Goal: Task Accomplishment & Management: Manage account settings

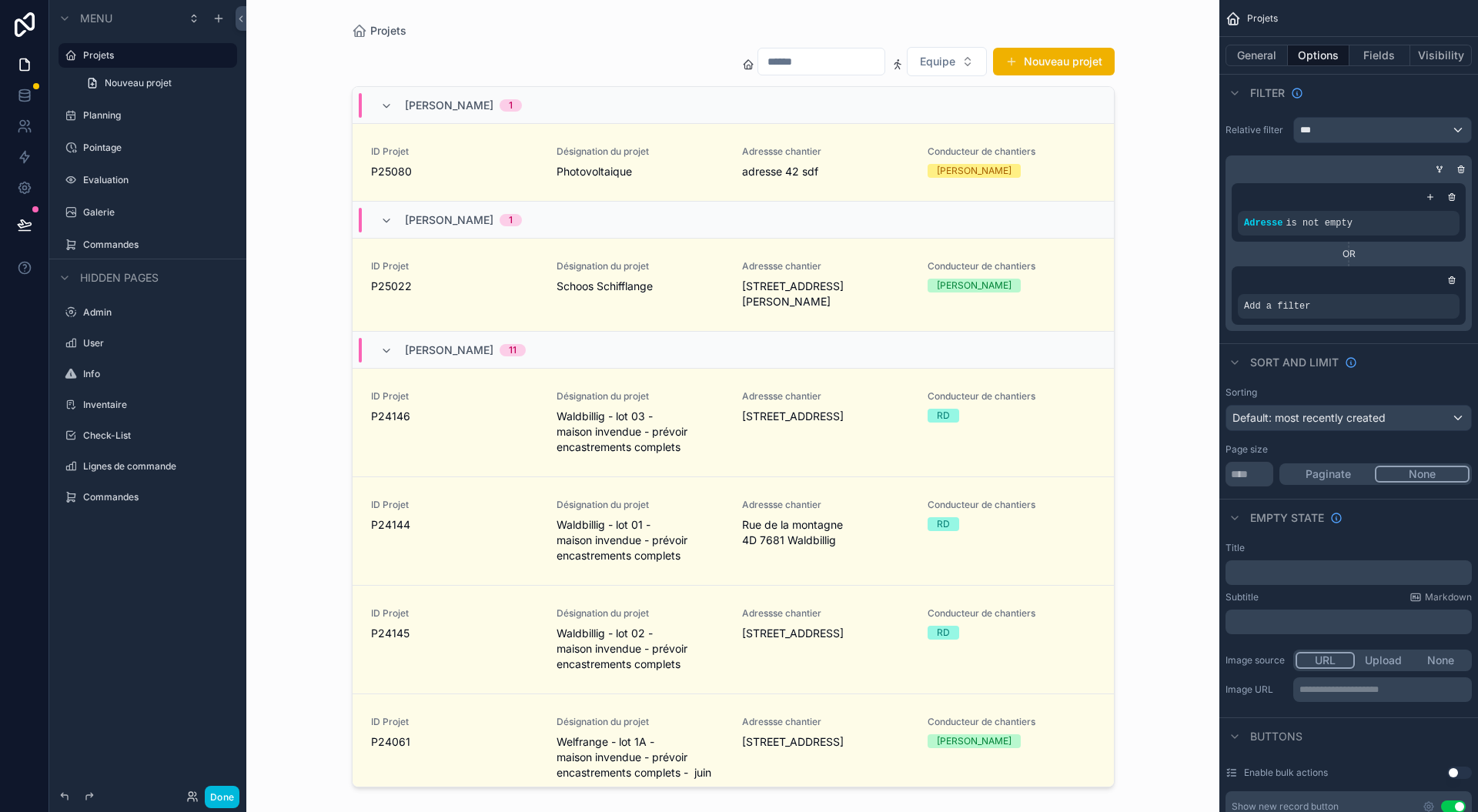
click at [309, 294] on div "Projets Equipe Nouveau projet Thomas Pavone 1 ID Projet P25080 Désignation du p…" at bounding box center [733, 406] width 973 height 812
click at [281, 399] on div "Projets Equipe Nouveau projet Thomas Pavone 1 ID Projet P25080 Désignation du p…" at bounding box center [733, 406] width 973 height 812
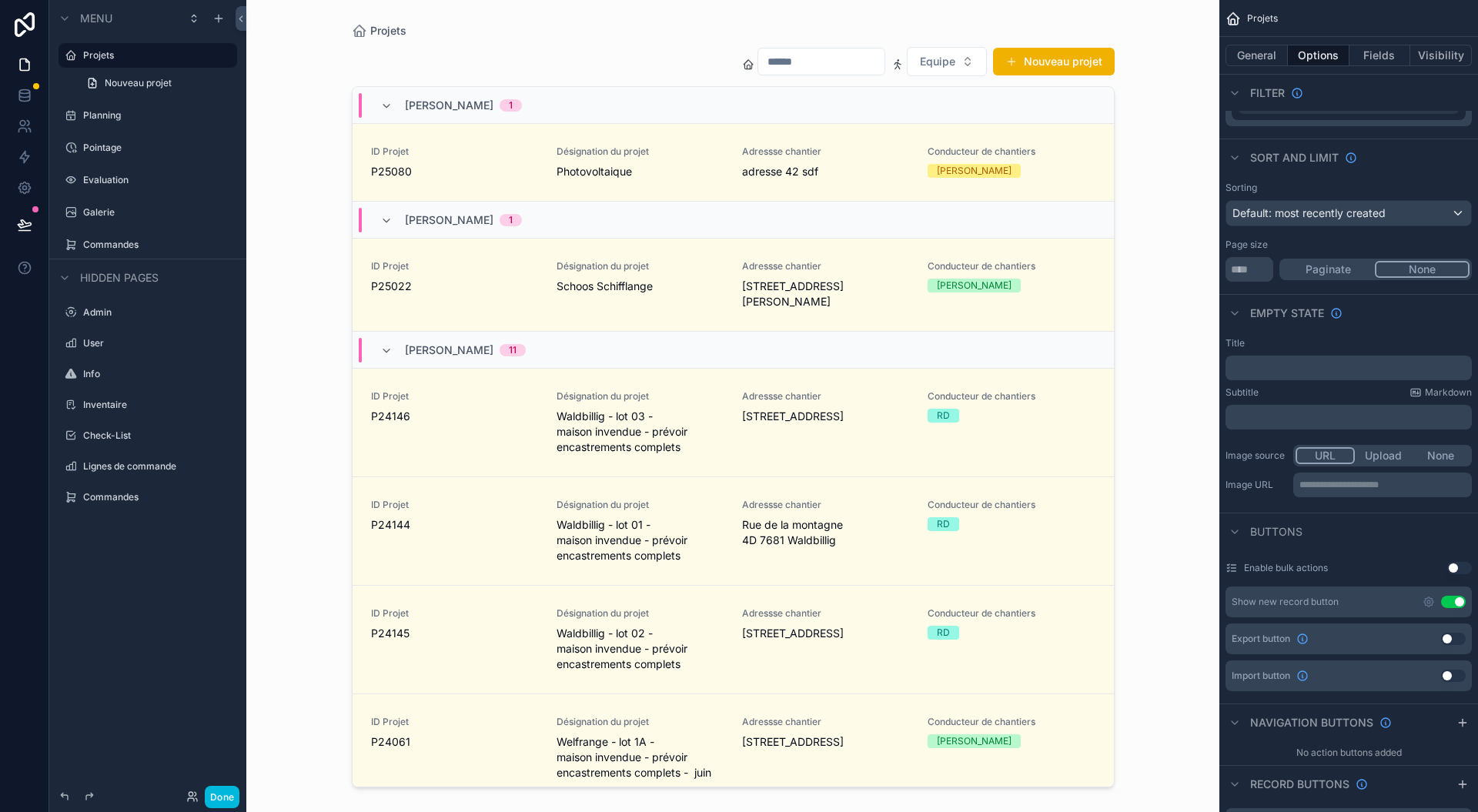
click at [1106, 126] on div "scrollable content" at bounding box center [733, 397] width 787 height 794
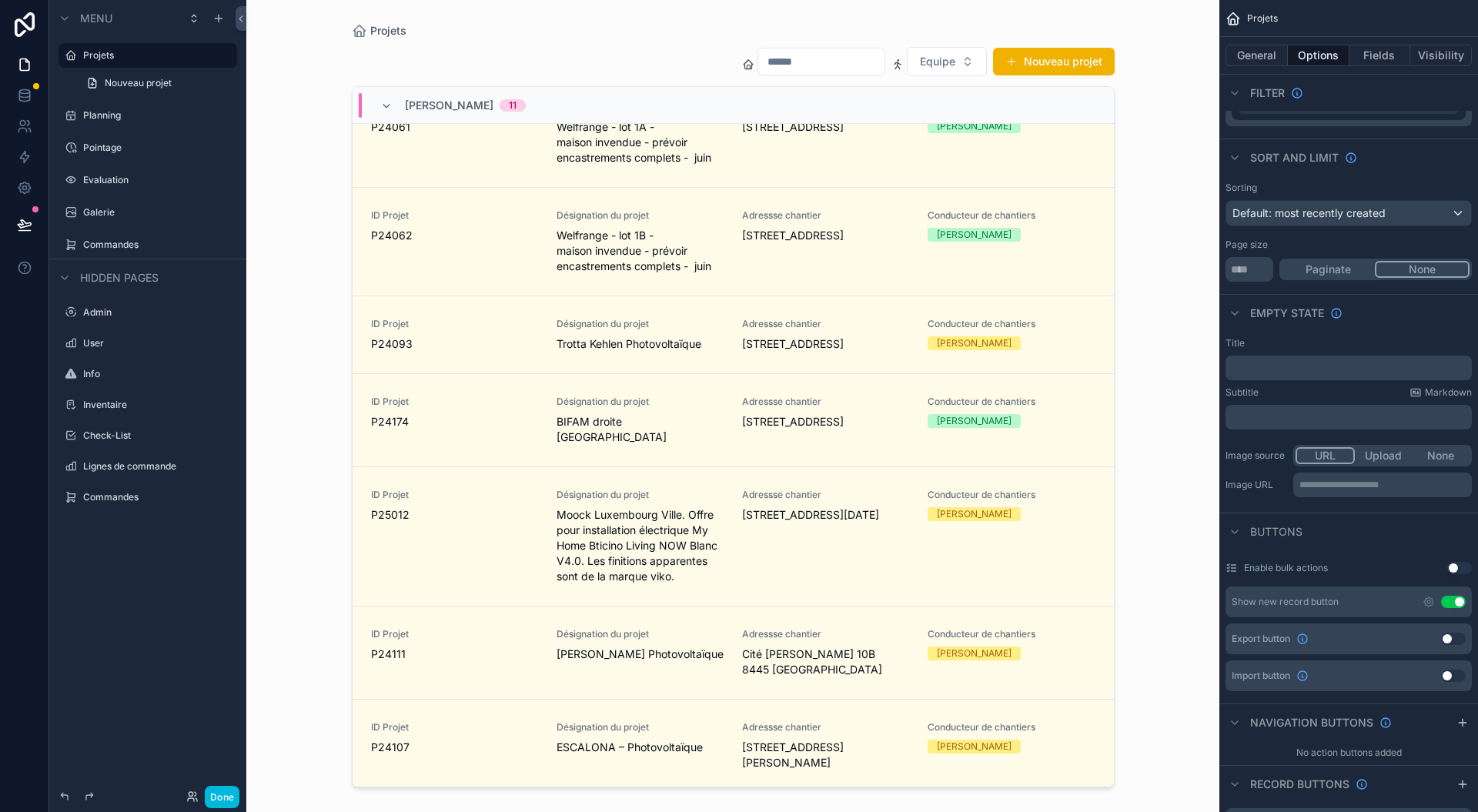
scroll to position [0, 0]
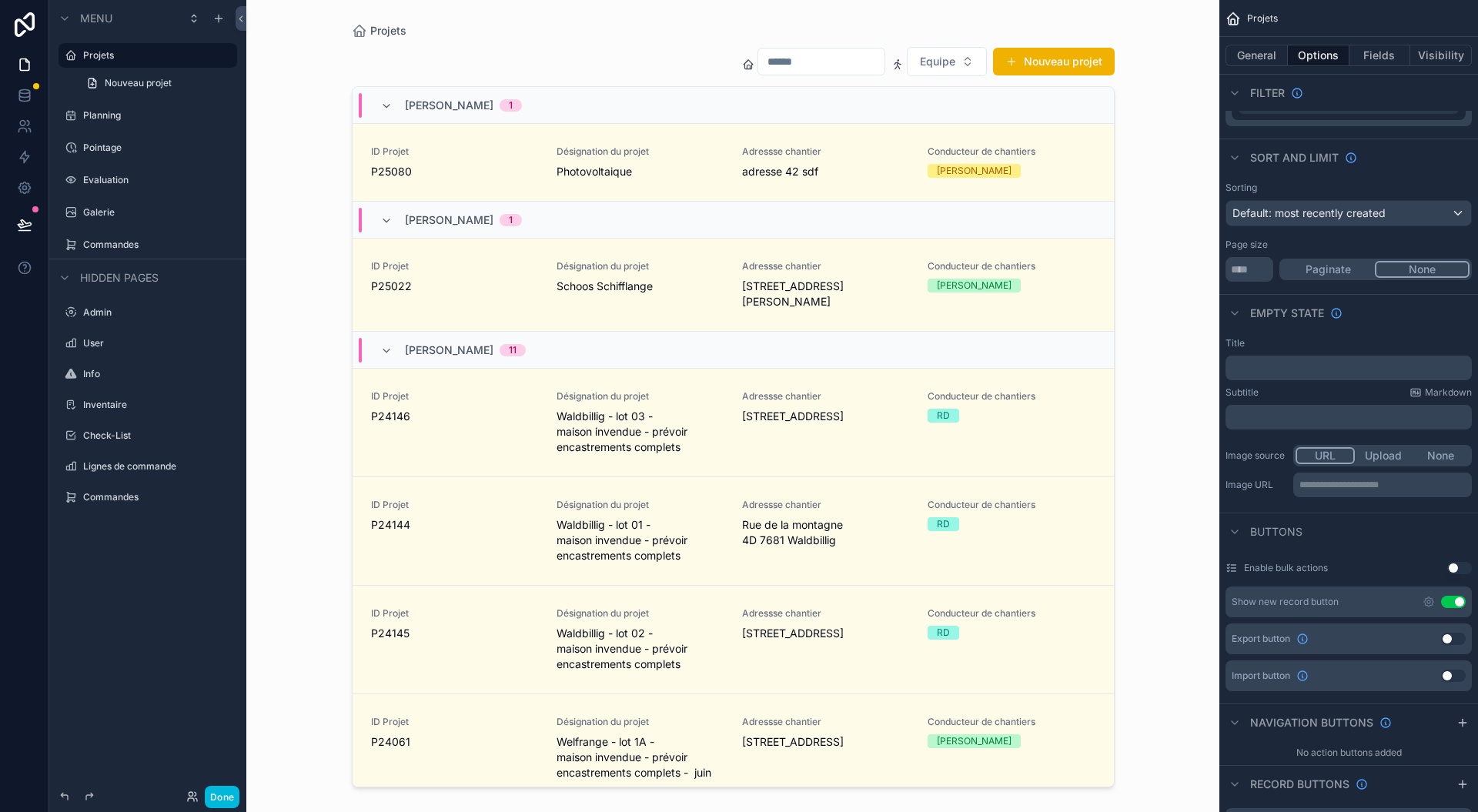
click at [776, 159] on div "Adressse chantier adresse 42 sdf" at bounding box center [826, 162] width 167 height 33
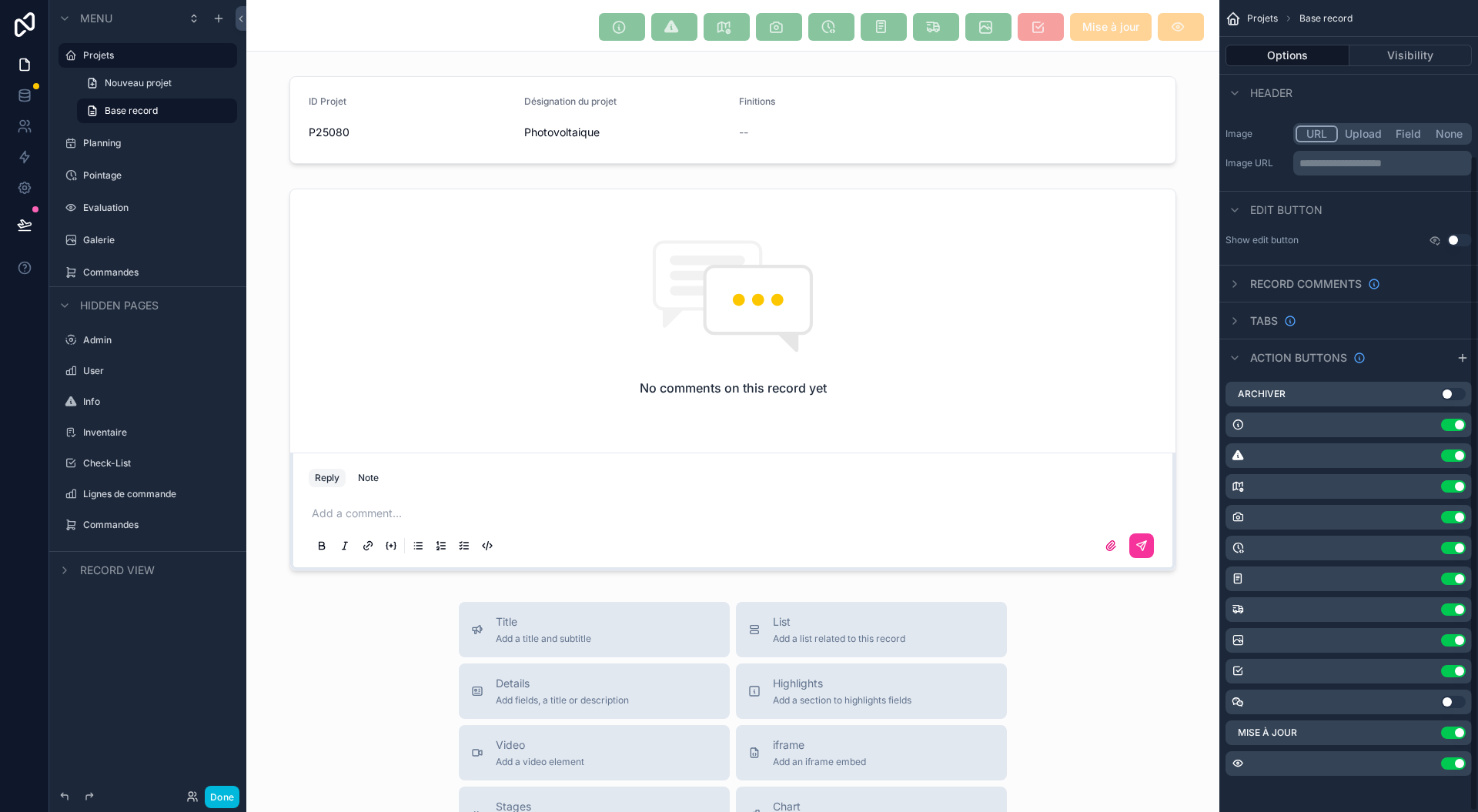
scroll to position [180, 0]
click at [1423, 735] on div "Mise à jour Use setting" at bounding box center [1349, 733] width 247 height 25
click at [1407, 734] on div "Mise à jour Use setting" at bounding box center [1349, 733] width 247 height 25
click at [1361, 723] on div "Mise à jour Use setting" at bounding box center [1349, 733] width 247 height 25
click at [1357, 736] on div "Mise à jour Use setting" at bounding box center [1349, 733] width 247 height 25
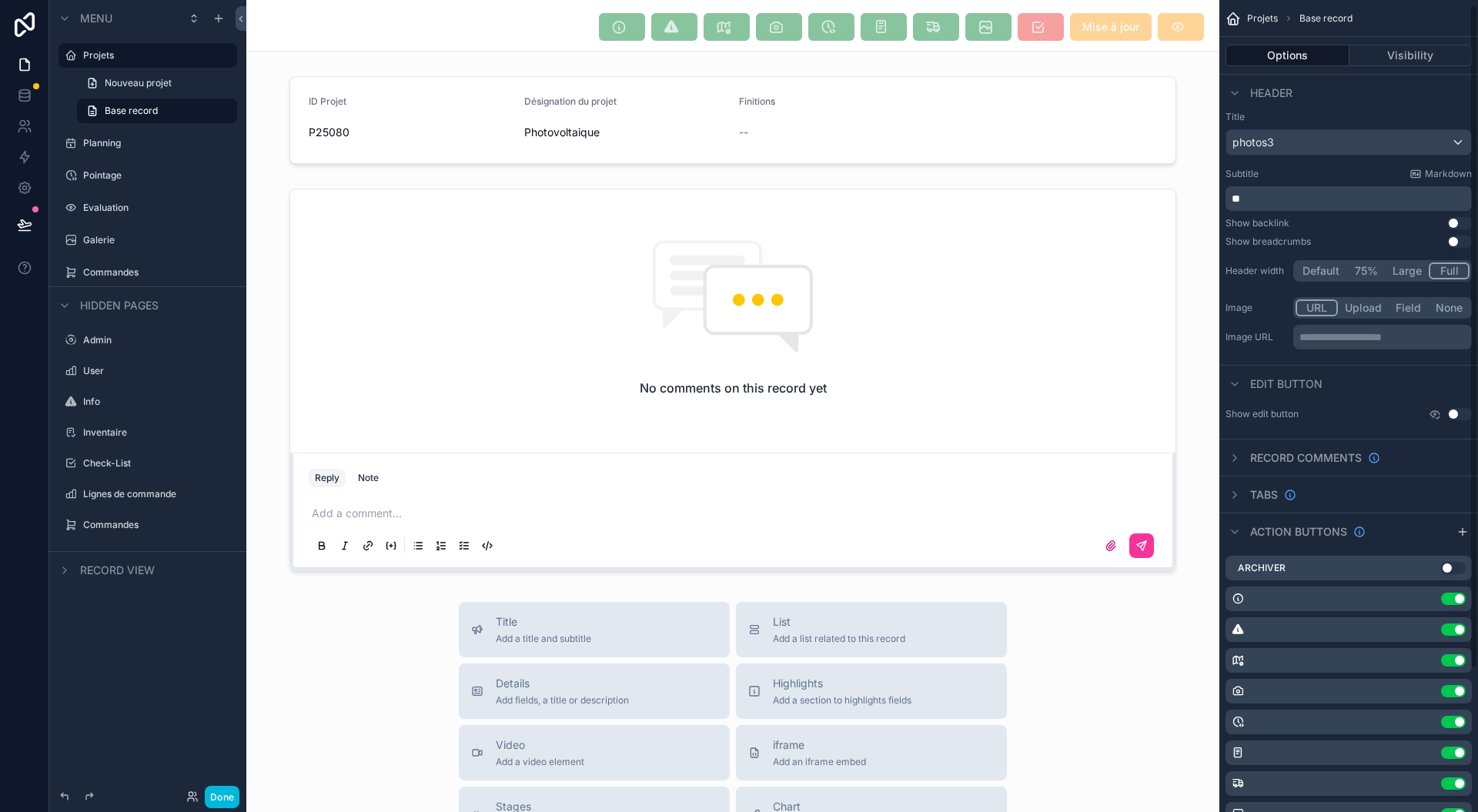
scroll to position [0, 0]
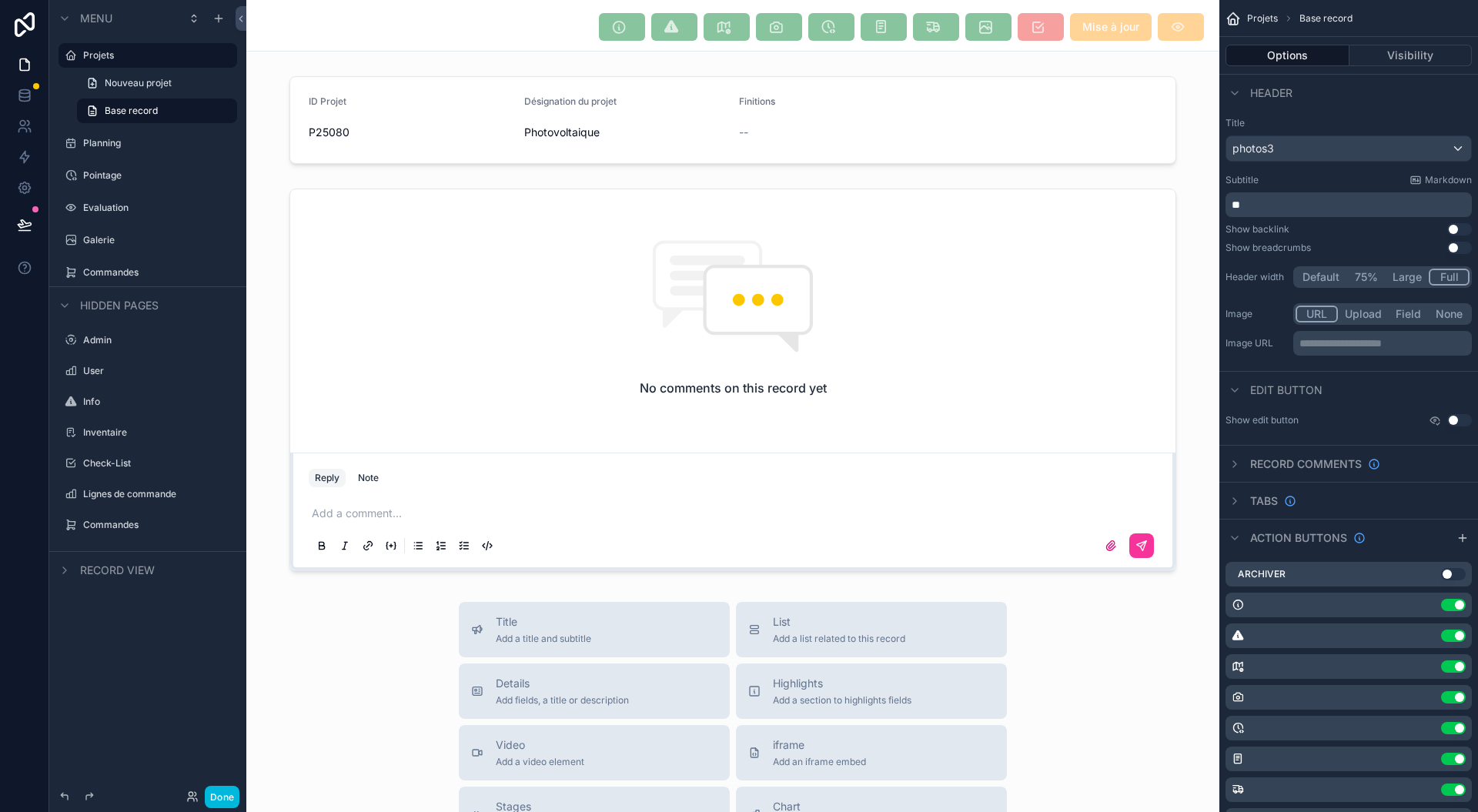
click at [1179, 68] on div "Mise à jour ID Projet P25080 Désignation du projet Photovoltaique Finitions -- …" at bounding box center [733, 636] width 973 height 1273
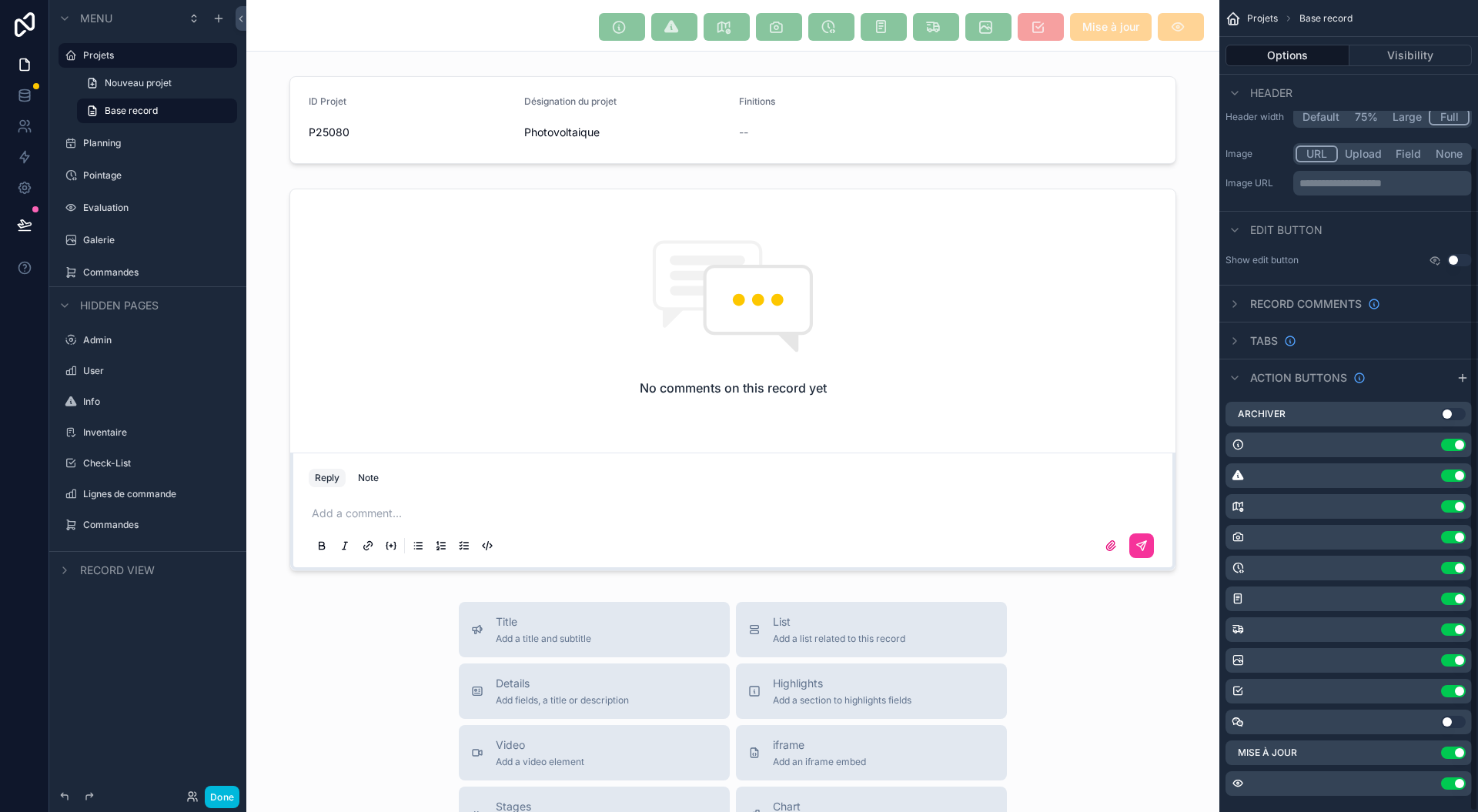
scroll to position [180, 0]
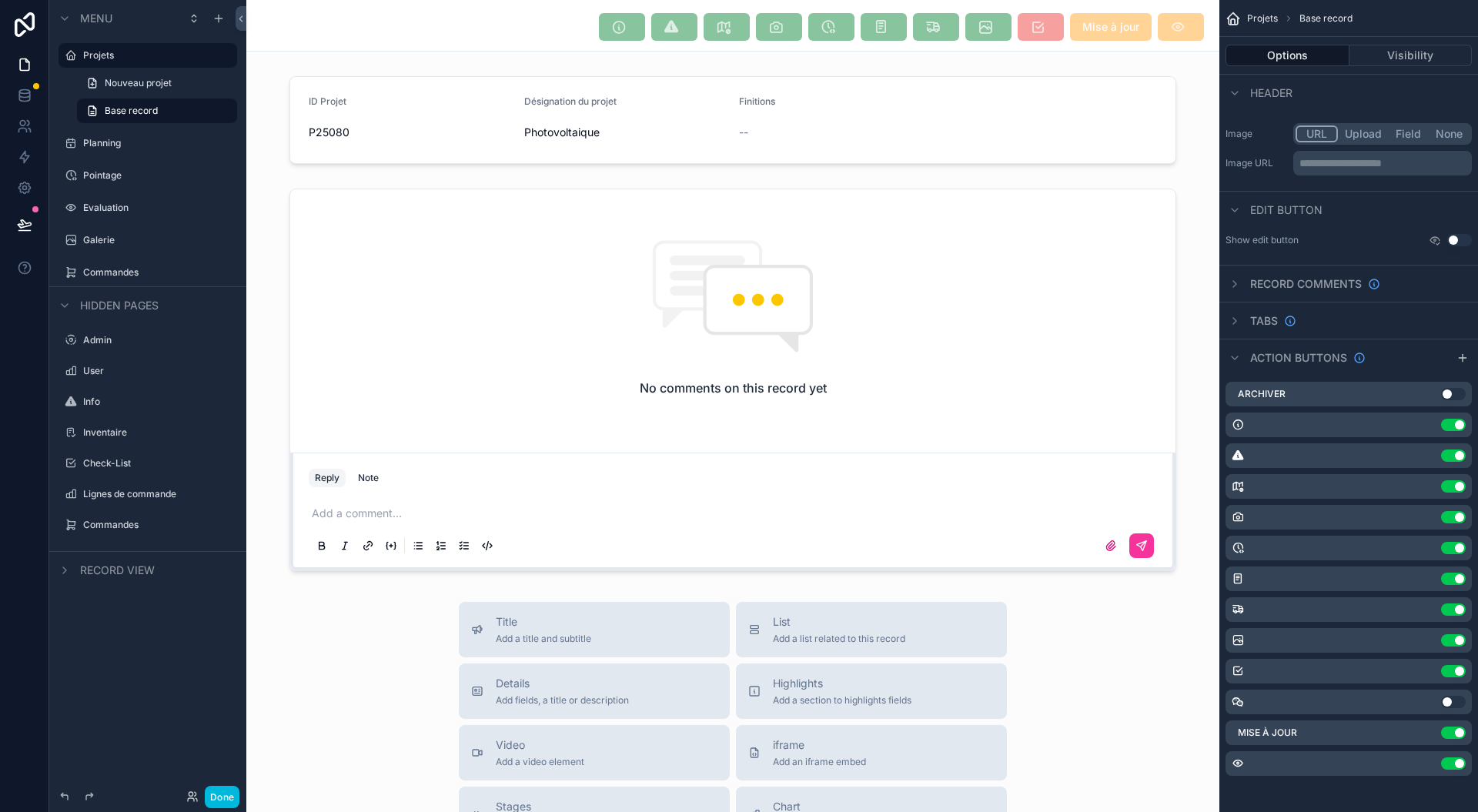
click at [1450, 394] on button "Use setting" at bounding box center [1453, 394] width 25 height 12
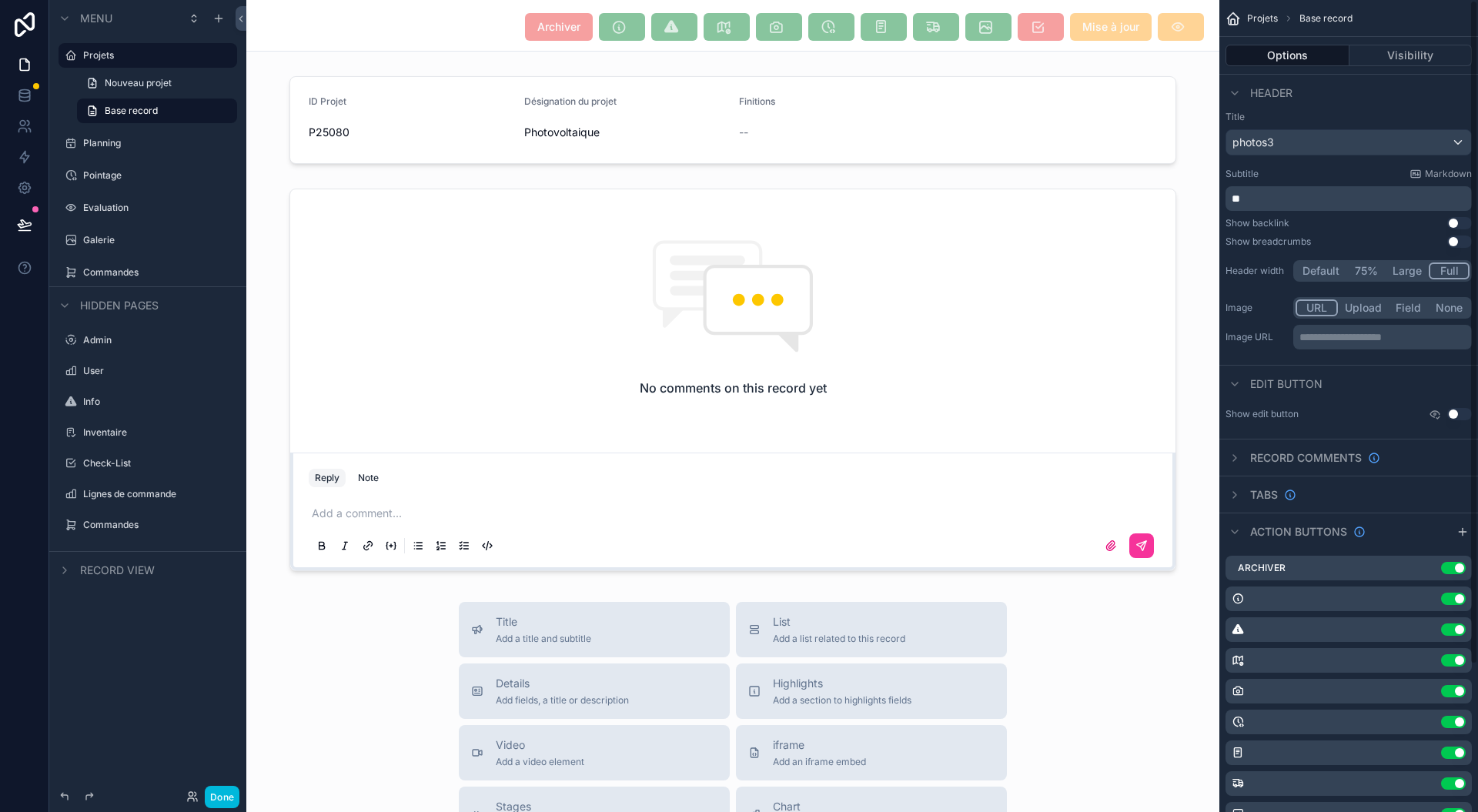
scroll to position [0, 0]
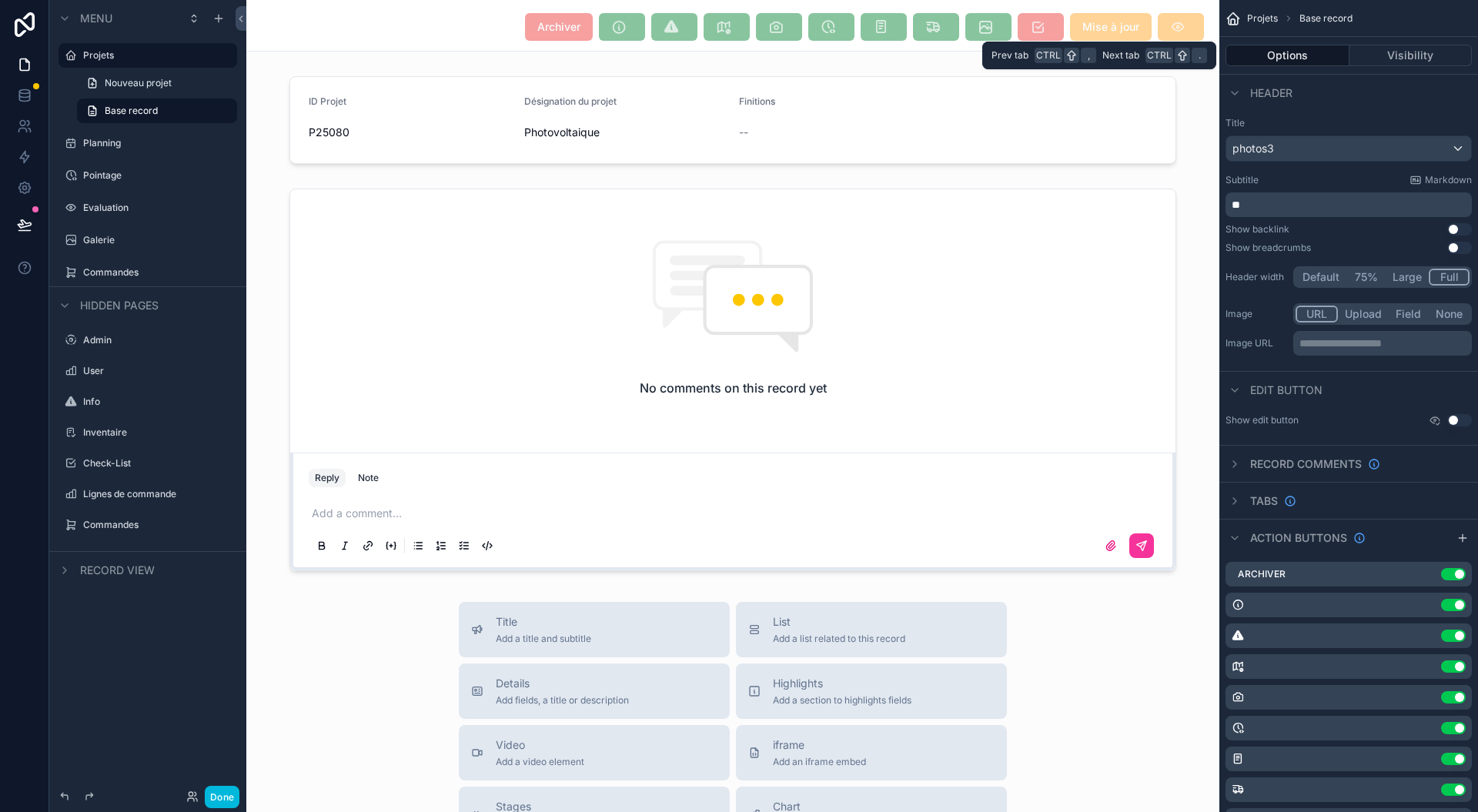
click at [1400, 61] on button "Visibility" at bounding box center [1411, 55] width 123 height 22
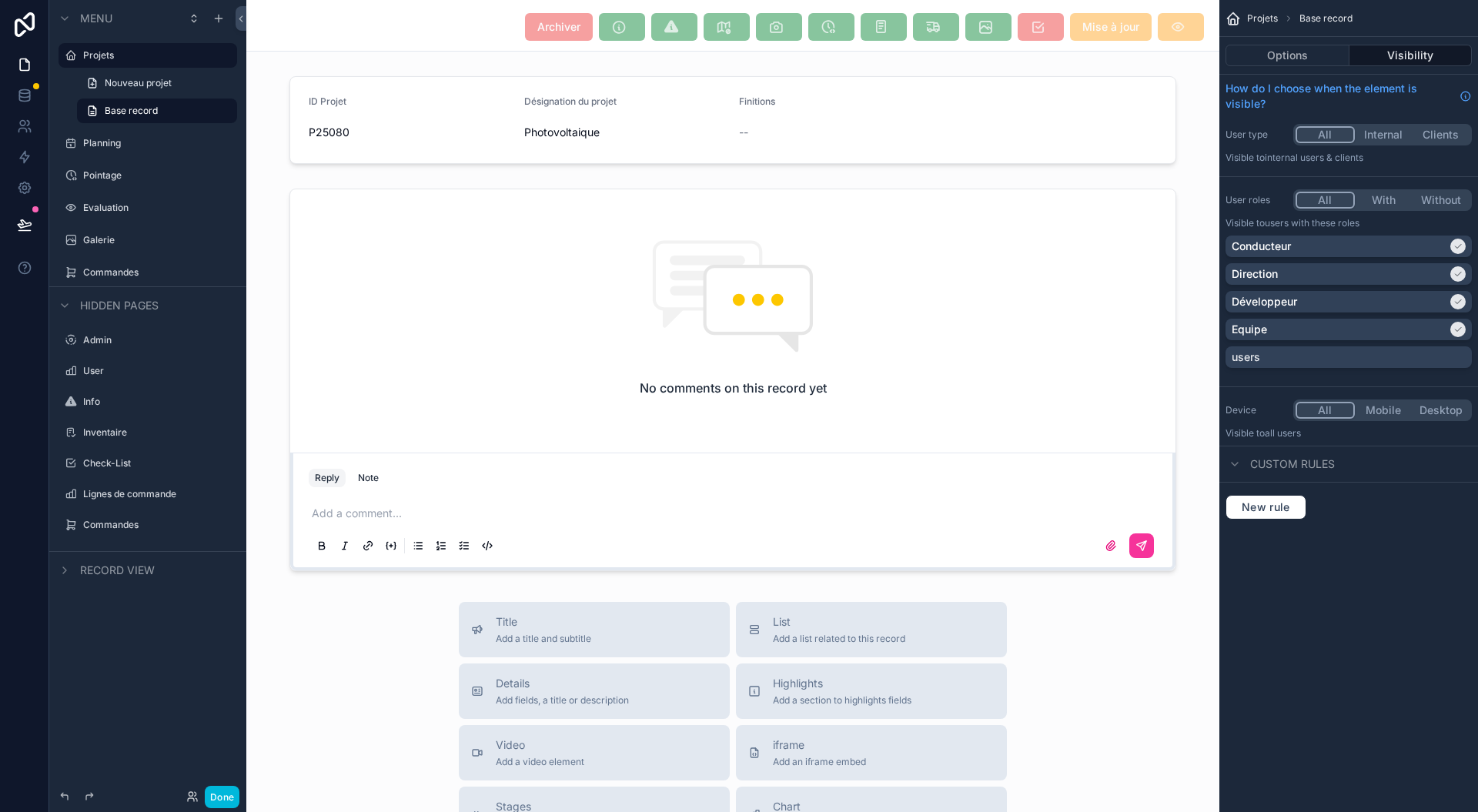
click at [1338, 242] on div "Conducteur" at bounding box center [1339, 246] width 215 height 15
click at [1287, 325] on div "Equipe" at bounding box center [1339, 329] width 215 height 15
click at [1283, 242] on p "Conducteur" at bounding box center [1262, 246] width 59 height 15
click at [1283, 57] on button "Options" at bounding box center [1288, 55] width 124 height 22
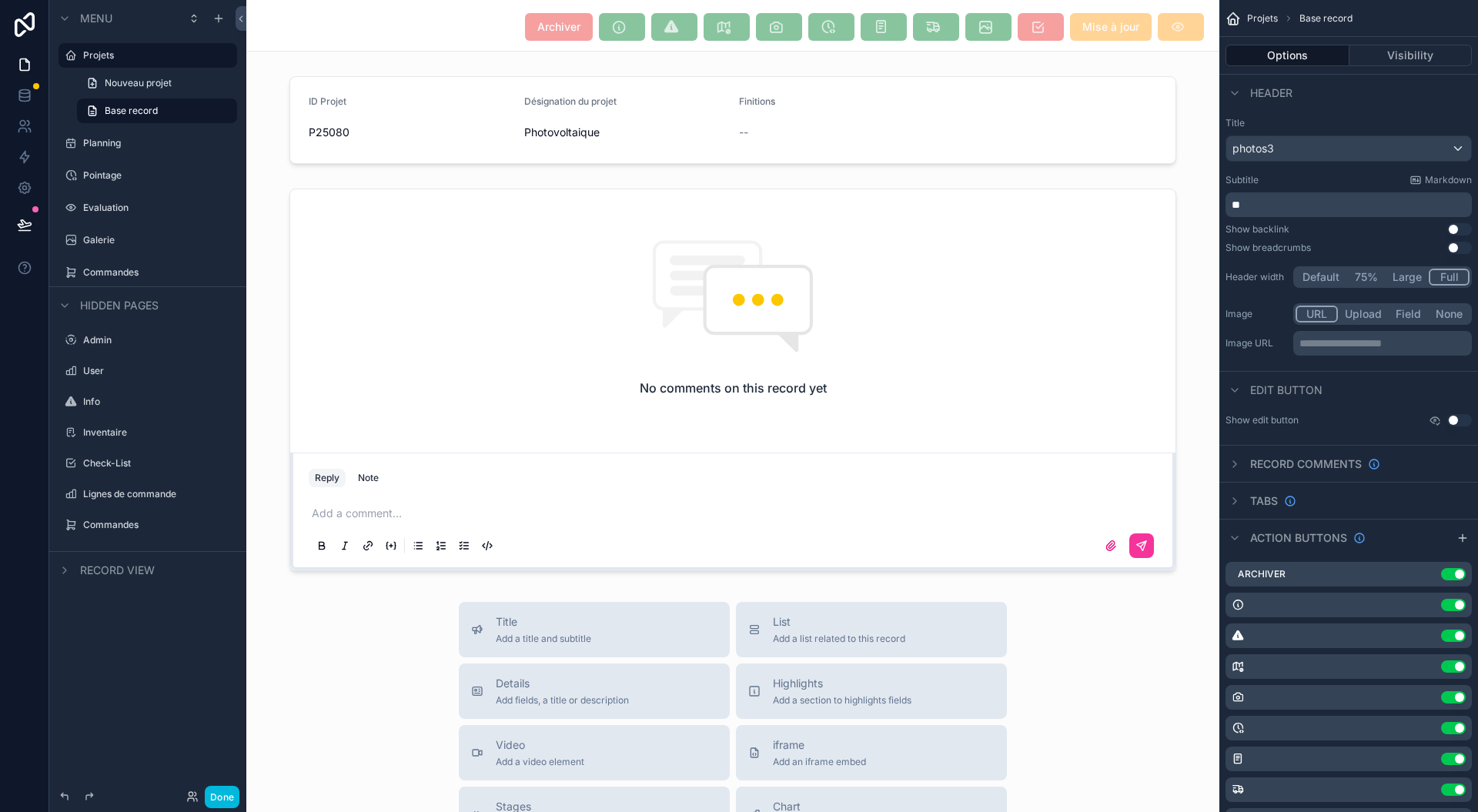
click at [1232, 572] on div "Archiver Use setting" at bounding box center [1349, 574] width 247 height 25
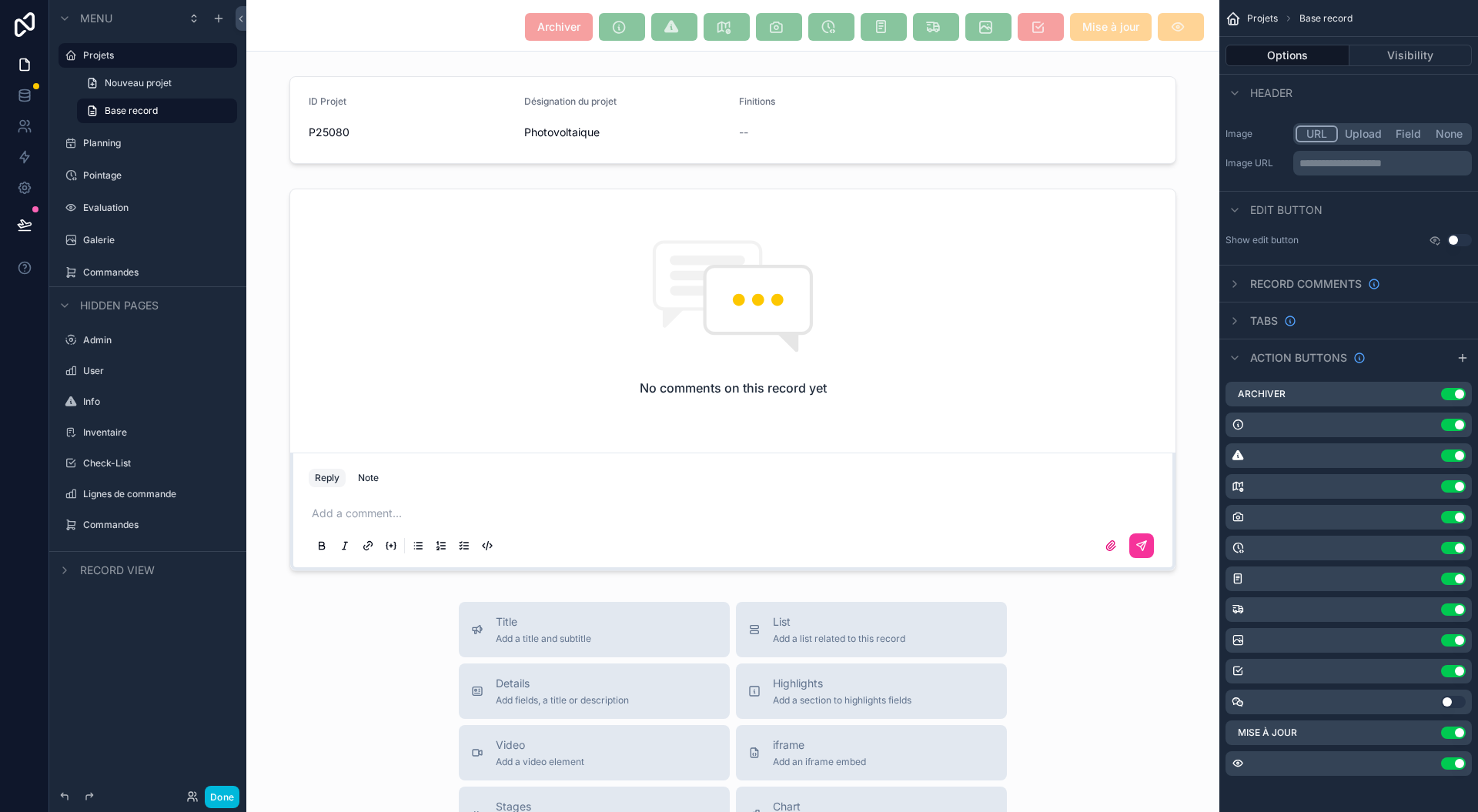
click at [1332, 392] on div "Archiver Use setting" at bounding box center [1349, 394] width 247 height 25
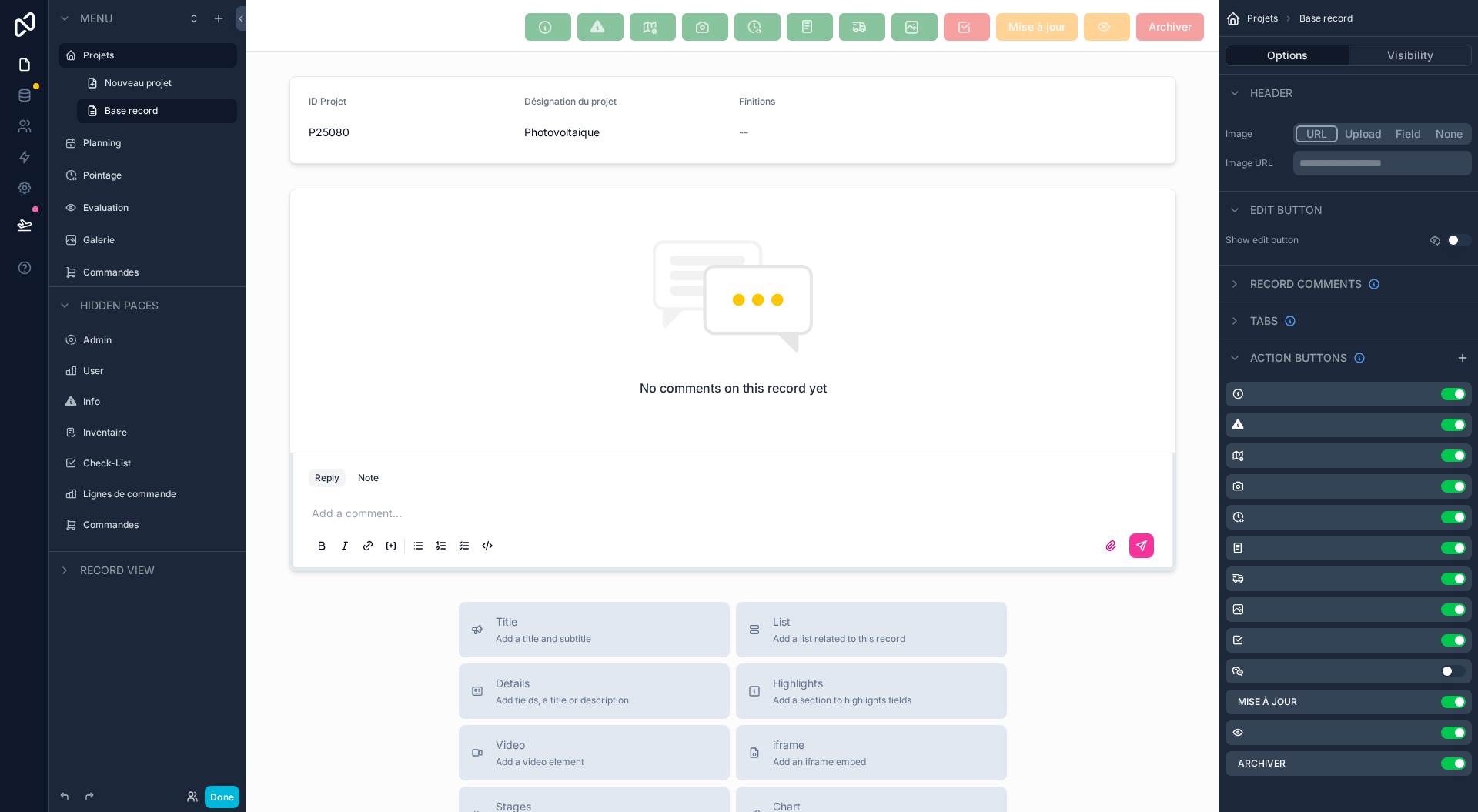
click at [1371, 770] on div "Archiver Use setting" at bounding box center [1349, 763] width 247 height 25
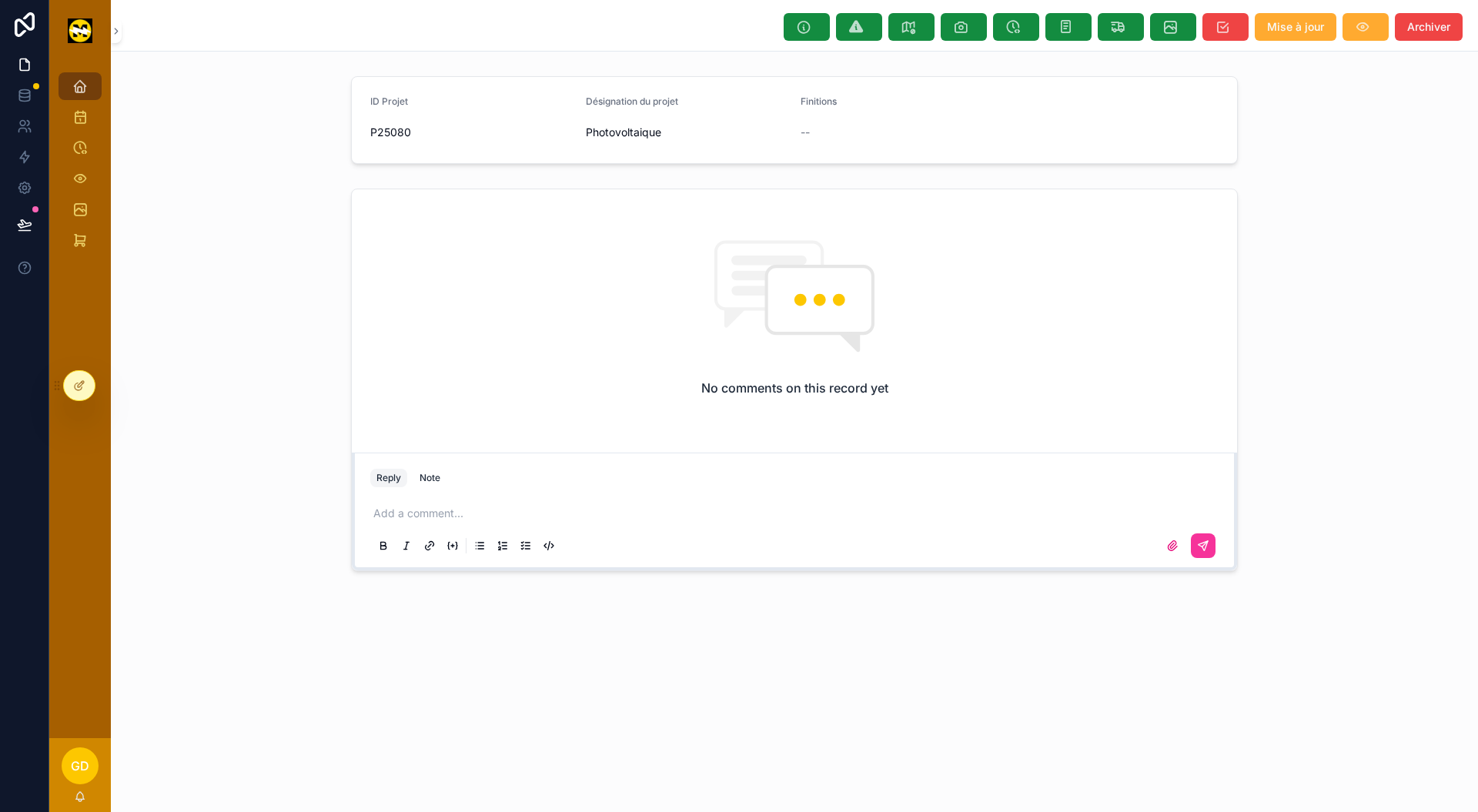
click at [57, 450] on div "Projets Planning Pointage Evaluation Galerie Commandes" at bounding box center [80, 399] width 61 height 676
click at [81, 390] on icon at bounding box center [78, 385] width 12 height 12
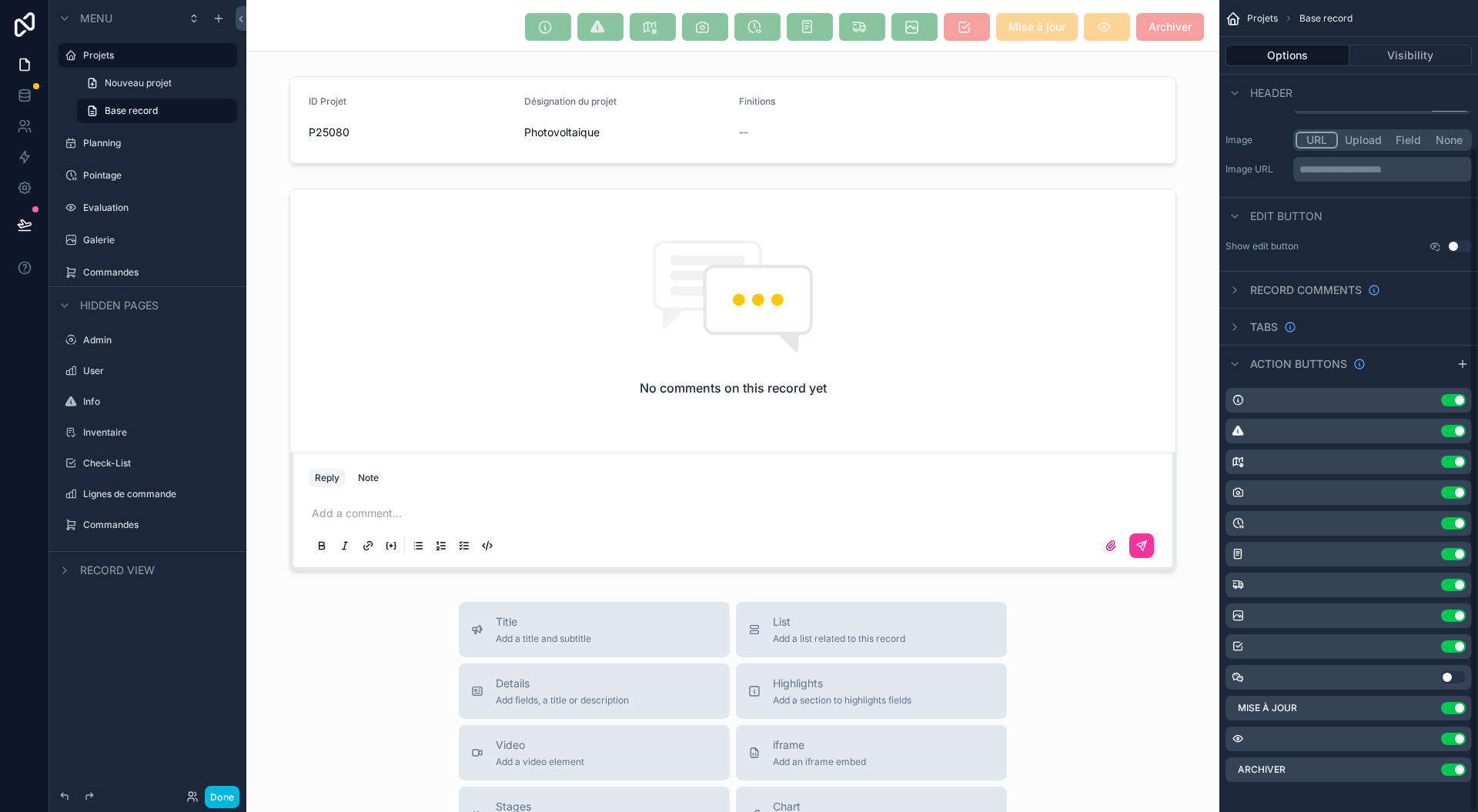
scroll to position [180, 0]
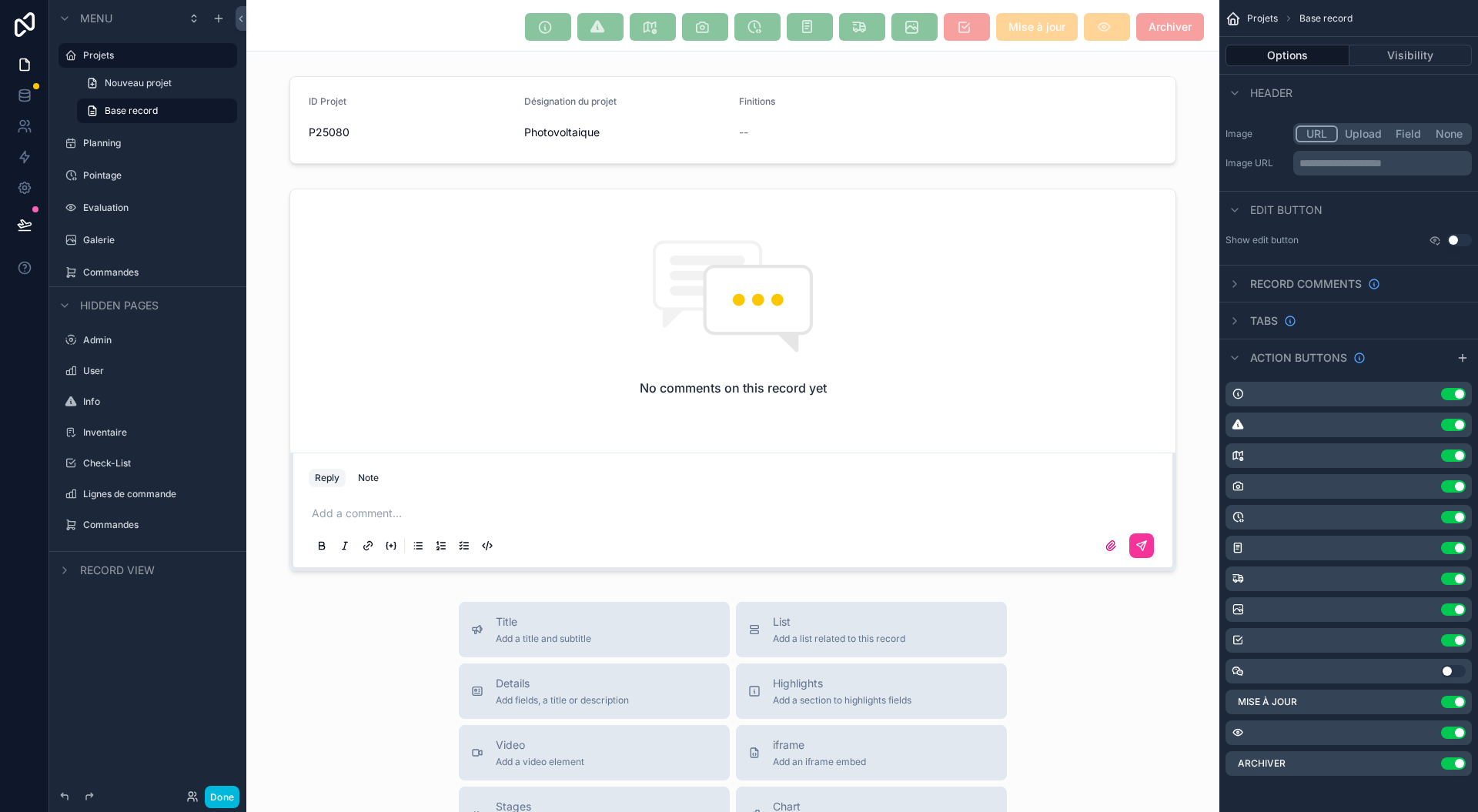
click at [1413, 748] on div "Use setting Use setting Use setting Use setting Use setting Use setting Use set…" at bounding box center [1349, 579] width 258 height 406
click at [1425, 769] on div "Archiver Use setting" at bounding box center [1349, 763] width 247 height 25
click at [1427, 769] on div "Archiver Use setting" at bounding box center [1349, 763] width 247 height 25
click at [1408, 760] on div "Archiver Use setting" at bounding box center [1349, 763] width 247 height 25
click at [1321, 780] on div "**********" at bounding box center [1349, 317] width 258 height 993
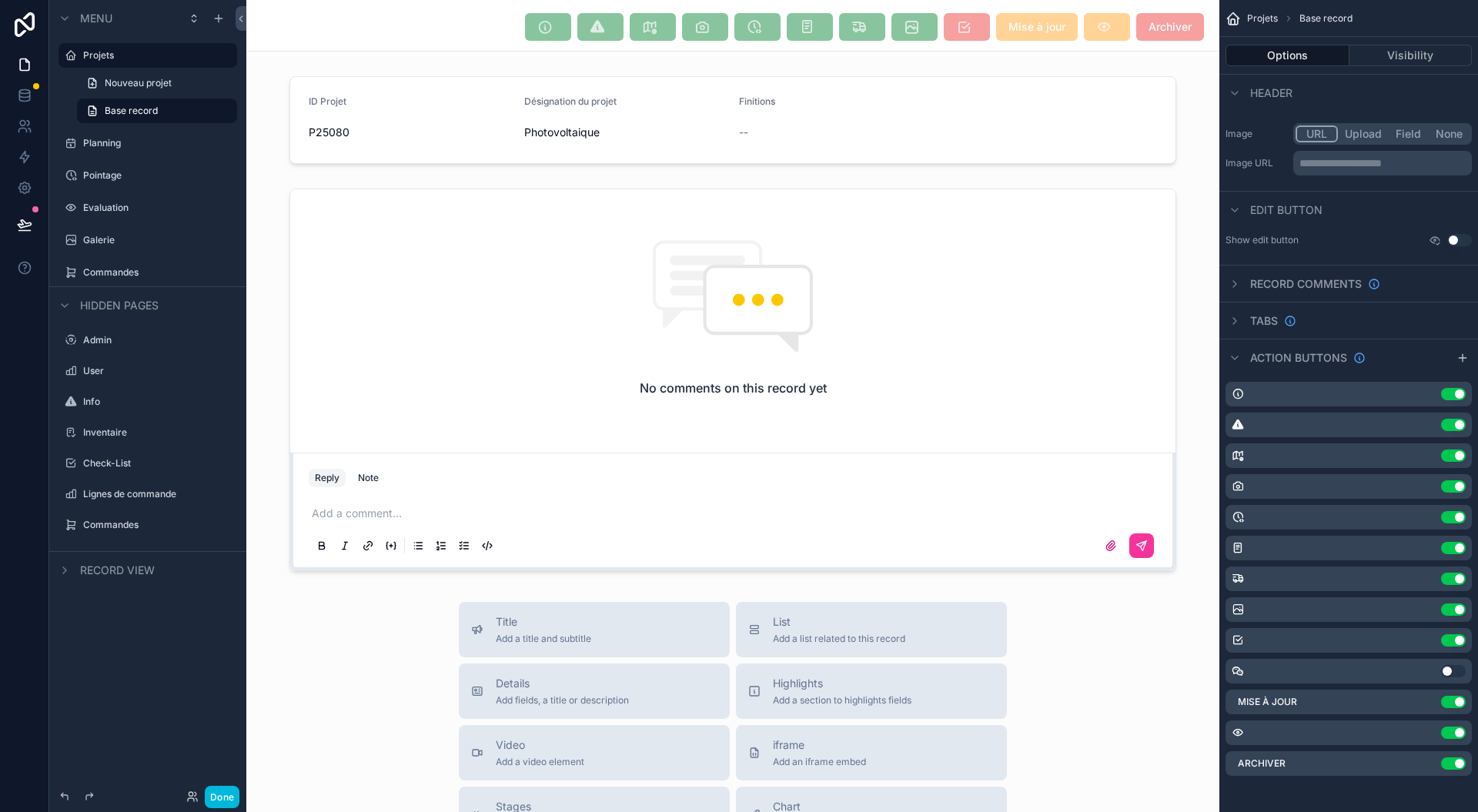
click at [1321, 780] on div "**********" at bounding box center [1349, 317] width 258 height 993
click at [1450, 767] on button "Use setting" at bounding box center [1453, 763] width 25 height 12
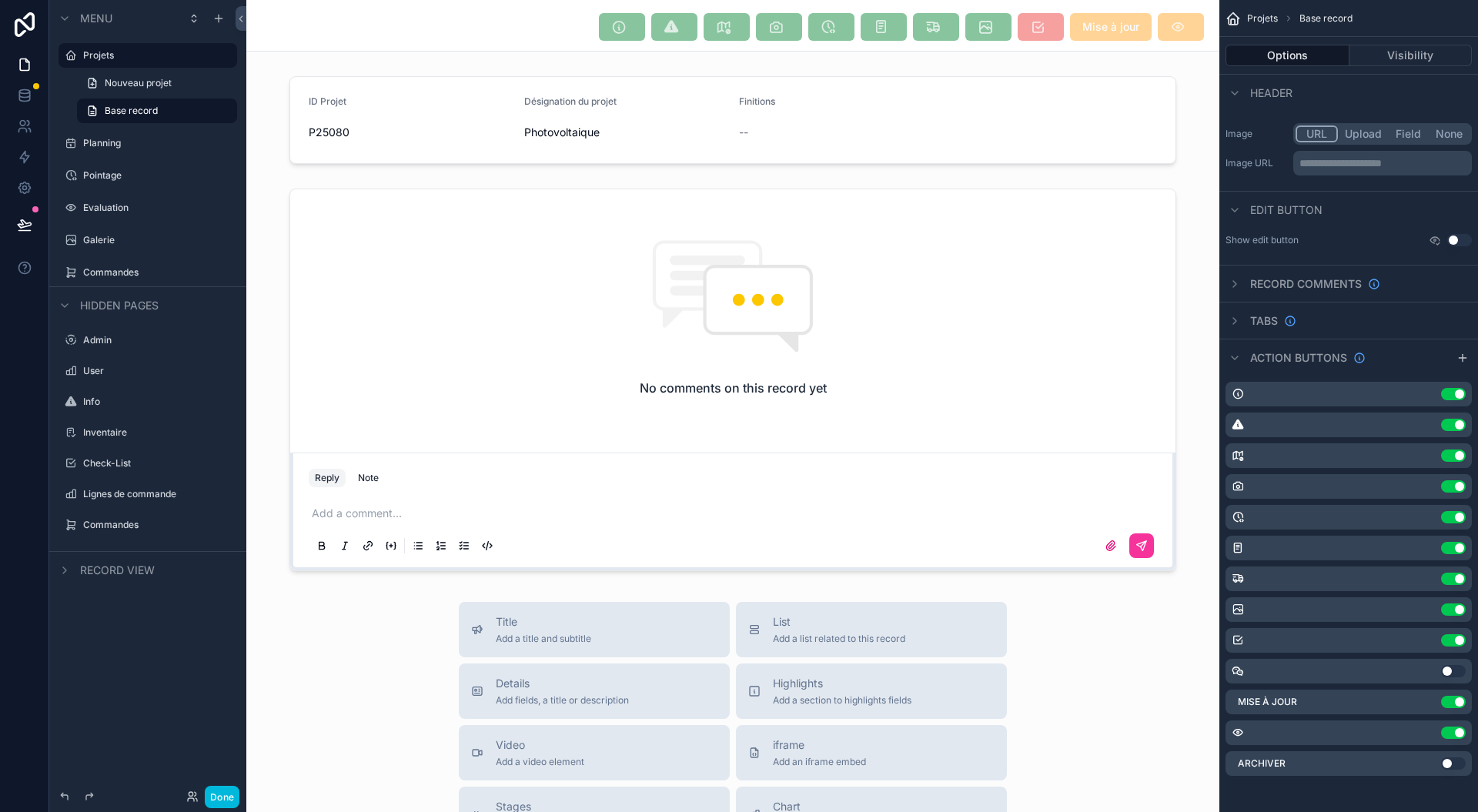
click at [1448, 768] on button "Use setting" at bounding box center [1453, 763] width 25 height 12
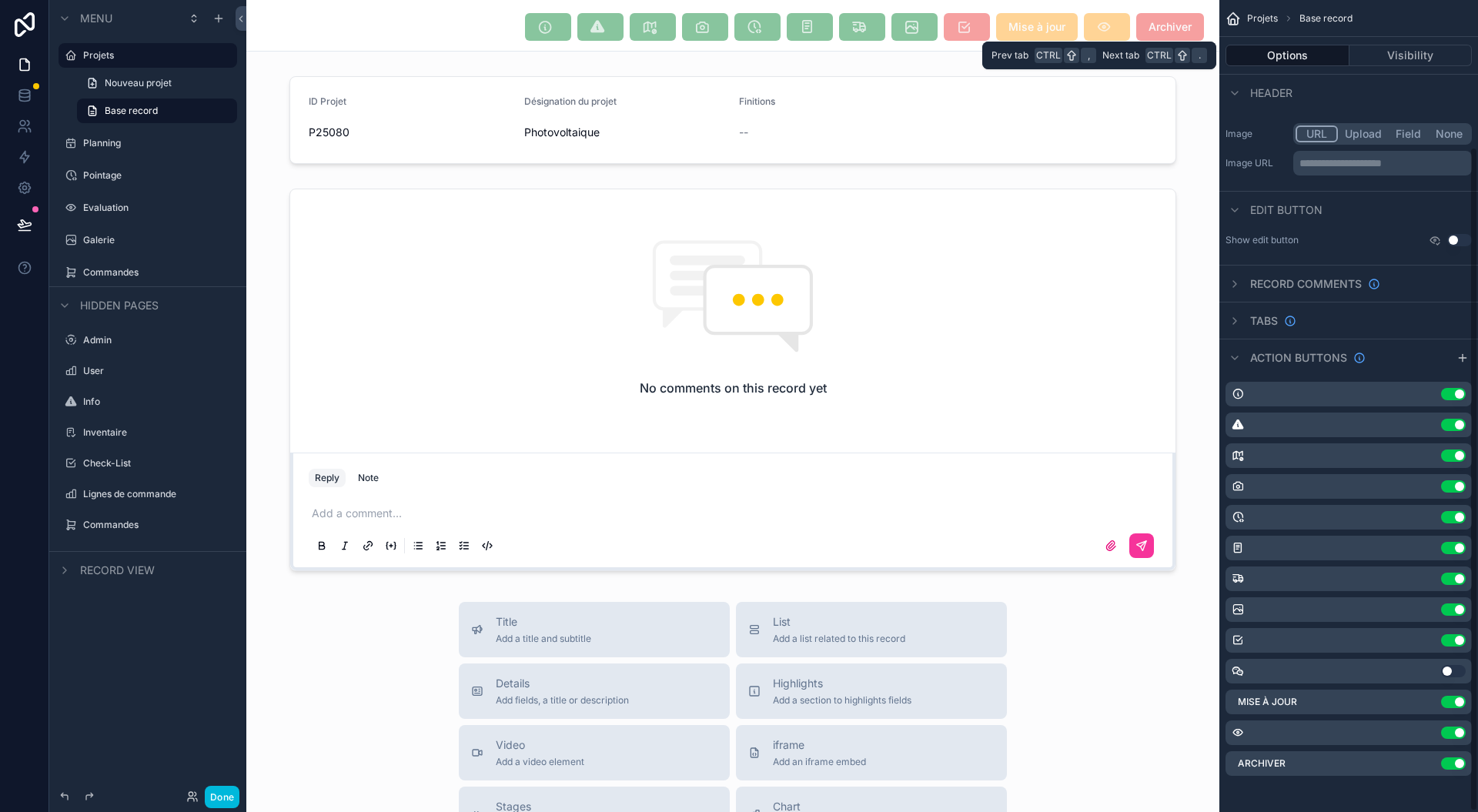
click at [1257, 59] on button "Options" at bounding box center [1288, 55] width 124 height 22
click at [1264, 69] on div "Options Visibility" at bounding box center [1349, 55] width 258 height 37
click at [1271, 61] on button "Options" at bounding box center [1288, 55] width 124 height 22
click at [1187, 265] on div "scrollable content" at bounding box center [733, 380] width 973 height 395
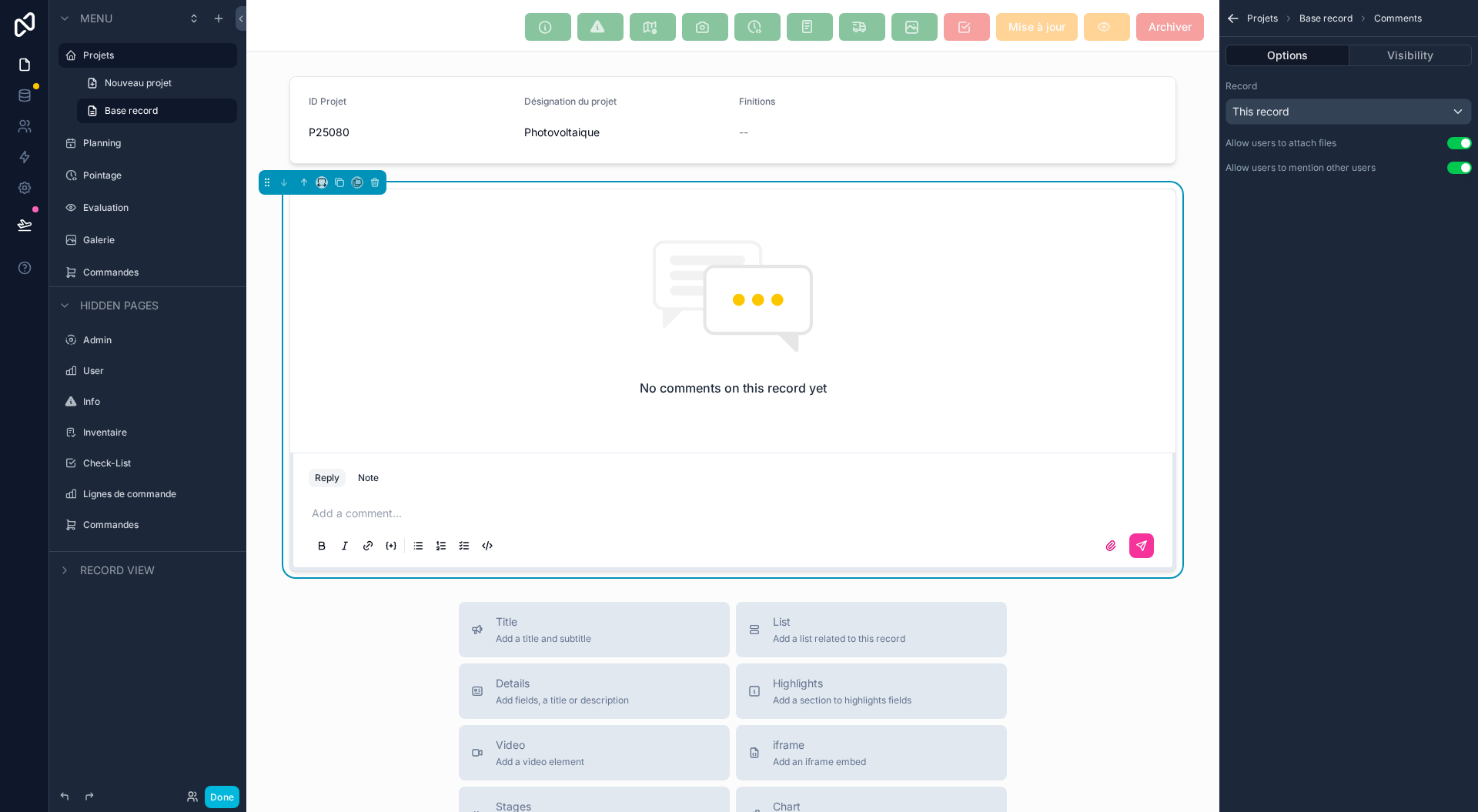
scroll to position [0, 0]
drag, startPoint x: 444, startPoint y: 36, endPoint x: 452, endPoint y: 27, distance: 12.0
click at [448, 32] on div "Mise à jour Archiver" at bounding box center [733, 27] width 955 height 30
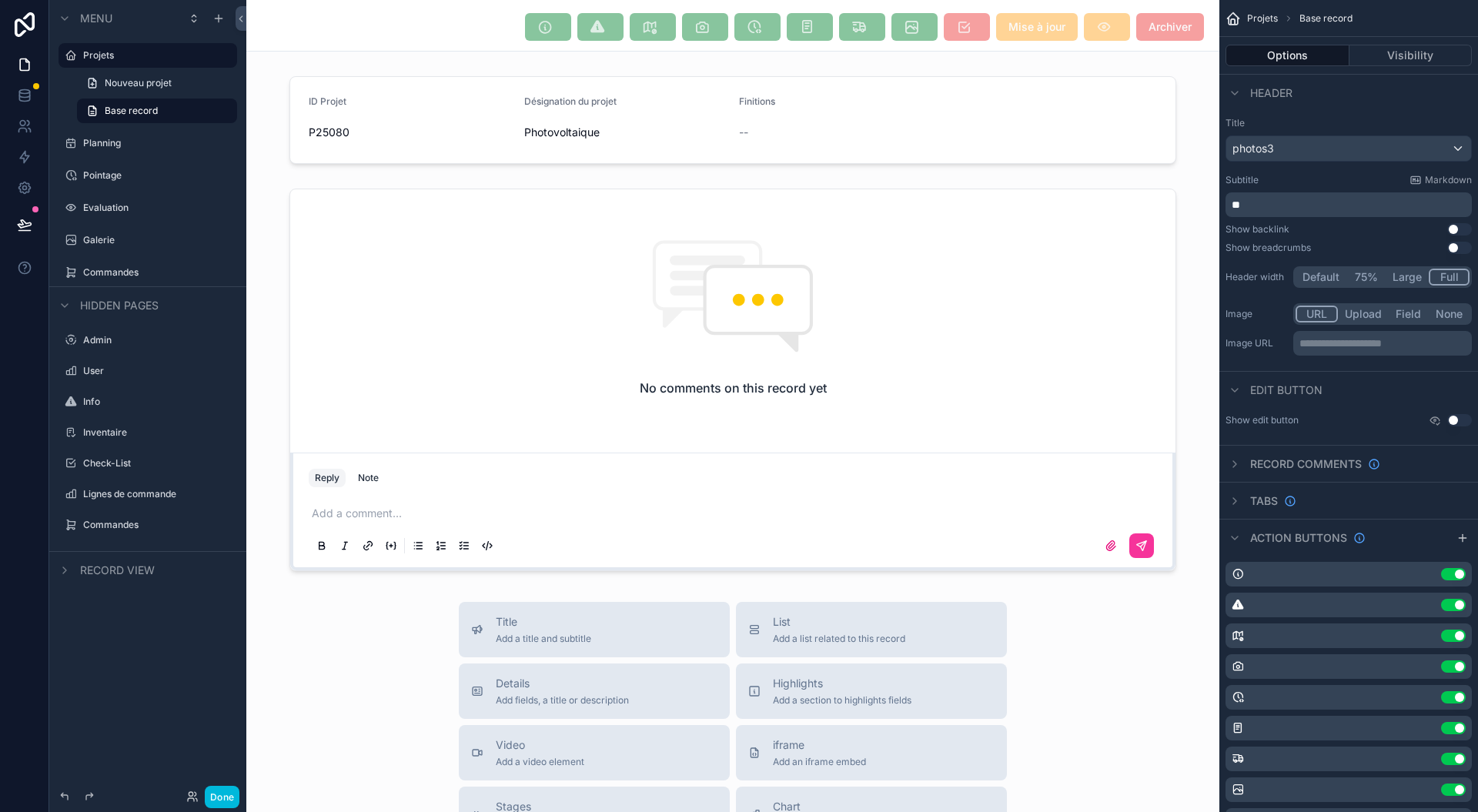
click at [400, 110] on div "scrollable content" at bounding box center [733, 120] width 973 height 100
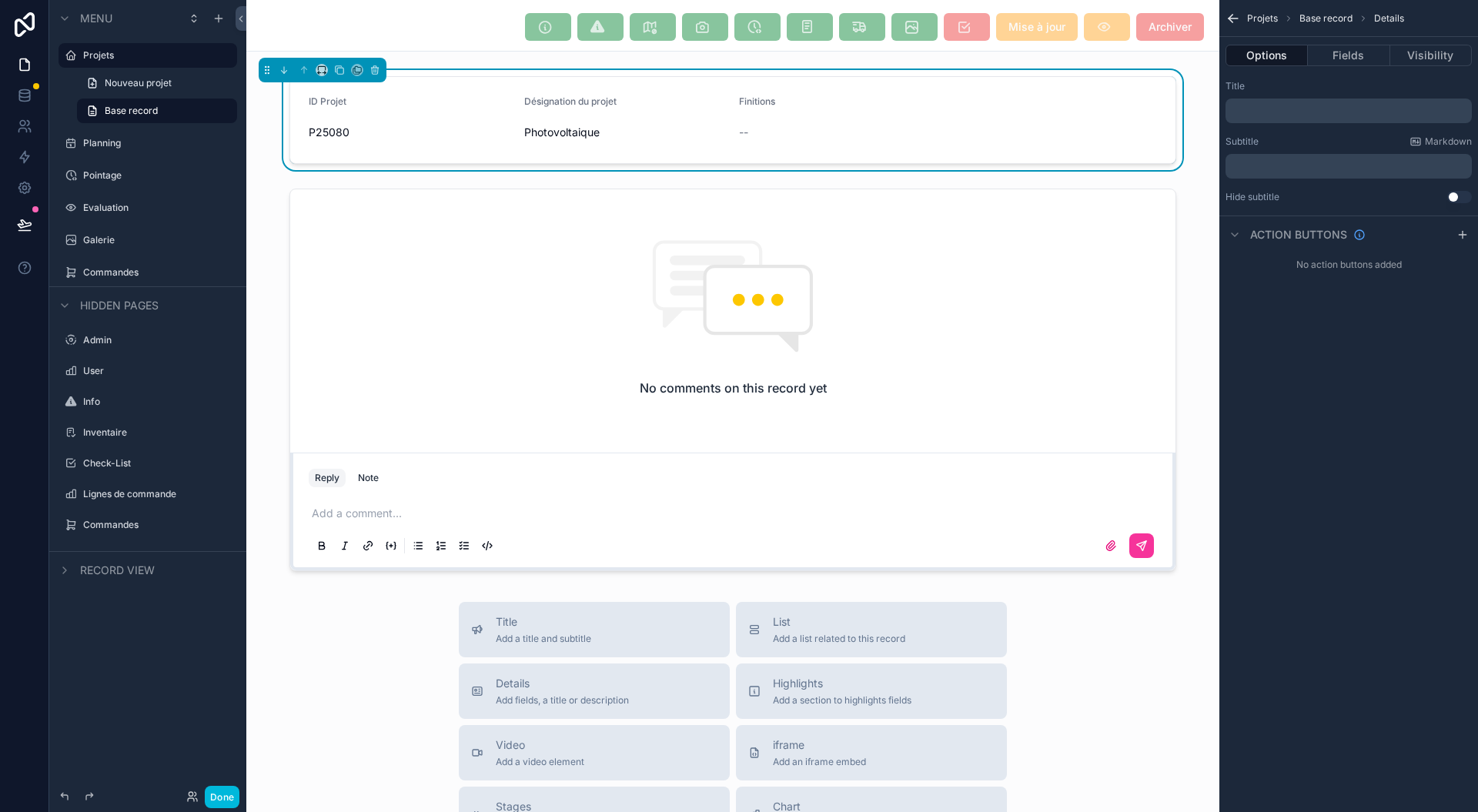
click at [486, 23] on div "Mise à jour Archiver" at bounding box center [733, 27] width 955 height 30
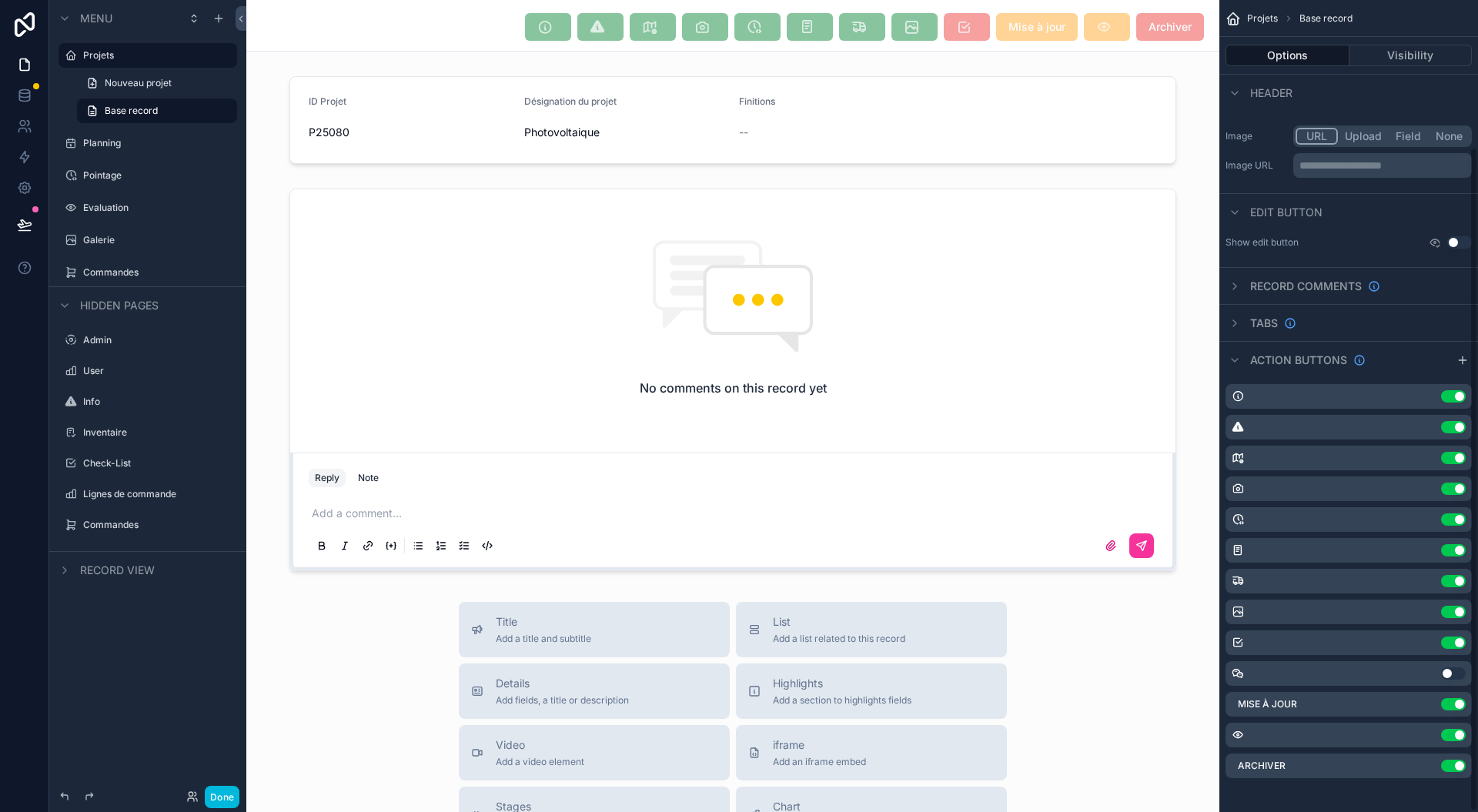
scroll to position [180, 0]
click at [1429, 757] on div "Archiver Use setting" at bounding box center [1349, 763] width 247 height 25
click at [1243, 757] on label "Archiver" at bounding box center [1262, 763] width 48 height 12
click at [223, 793] on button "Done" at bounding box center [222, 797] width 34 height 22
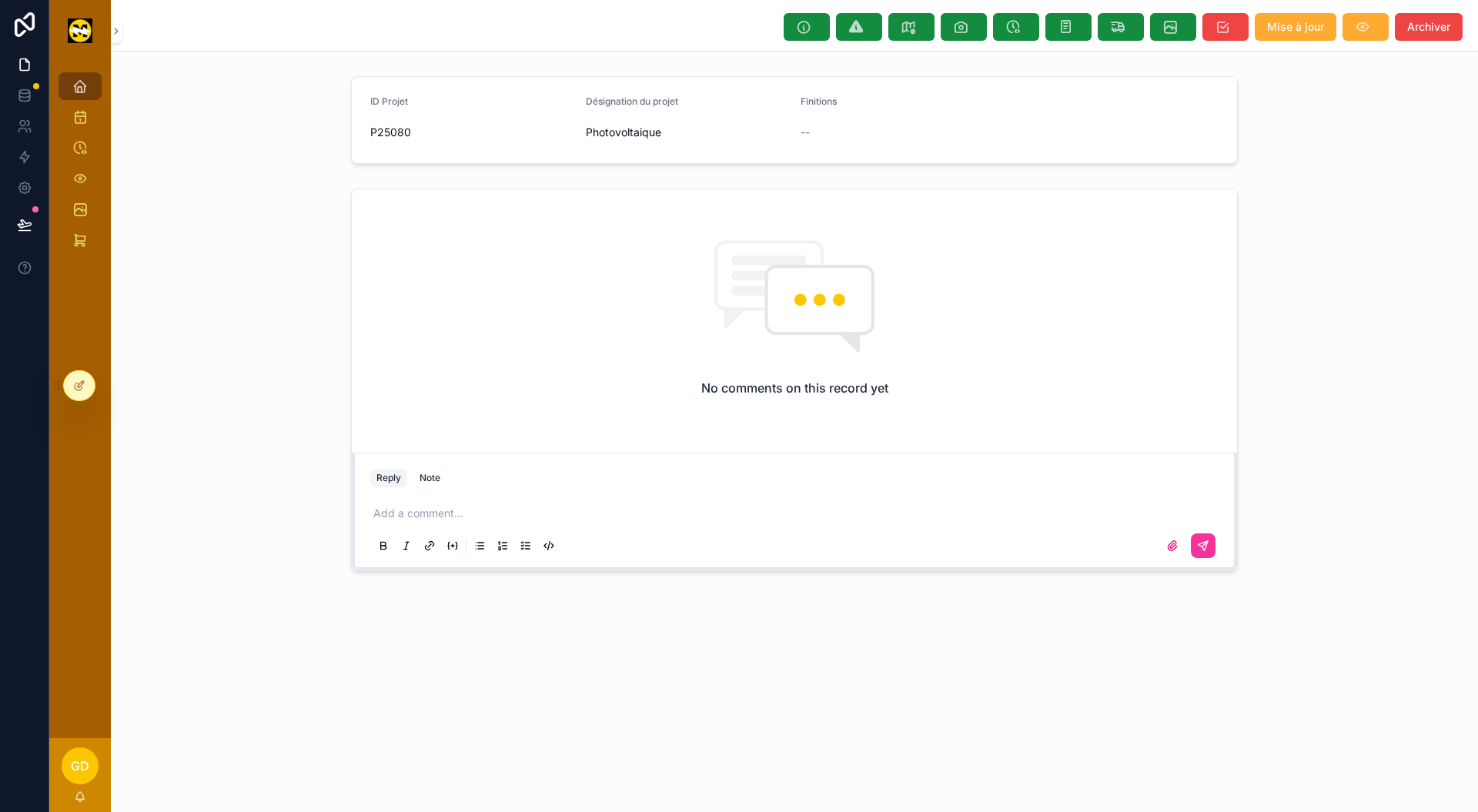
click at [1413, 22] on span "Archiver" at bounding box center [1428, 27] width 43 height 15
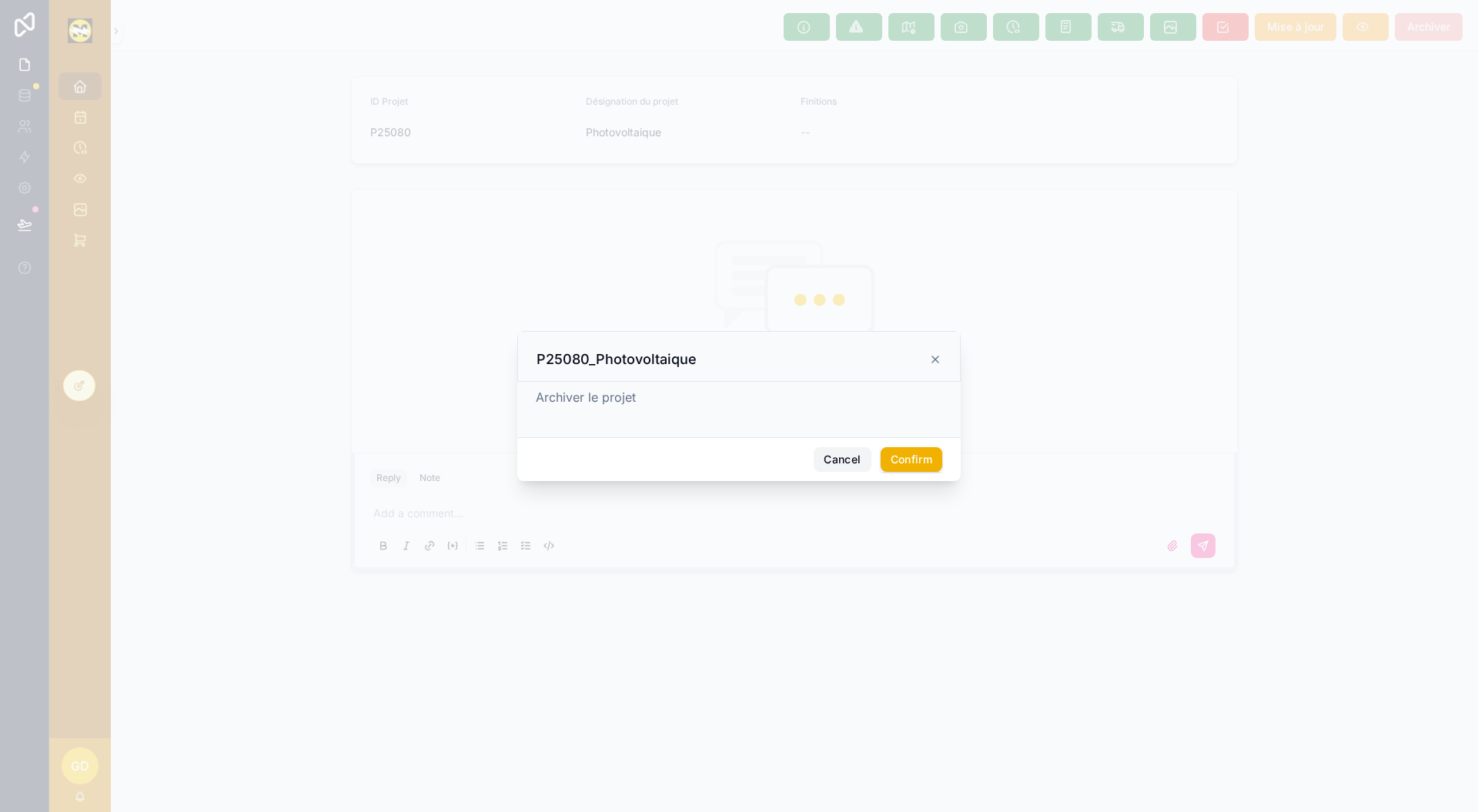
click at [817, 462] on button "Cancel" at bounding box center [843, 460] width 57 height 25
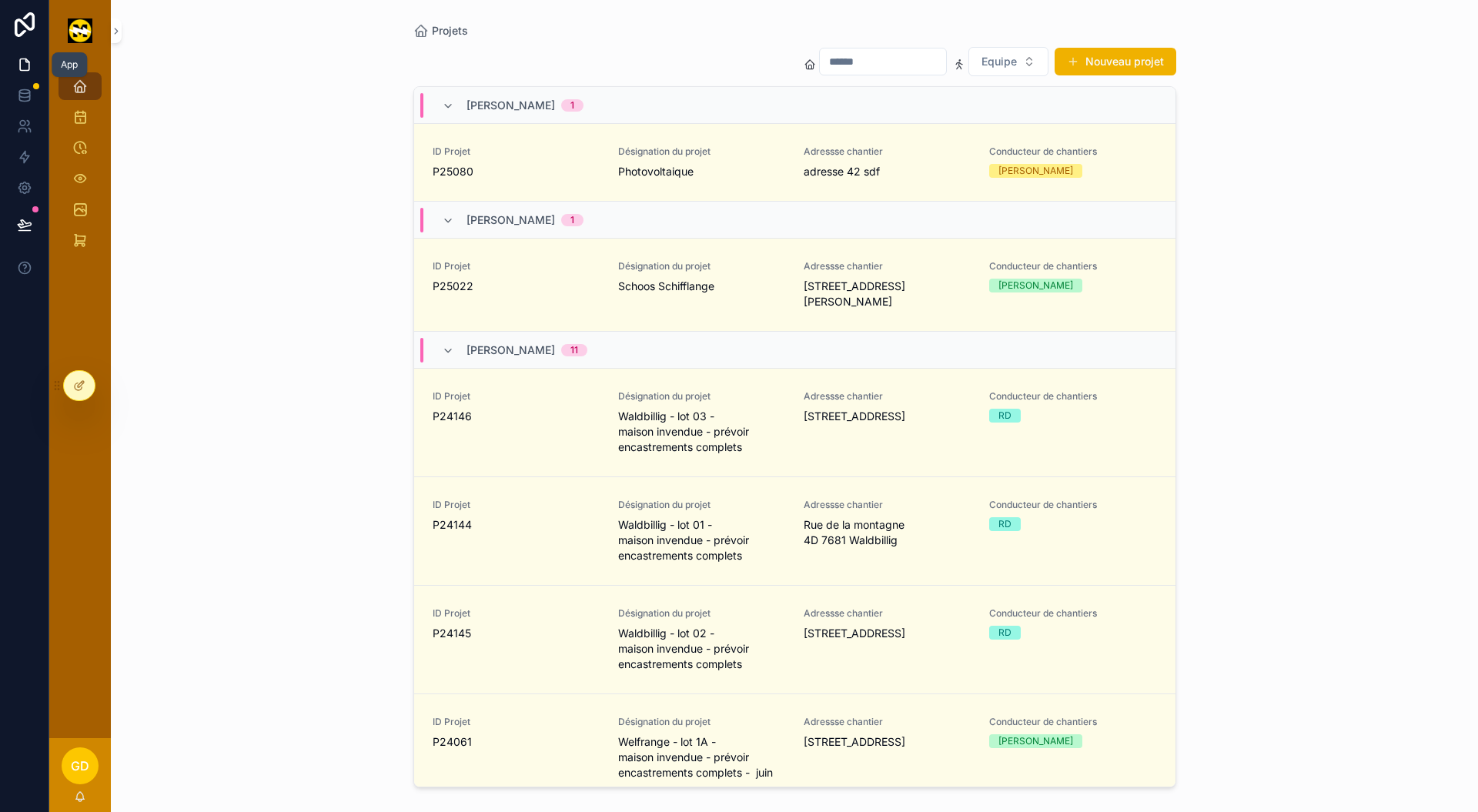
click at [37, 61] on link at bounding box center [24, 65] width 49 height 31
click at [77, 380] on div at bounding box center [79, 385] width 31 height 30
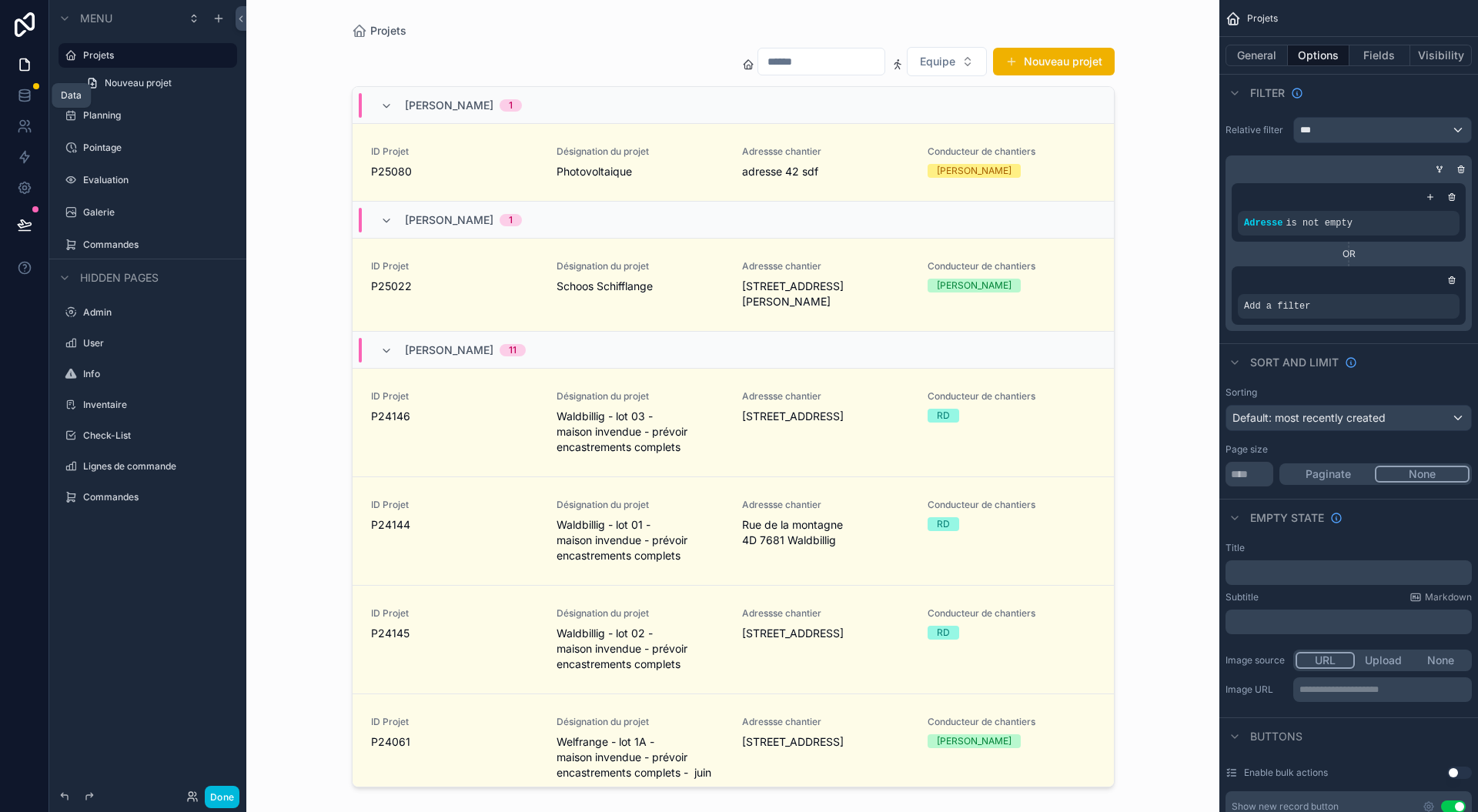
click at [30, 95] on icon at bounding box center [25, 96] width 15 height 15
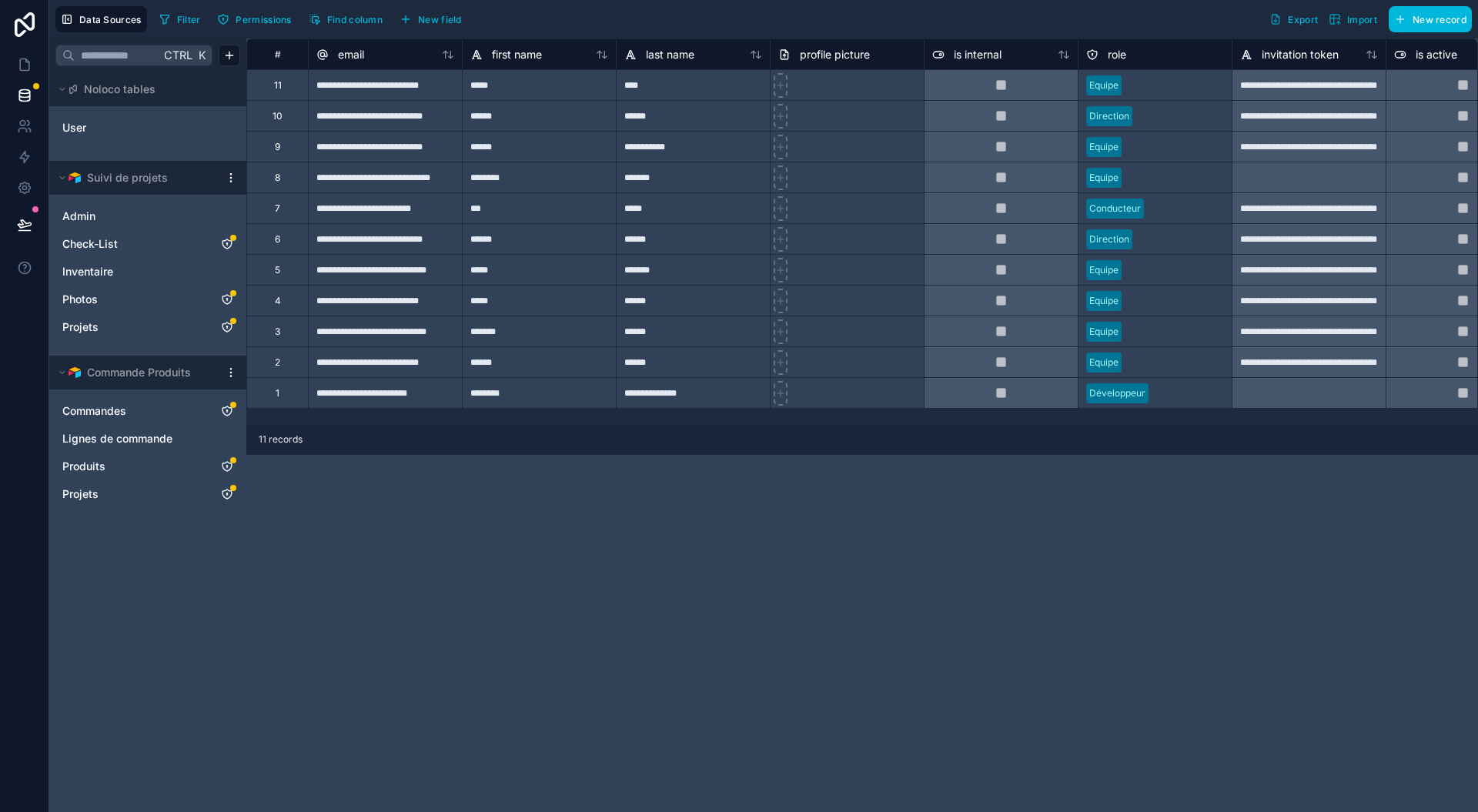
click at [228, 326] on icon "Projets" at bounding box center [227, 327] width 12 height 12
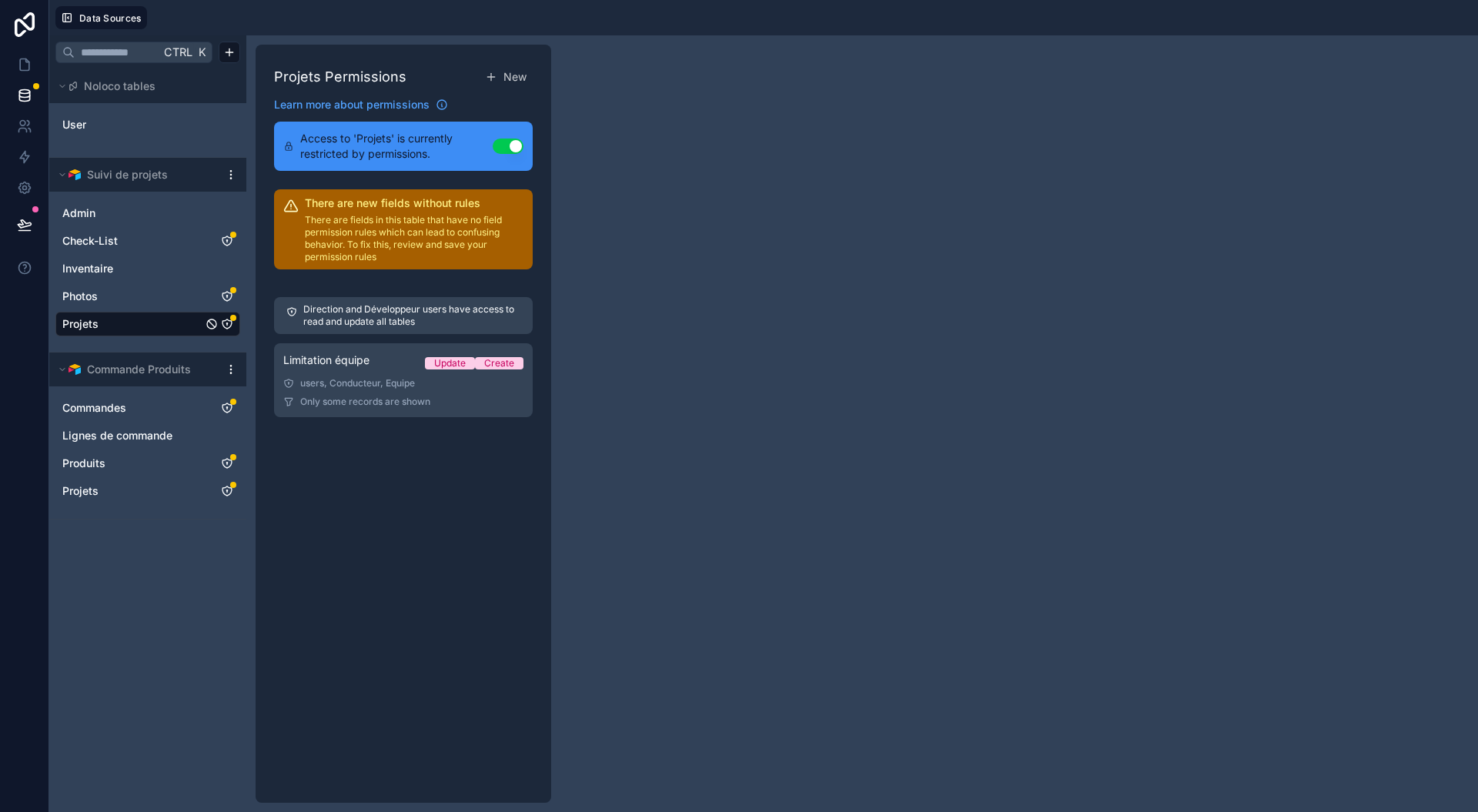
click at [321, 377] on div "users, Conducteur, Equipe" at bounding box center [403, 383] width 240 height 12
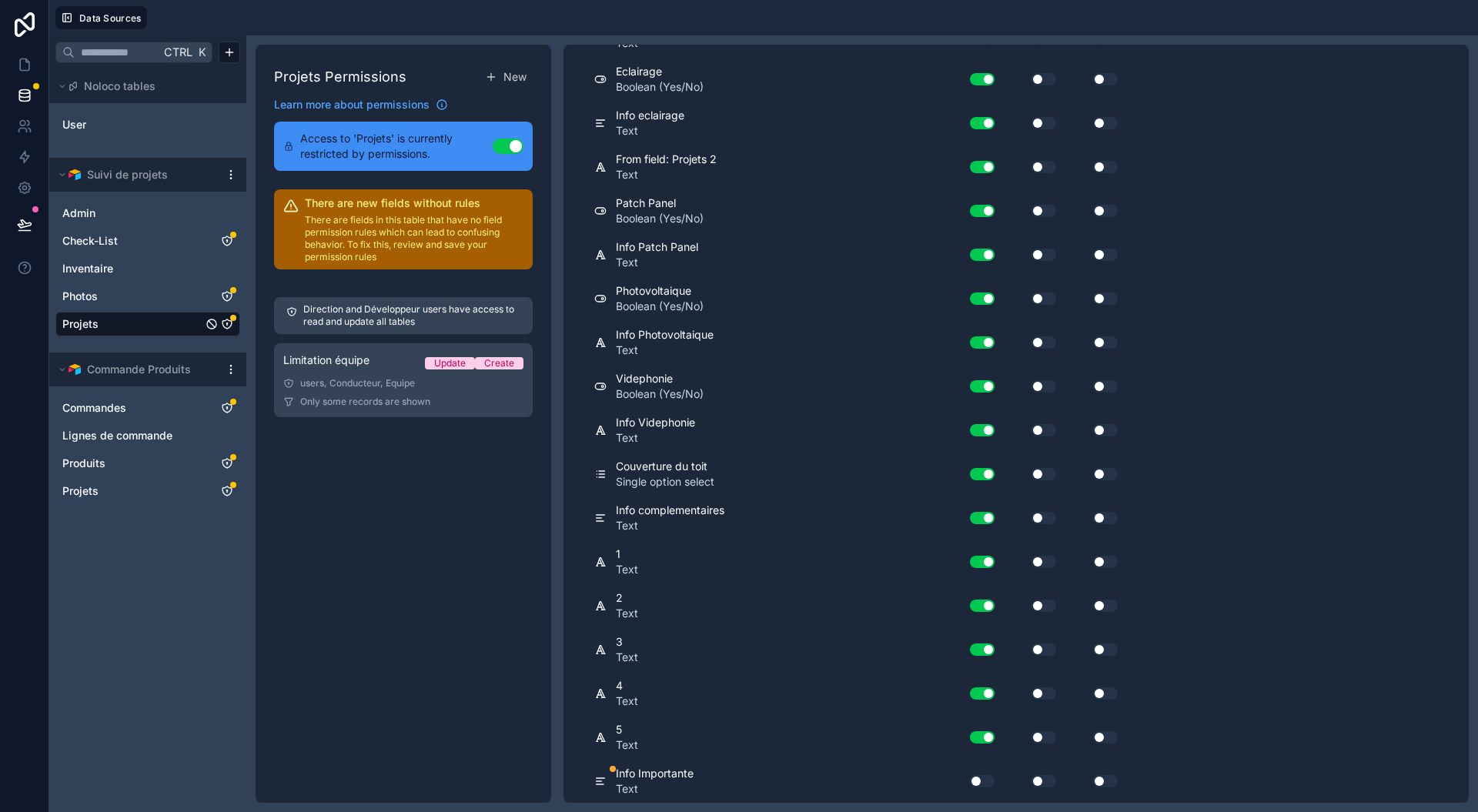
scroll to position [2686, 0]
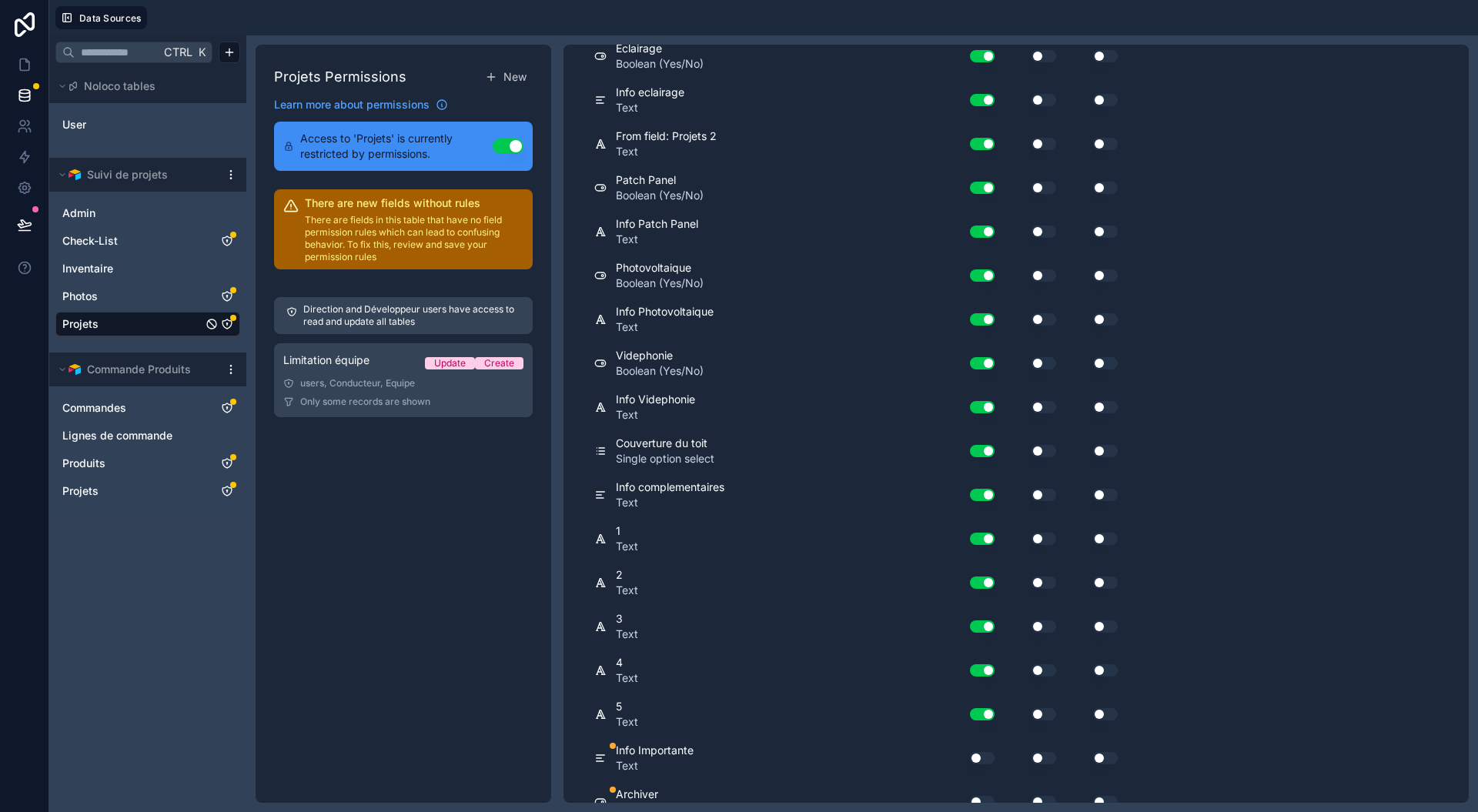
click at [981, 752] on button "Use setting" at bounding box center [982, 757] width 25 height 12
click at [985, 796] on button "Use setting" at bounding box center [982, 801] width 25 height 12
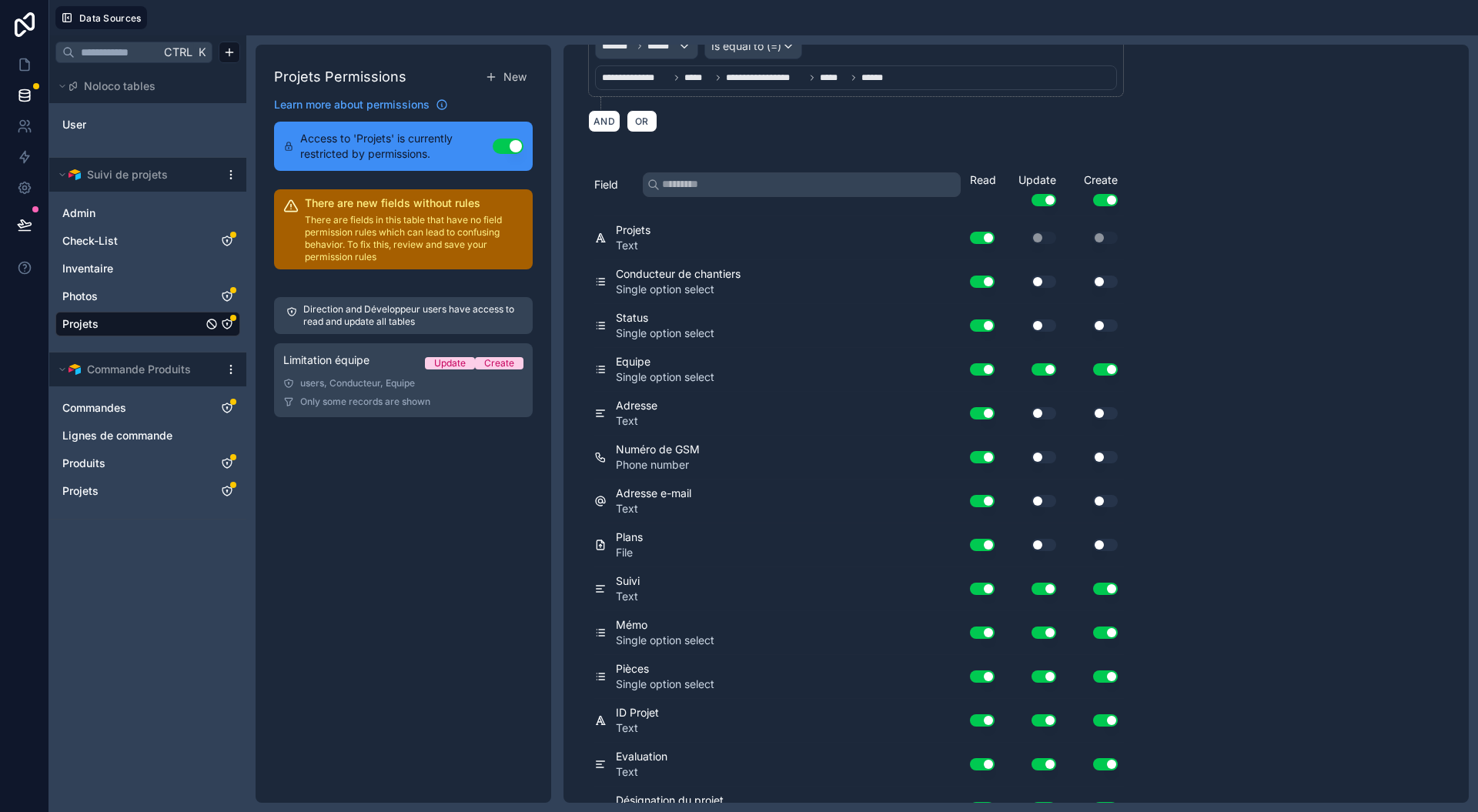
scroll to position [0, 0]
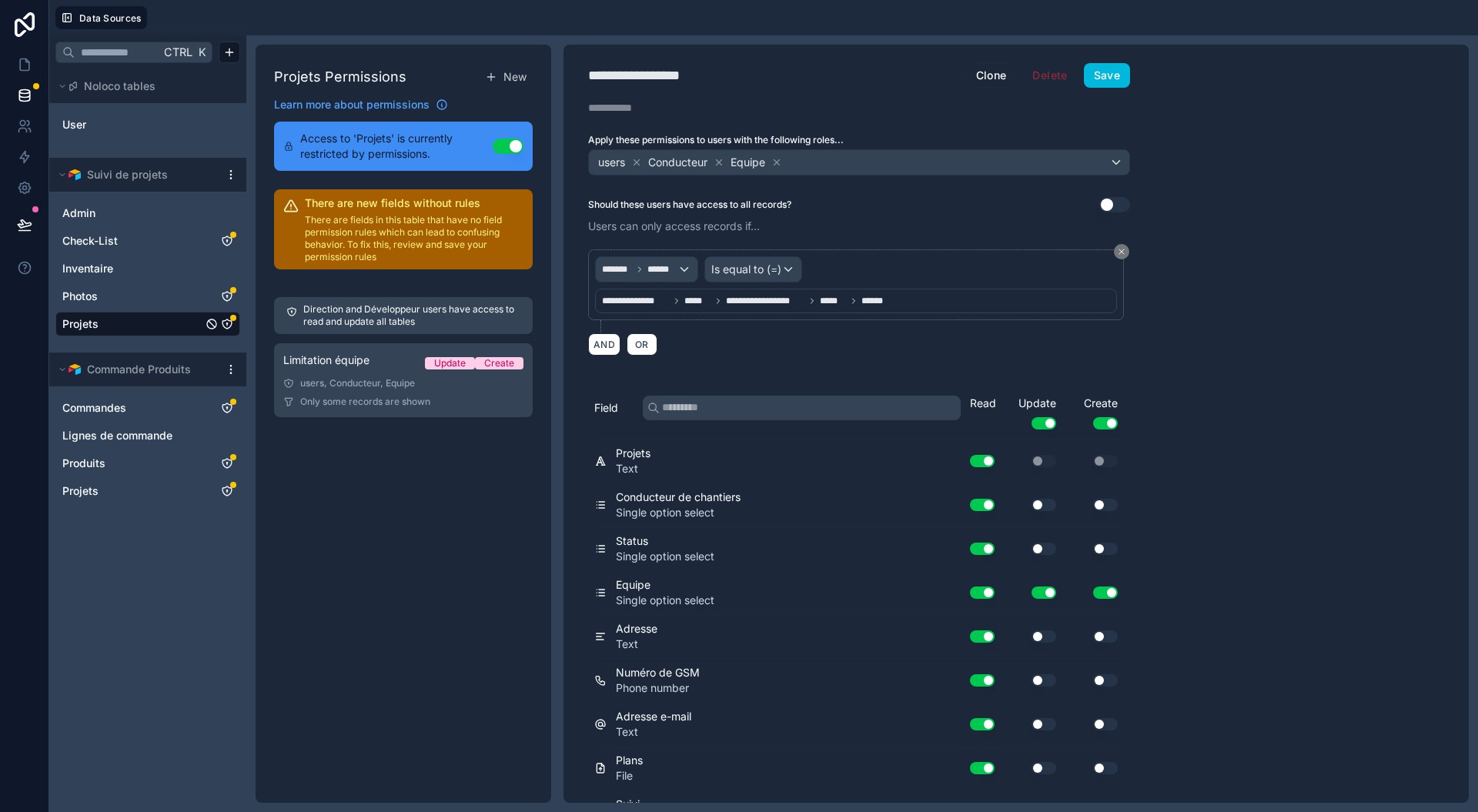
click at [1099, 77] on button "Save" at bounding box center [1107, 76] width 46 height 25
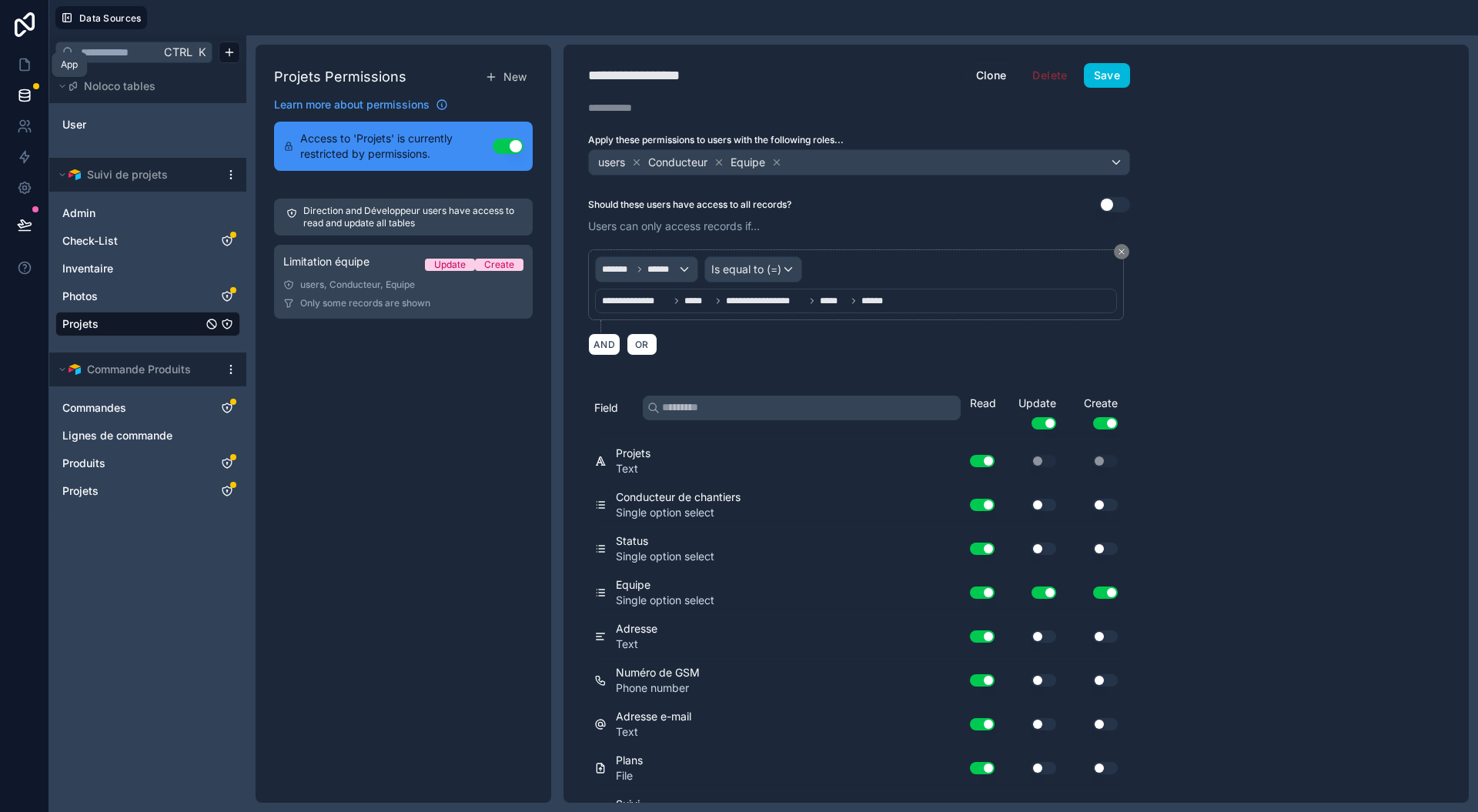
click at [25, 66] on icon at bounding box center [25, 65] width 15 height 15
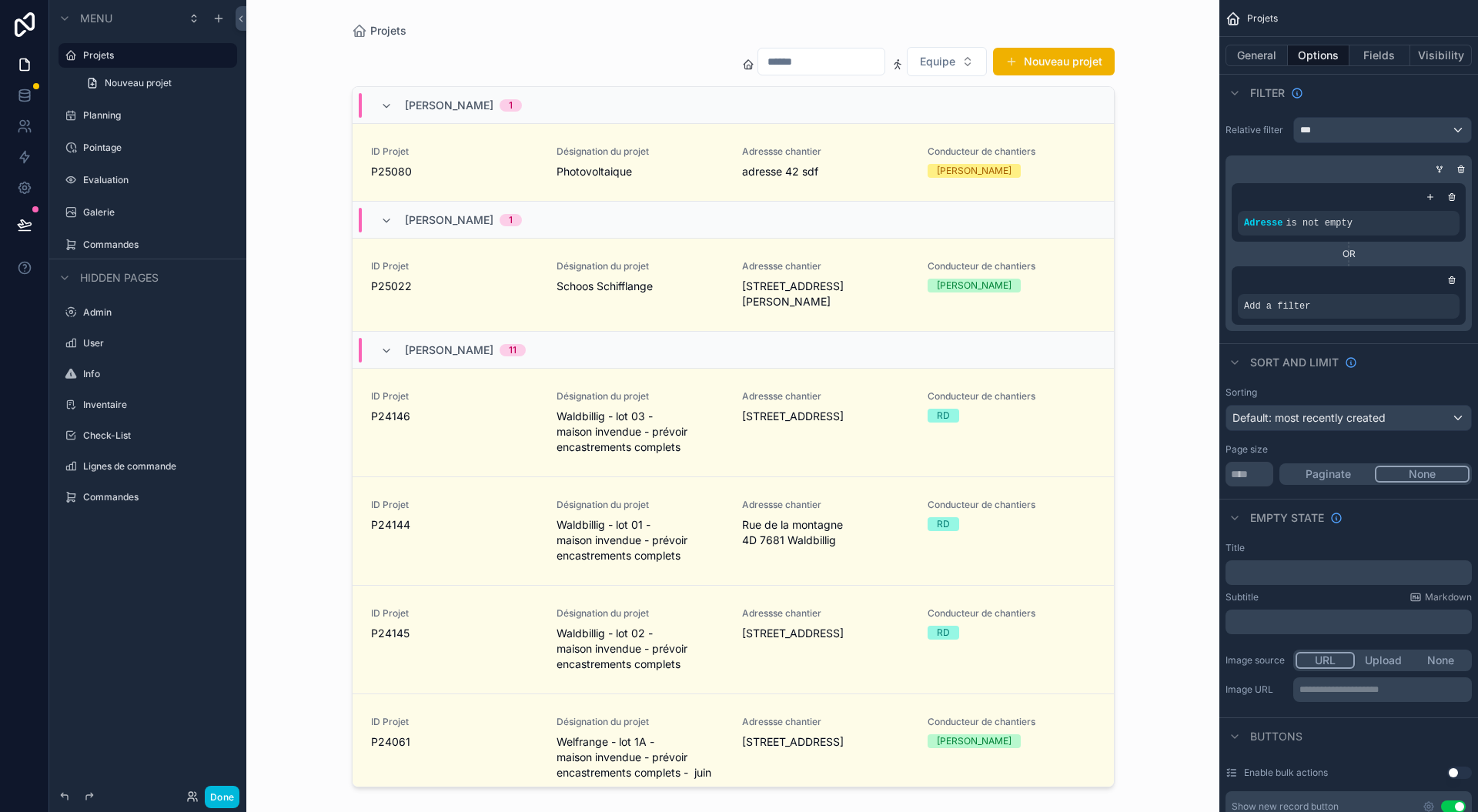
click at [1050, 148] on div "scrollable content" at bounding box center [733, 397] width 787 height 794
click at [988, 171] on div "[PERSON_NAME]" at bounding box center [974, 170] width 75 height 13
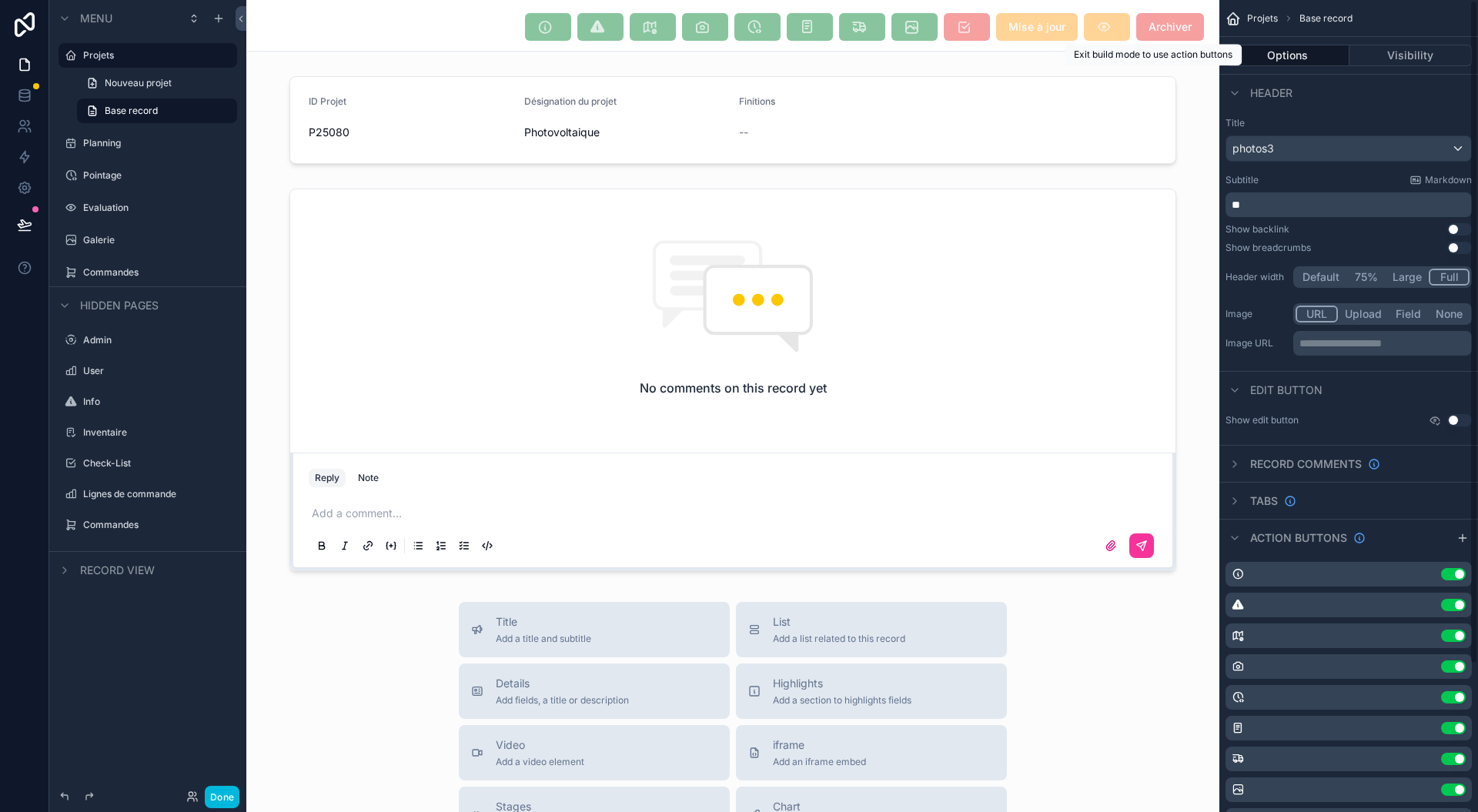
click at [1169, 21] on span "Archiver" at bounding box center [1170, 27] width 68 height 28
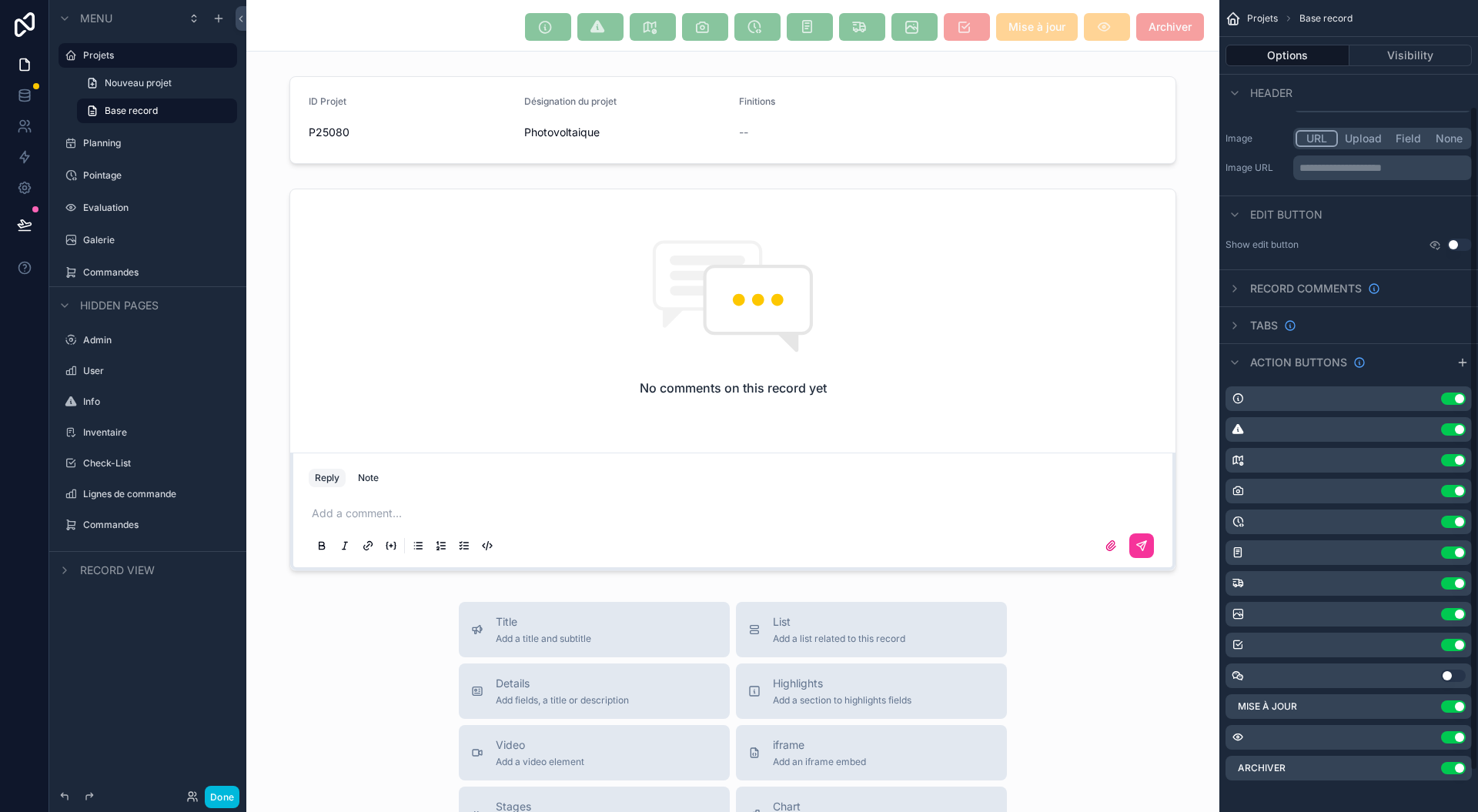
scroll to position [180, 0]
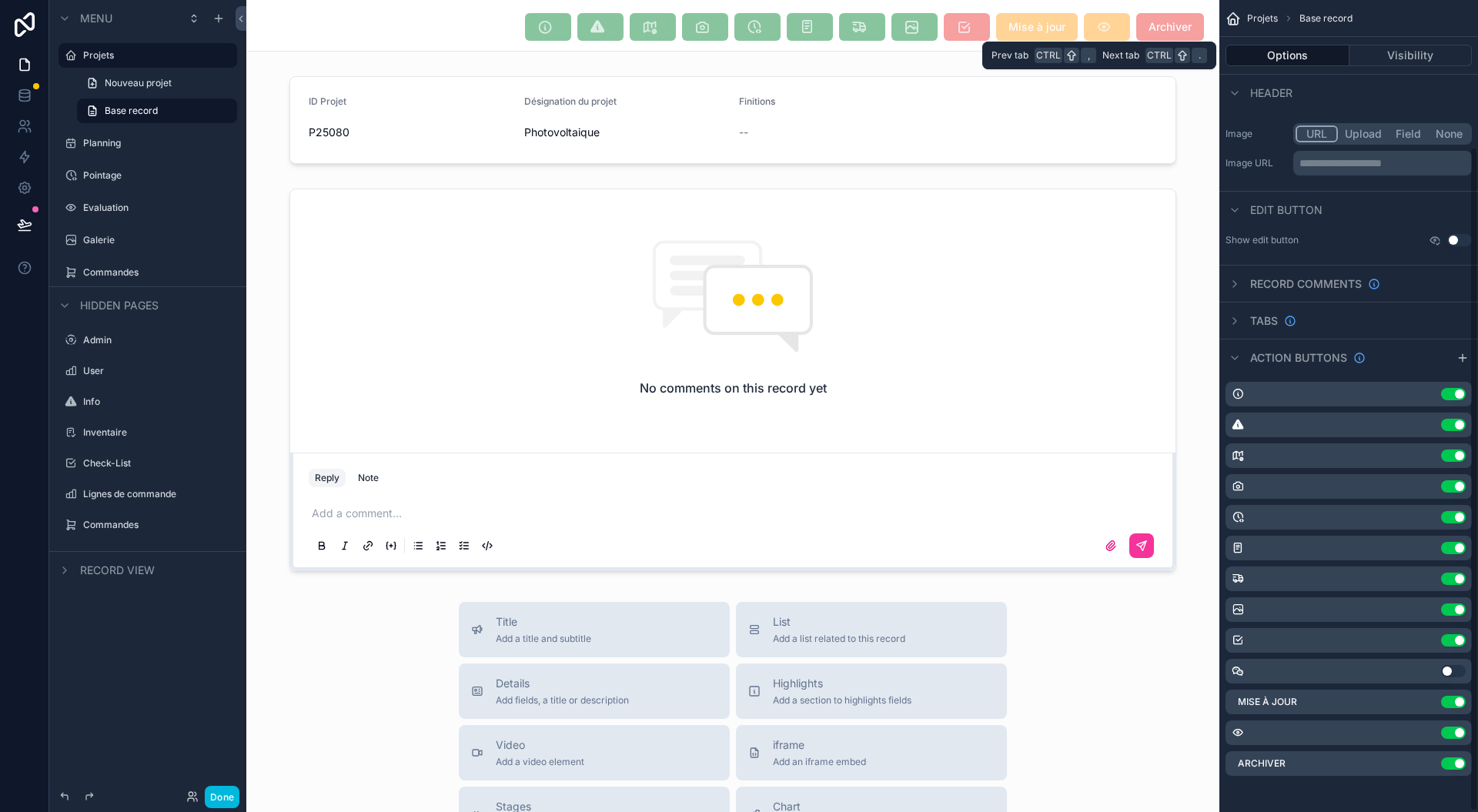
click at [1398, 51] on button "Visibility" at bounding box center [1411, 55] width 123 height 22
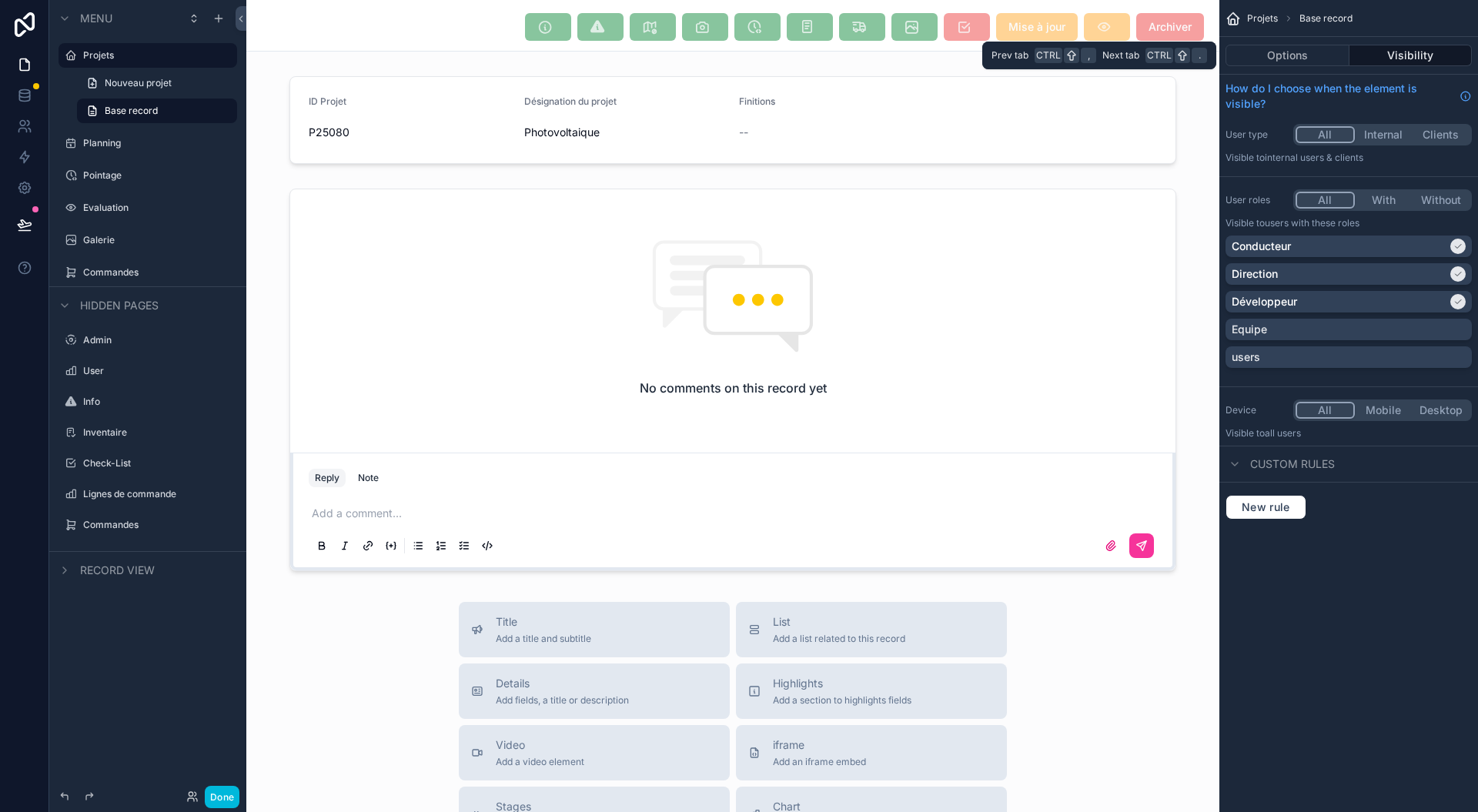
click at [1298, 58] on button "Options" at bounding box center [1288, 55] width 124 height 22
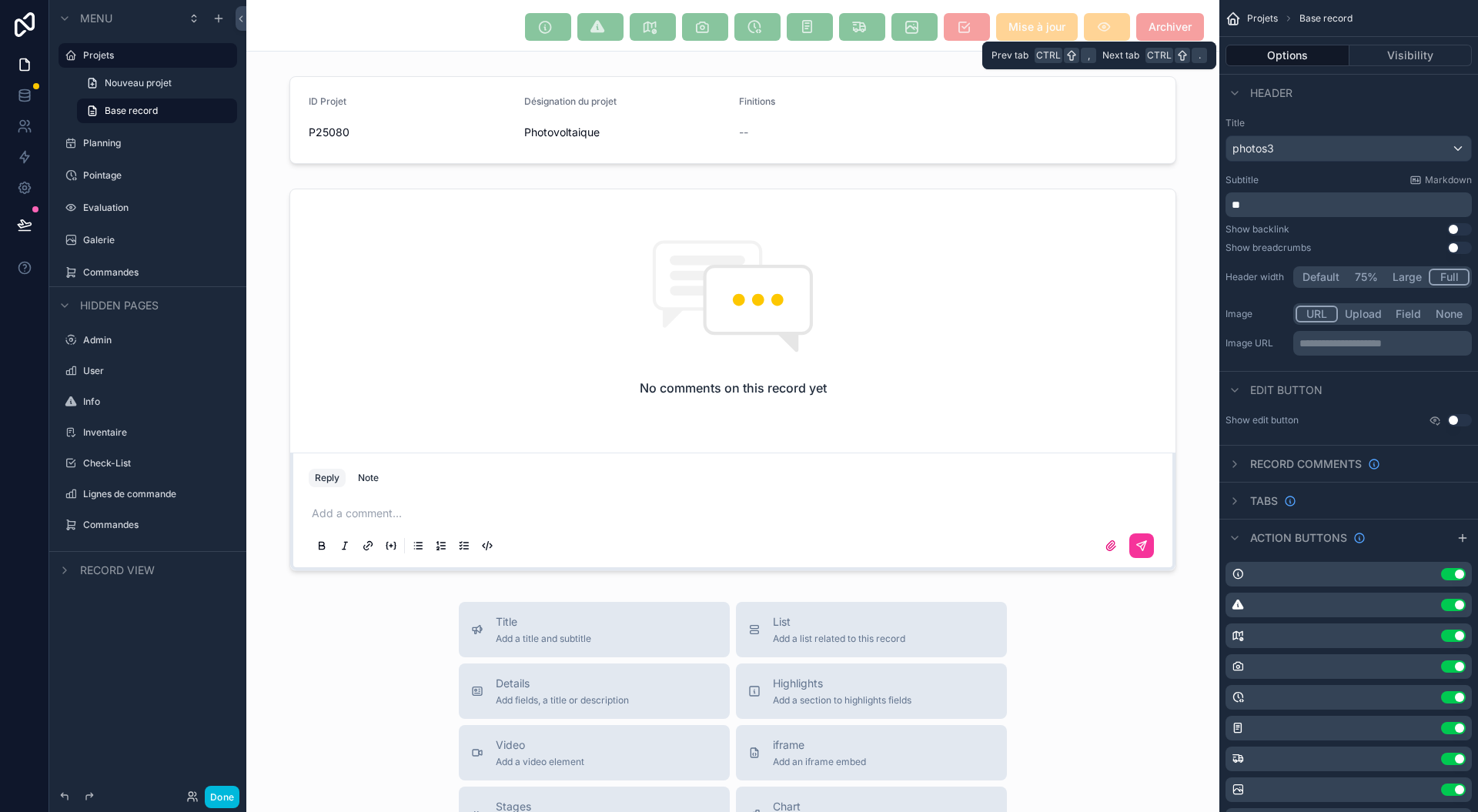
click at [1376, 57] on button "Visibility" at bounding box center [1411, 55] width 123 height 22
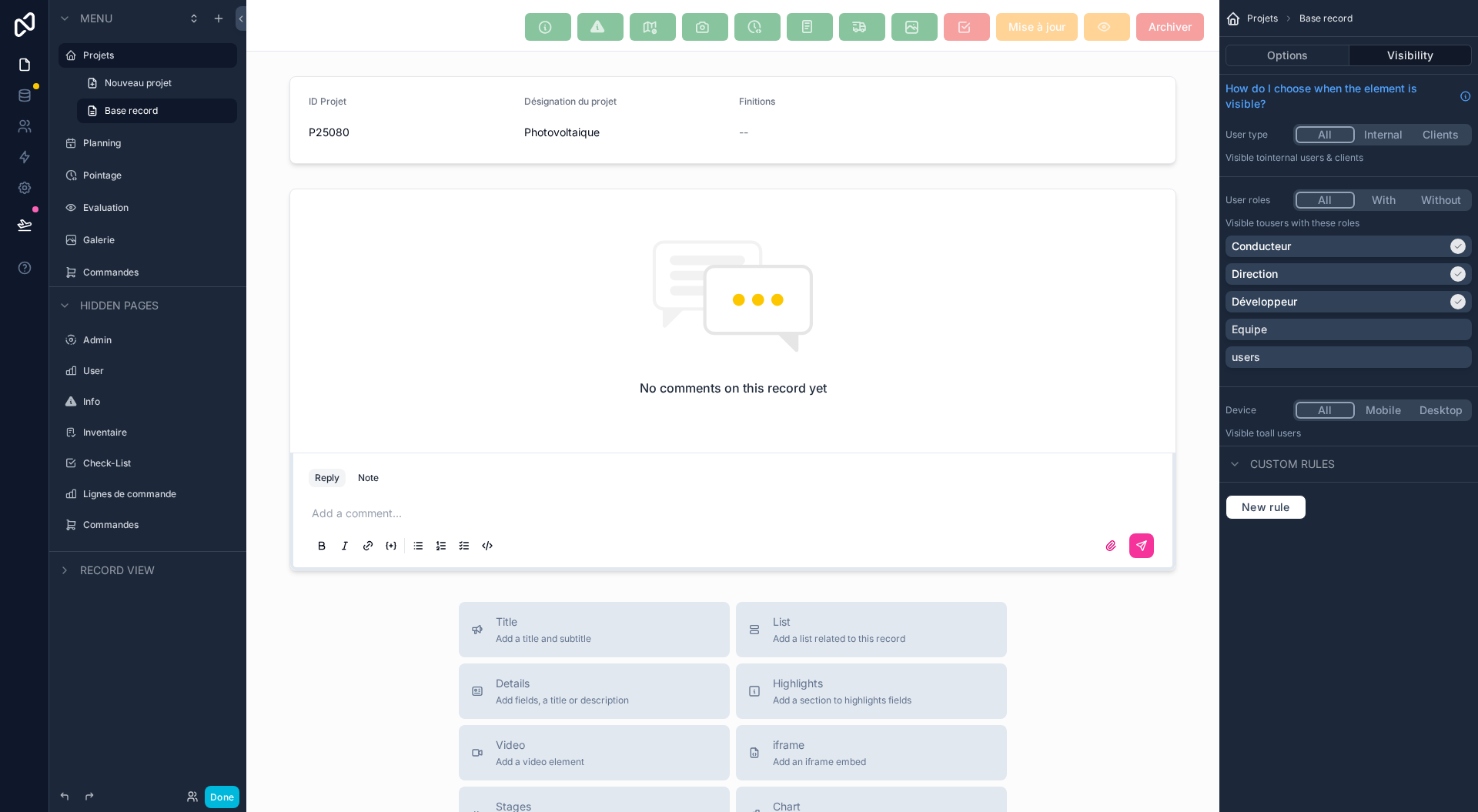
click at [1310, 325] on div "Equipe" at bounding box center [1349, 329] width 234 height 15
click at [1284, 50] on button "Options" at bounding box center [1288, 55] width 124 height 22
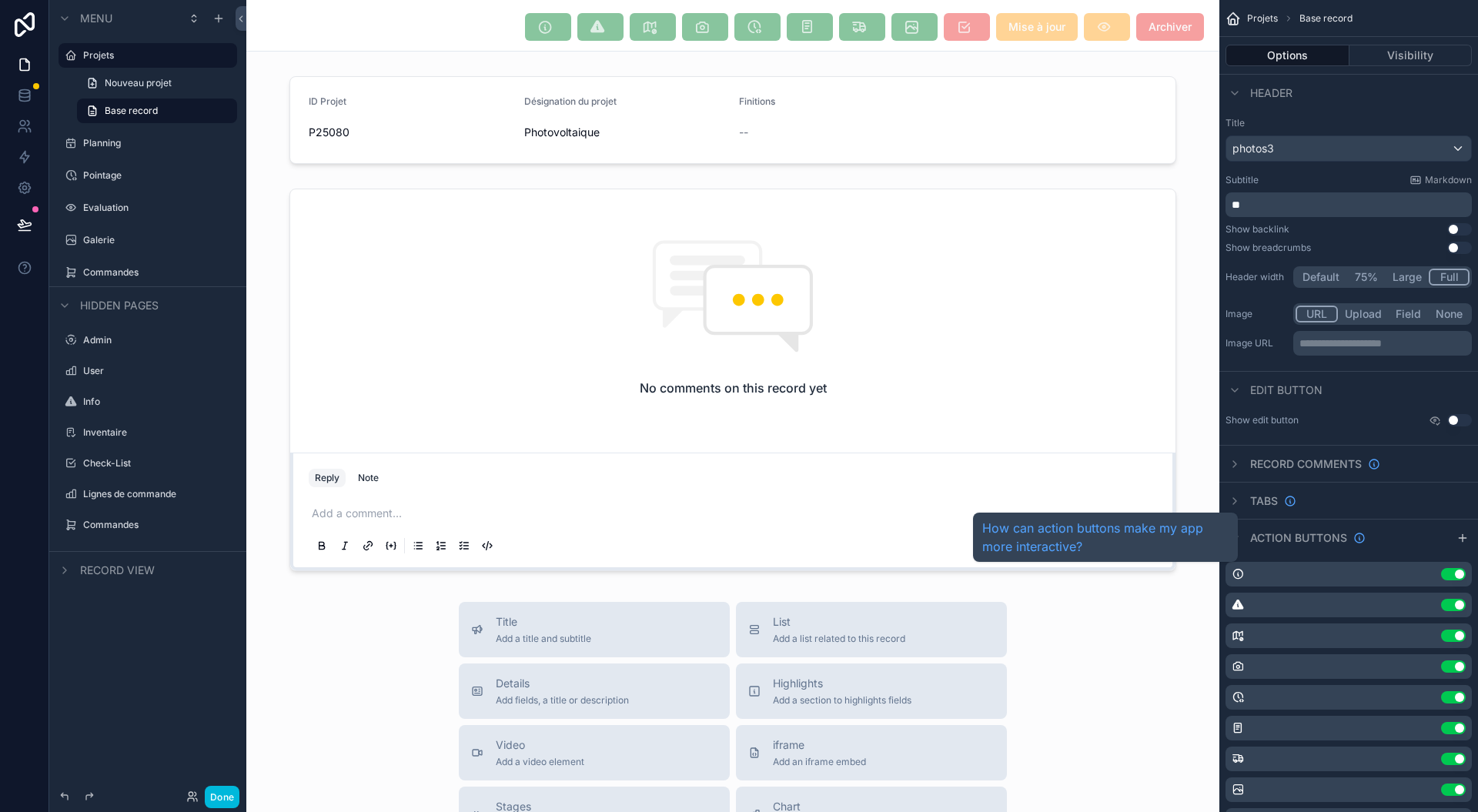
click at [1325, 534] on span "Action buttons" at bounding box center [1298, 538] width 97 height 15
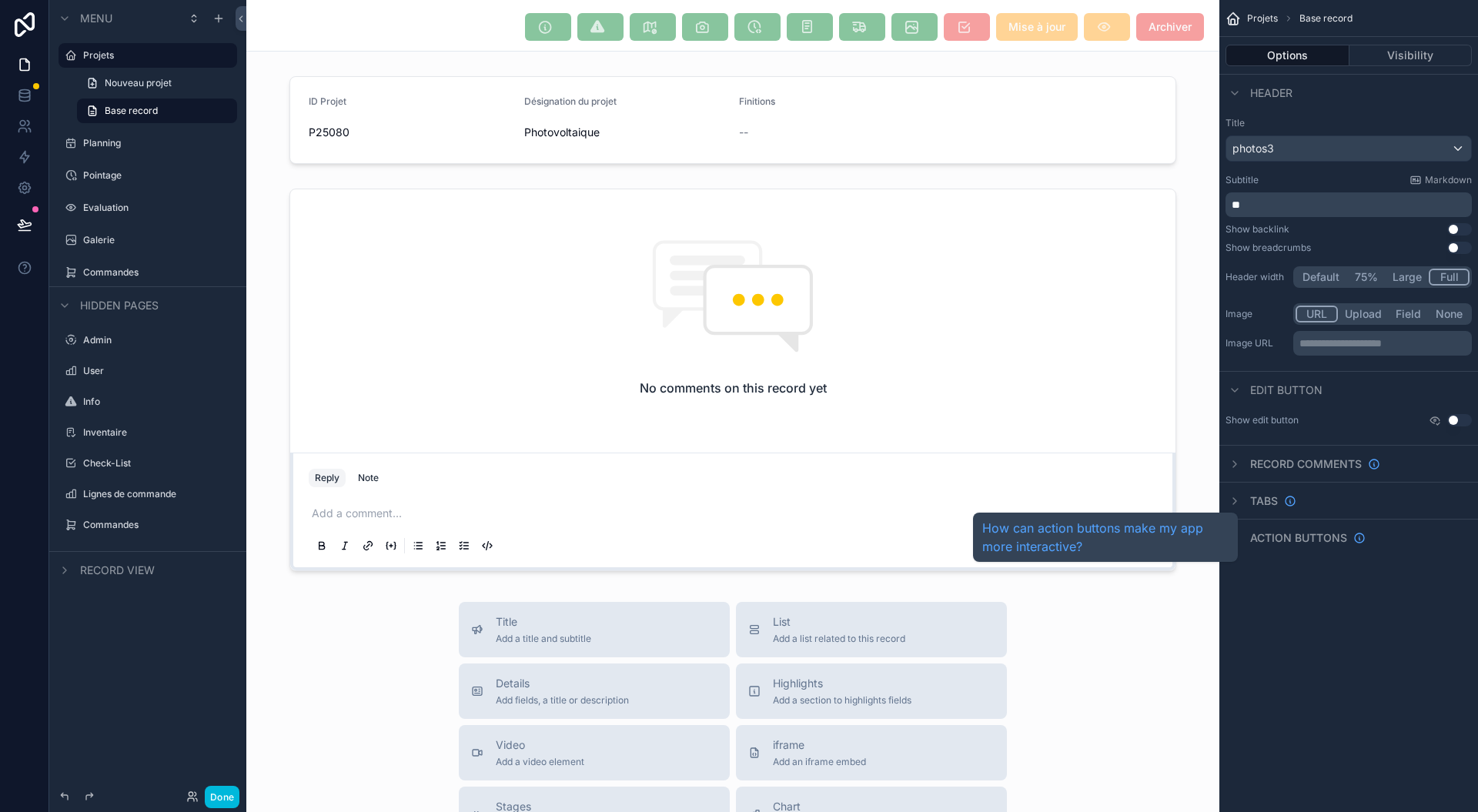
click at [1308, 538] on span "Action buttons" at bounding box center [1298, 538] width 97 height 15
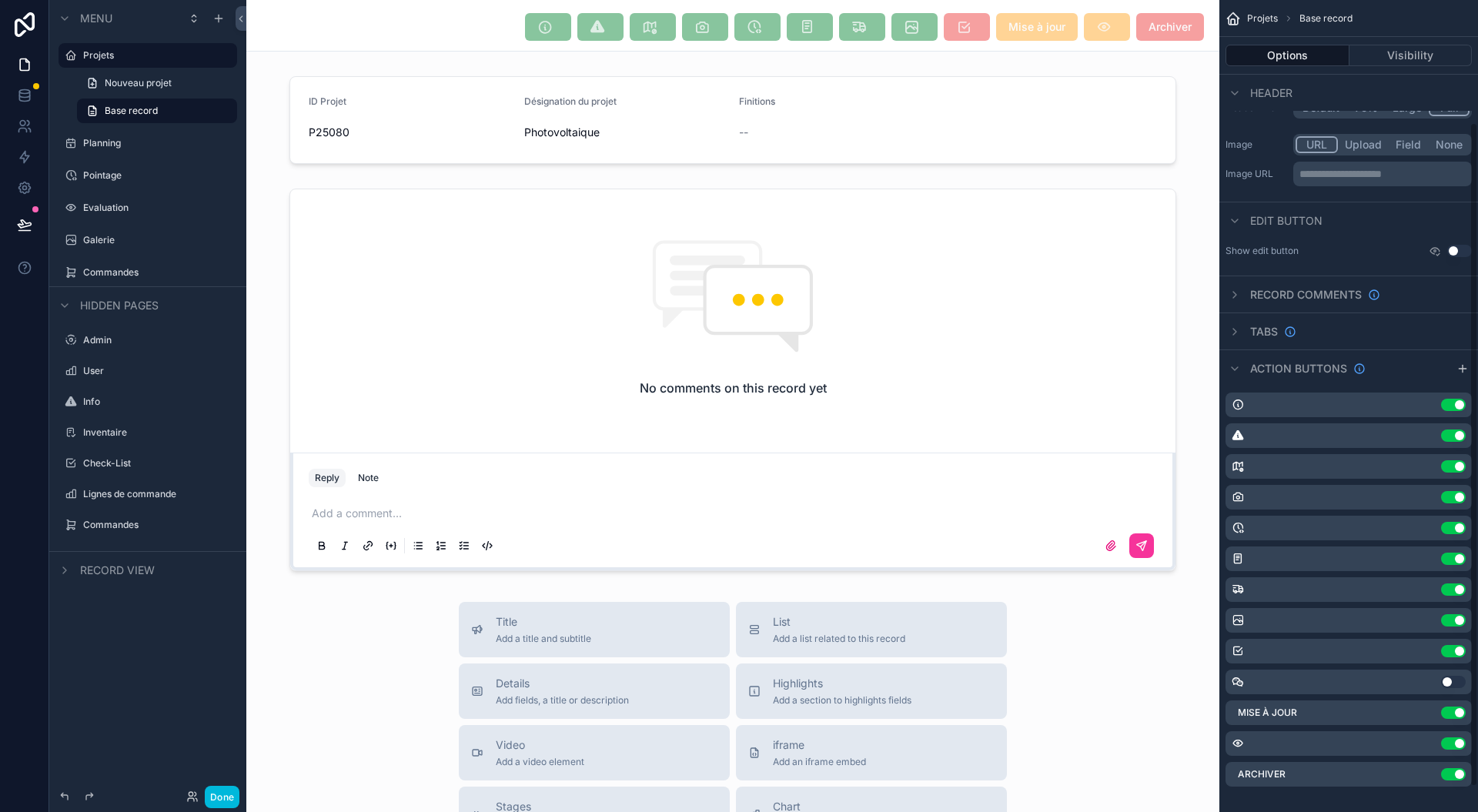
scroll to position [180, 0]
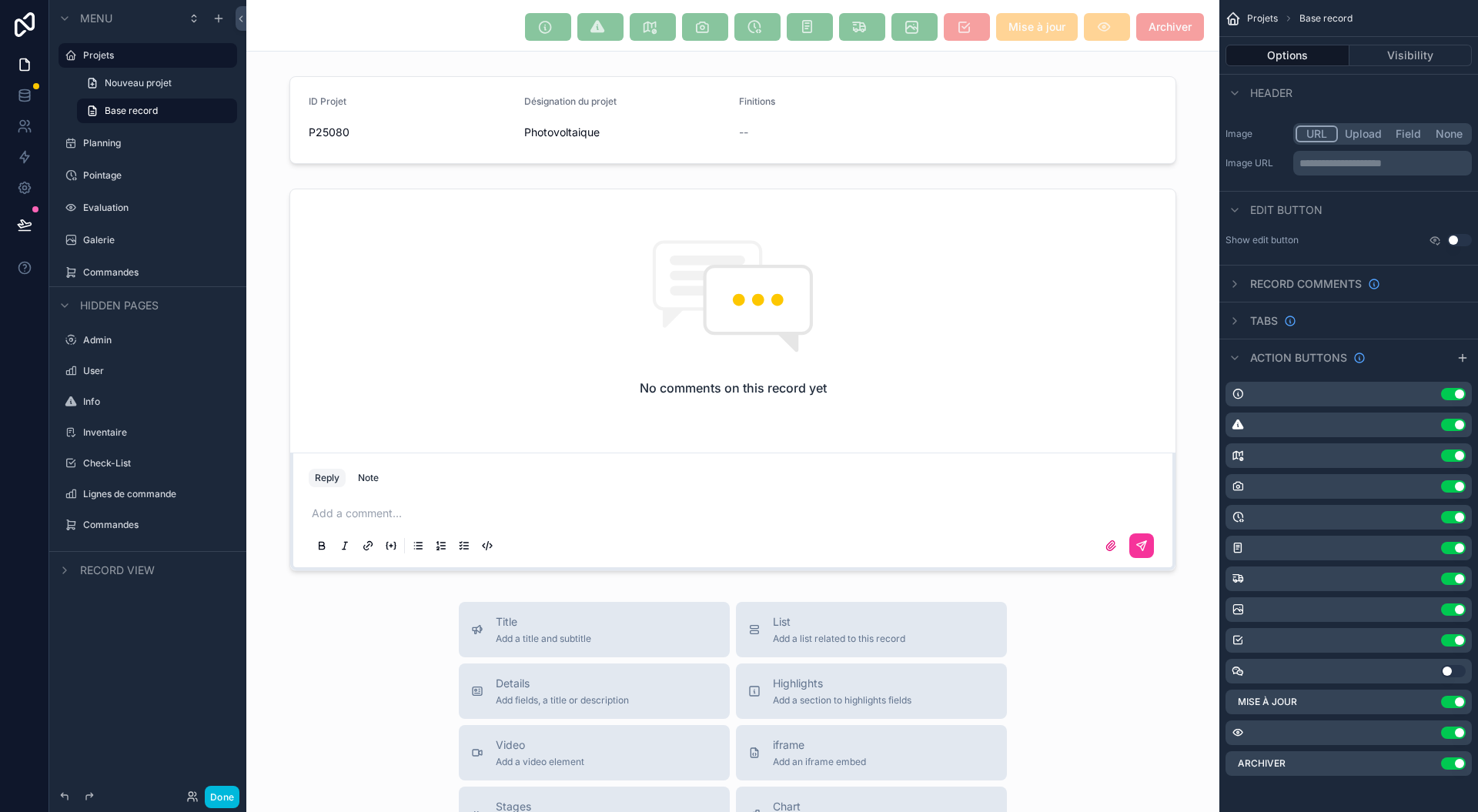
click at [1416, 759] on div "Archiver Use setting" at bounding box center [1349, 763] width 247 height 25
click at [1415, 757] on div "Archiver Use setting" at bounding box center [1349, 763] width 247 height 25
click at [149, 80] on span "Nouveau projet" at bounding box center [138, 82] width 67 height 12
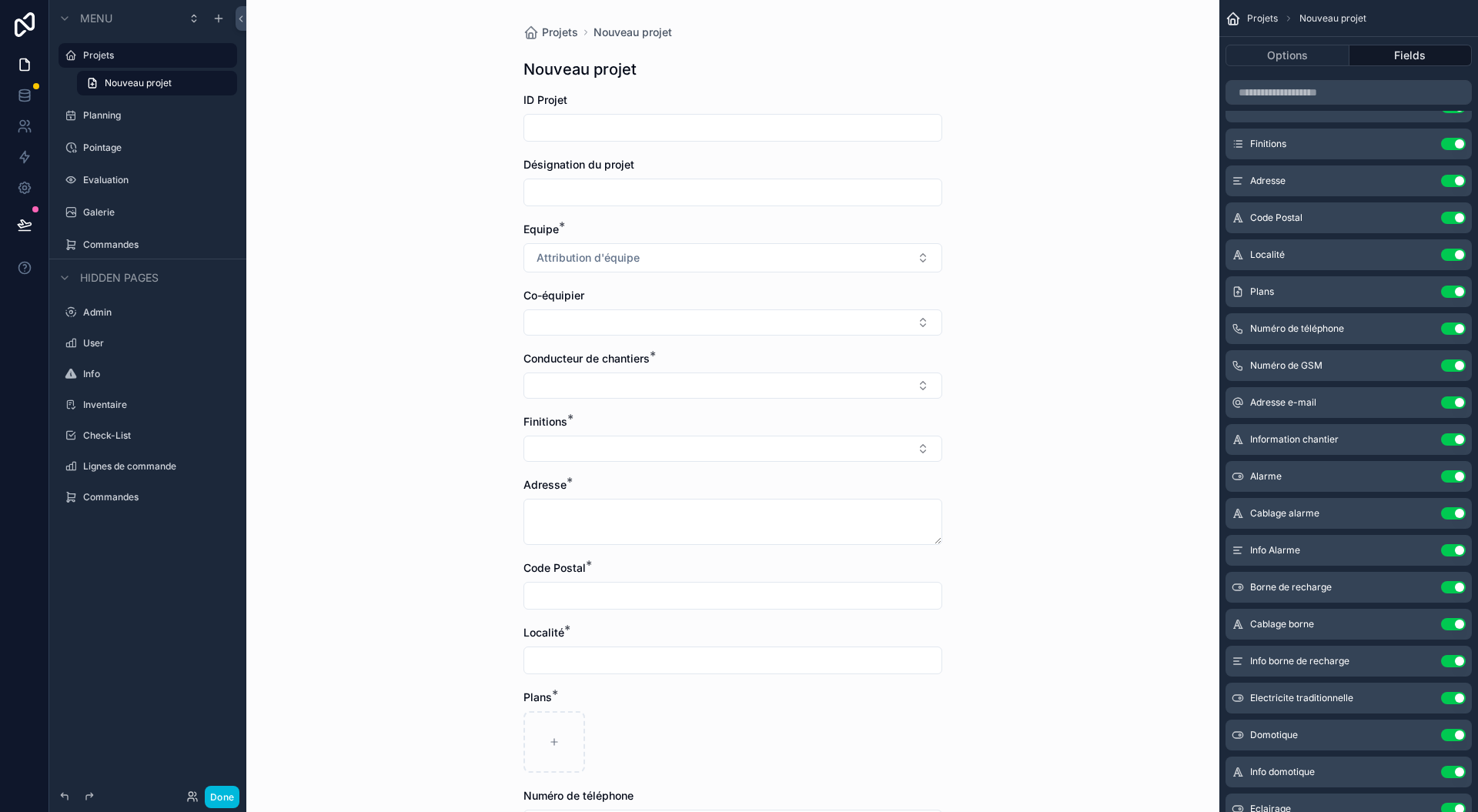
click at [146, 51] on label "Projets" at bounding box center [155, 55] width 144 height 12
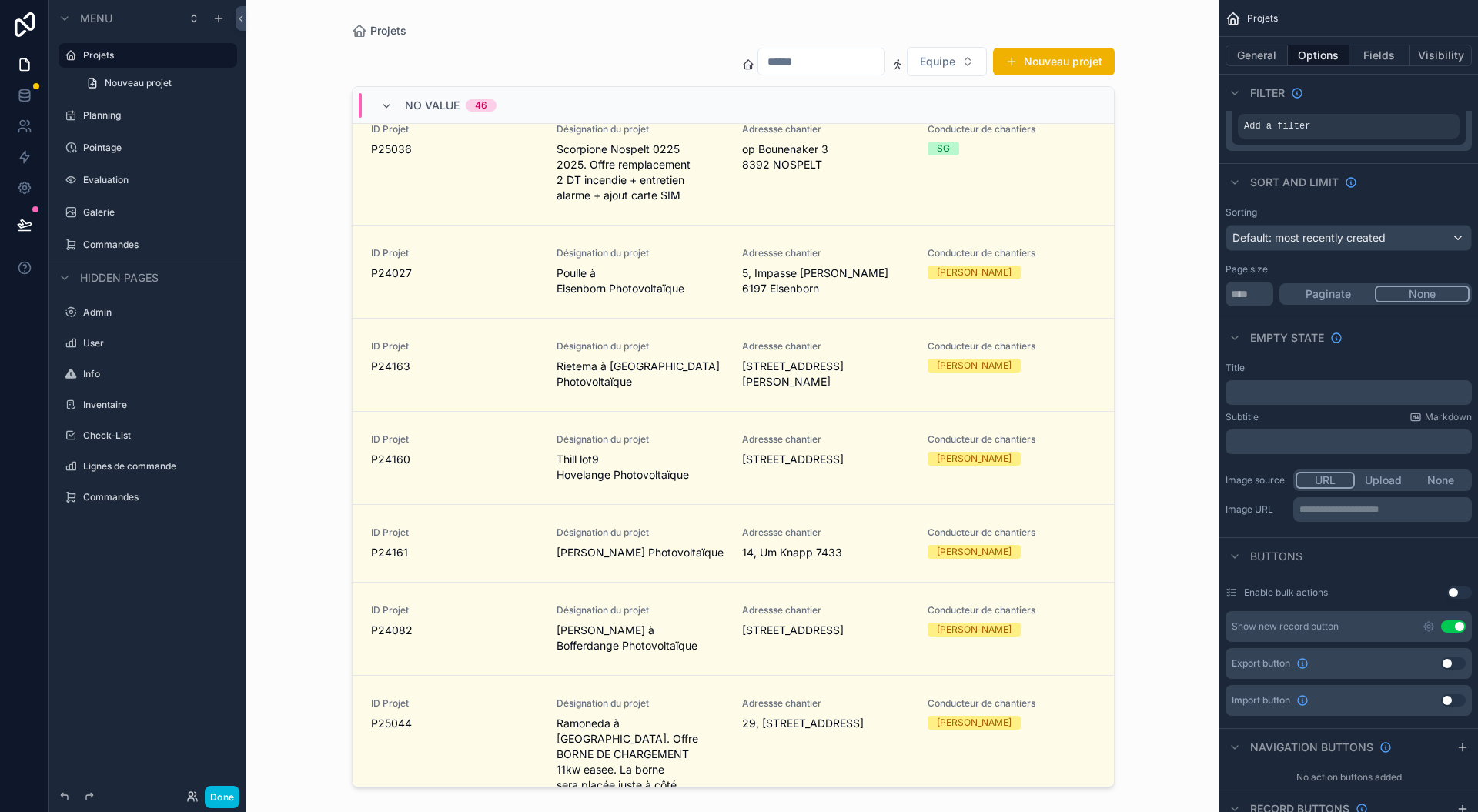
scroll to position [6617, 0]
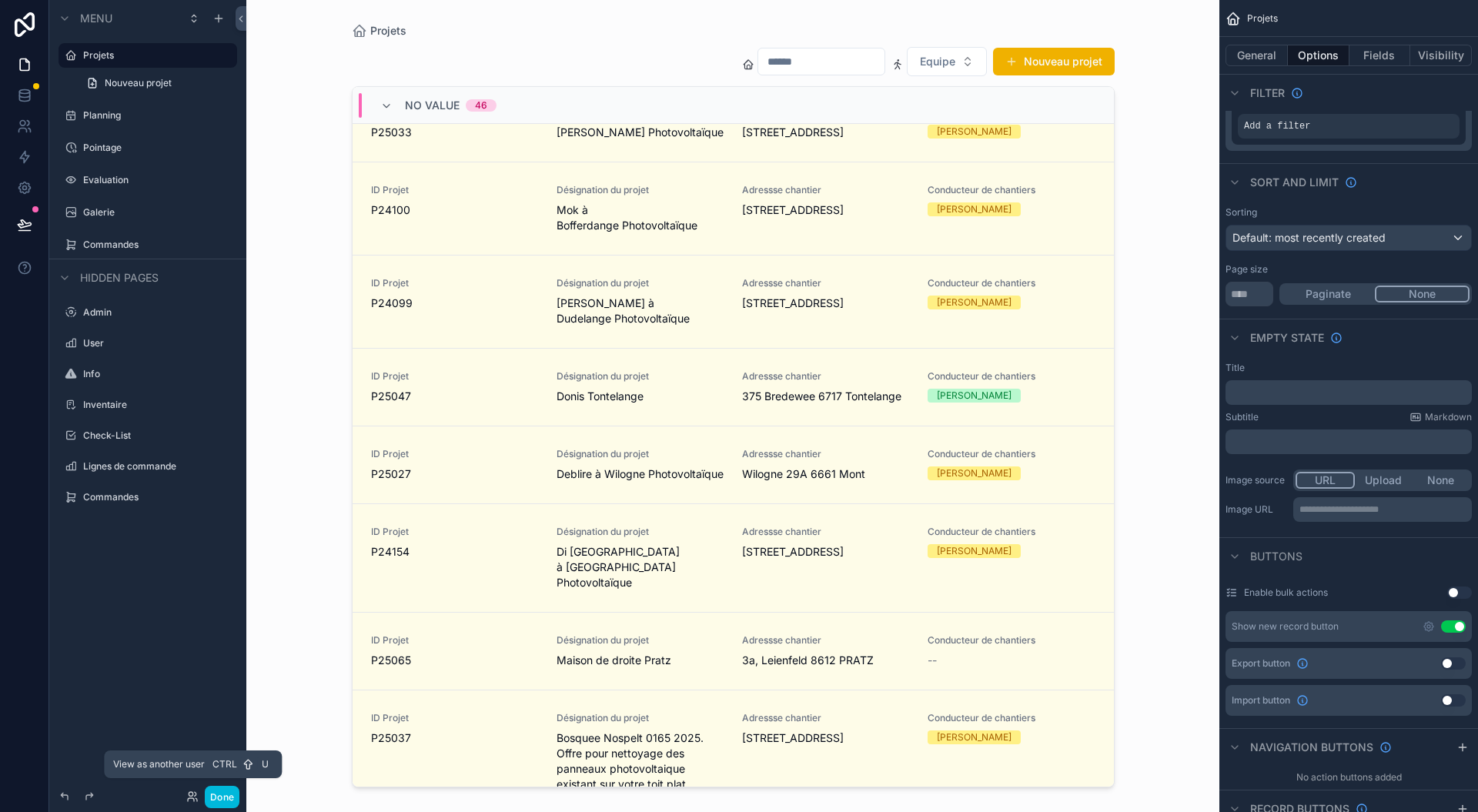
click at [188, 798] on icon at bounding box center [190, 799] width 6 height 3
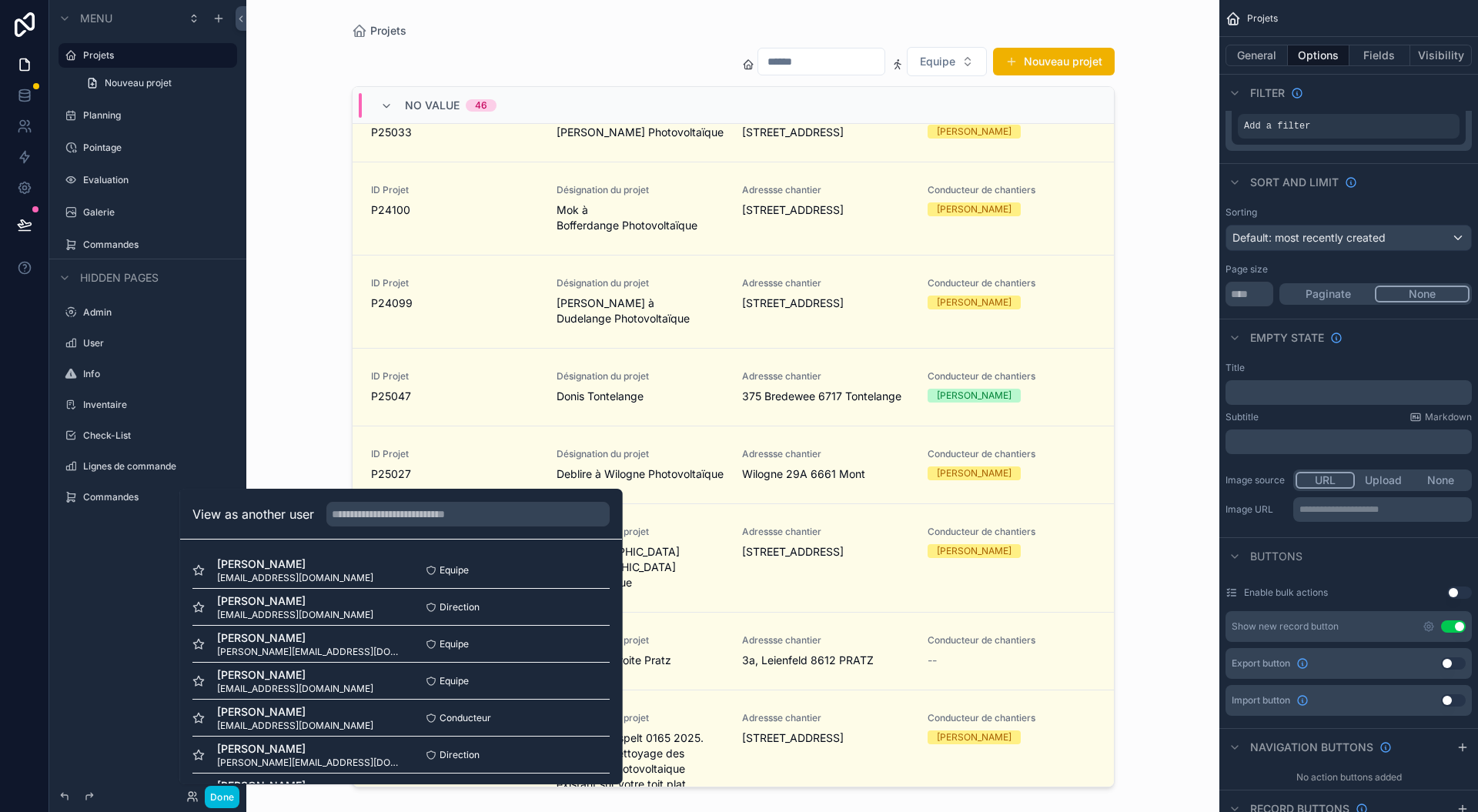
scroll to position [187, 0]
click at [563, 760] on div "Example company Développeur Select" at bounding box center [505, 753] width 209 height 28
click at [552, 704] on div "Pavone Thomas thomas@electricte-maraga.lu Equipe Select" at bounding box center [401, 716] width 417 height 37
click at [550, 703] on div "Pavone Thomas thomas@electricte-maraga.lu Equipe Select" at bounding box center [401, 716] width 417 height 37
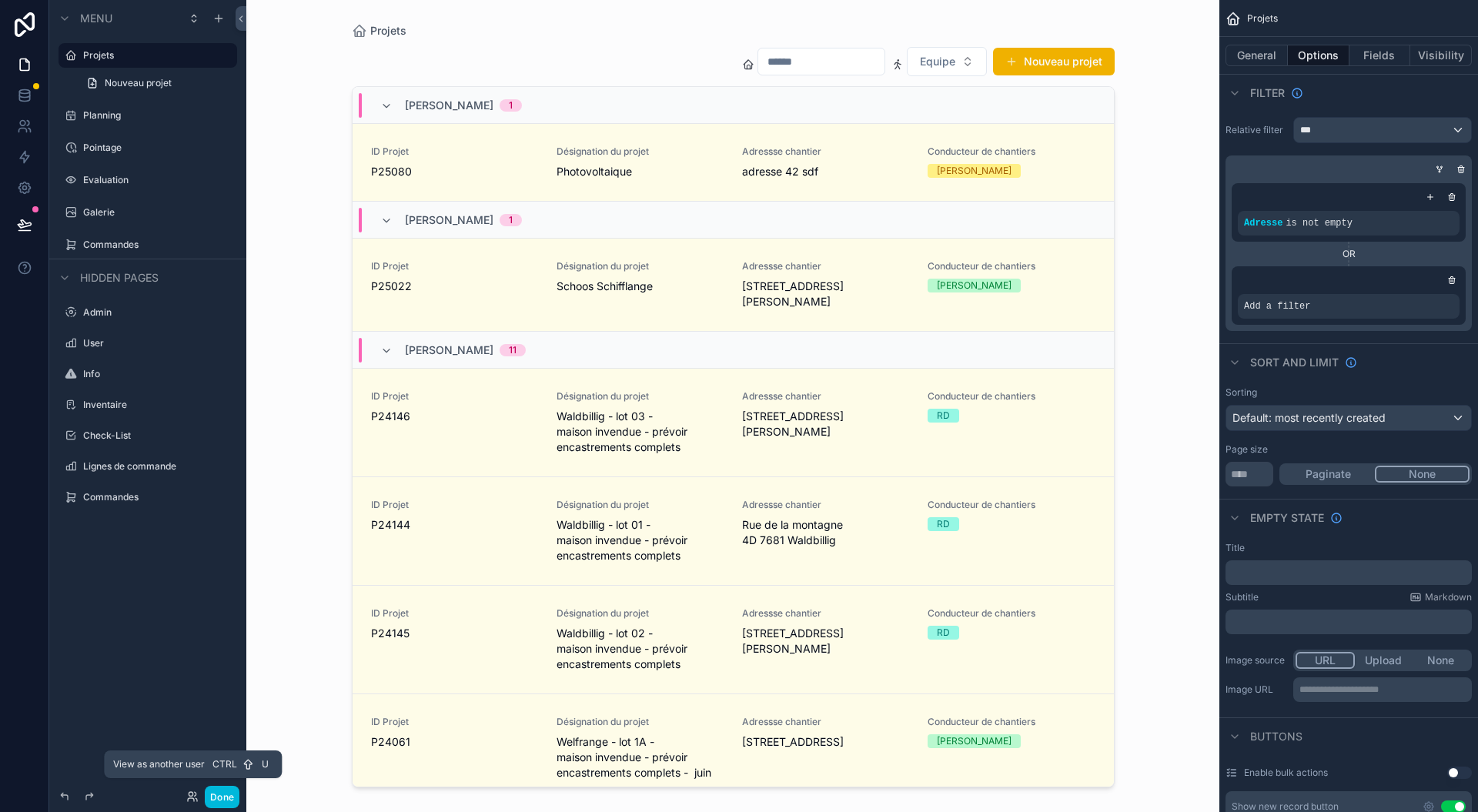
click at [189, 796] on icon at bounding box center [190, 794] width 4 height 4
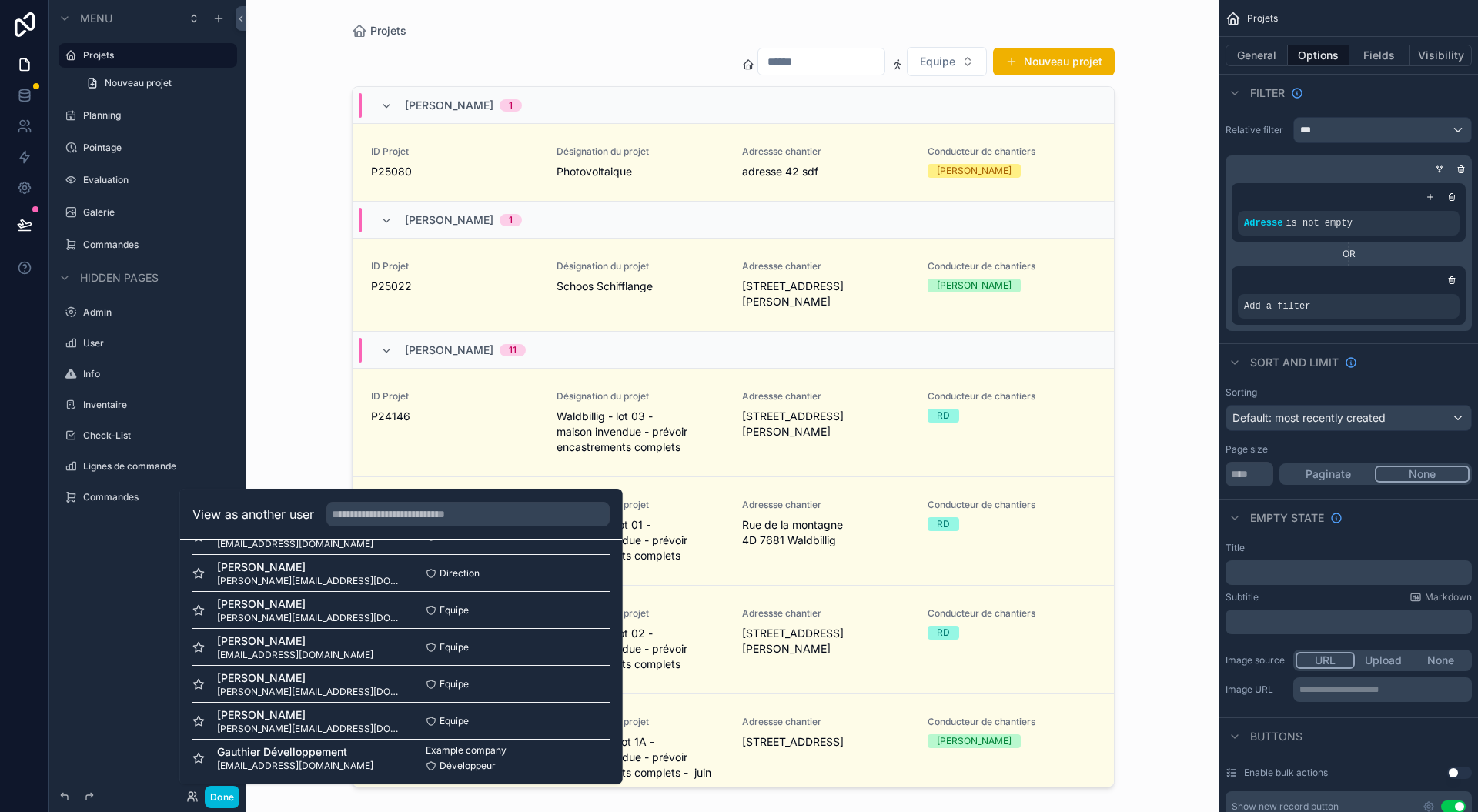
scroll to position [187, 0]
click at [574, 699] on div "Pavone Thomas [EMAIL_ADDRESS][DOMAIN_NAME] Equipe Select" at bounding box center [401, 716] width 417 height 37
drag, startPoint x: 545, startPoint y: 710, endPoint x: 536, endPoint y: 725, distance: 17.5
click at [542, 713] on div "Equipe Select" at bounding box center [505, 716] width 209 height 12
click at [529, 751] on div "Example company Développeur Select" at bounding box center [505, 753] width 209 height 28
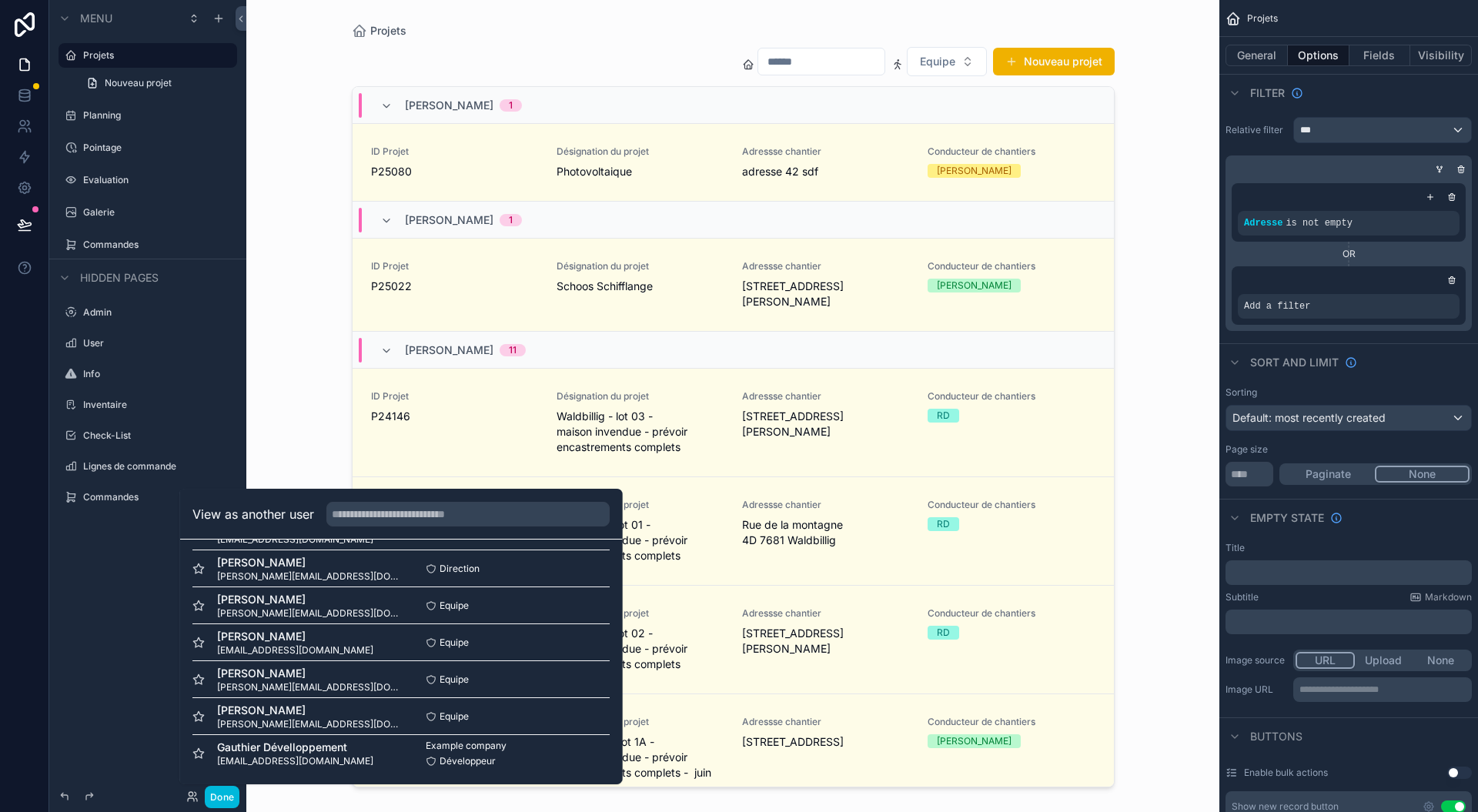
click at [568, 748] on div "Example company Développeur Select" at bounding box center [505, 753] width 209 height 28
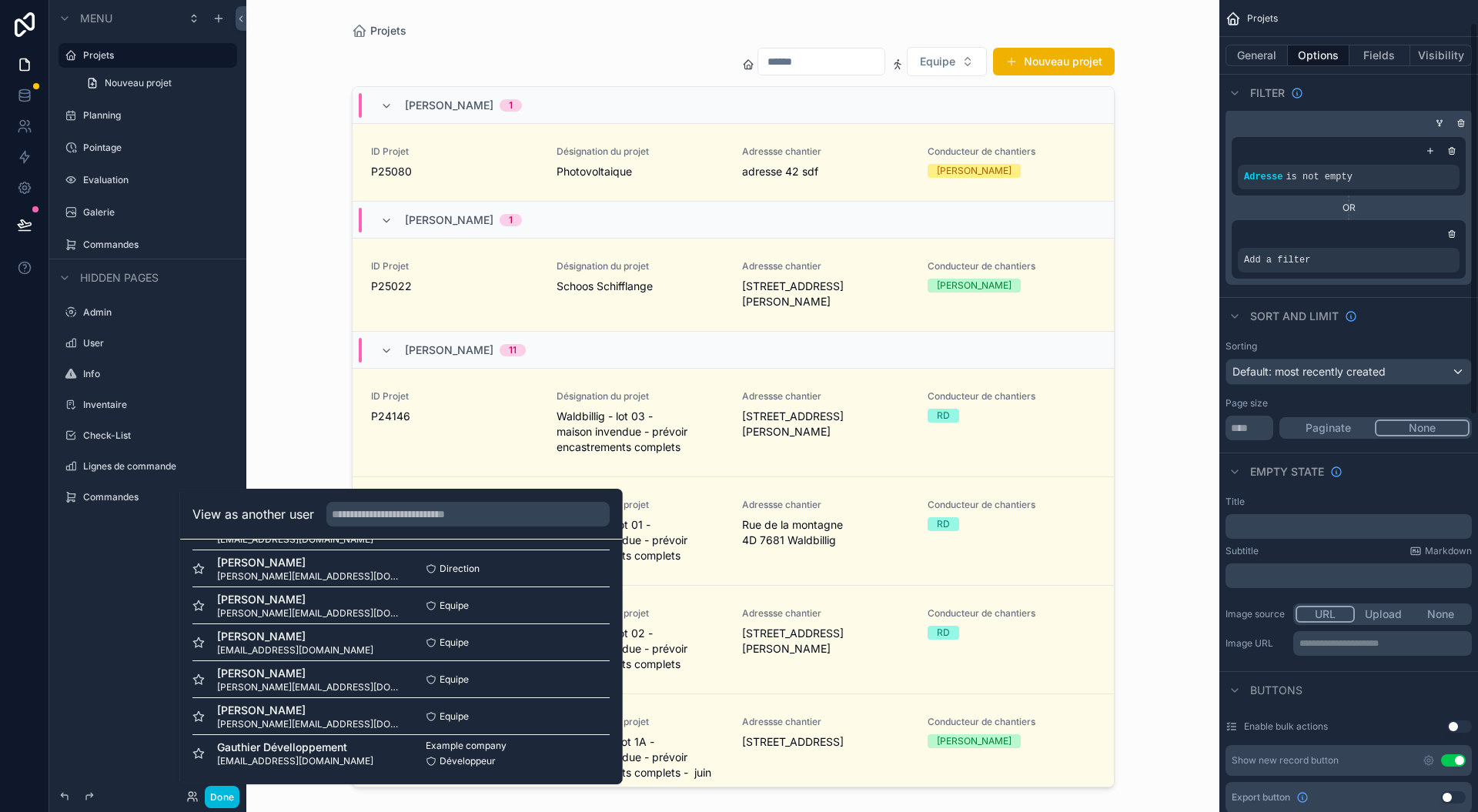
scroll to position [0, 0]
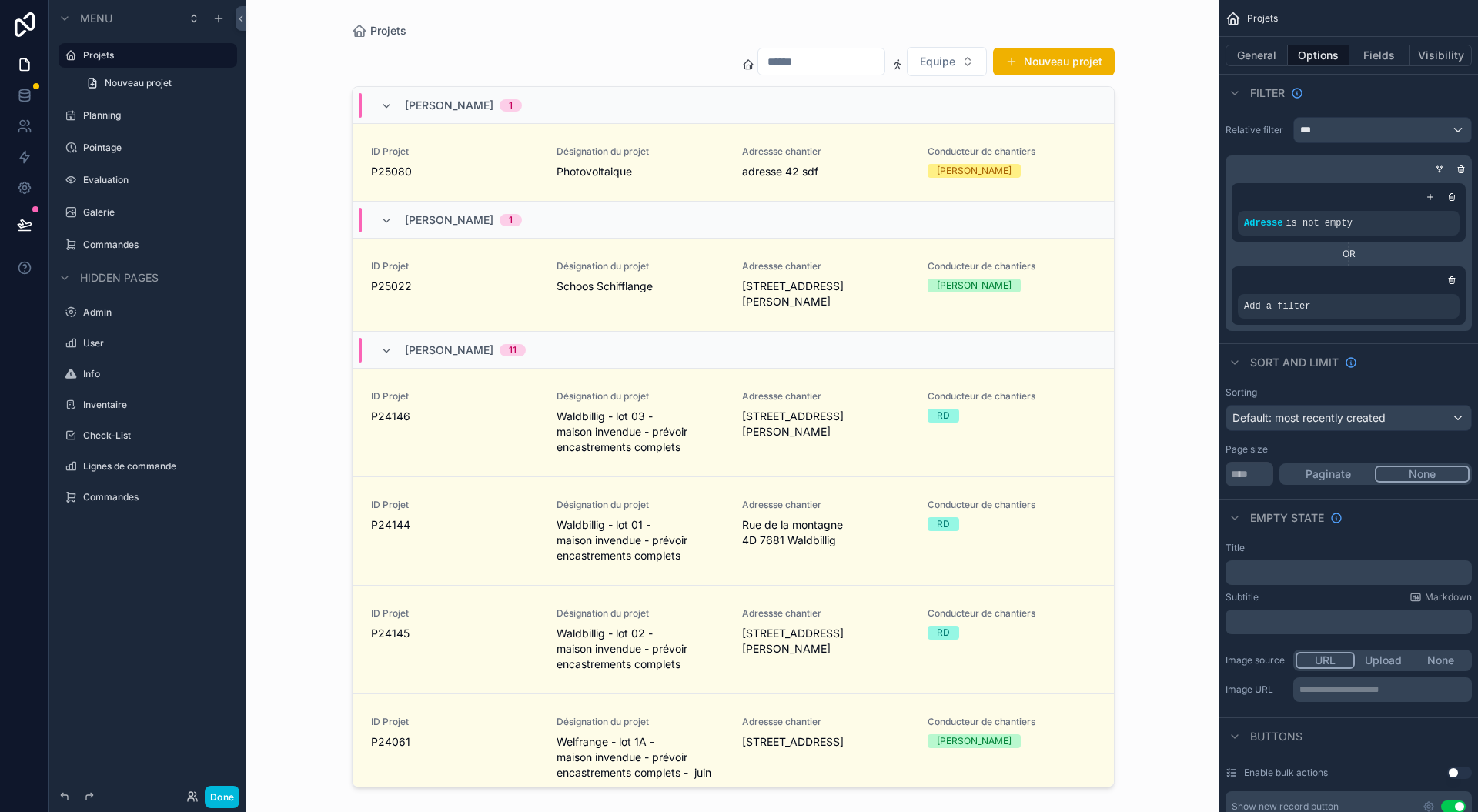
click at [1170, 494] on div "Projets Equipe Nouveau projet Thomas Pavone 1 ID Projet P25080 Désignation du p…" at bounding box center [733, 406] width 973 height 812
click at [15, 225] on button at bounding box center [24, 224] width 33 height 43
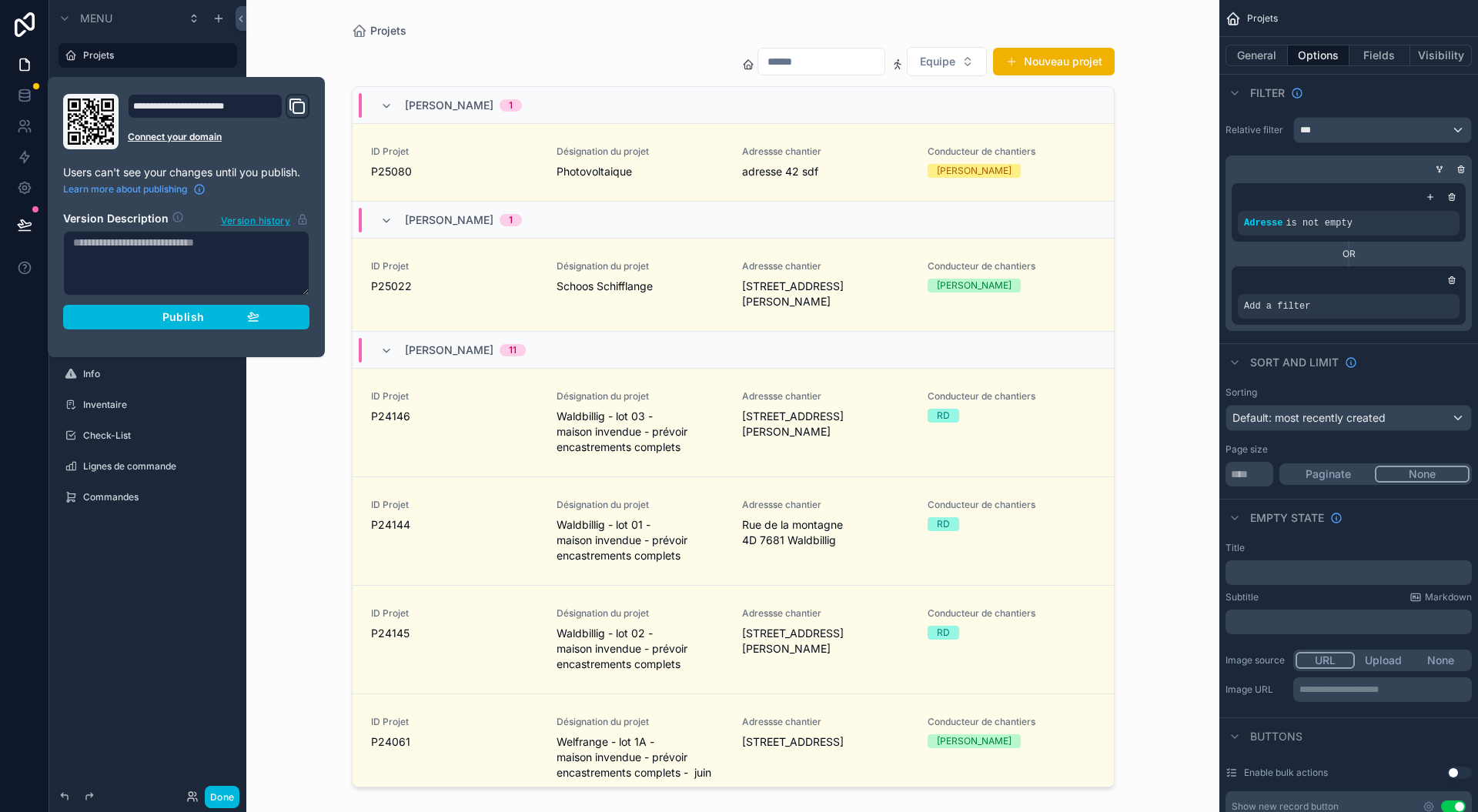
click at [175, 318] on span "Publish" at bounding box center [183, 317] width 41 height 13
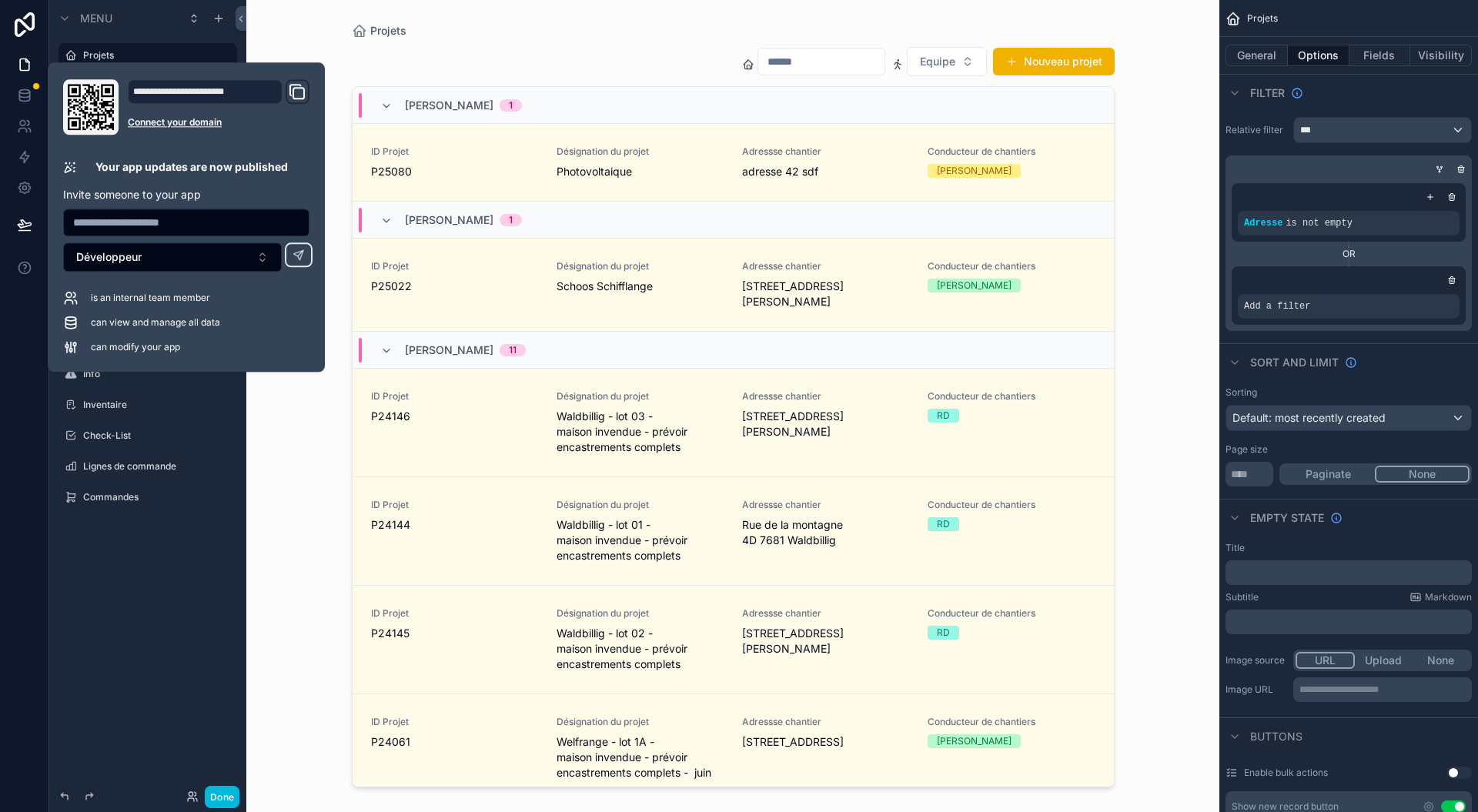
click at [198, 781] on div "Done" at bounding box center [148, 797] width 197 height 31
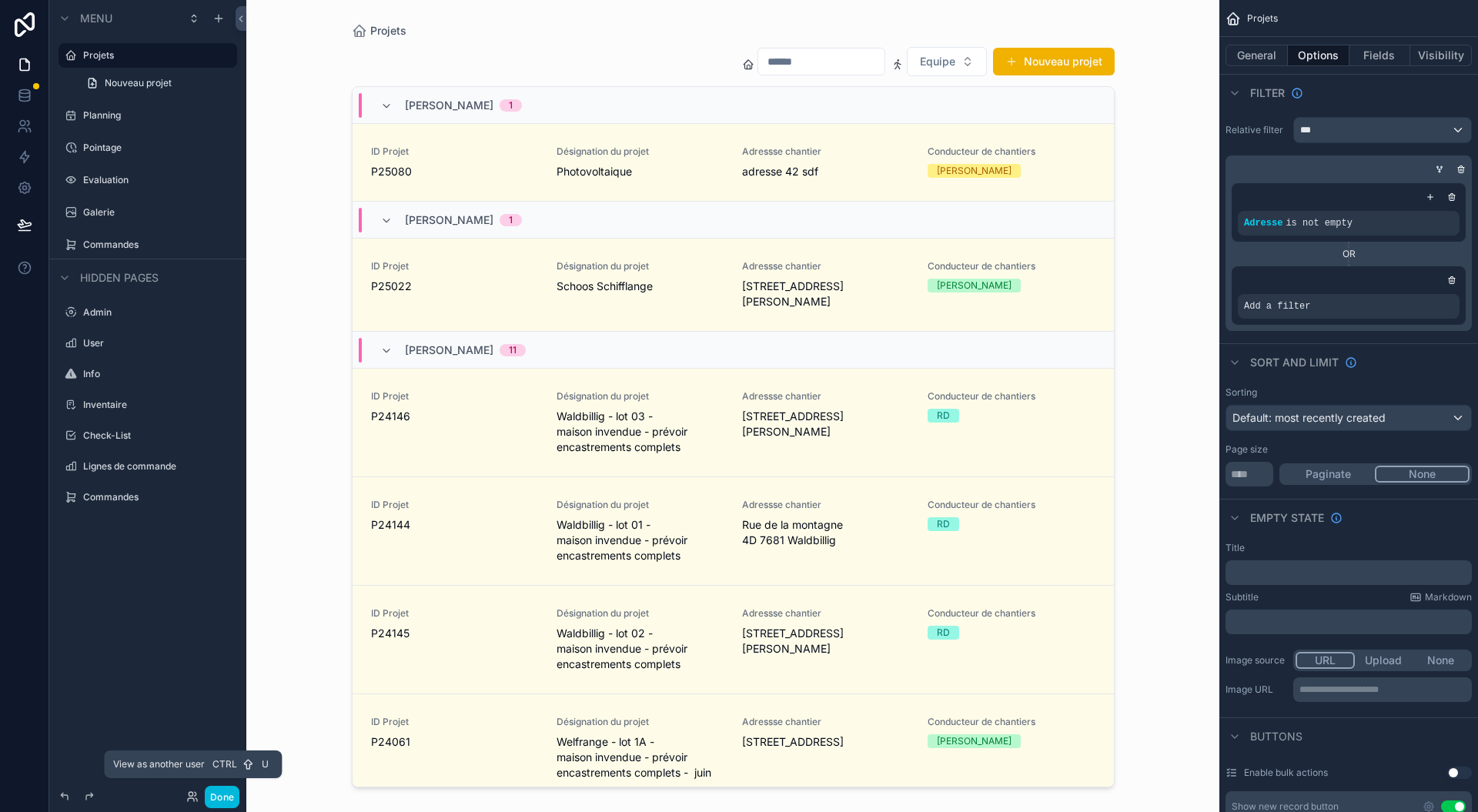
click at [192, 794] on icon at bounding box center [190, 794] width 4 height 4
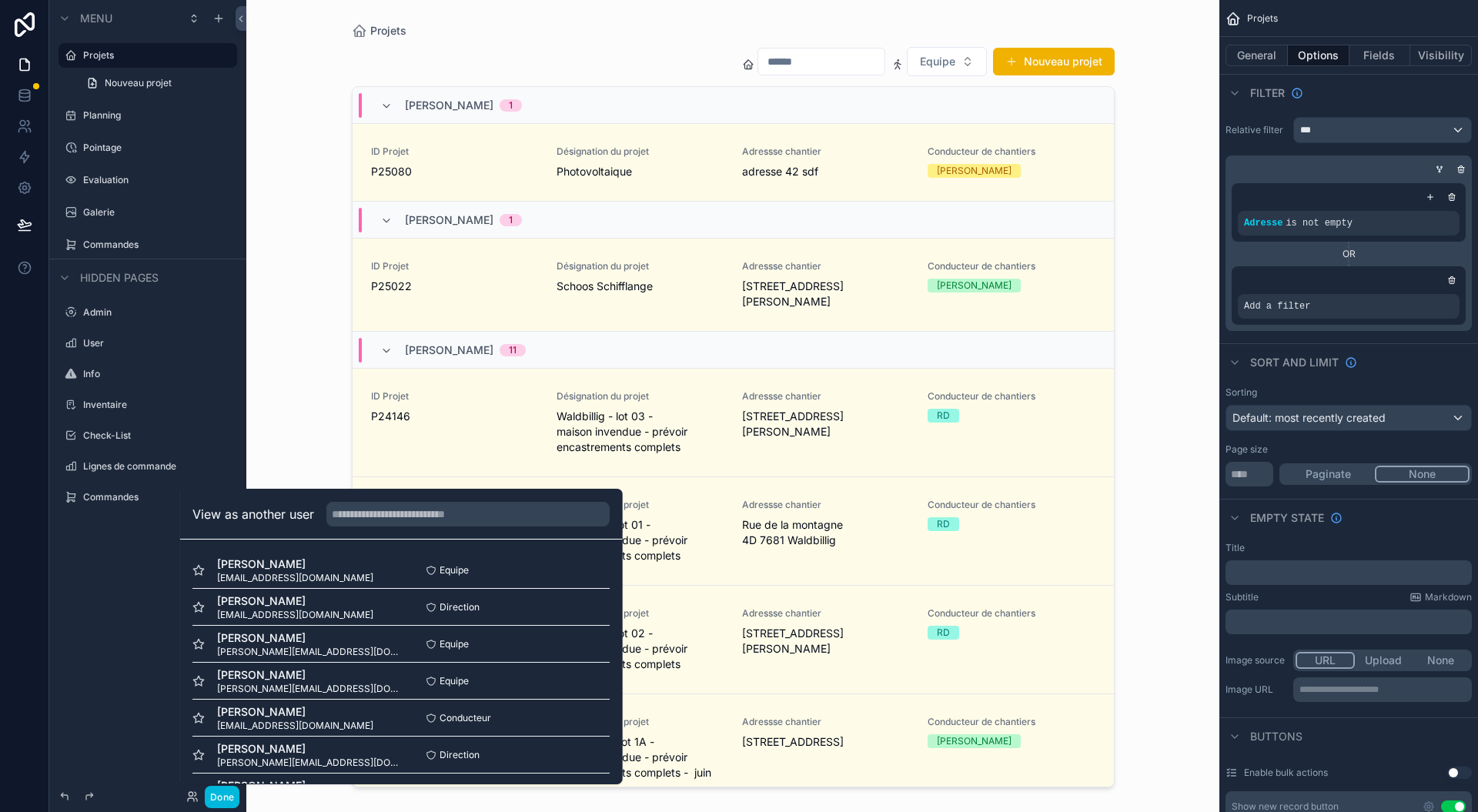
click at [563, 608] on div "Direction Select" at bounding box center [505, 606] width 209 height 12
click at [563, 609] on div "Direction Select" at bounding box center [505, 606] width 209 height 12
click at [447, 611] on span "Direction" at bounding box center [459, 606] width 40 height 12
click at [502, 663] on div "Gauthier Arnould gauthier@electricite-maraga.lu Equipe Select" at bounding box center [401, 681] width 417 height 37
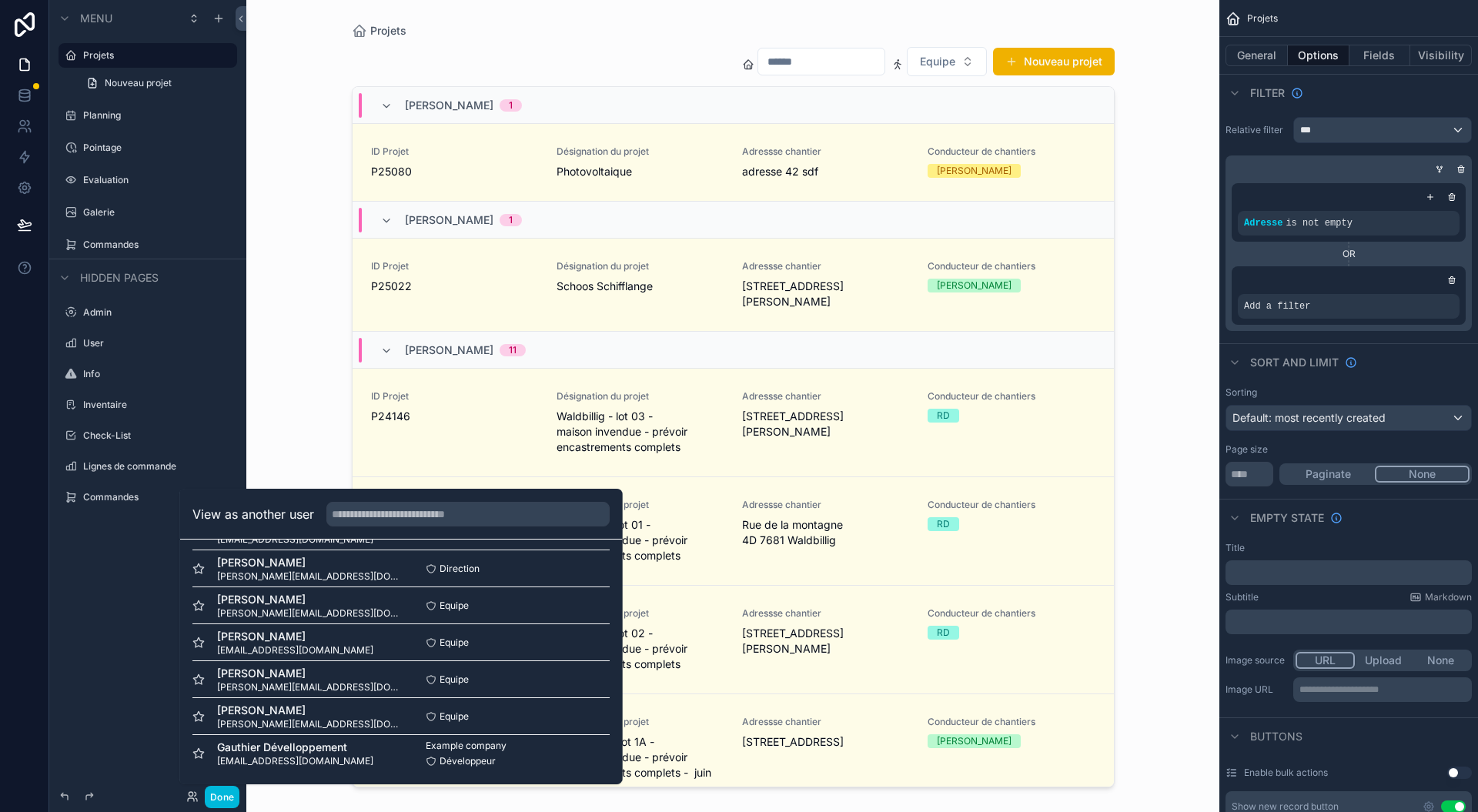
click at [542, 758] on div "Example company Développeur Select" at bounding box center [505, 753] width 209 height 28
drag, startPoint x: 47, startPoint y: 6, endPoint x: 154, endPoint y: 766, distance: 767.5
click at [154, 766] on div "Menu Projets Nouveau projet Planning Pointage Evaluation Galerie Commandes Hidd…" at bounding box center [148, 397] width 197 height 794
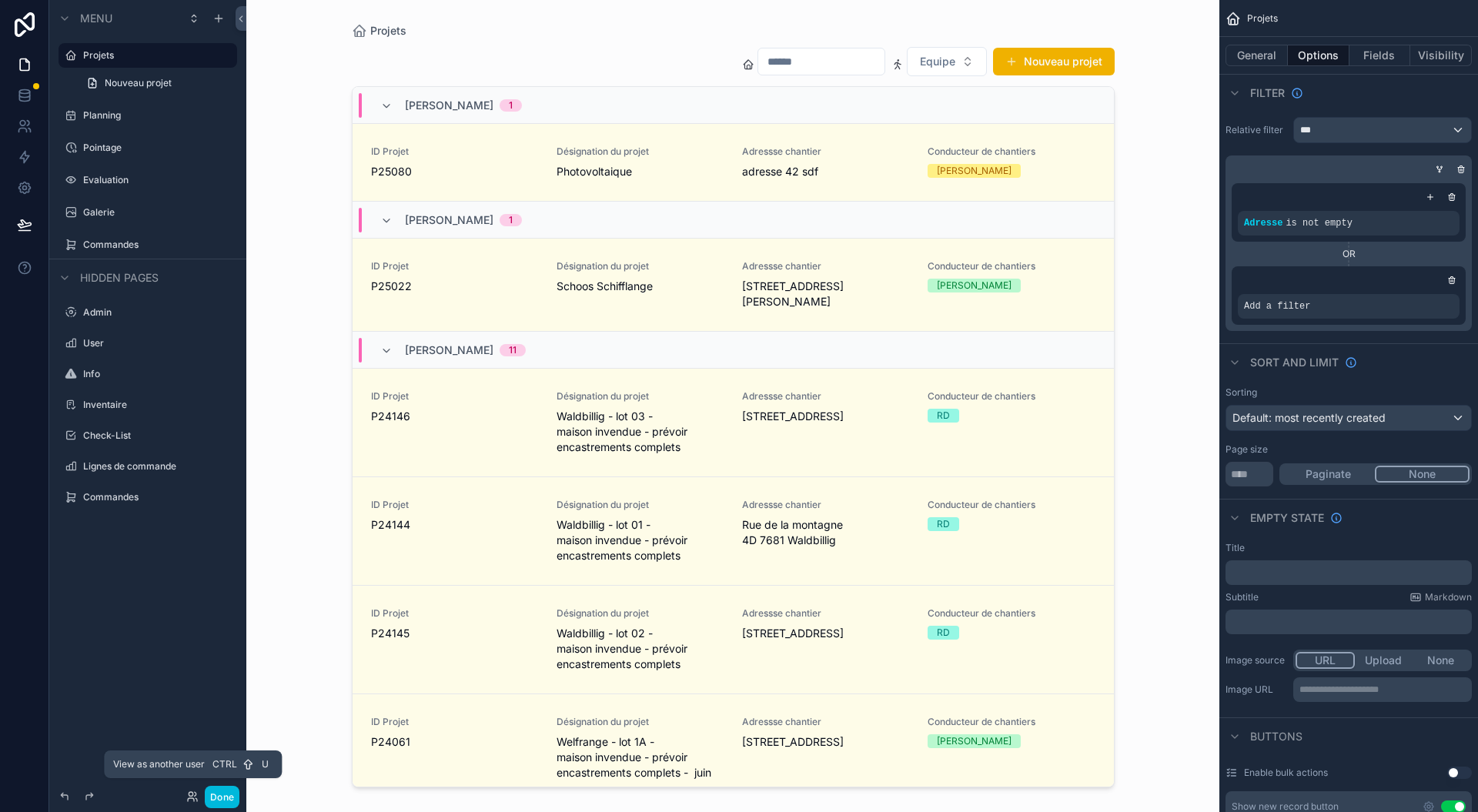
click at [191, 793] on icon at bounding box center [192, 796] width 12 height 12
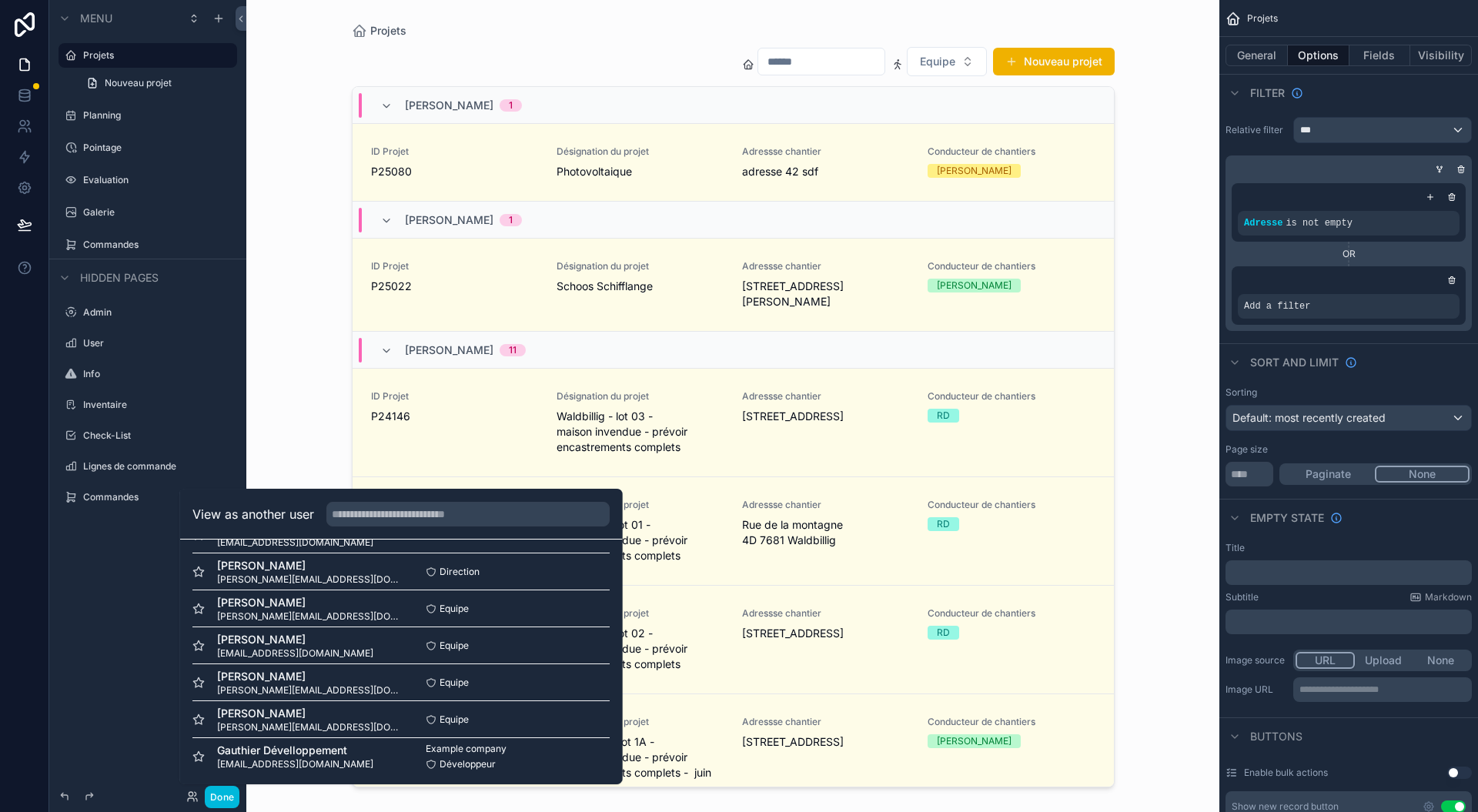
scroll to position [187, 0]
click at [195, 749] on icon at bounding box center [198, 753] width 12 height 12
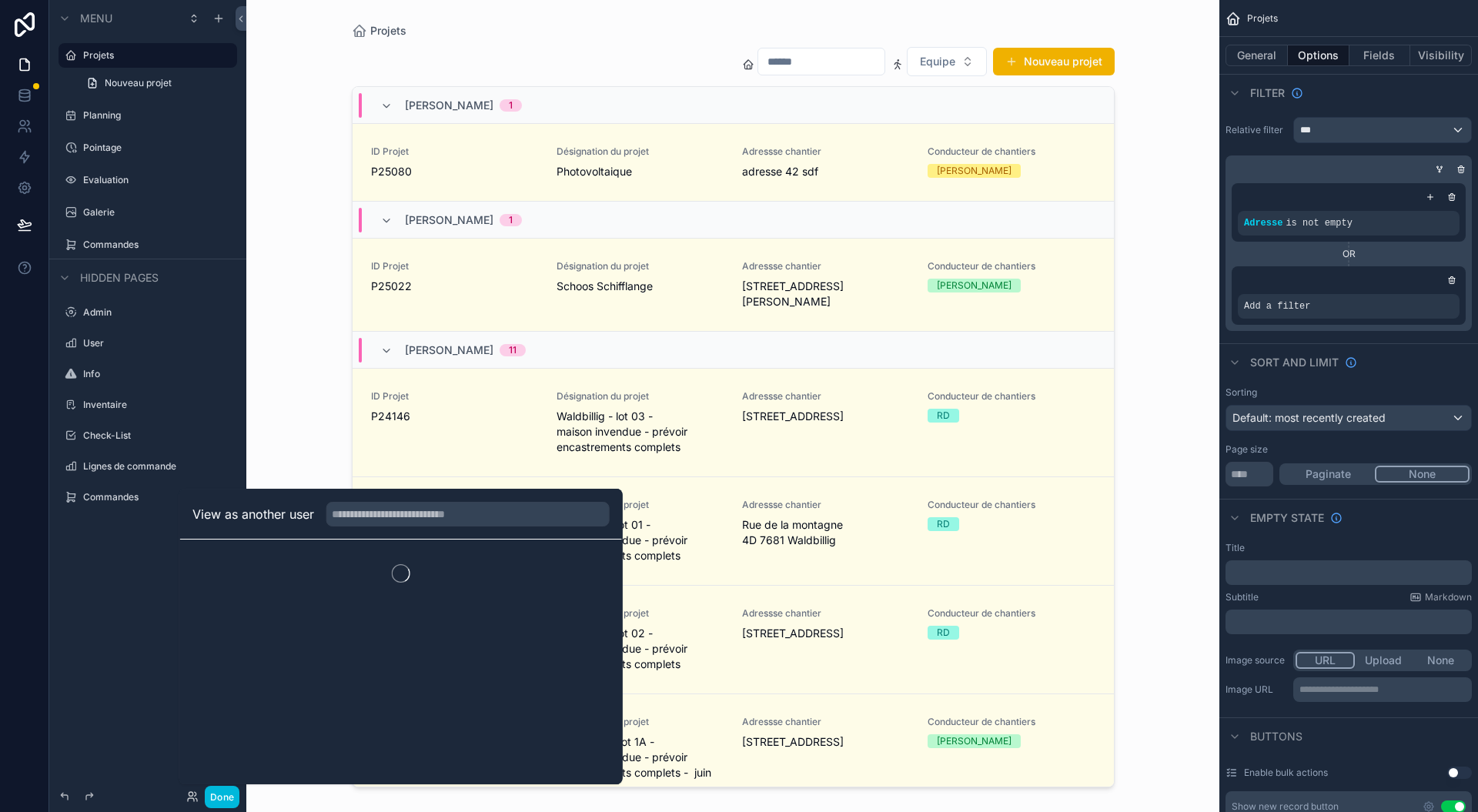
scroll to position [0, 0]
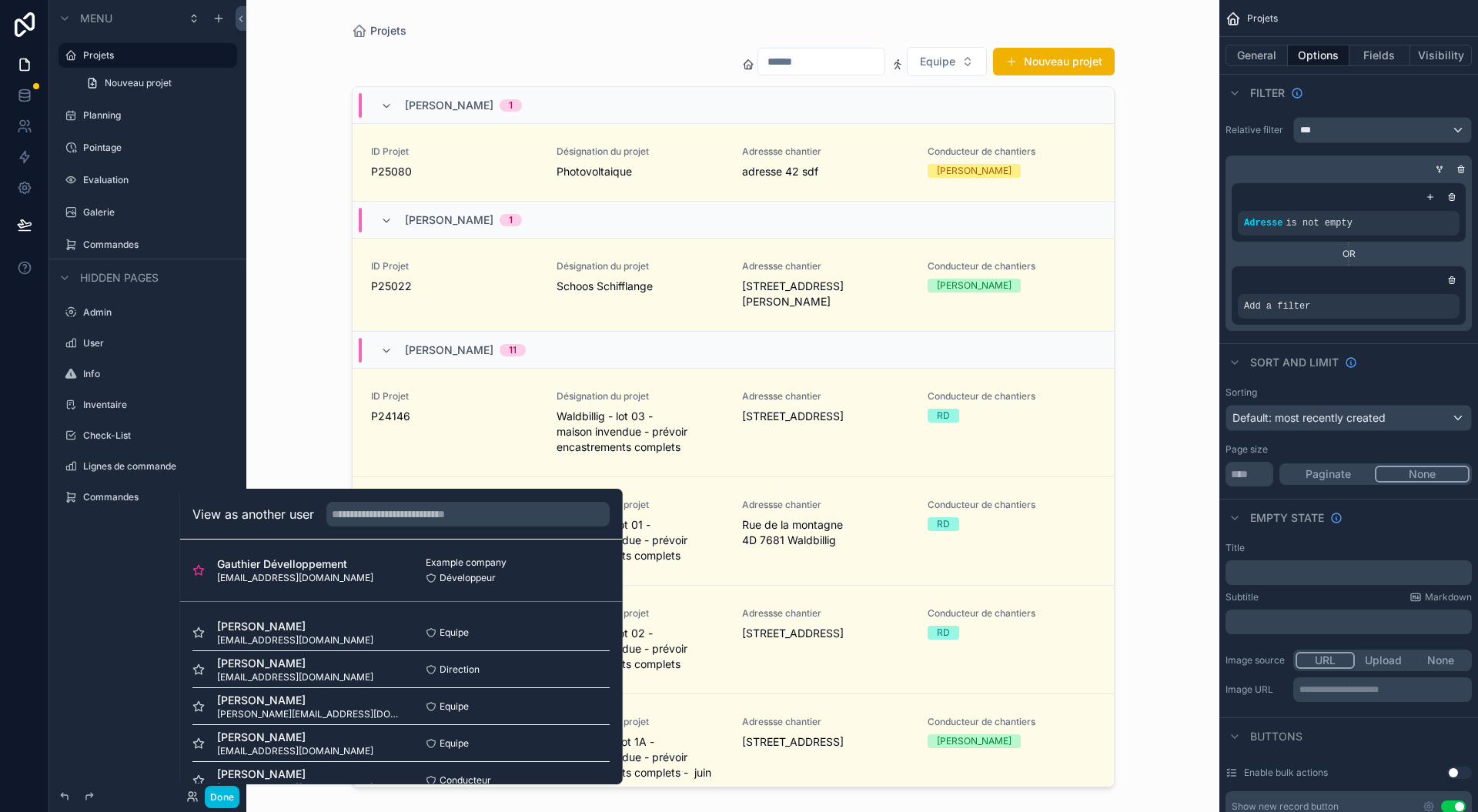
click at [200, 740] on icon at bounding box center [198, 743] width 10 height 10
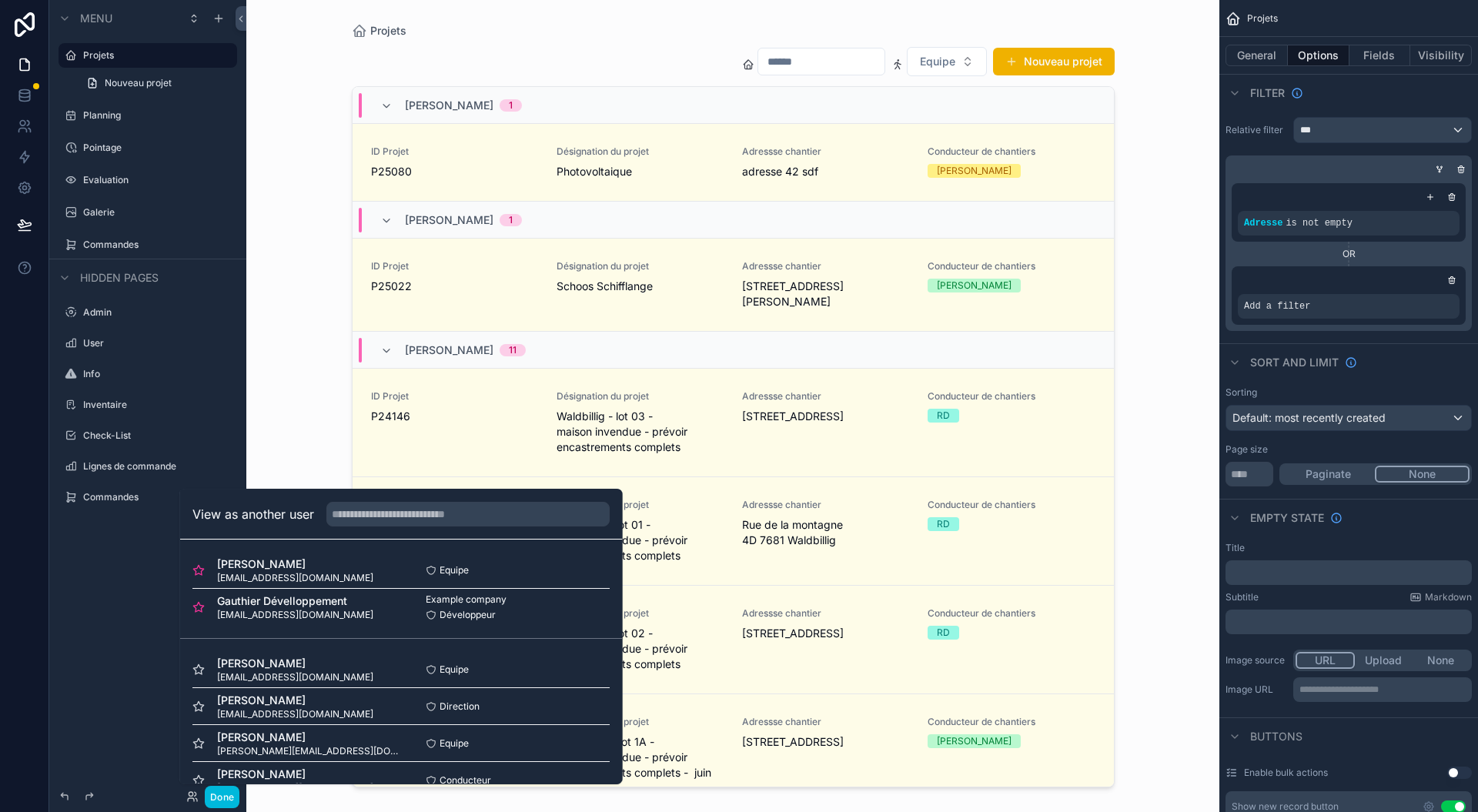
click at [551, 622] on div "Gauthier Dévelloppement ia@electricite-maraga.lu Example company Développeur Se…" at bounding box center [401, 607] width 417 height 37
click at [550, 622] on div "Gauthier Dévelloppement ia@electricite-maraga.lu Example company Développeur Se…" at bounding box center [401, 607] width 417 height 37
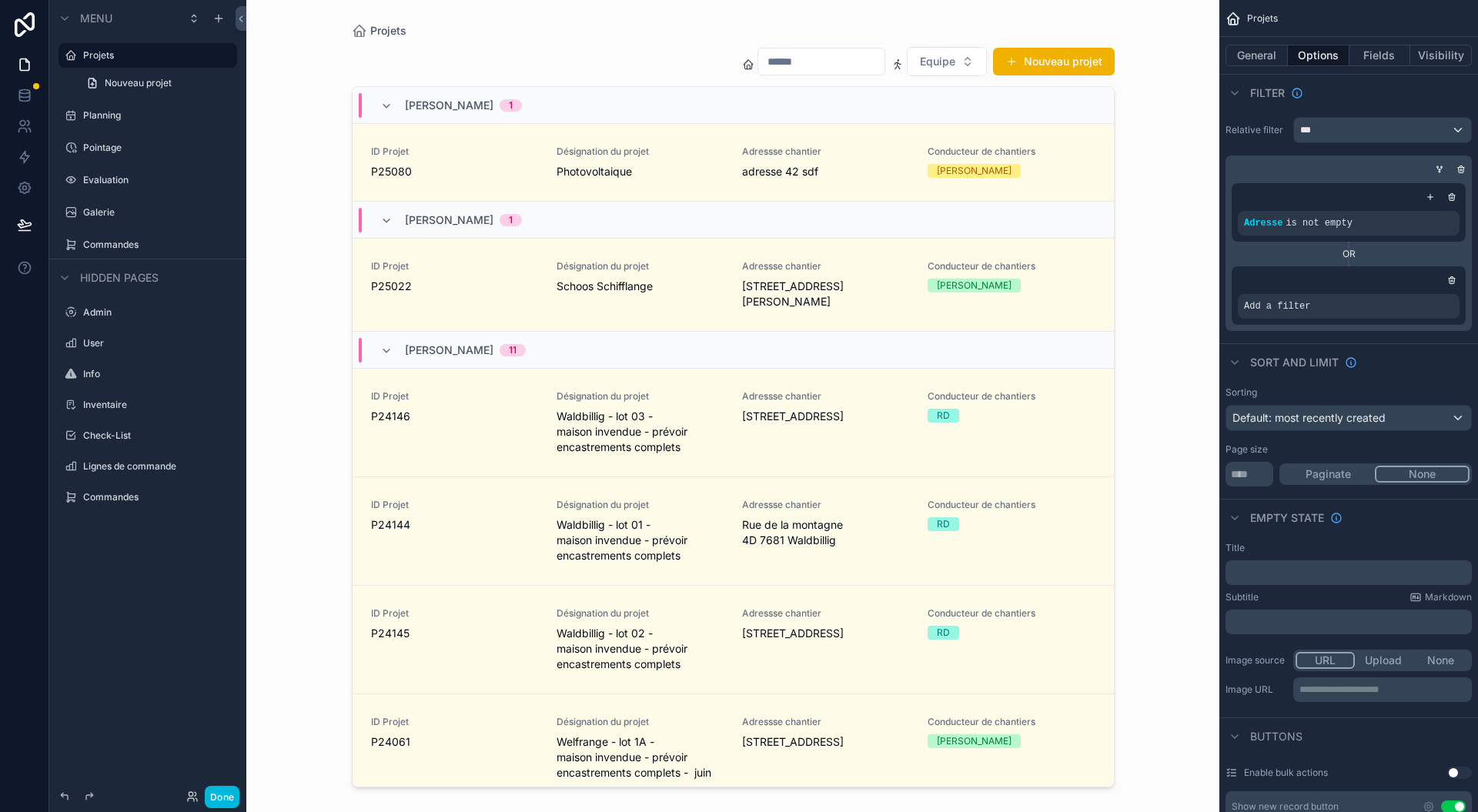
click at [1162, 516] on div "Projets Equipe Nouveau projet Thomas Pavone 1 ID Projet P25080 Désignation du p…" at bounding box center [733, 406] width 973 height 812
click at [21, 131] on icon at bounding box center [25, 126] width 15 height 15
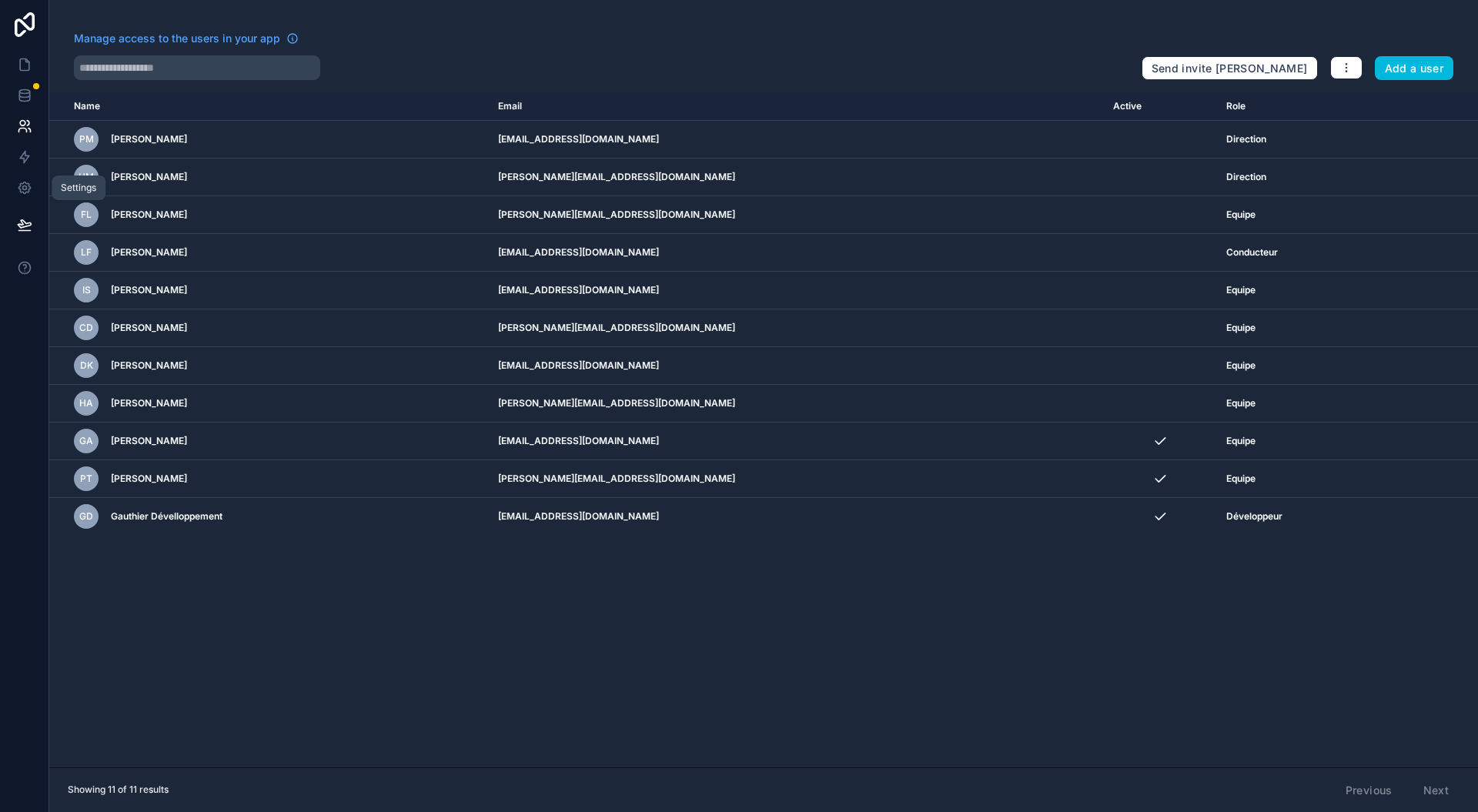
click at [26, 187] on icon at bounding box center [24, 188] width 4 height 4
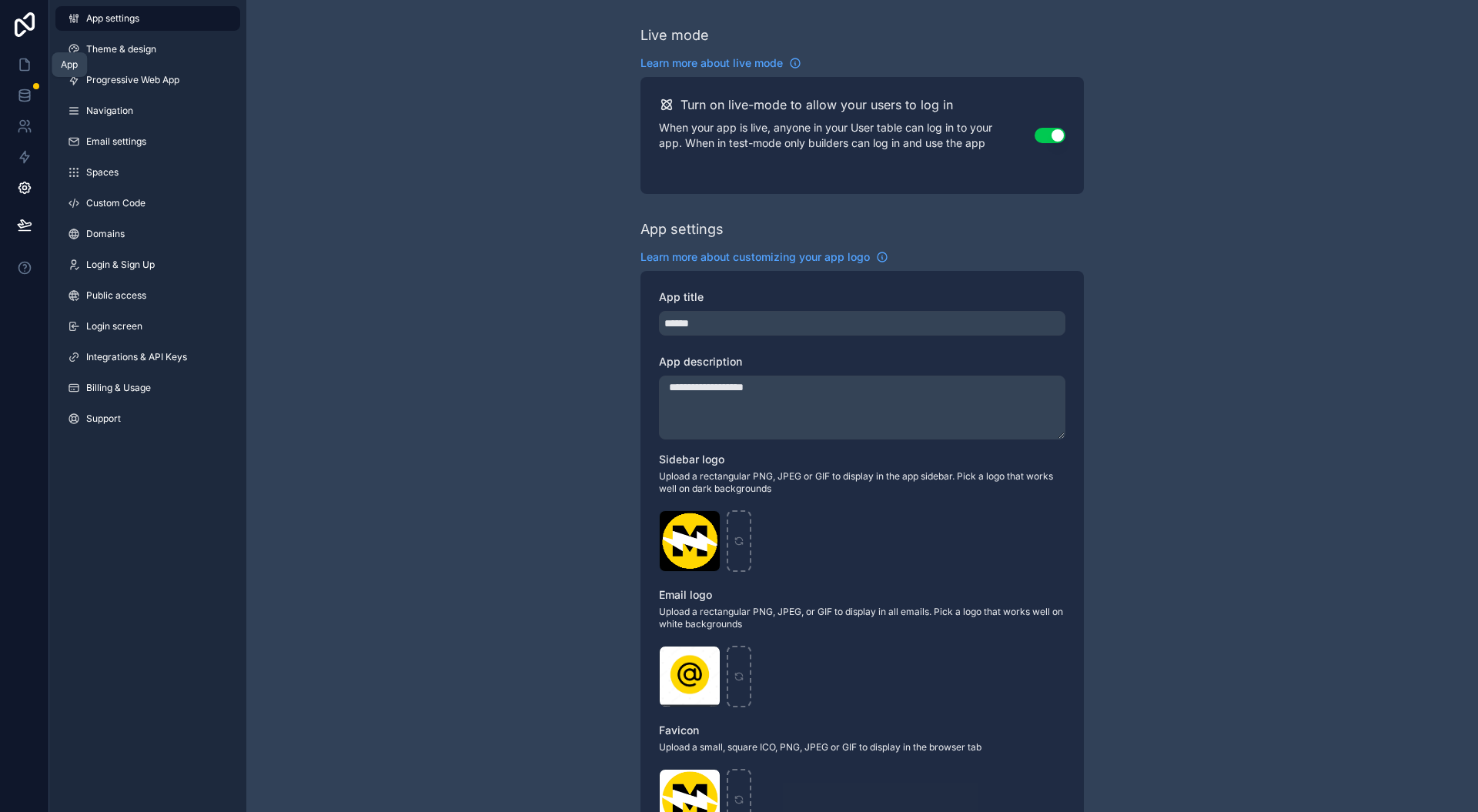
click at [22, 59] on icon at bounding box center [25, 65] width 10 height 11
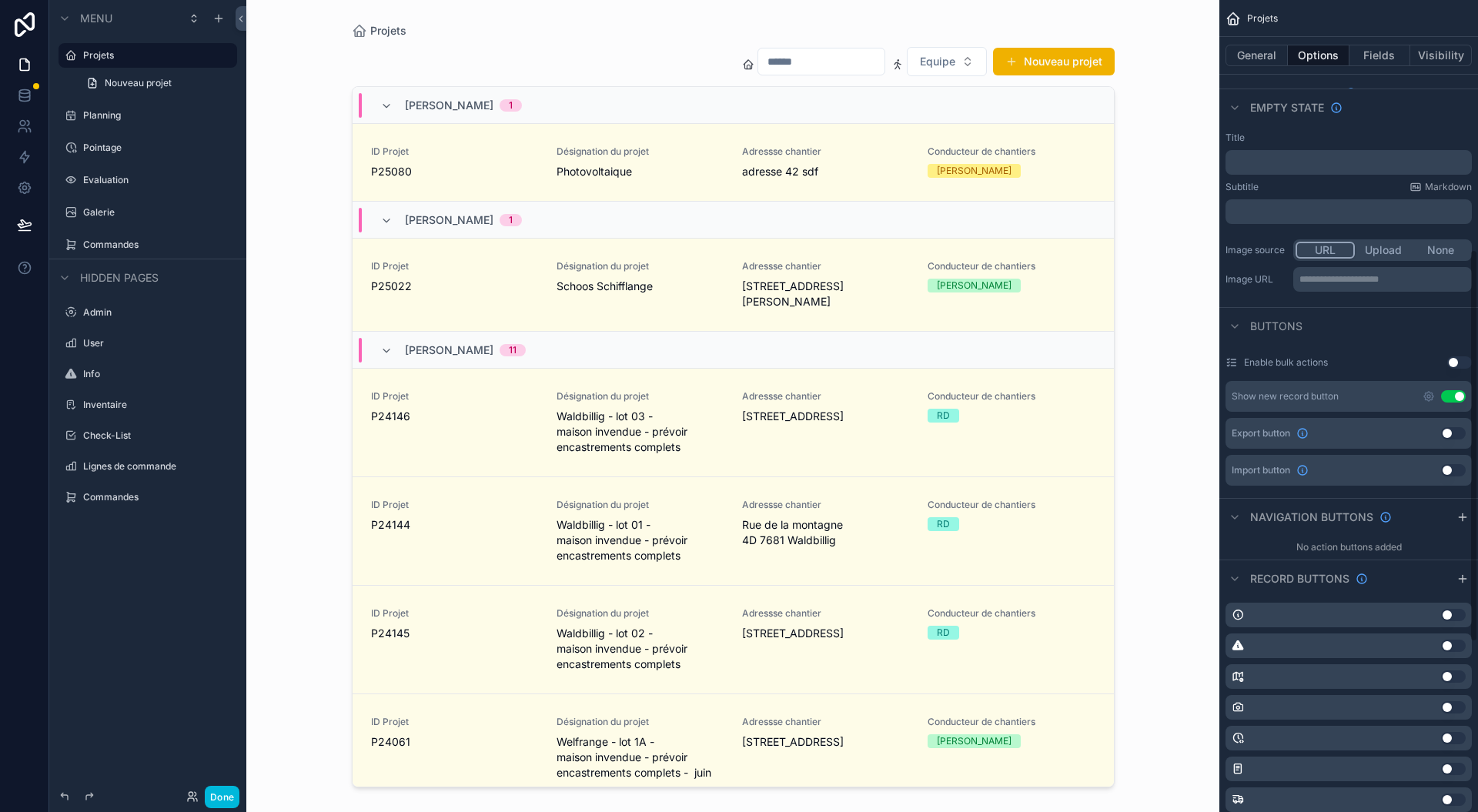
scroll to position [867, 0]
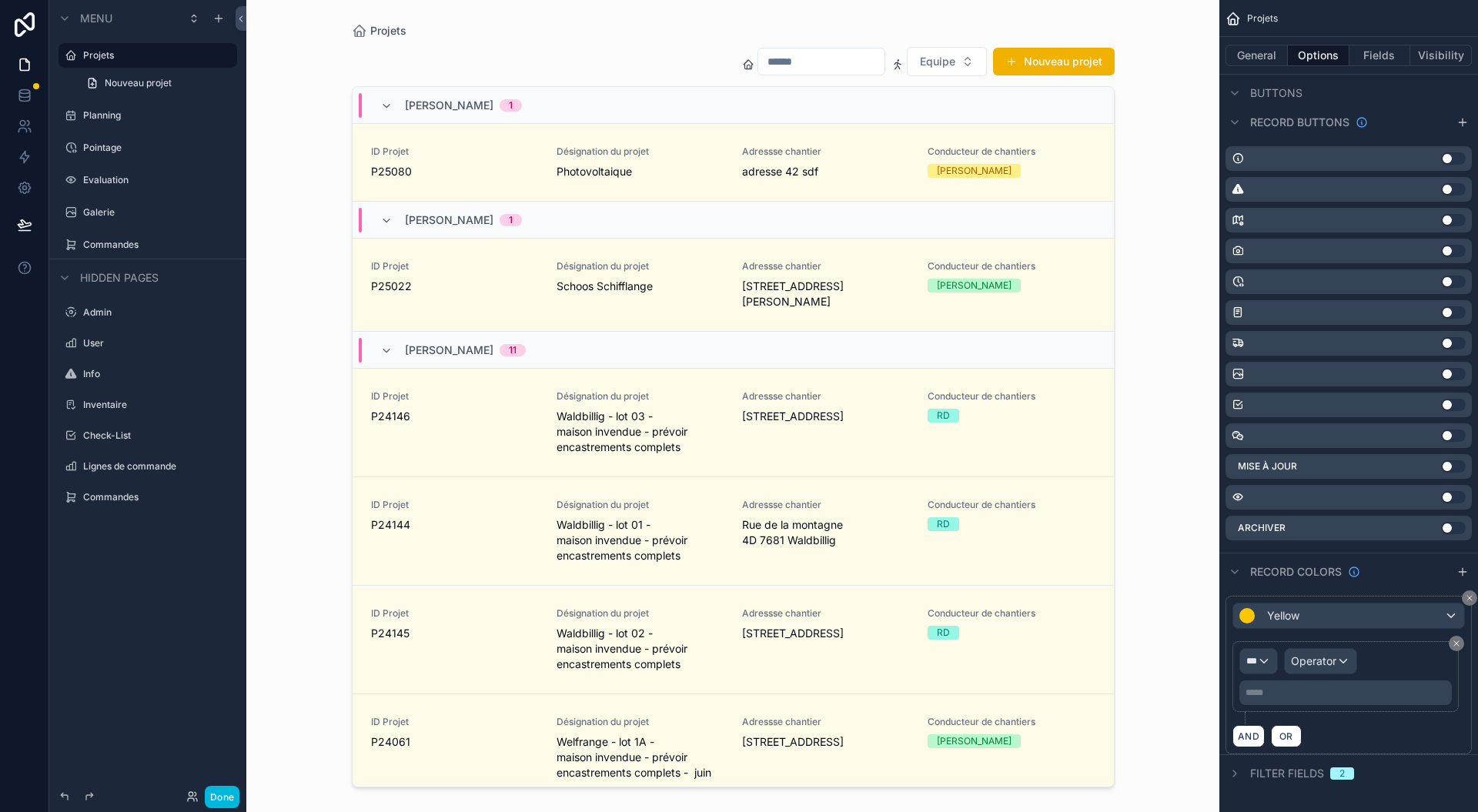
click at [1385, 530] on div "Archiver Use setting" at bounding box center [1349, 528] width 247 height 25
click at [1412, 529] on div "Archiver Use setting" at bounding box center [1349, 528] width 247 height 25
click at [1377, 525] on div "Archiver Use setting" at bounding box center [1349, 528] width 247 height 25
click at [1375, 525] on div "Archiver Use setting" at bounding box center [1349, 528] width 247 height 25
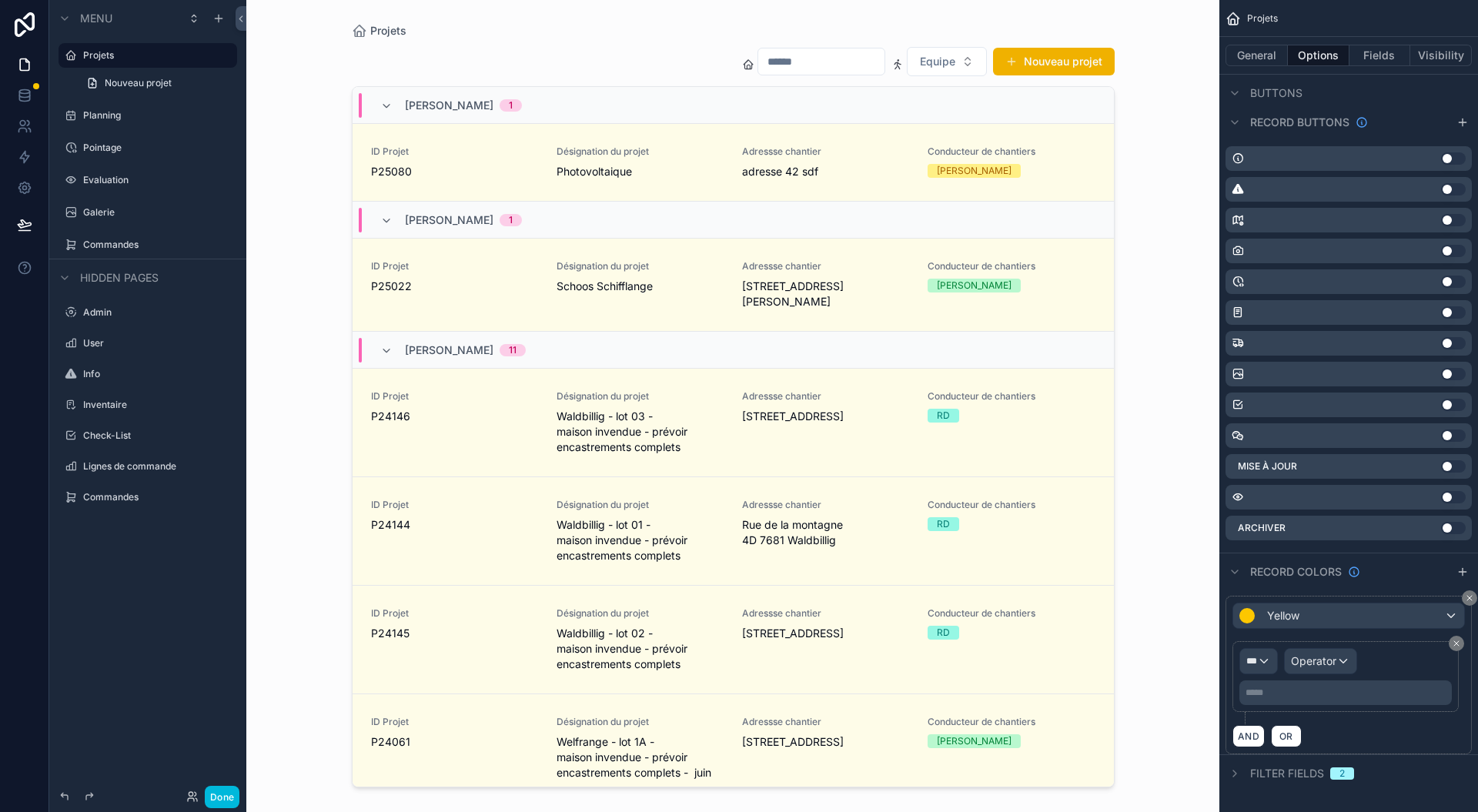
click at [1375, 525] on div "Archiver Use setting" at bounding box center [1349, 528] width 247 height 25
click at [961, 148] on div "scrollable content" at bounding box center [733, 397] width 787 height 794
click at [960, 149] on span "Conducteur de chantiers" at bounding box center [1011, 151] width 167 height 12
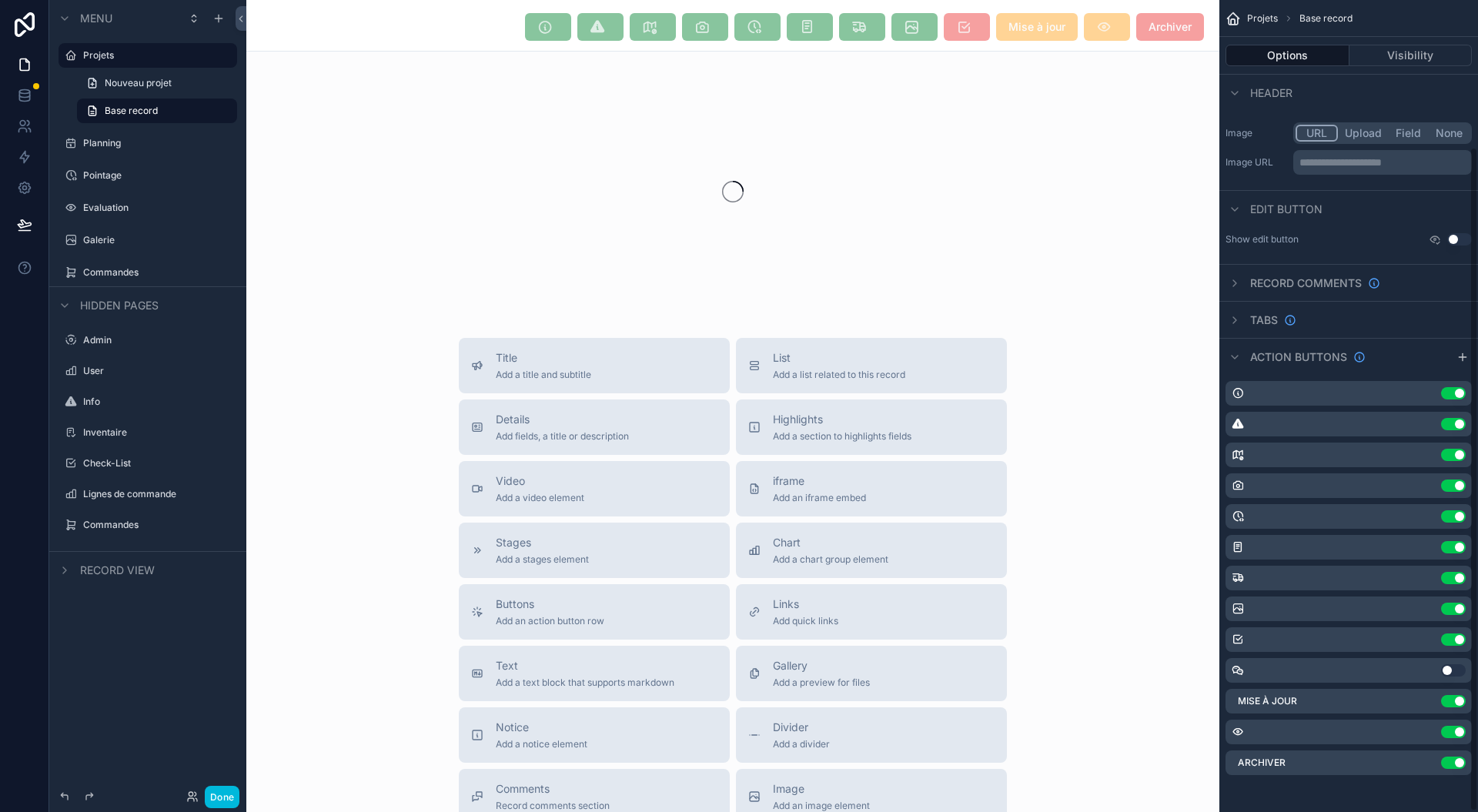
scroll to position [180, 0]
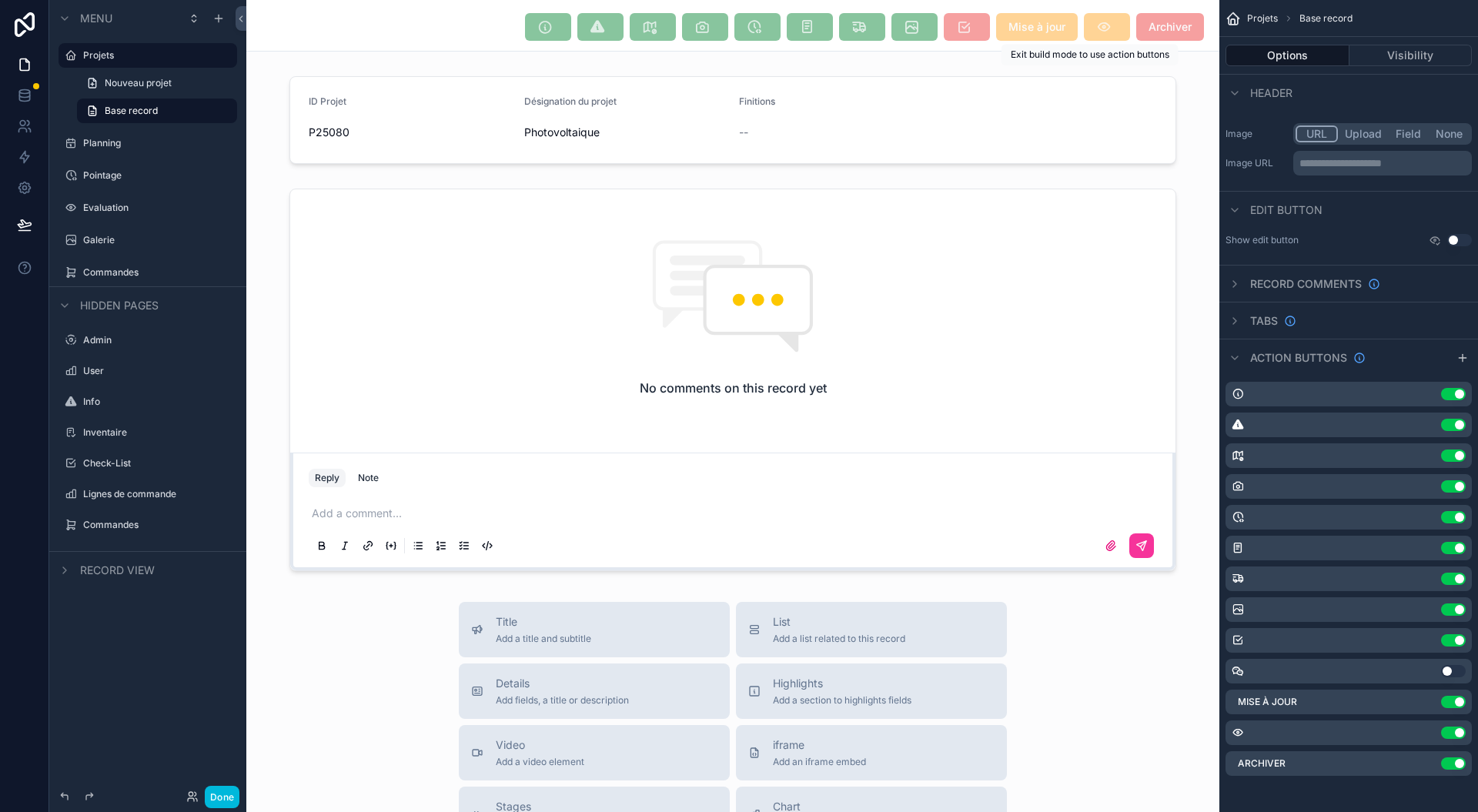
click at [1098, 26] on span "scrollable content" at bounding box center [1107, 27] width 46 height 28
click at [1158, 33] on span "Archiver" at bounding box center [1170, 27] width 68 height 28
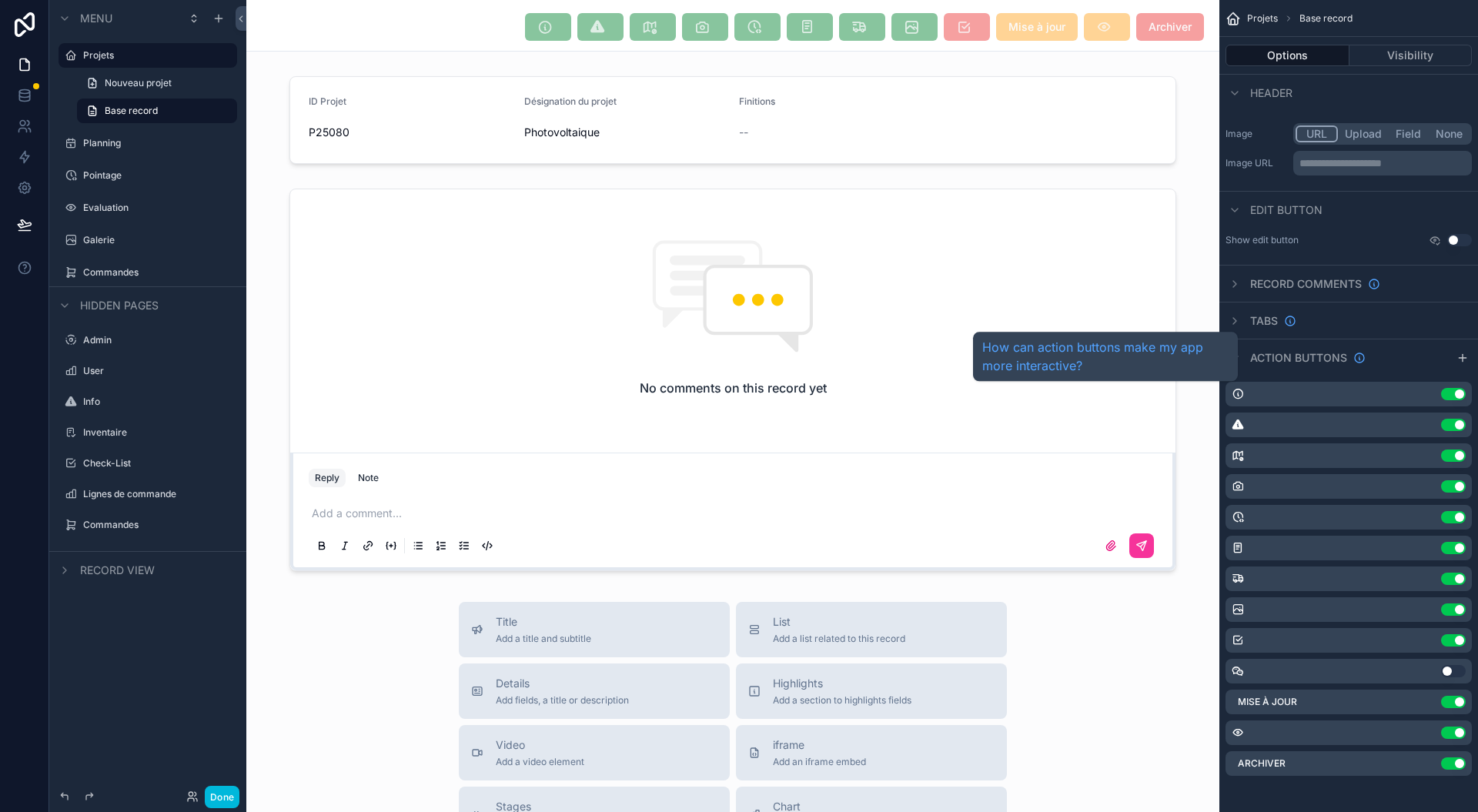
click at [1361, 355] on icon "scrollable content" at bounding box center [1359, 358] width 12 height 12
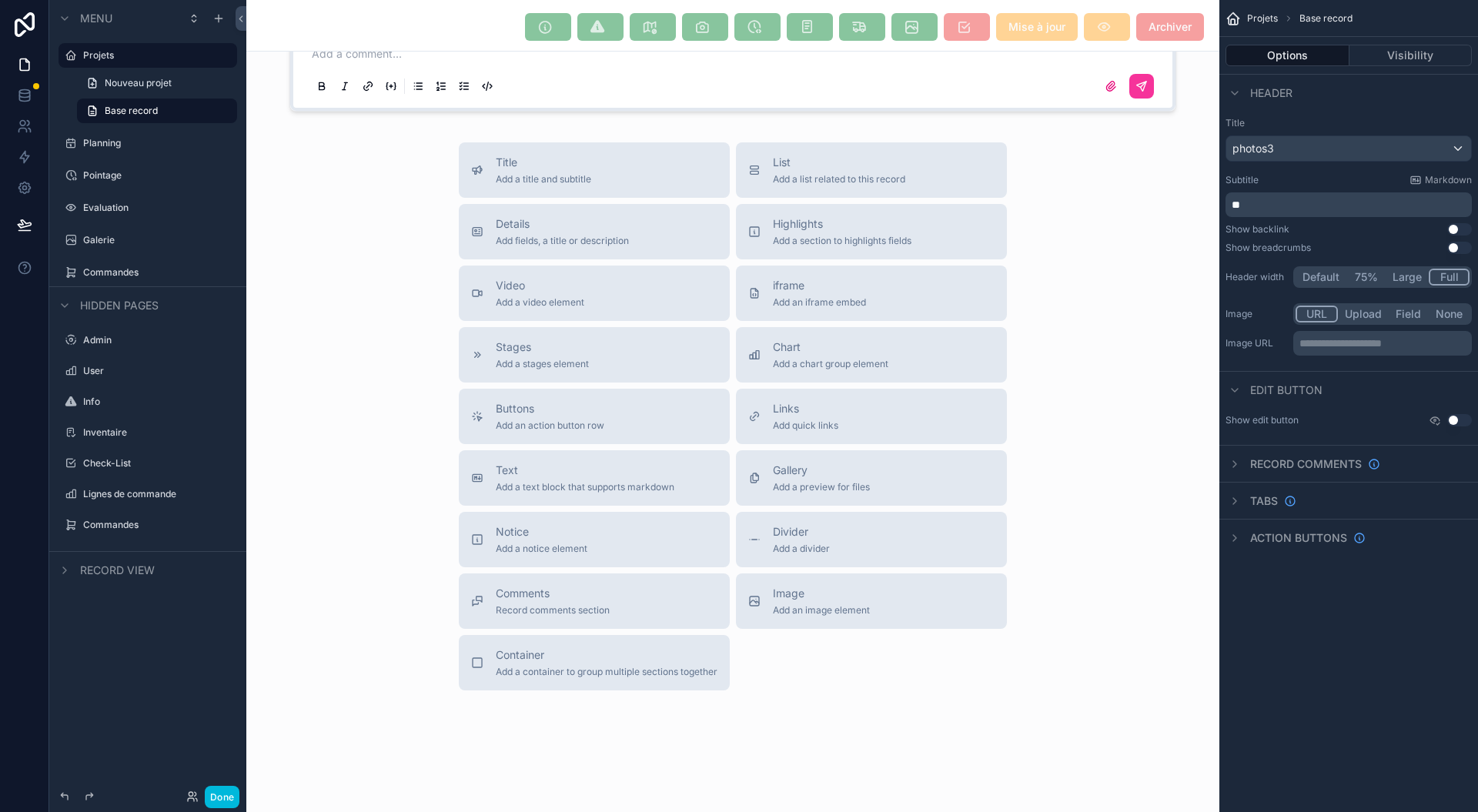
scroll to position [0, 0]
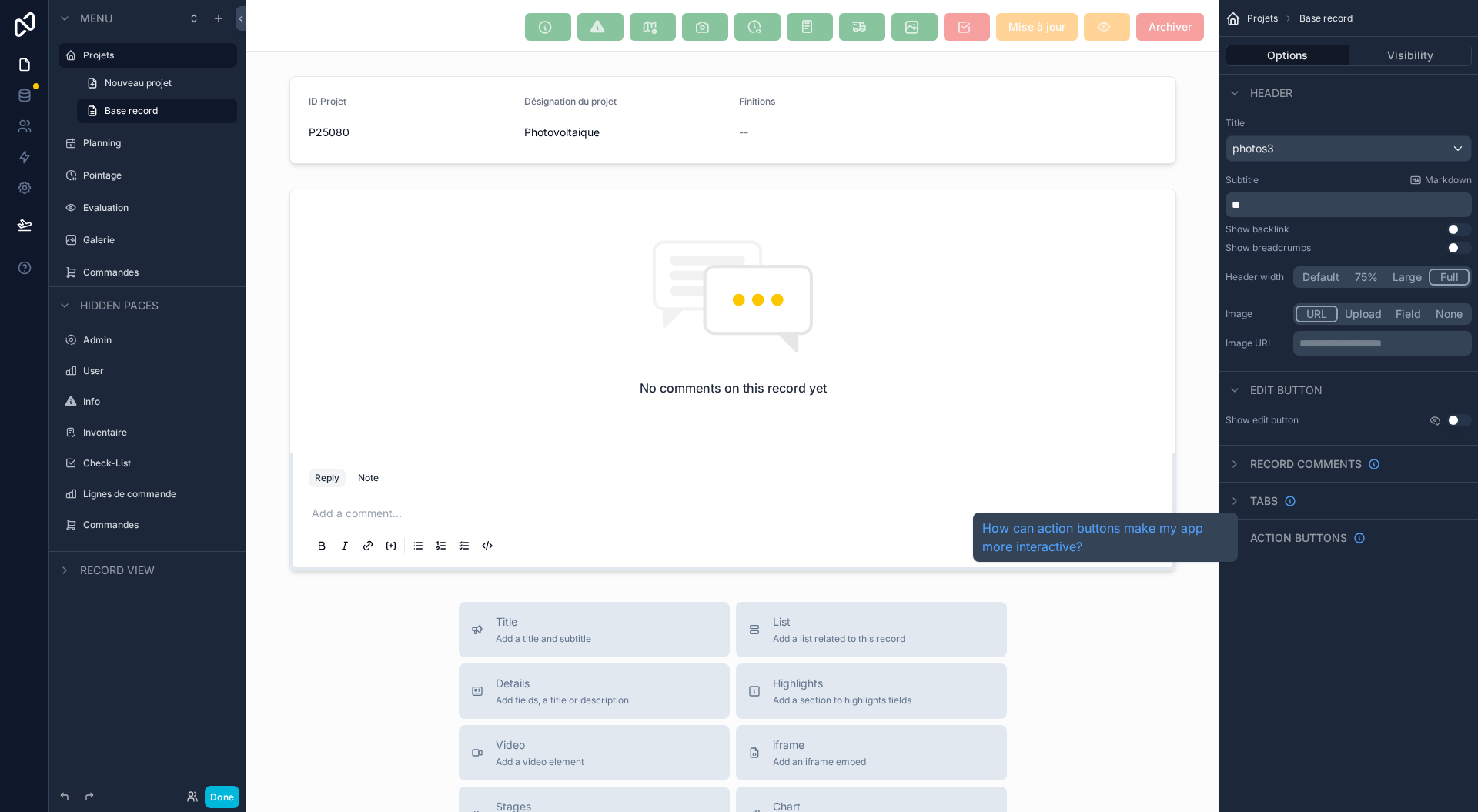
click at [1275, 538] on span "Action buttons" at bounding box center [1298, 538] width 97 height 15
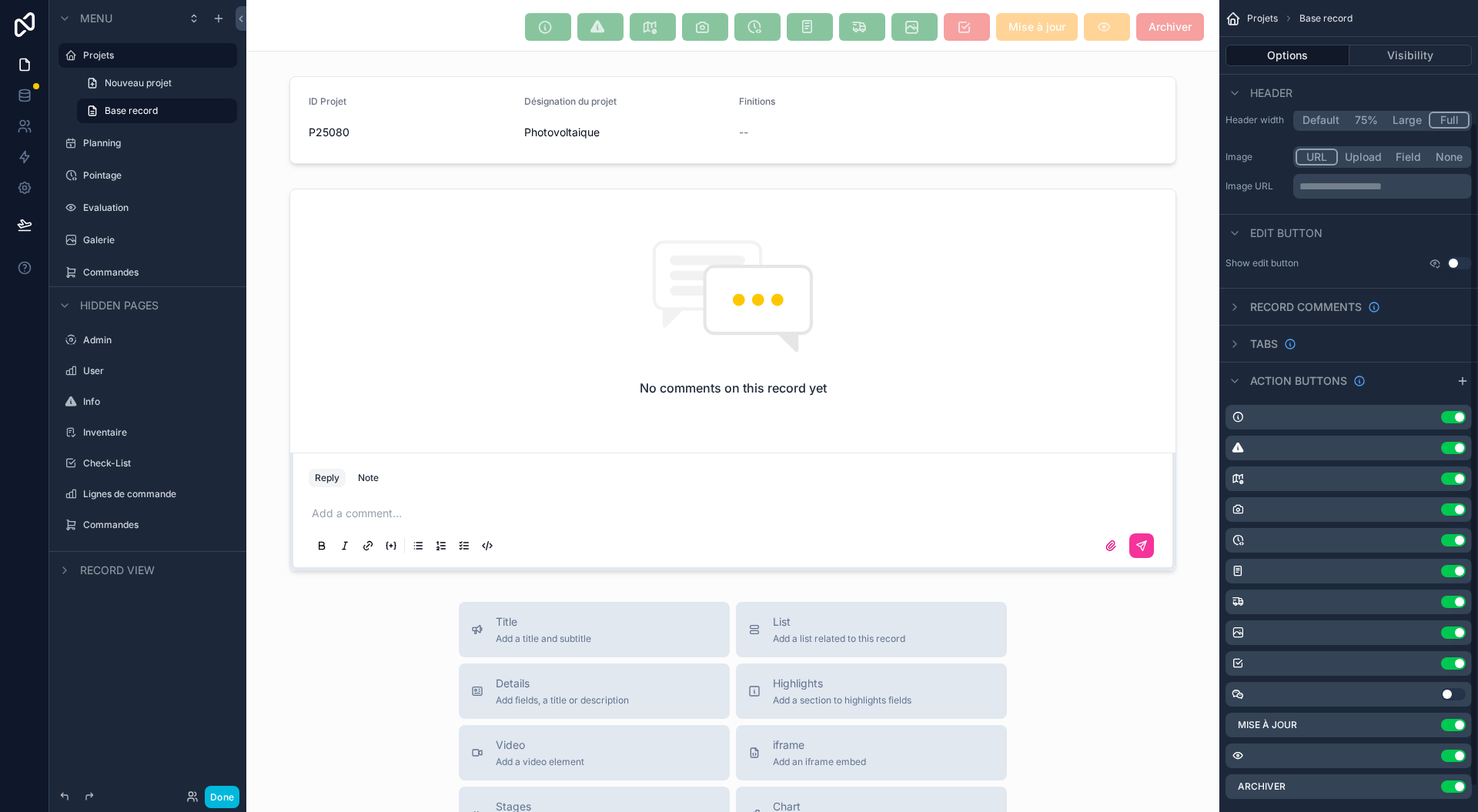
scroll to position [180, 0]
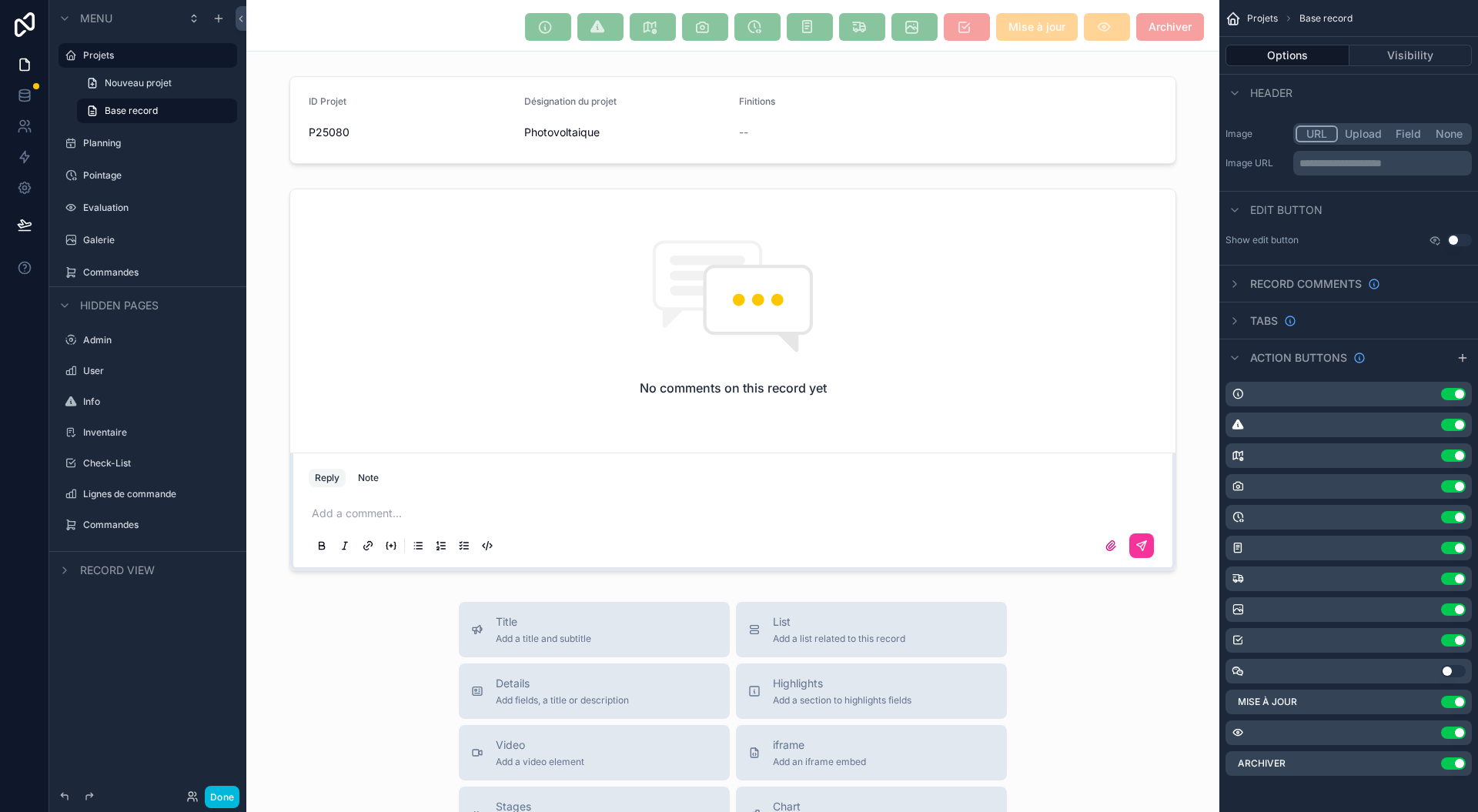
click at [1428, 766] on div "Archiver Use setting" at bounding box center [1349, 763] width 247 height 25
click at [1279, 736] on div "Use setting" at bounding box center [1349, 733] width 247 height 25
click at [1430, 760] on div "Archiver Use setting" at bounding box center [1349, 763] width 247 height 25
click at [1460, 671] on button "Use setting" at bounding box center [1453, 670] width 25 height 12
click at [1458, 669] on button "Use setting" at bounding box center [1453, 670] width 25 height 12
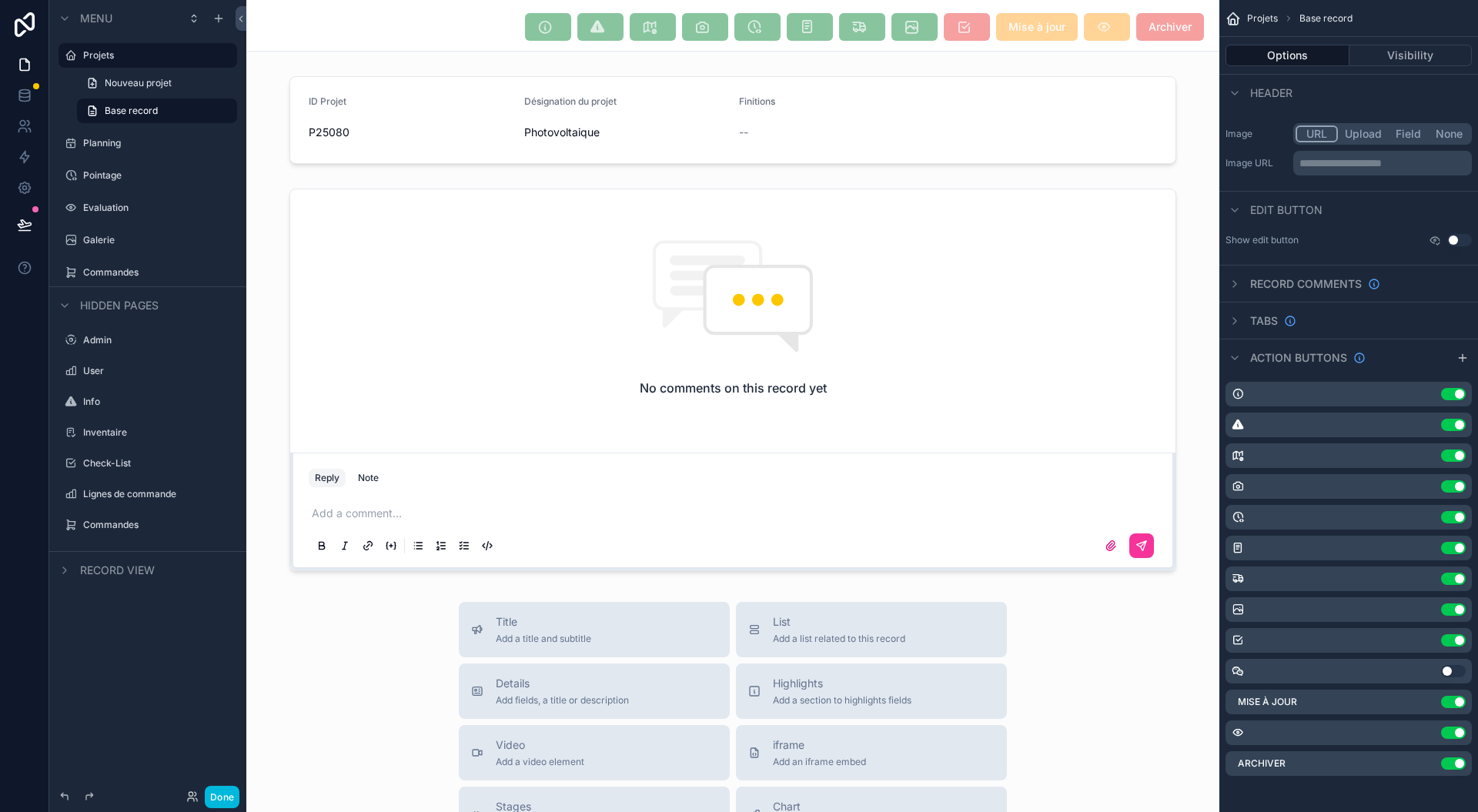
click at [1458, 665] on button "Use setting" at bounding box center [1453, 670] width 25 height 12
click at [1457, 664] on div "Use setting" at bounding box center [1349, 671] width 247 height 25
click at [1445, 668] on button "Use setting" at bounding box center [1453, 670] width 25 height 12
click at [35, 30] on icon at bounding box center [25, 25] width 31 height 25
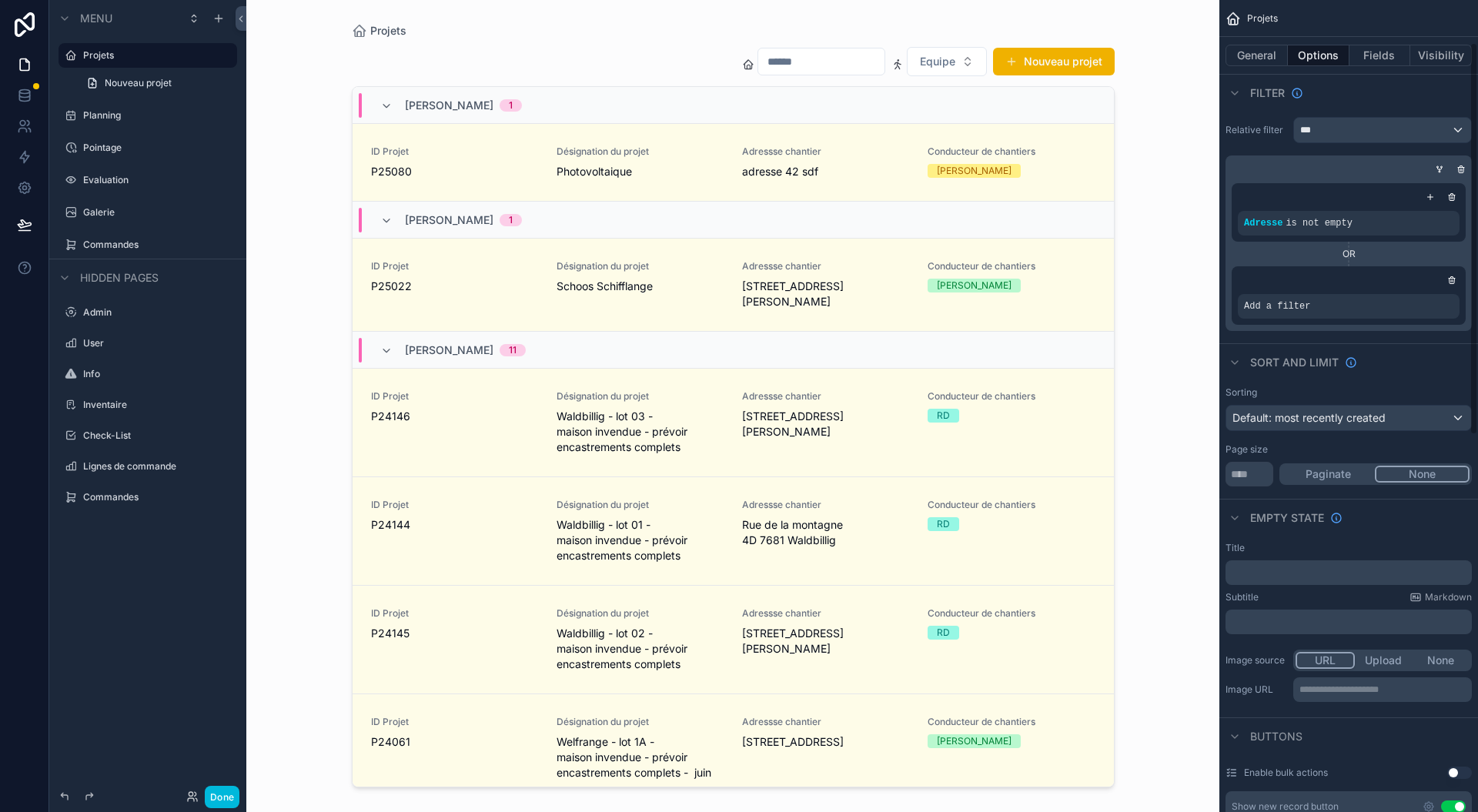
scroll to position [867, 0]
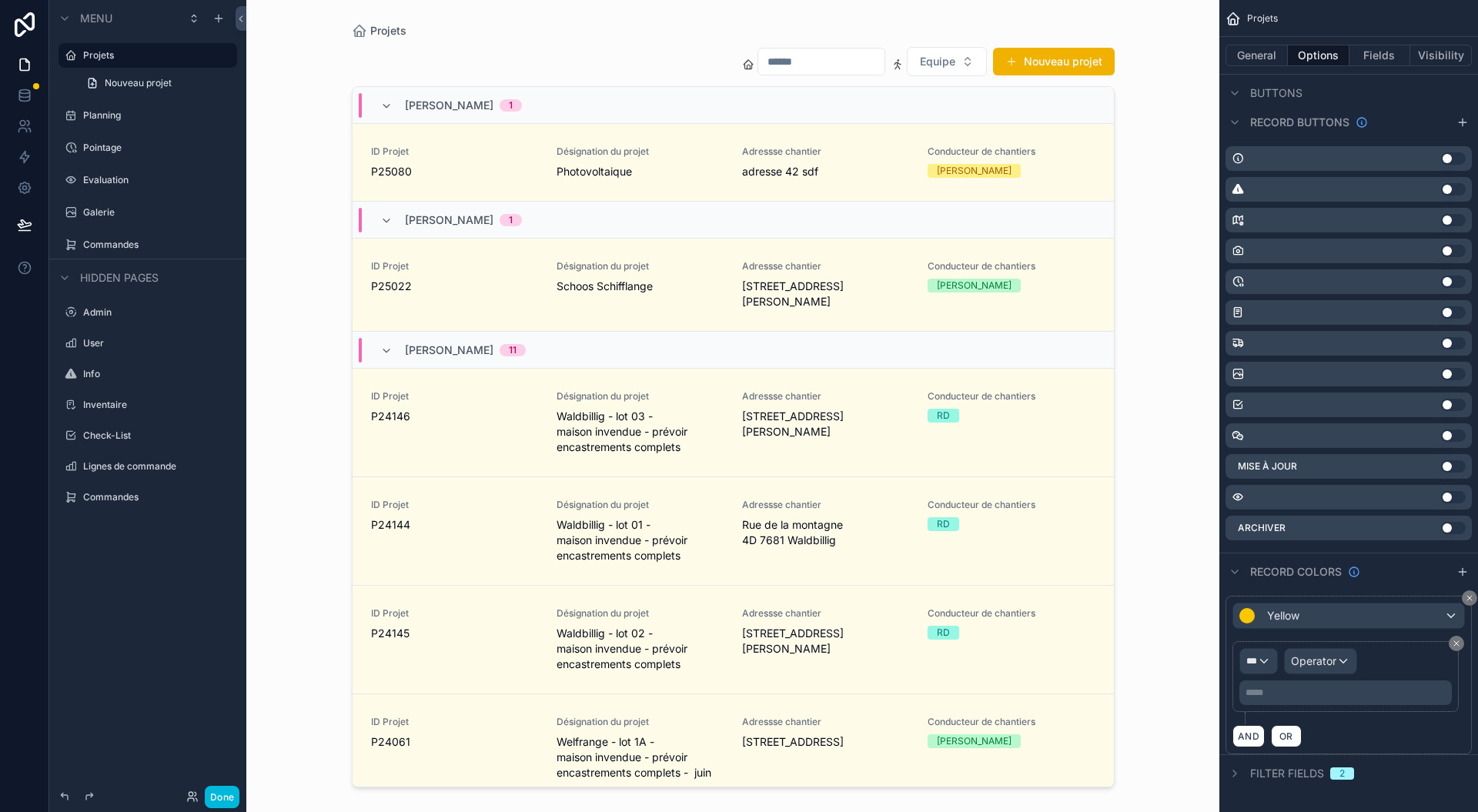
click at [1413, 523] on div "Archiver Use setting" at bounding box center [1349, 528] width 247 height 25
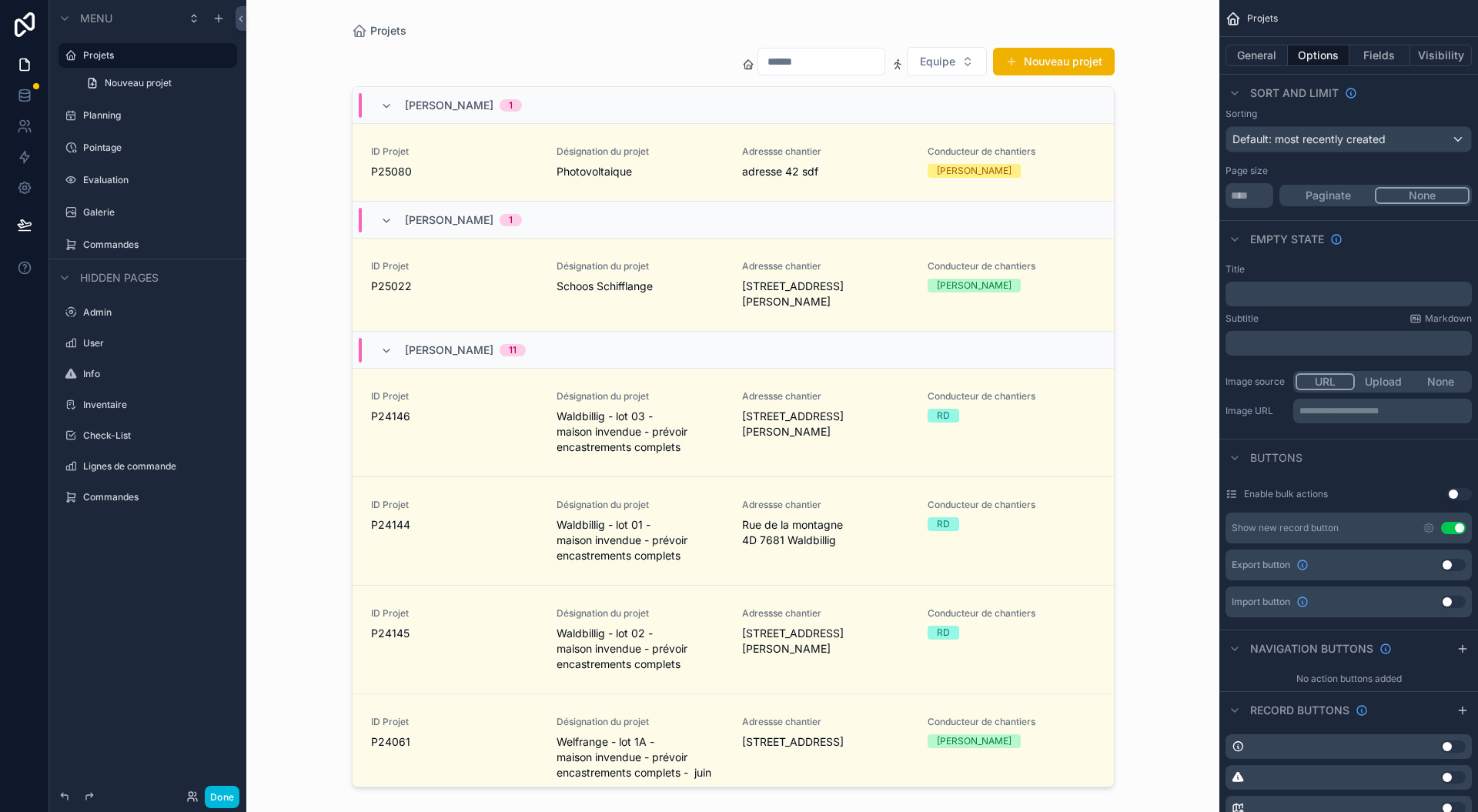
scroll to position [0, 0]
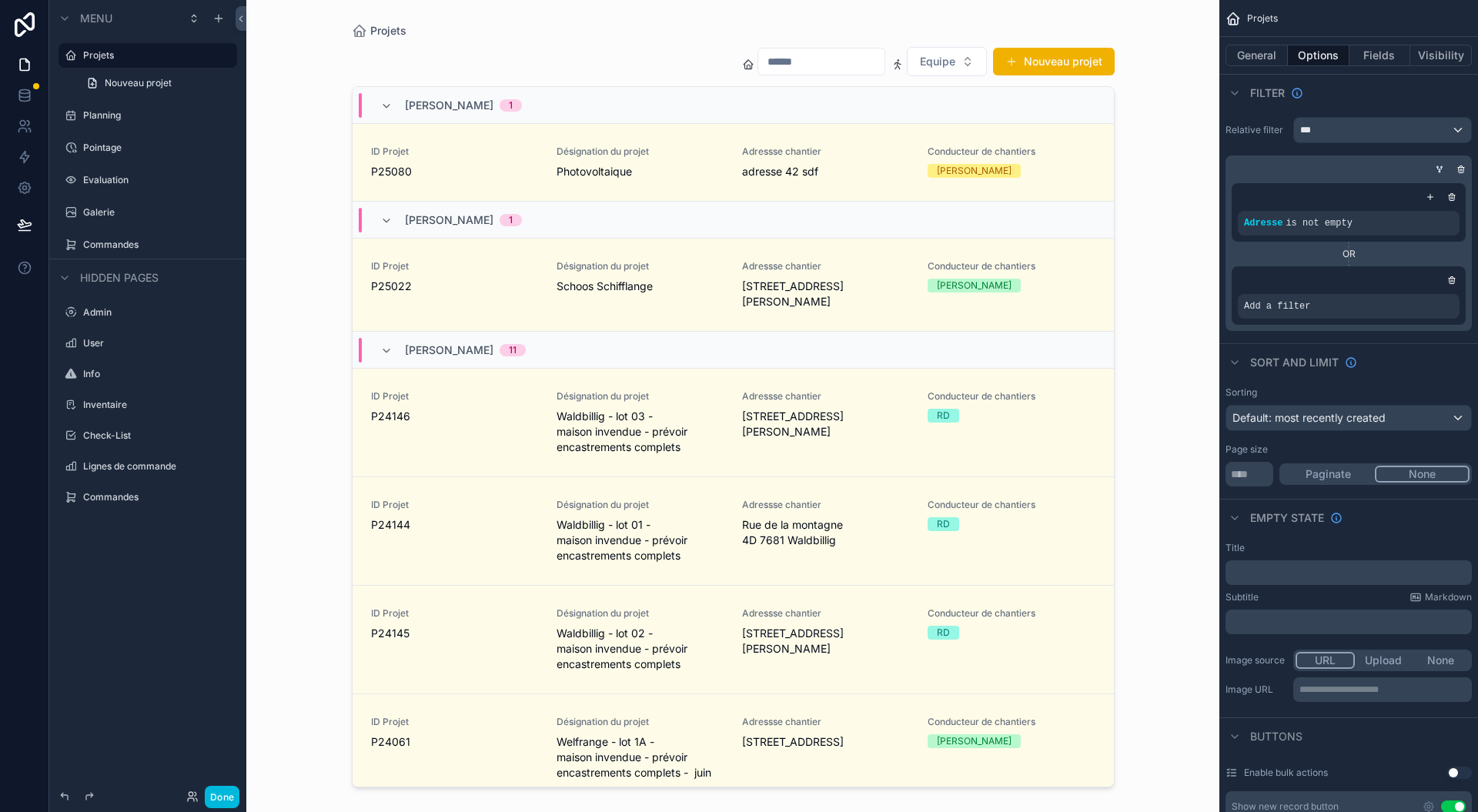
click at [142, 121] on label "Planning" at bounding box center [155, 115] width 144 height 12
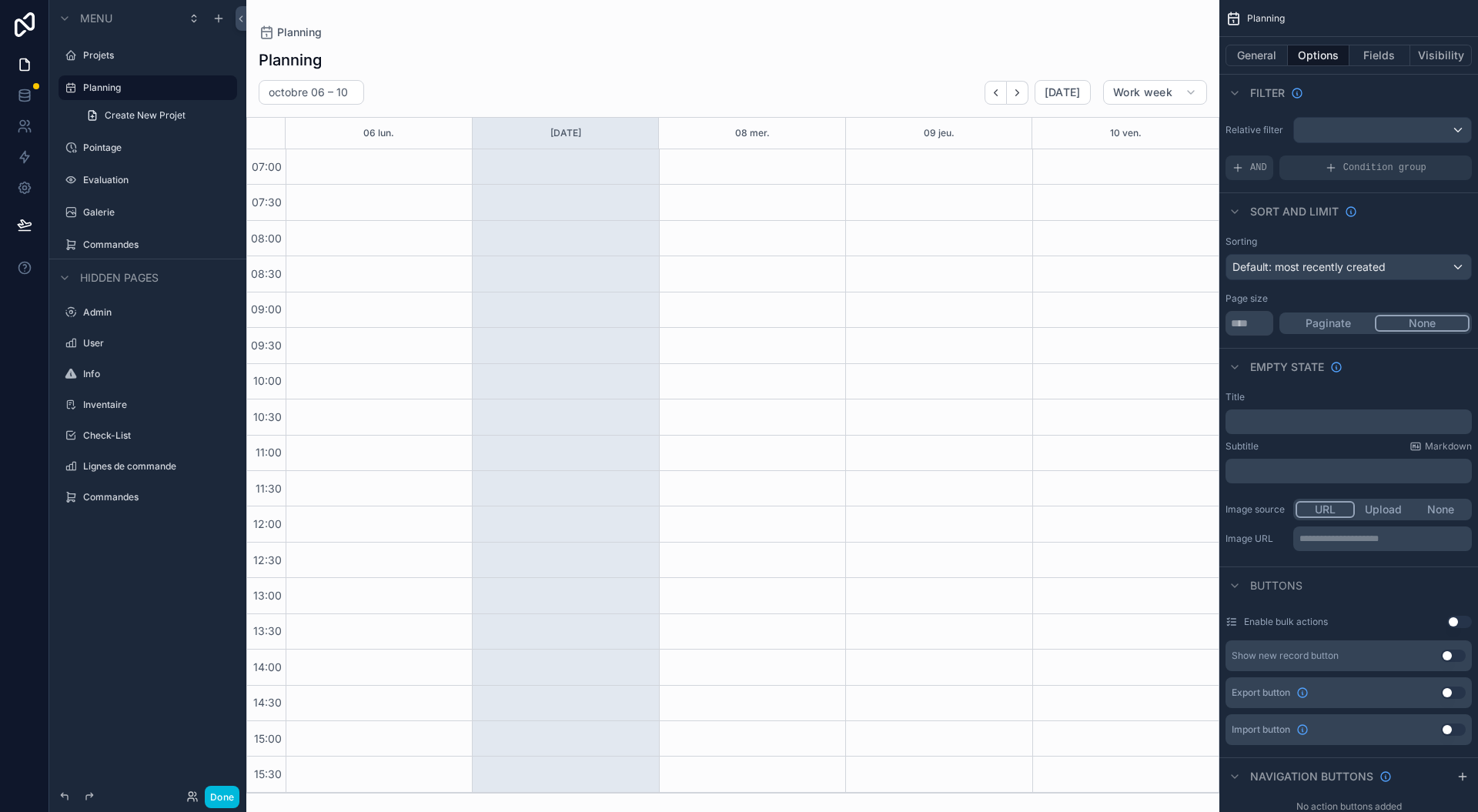
click at [167, 208] on label "Galerie" at bounding box center [155, 212] width 144 height 12
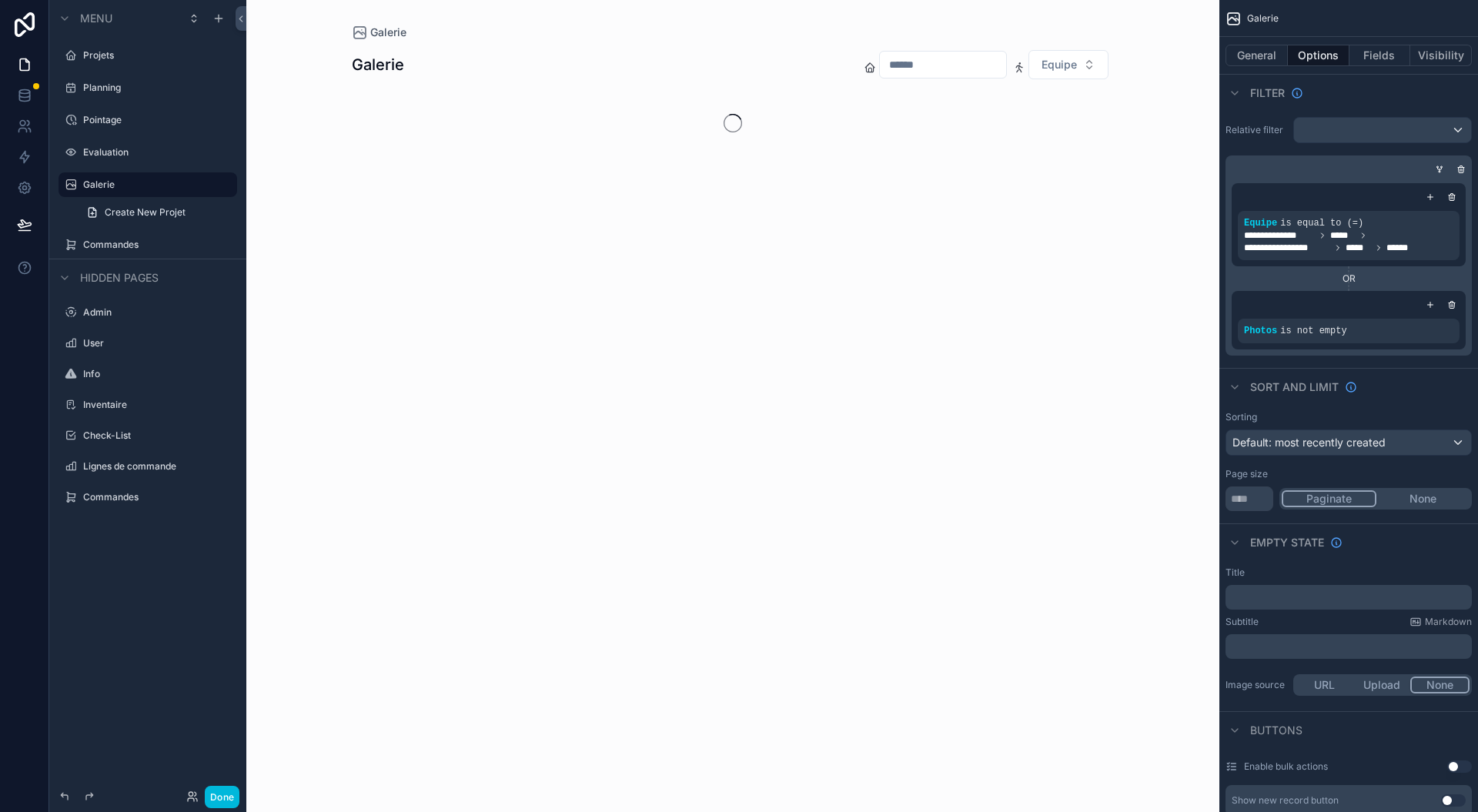
click at [1383, 57] on button "Fields" at bounding box center [1380, 55] width 61 height 22
click at [1384, 56] on button "Fields" at bounding box center [1380, 55] width 61 height 22
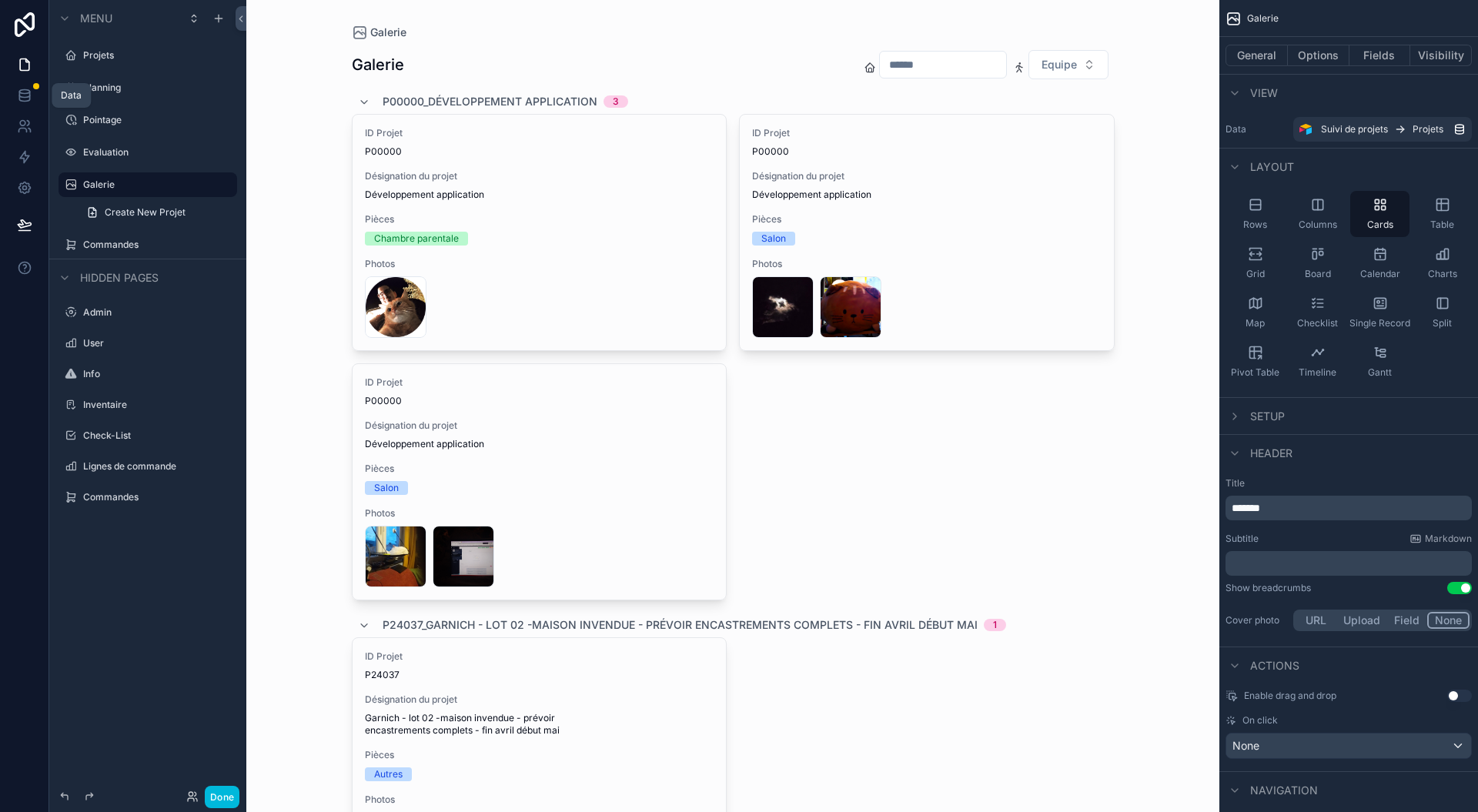
click at [22, 102] on icon at bounding box center [25, 96] width 15 height 15
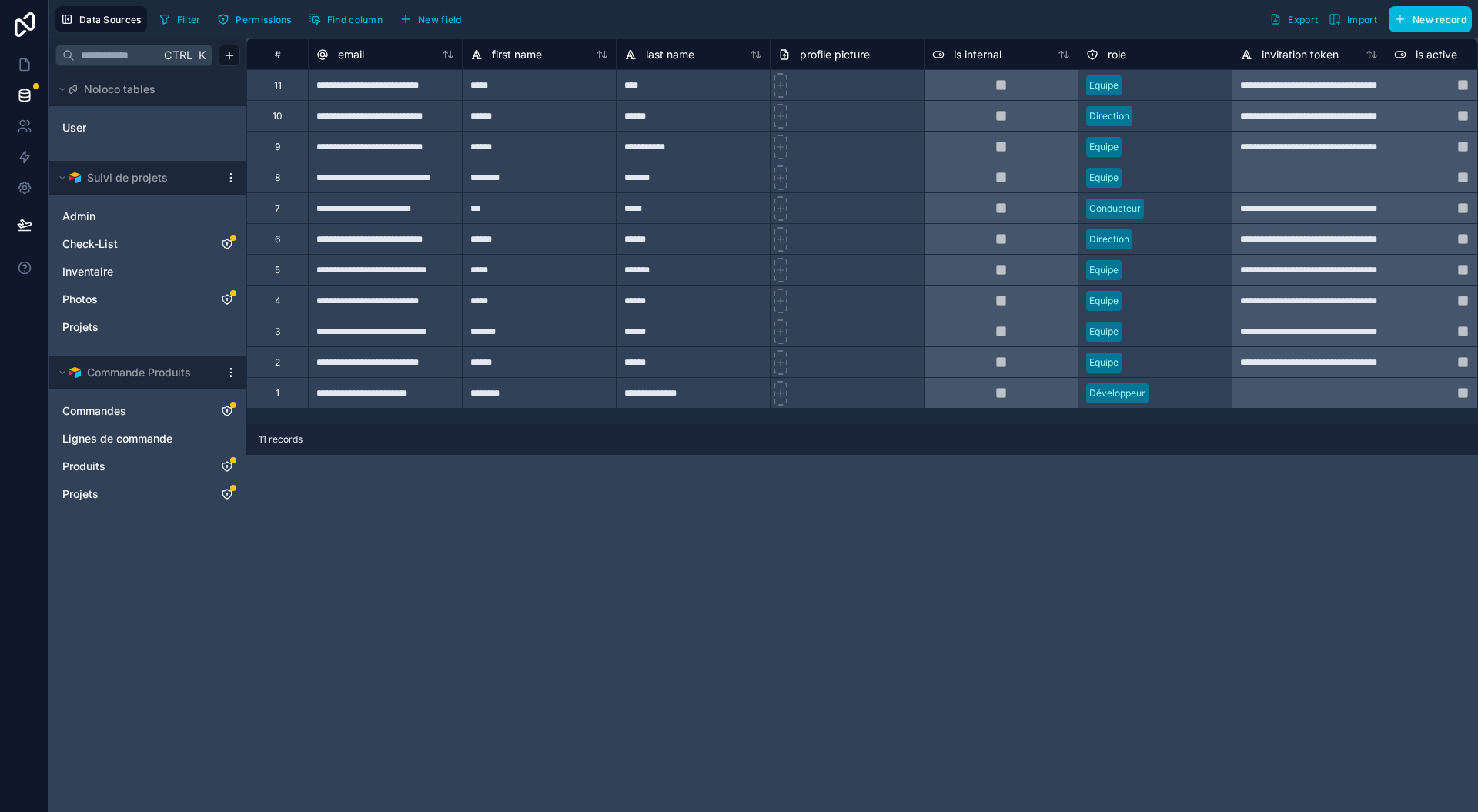
click at [225, 371] on html "**********" at bounding box center [739, 406] width 1478 height 812
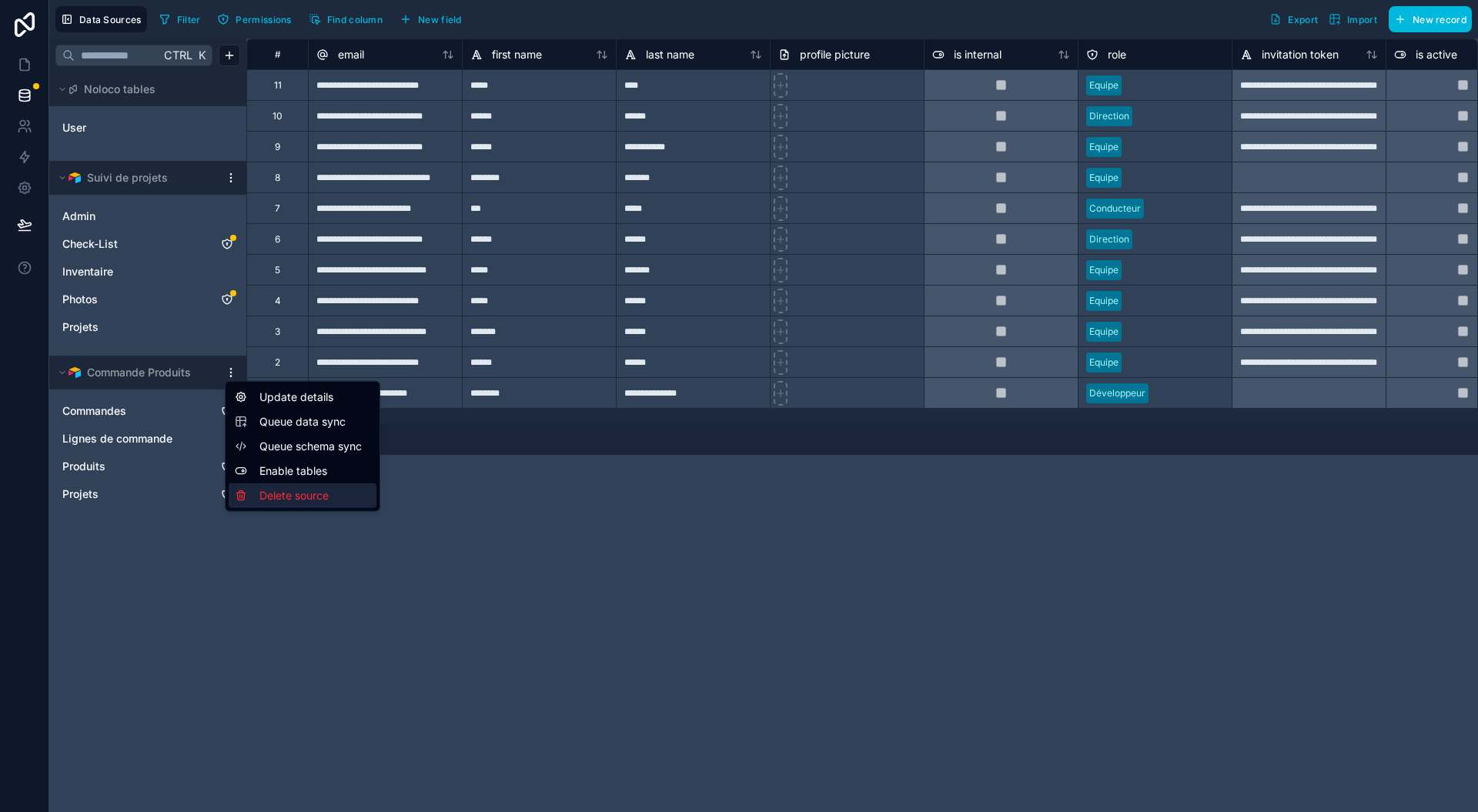
click at [282, 490] on div "Delete source" at bounding box center [302, 495] width 148 height 25
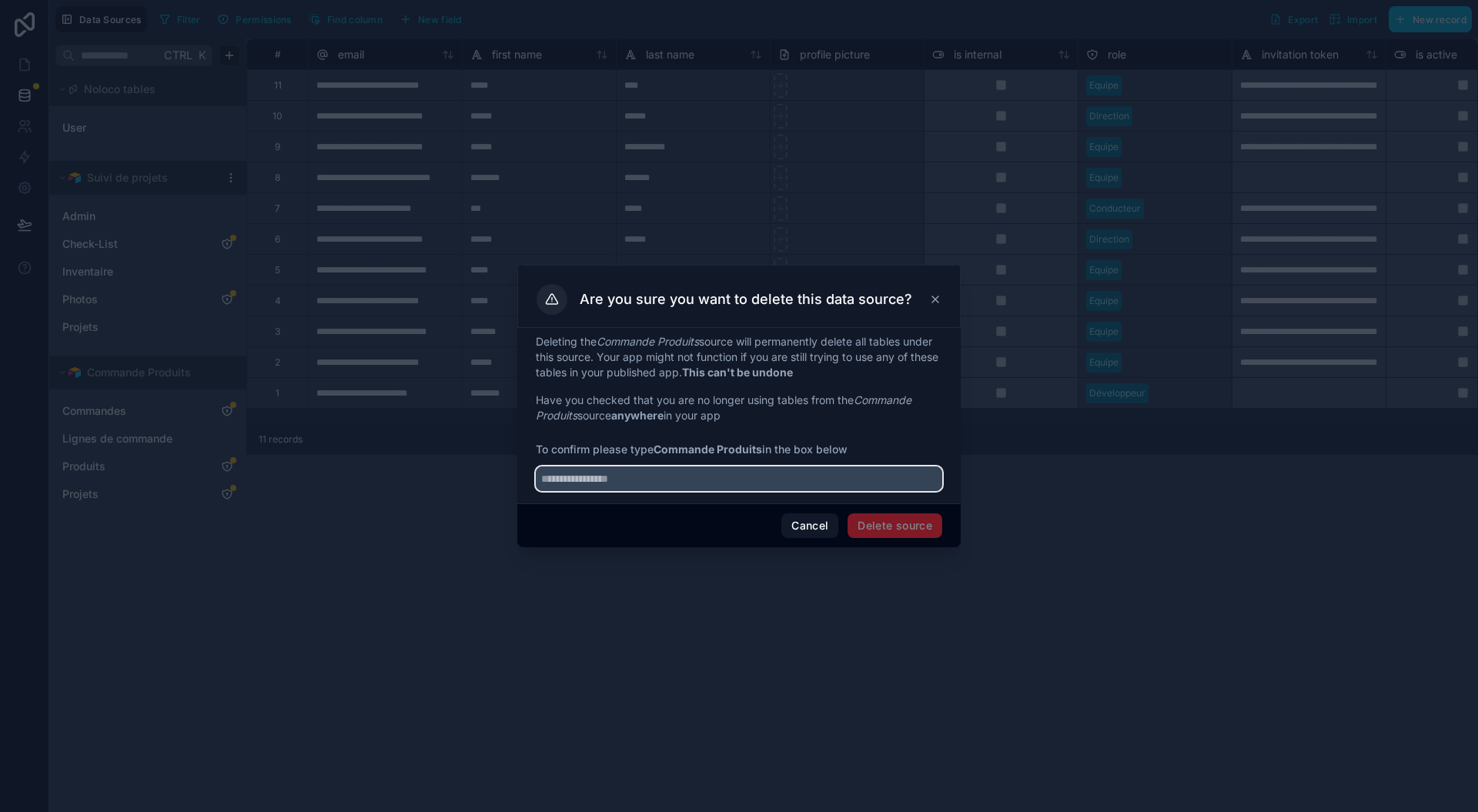
click at [727, 475] on input "text" at bounding box center [739, 479] width 407 height 25
type input "**********"
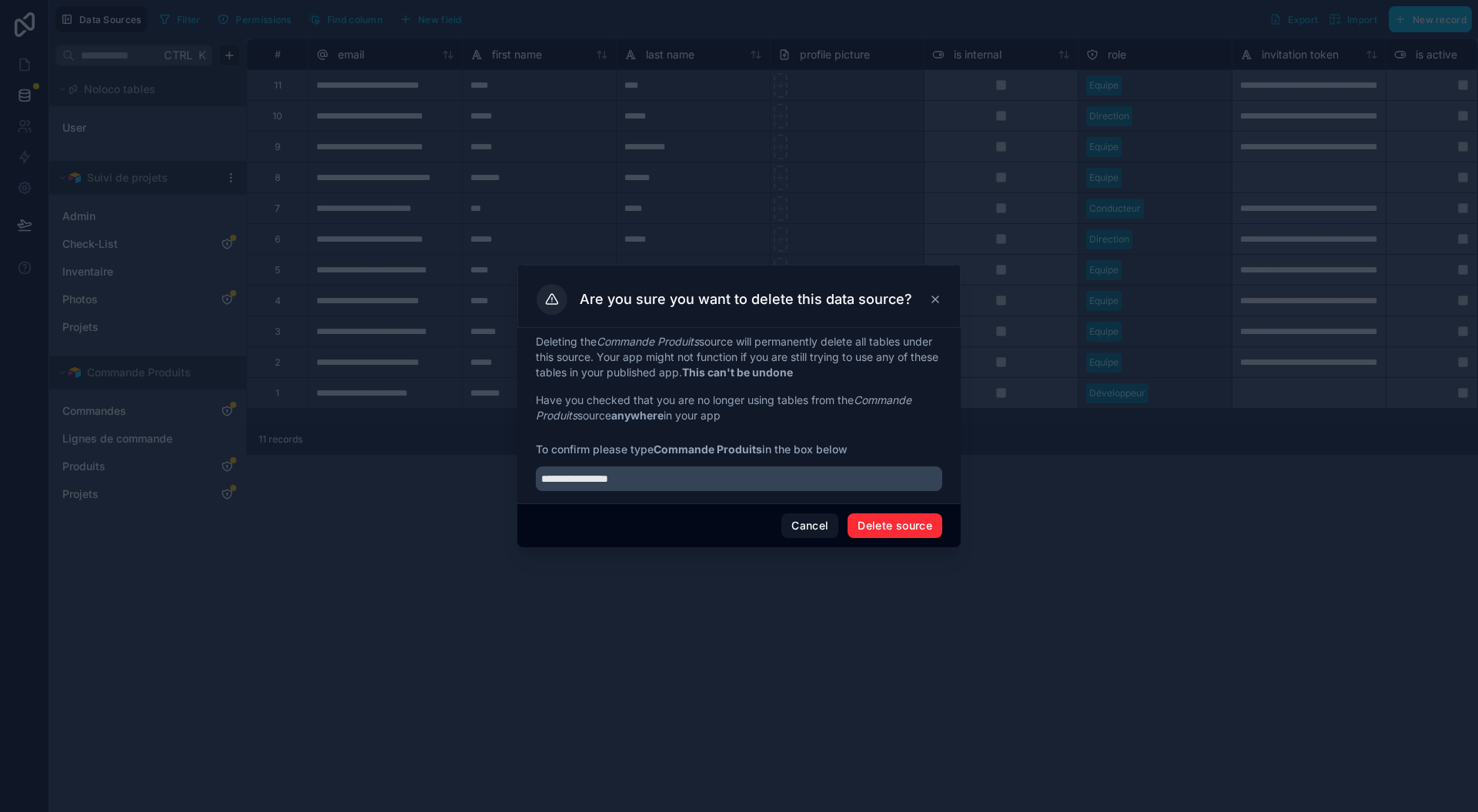
click at [877, 525] on button "Delete source" at bounding box center [894, 526] width 95 height 25
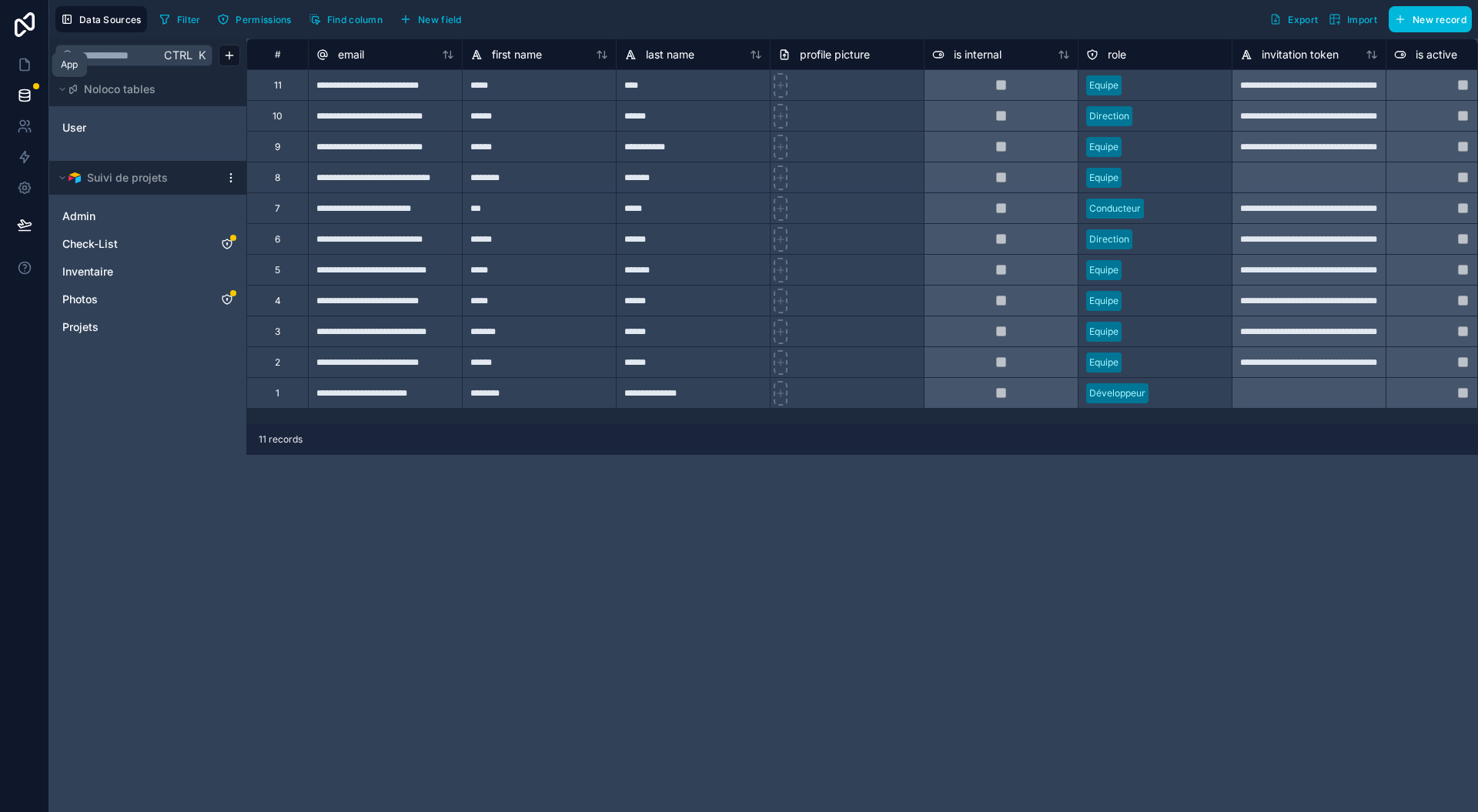
click at [29, 58] on icon at bounding box center [25, 65] width 15 height 15
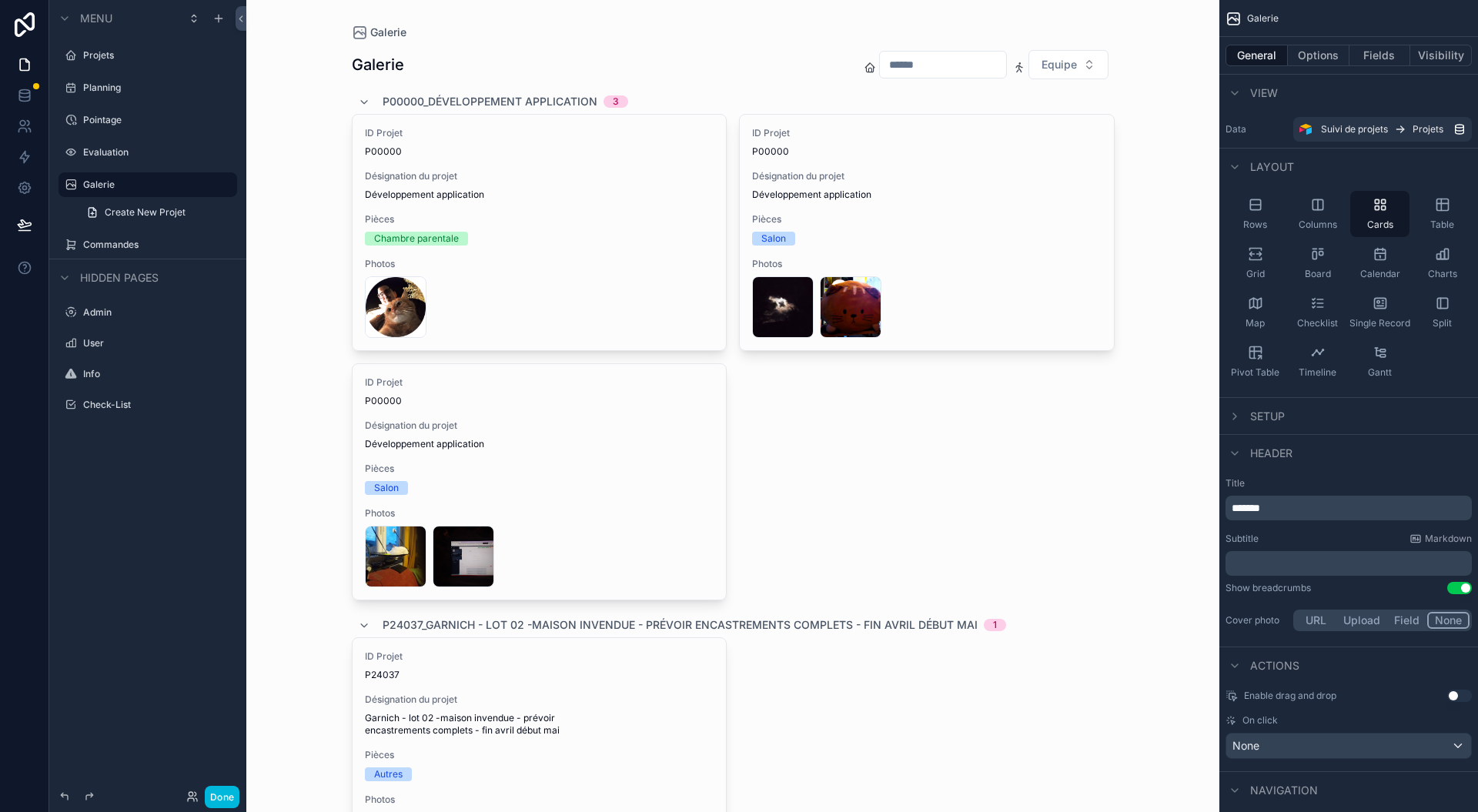
click at [99, 57] on label "Projets" at bounding box center [155, 55] width 144 height 12
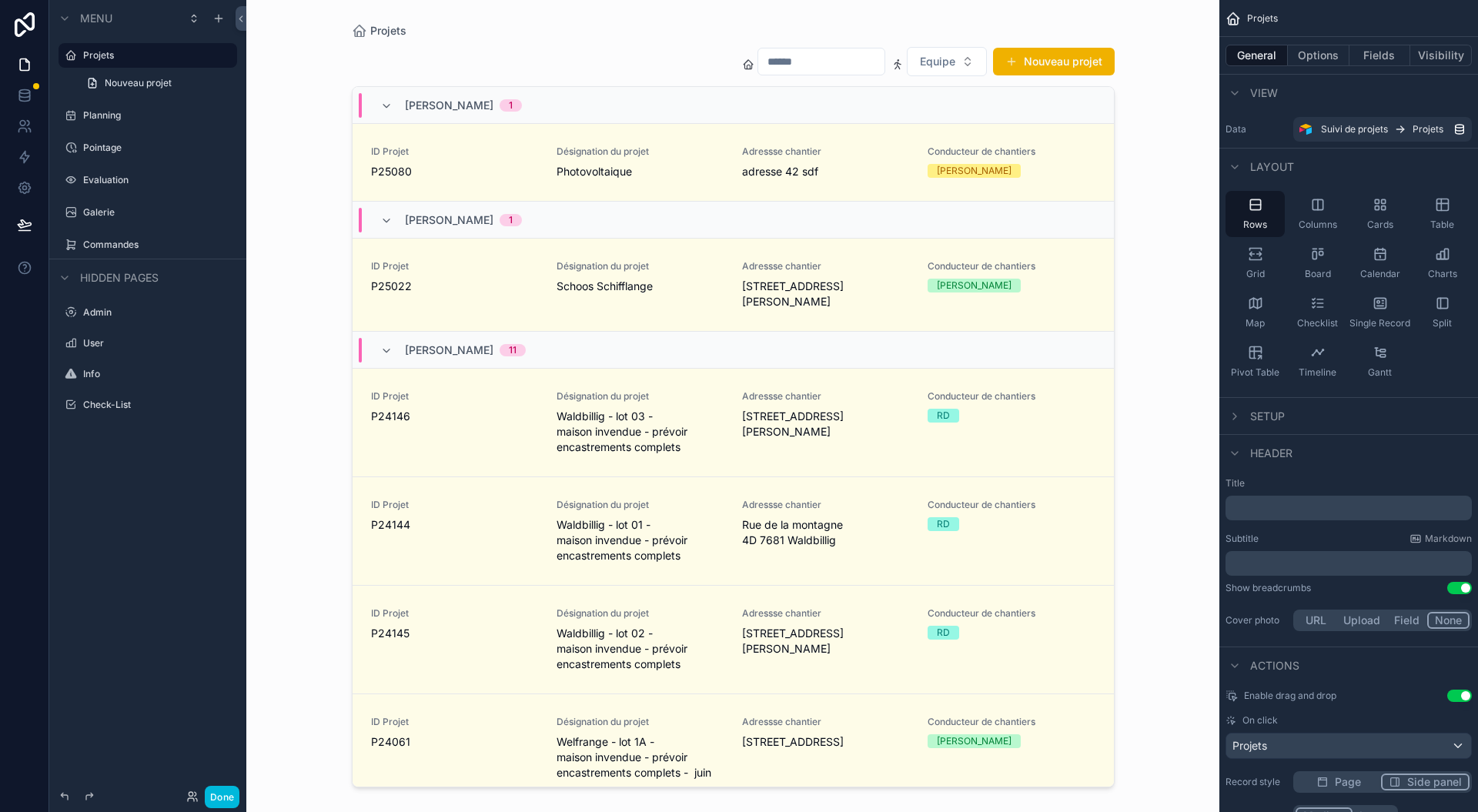
click at [228, 796] on button "Done" at bounding box center [222, 797] width 34 height 22
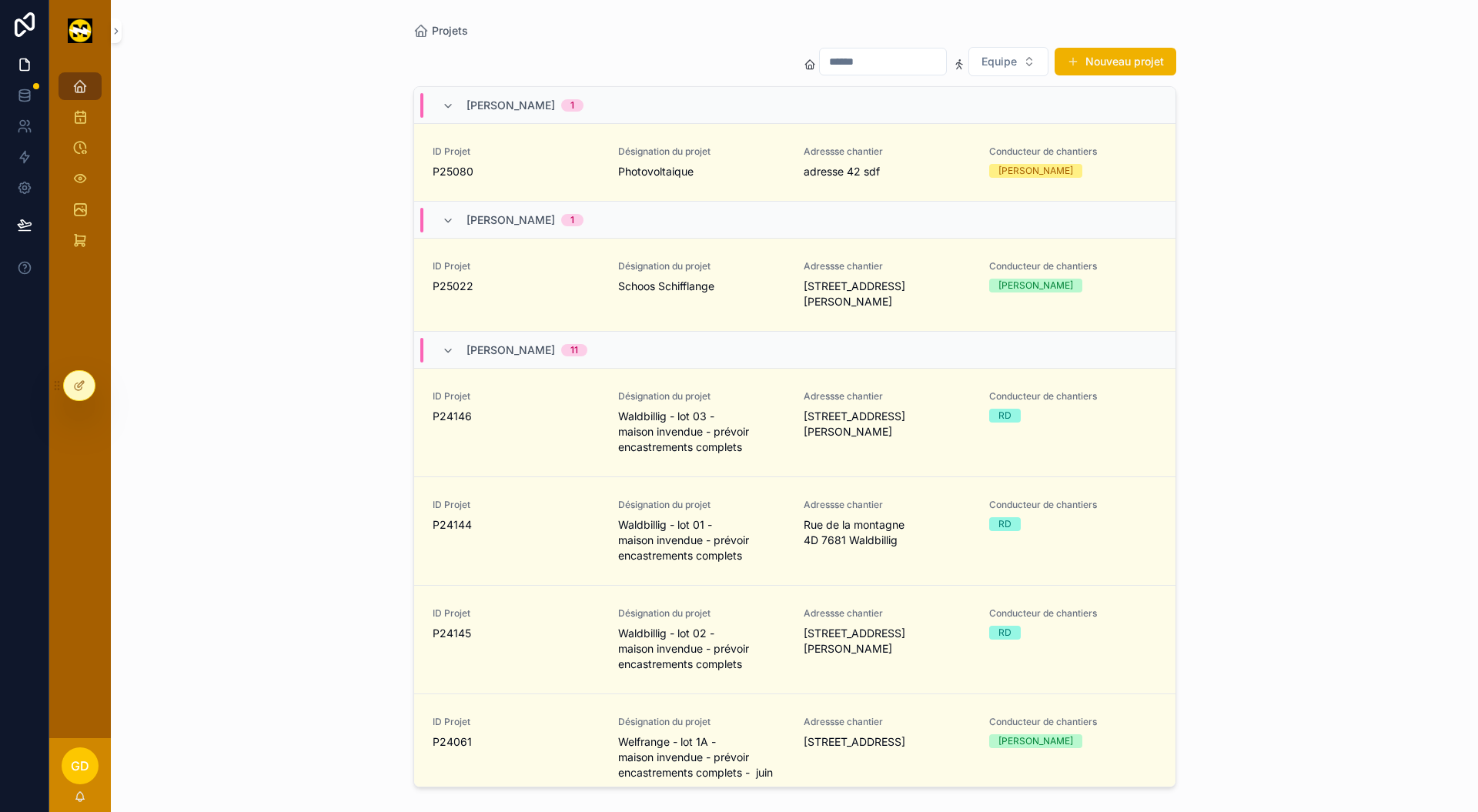
click at [1045, 152] on span "Conducteur de chantiers" at bounding box center [1072, 151] width 167 height 12
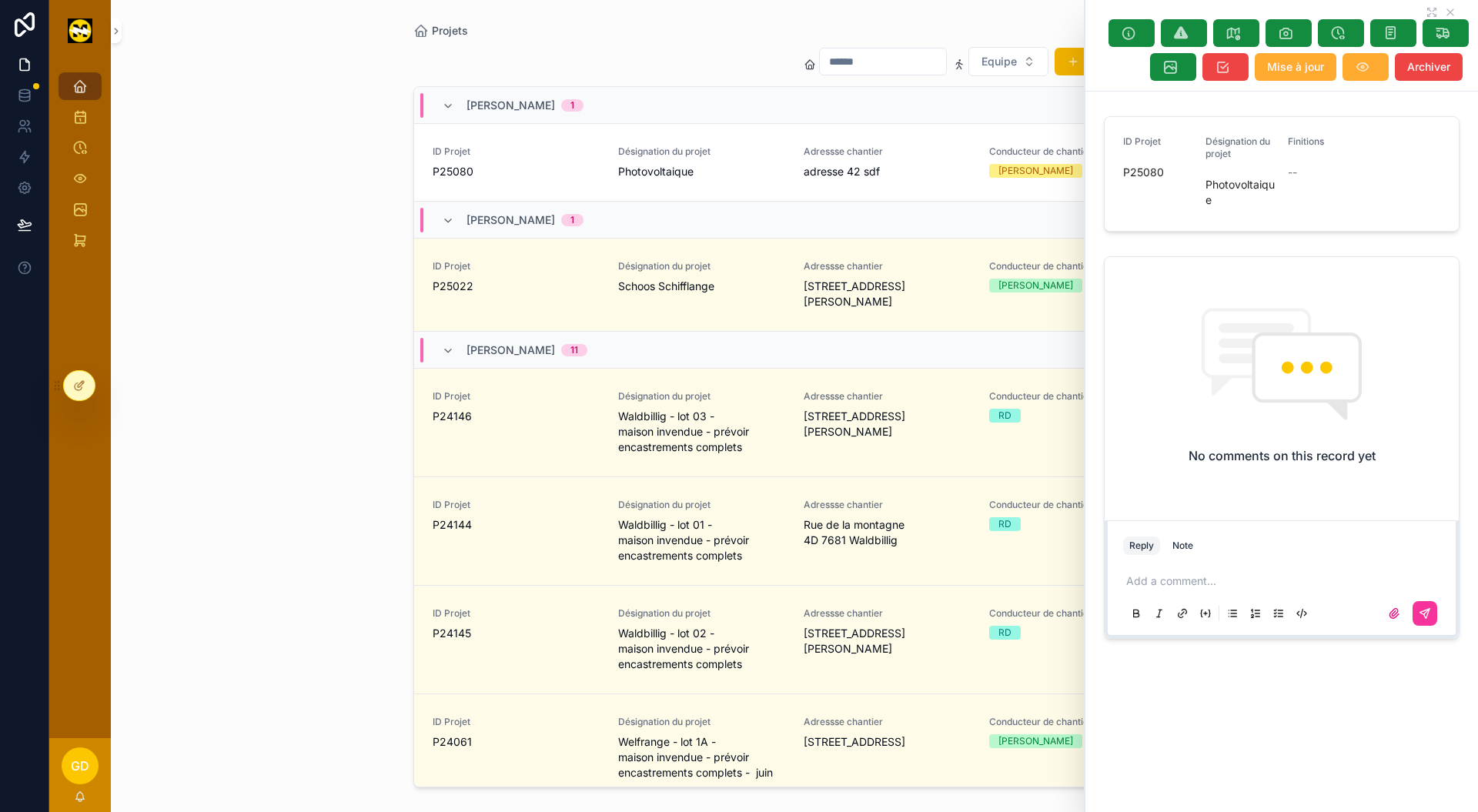
click at [76, 765] on span "GD" at bounding box center [79, 765] width 18 height 18
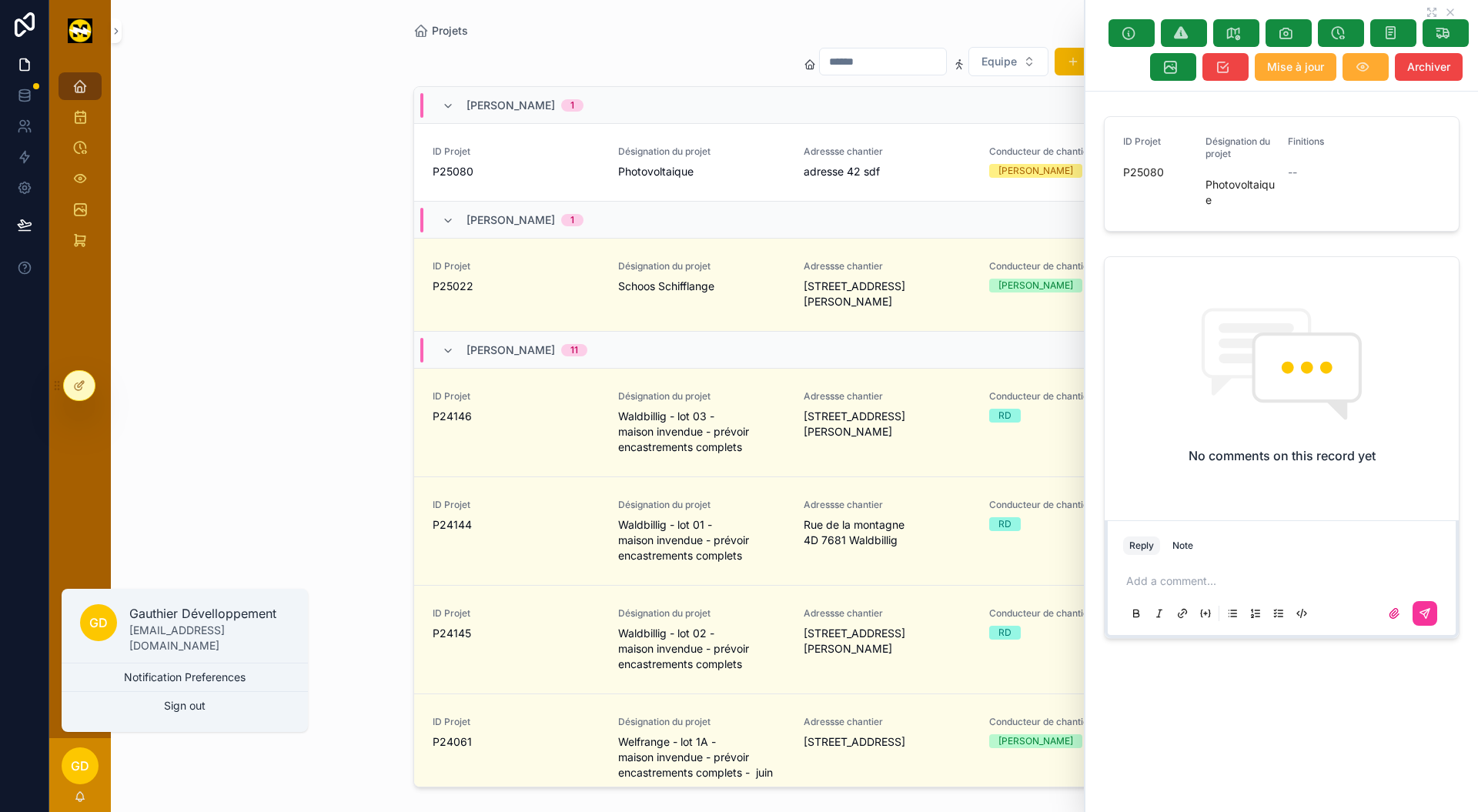
click at [76, 386] on icon at bounding box center [78, 385] width 12 height 12
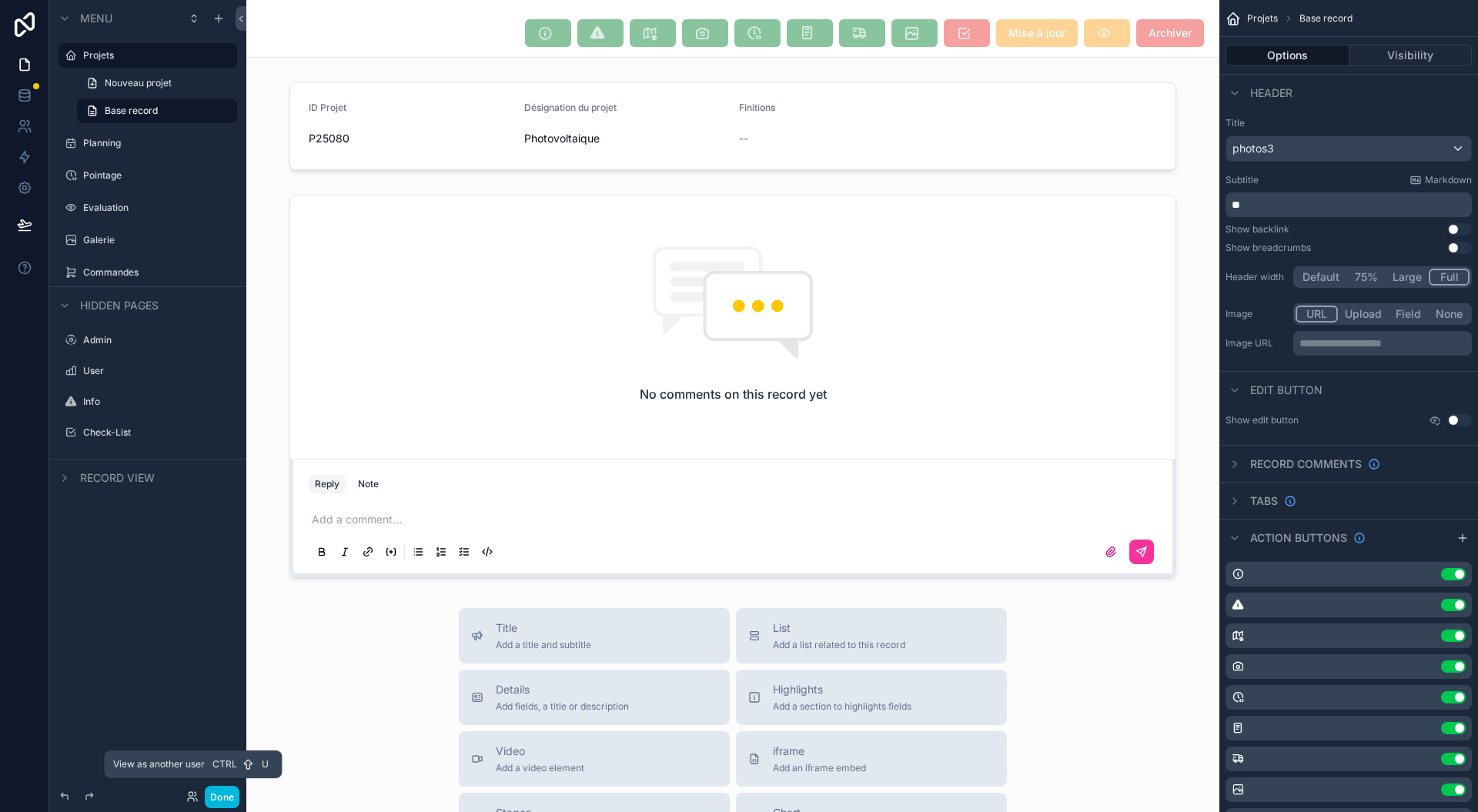
click at [194, 796] on icon at bounding box center [192, 796] width 12 height 12
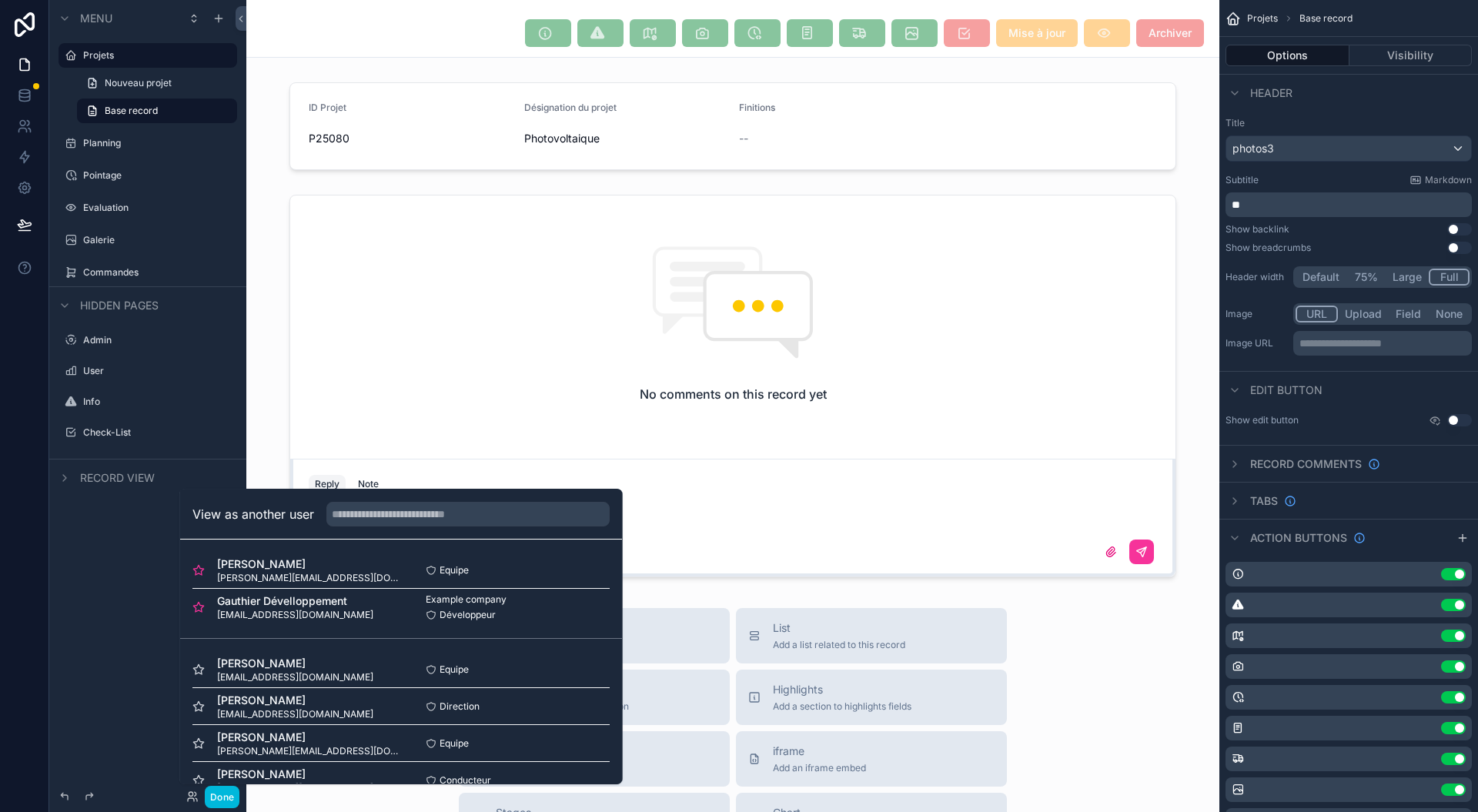
click at [518, 579] on div "Gauthier Arnould gauthier@electricite-maraga.lu Equipe Select" at bounding box center [401, 570] width 417 height 37
click at [518, 569] on div "Equipe Select" at bounding box center [505, 570] width 209 height 12
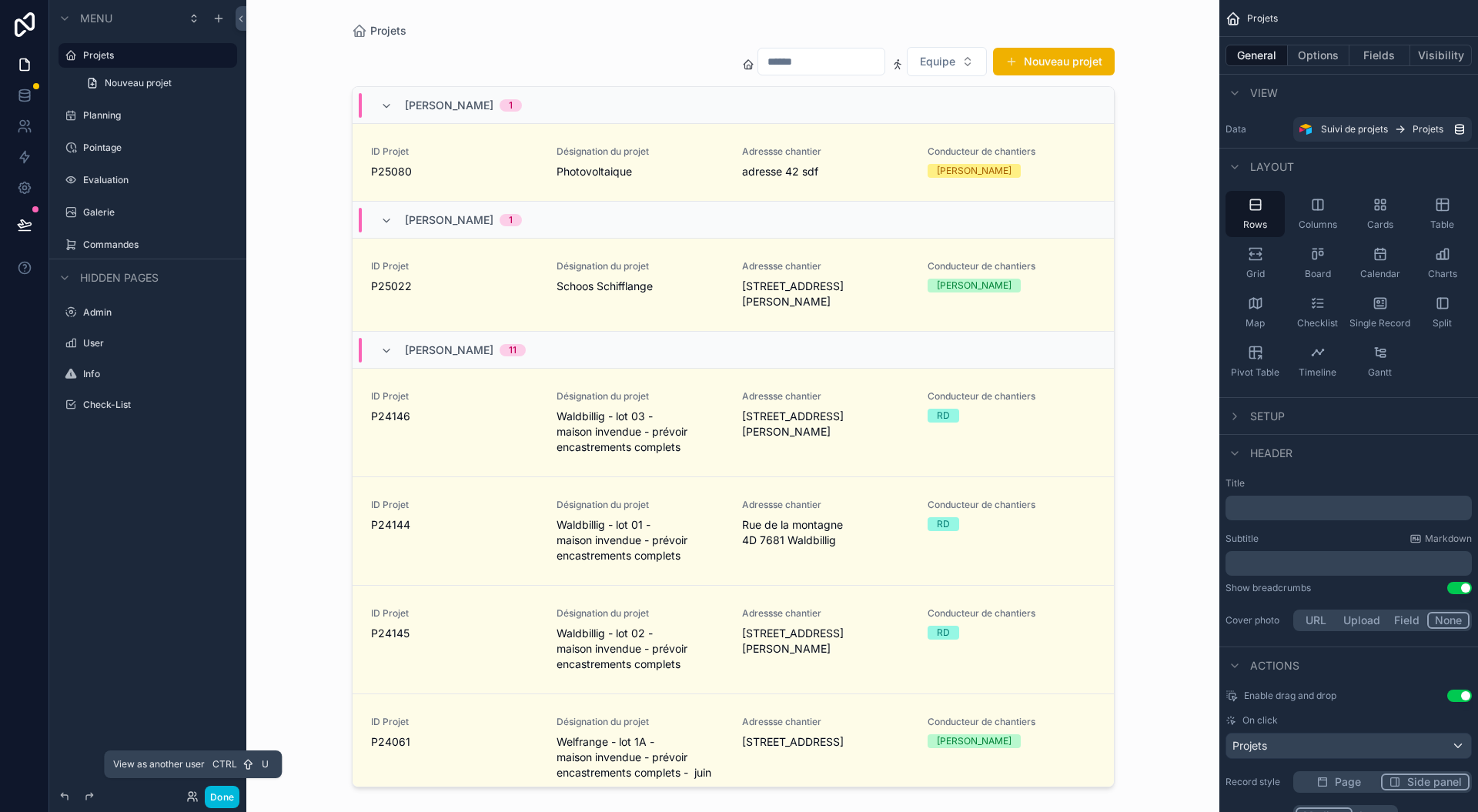
click at [189, 794] on icon at bounding box center [190, 794] width 4 height 4
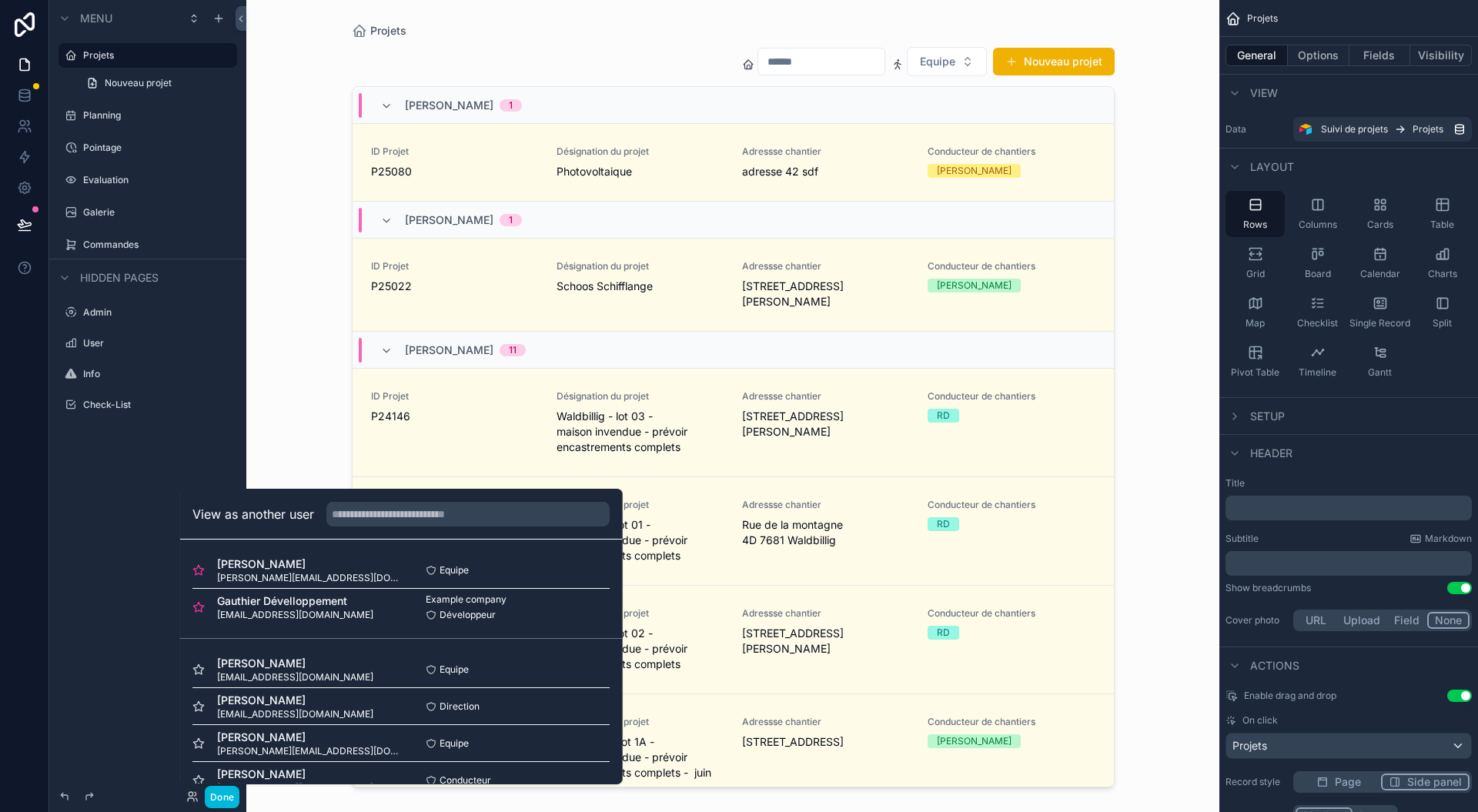
click at [545, 568] on div "Equipe Select" at bounding box center [505, 570] width 209 height 12
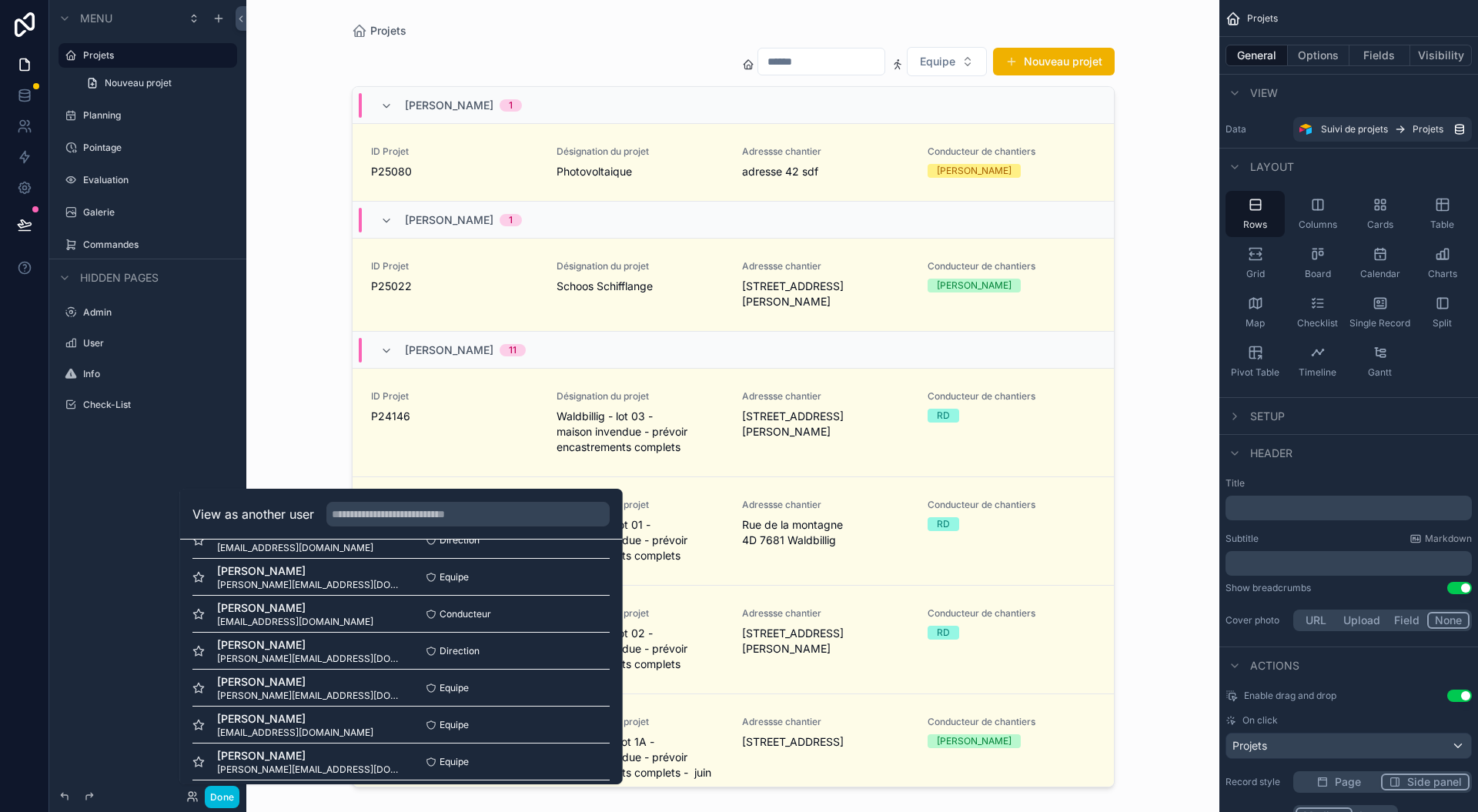
scroll to position [210, 0]
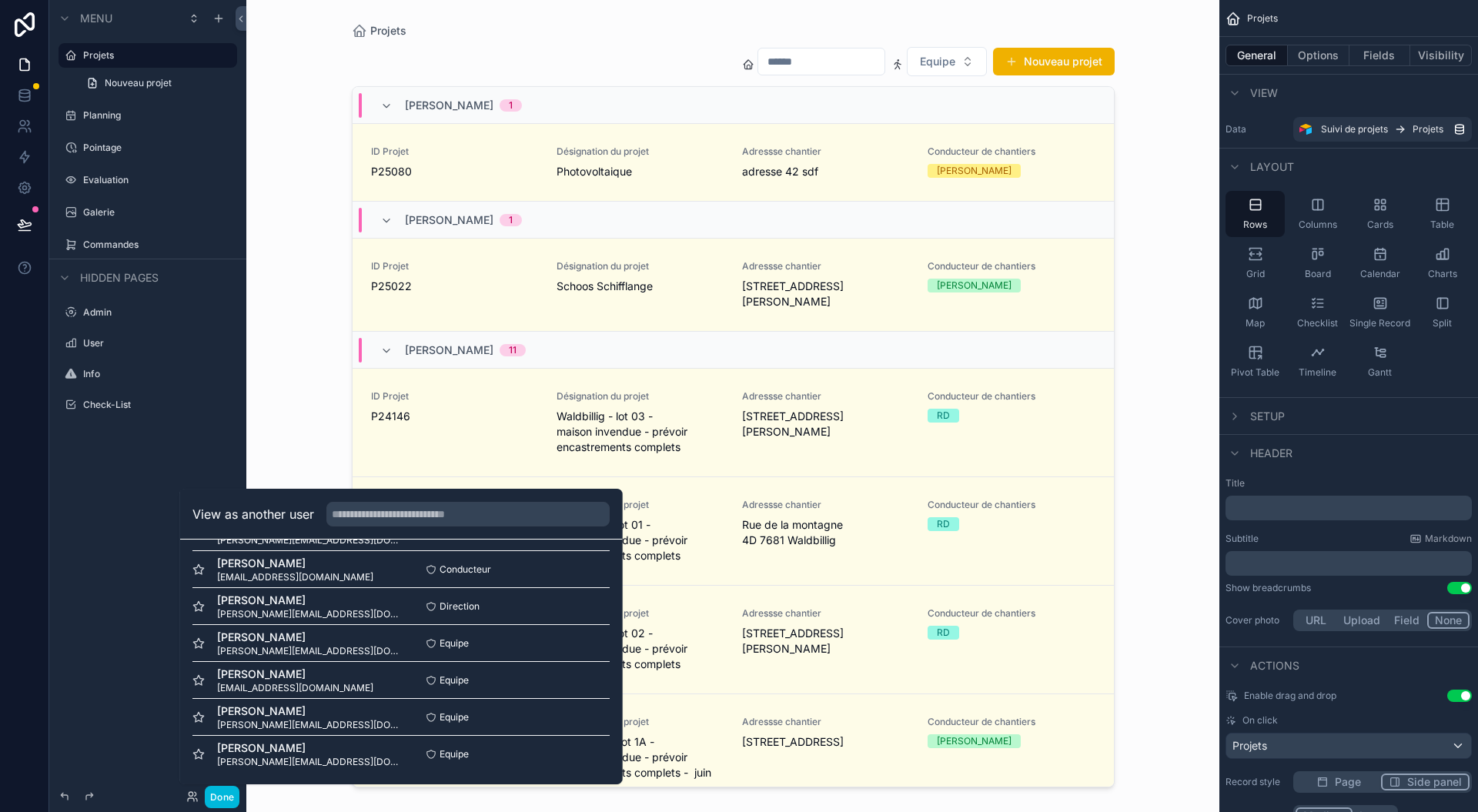
click at [455, 748] on span "Equipe" at bounding box center [453, 754] width 30 height 12
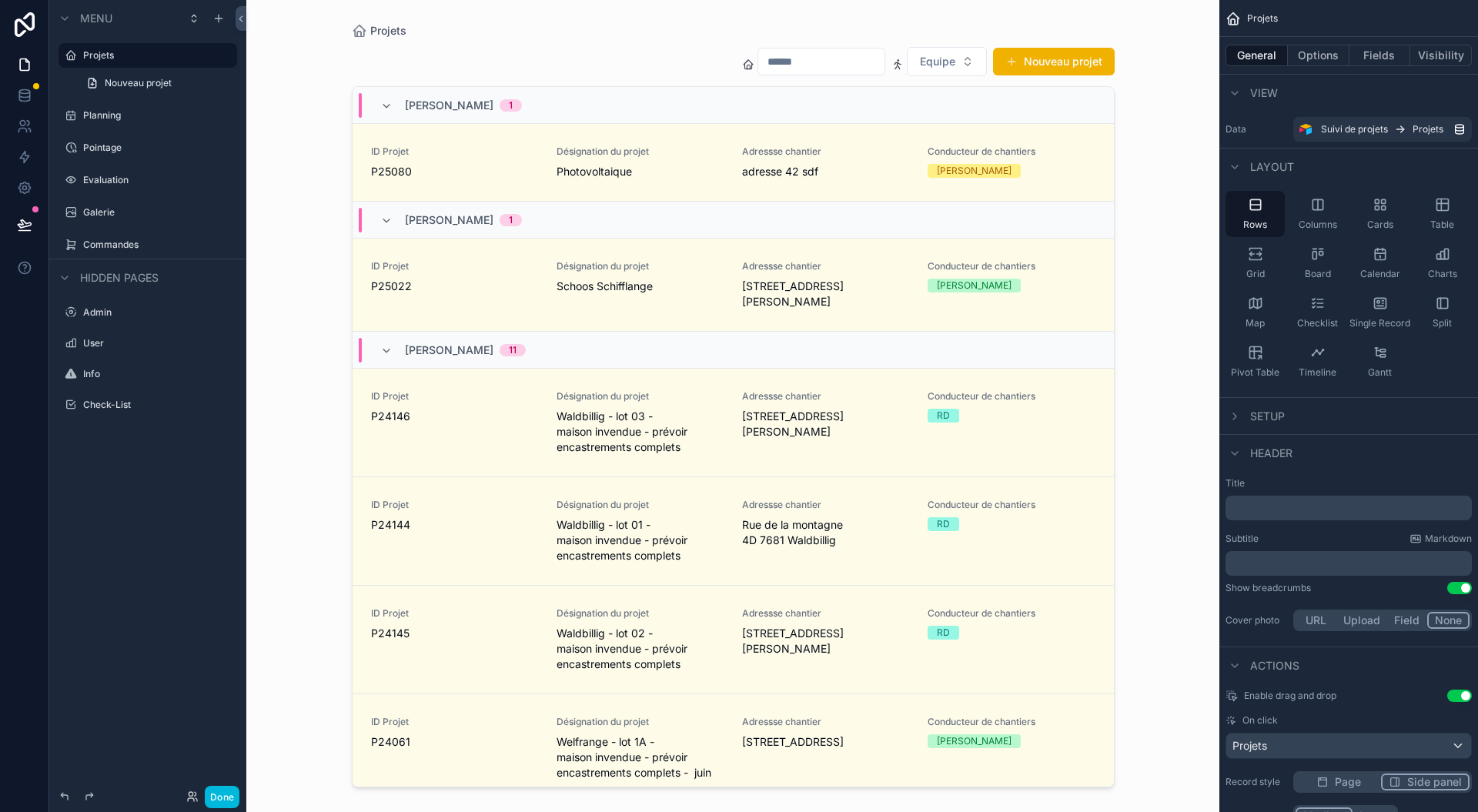
click at [1133, 424] on div "Projets Equipe Nouveau projet [PERSON_NAME] 1 ID Projet P25080 Désignation du p…" at bounding box center [733, 406] width 973 height 812
click at [1378, 60] on button "Fields" at bounding box center [1380, 55] width 61 height 22
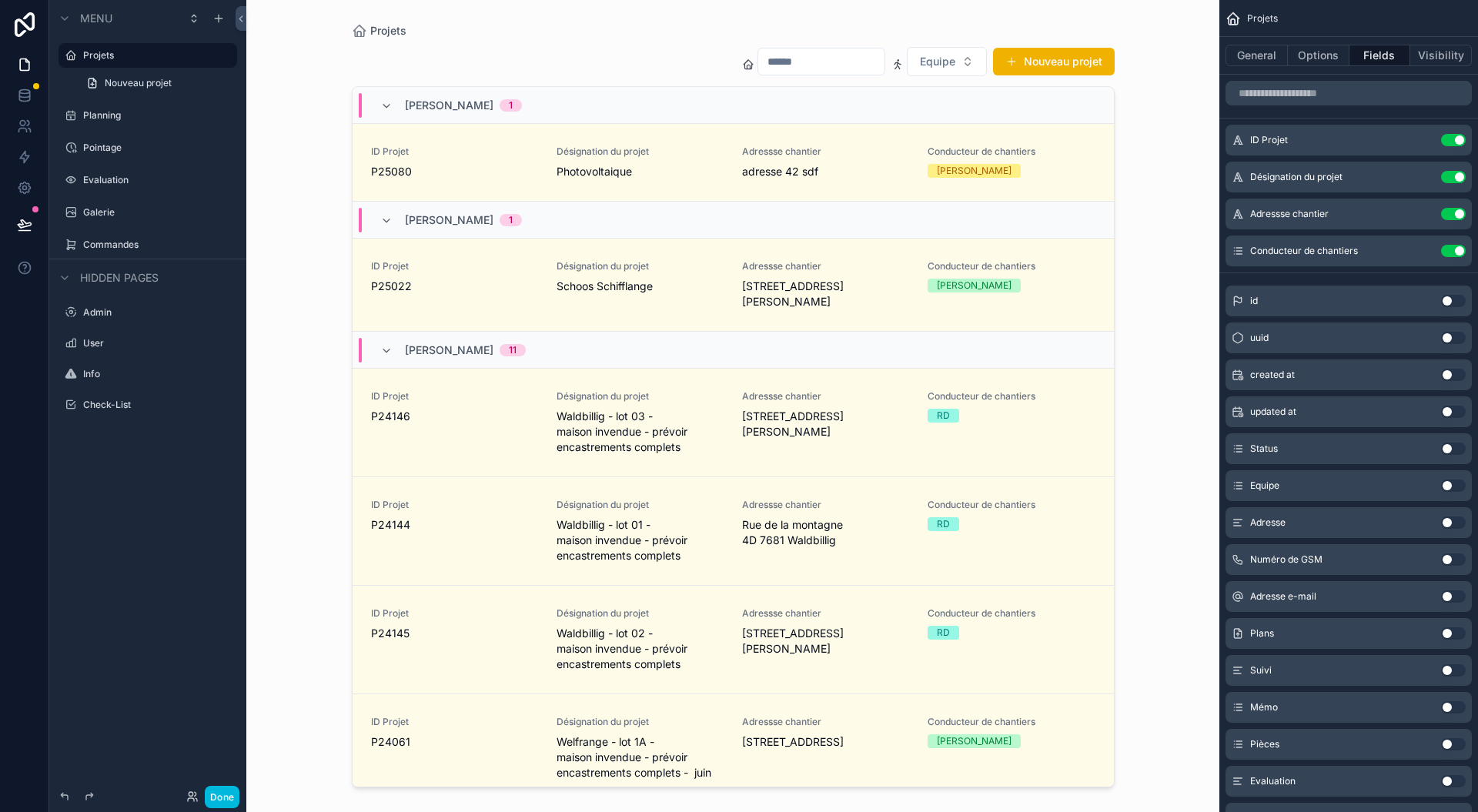
click at [1427, 249] on div "Conducteur de chantiers Use setting" at bounding box center [1349, 251] width 247 height 31
click at [1425, 249] on div "Conducteur de chantiers Use setting" at bounding box center [1349, 251] width 247 height 31
click at [1311, 64] on button "Options" at bounding box center [1318, 55] width 61 height 22
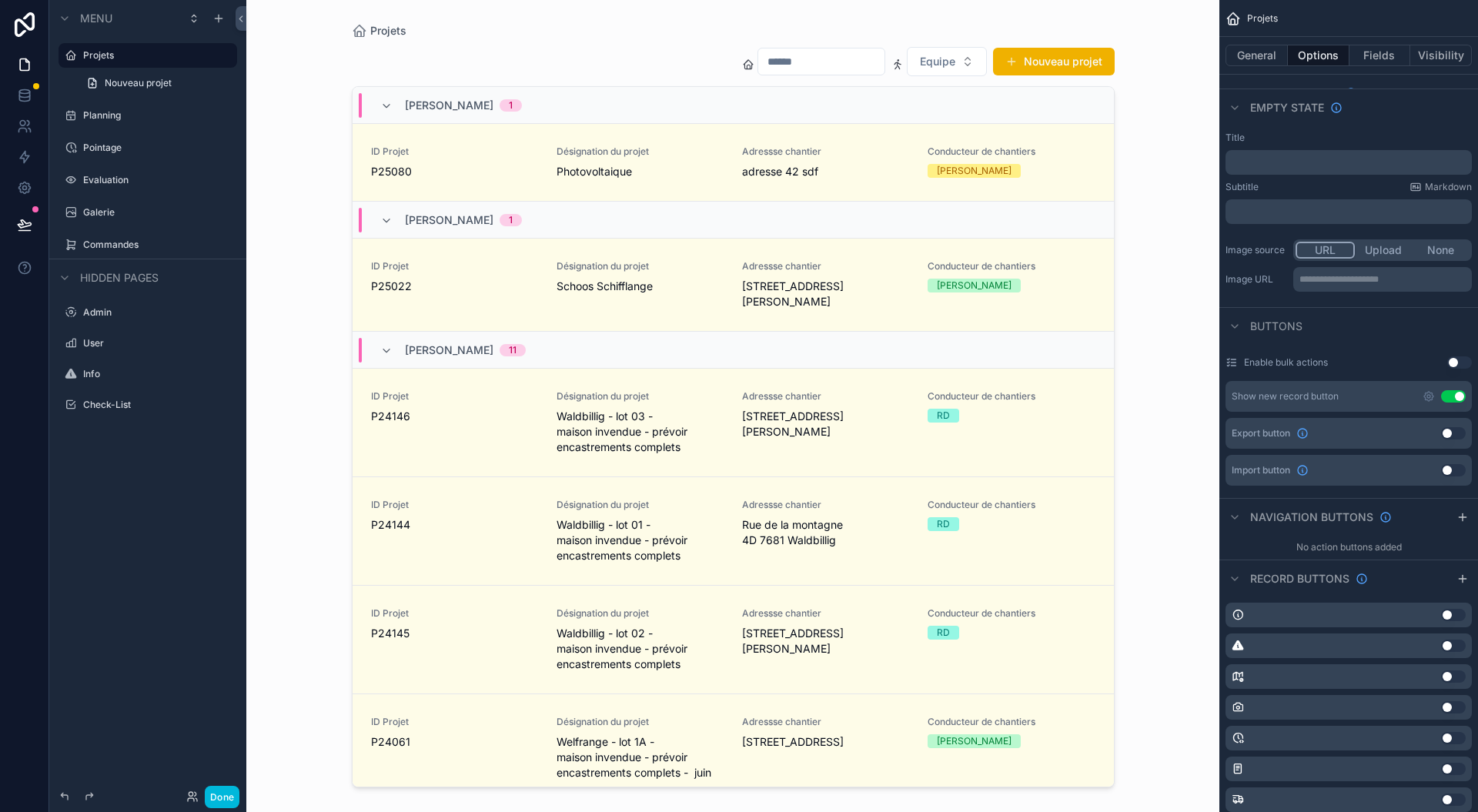
scroll to position [867, 0]
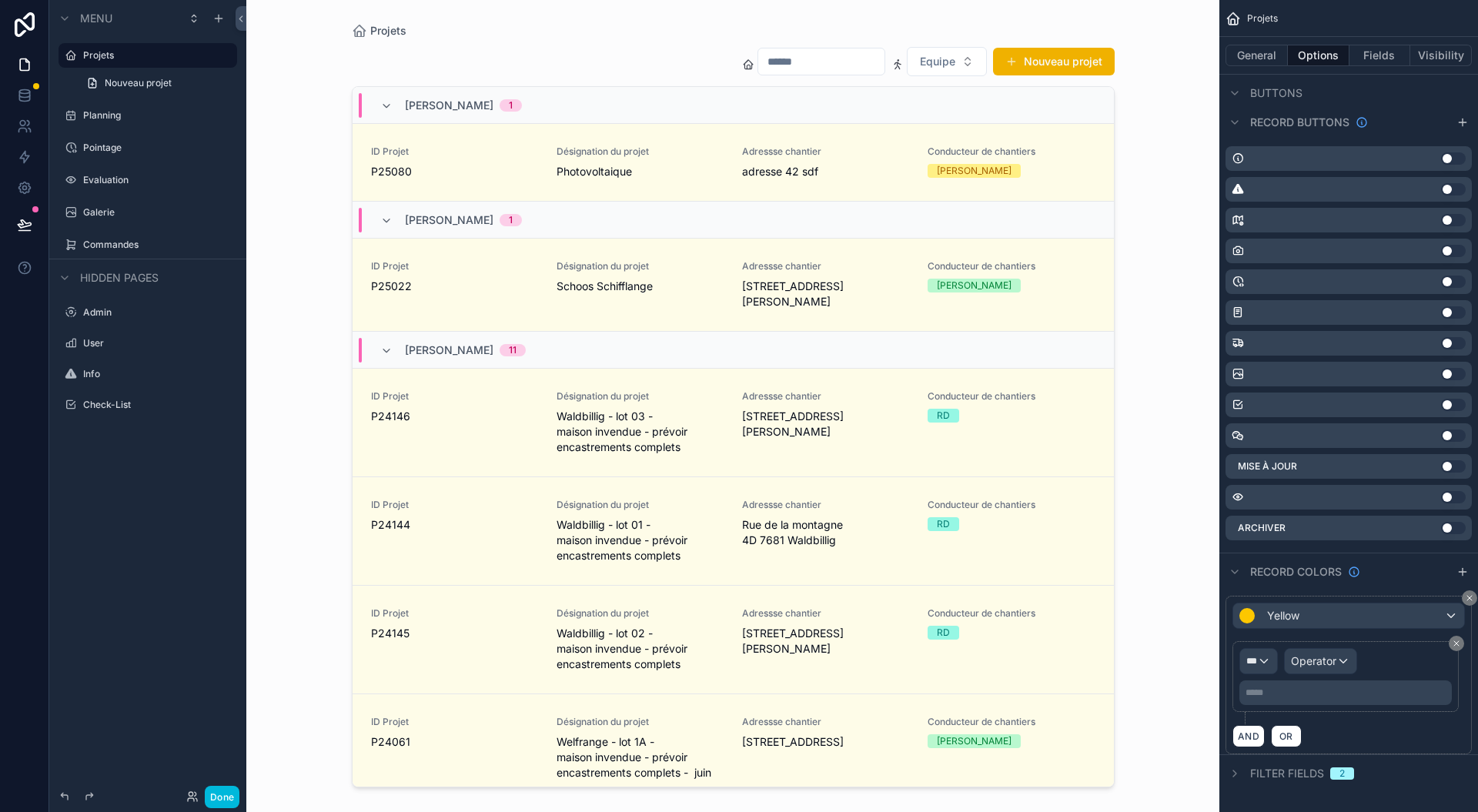
click at [1447, 523] on button "Use setting" at bounding box center [1453, 528] width 25 height 12
click at [1424, 523] on div "Archiver Use setting" at bounding box center [1349, 528] width 247 height 25
click at [1445, 526] on button "Use setting" at bounding box center [1453, 528] width 25 height 12
click at [1452, 526] on button "Use setting" at bounding box center [1453, 528] width 25 height 12
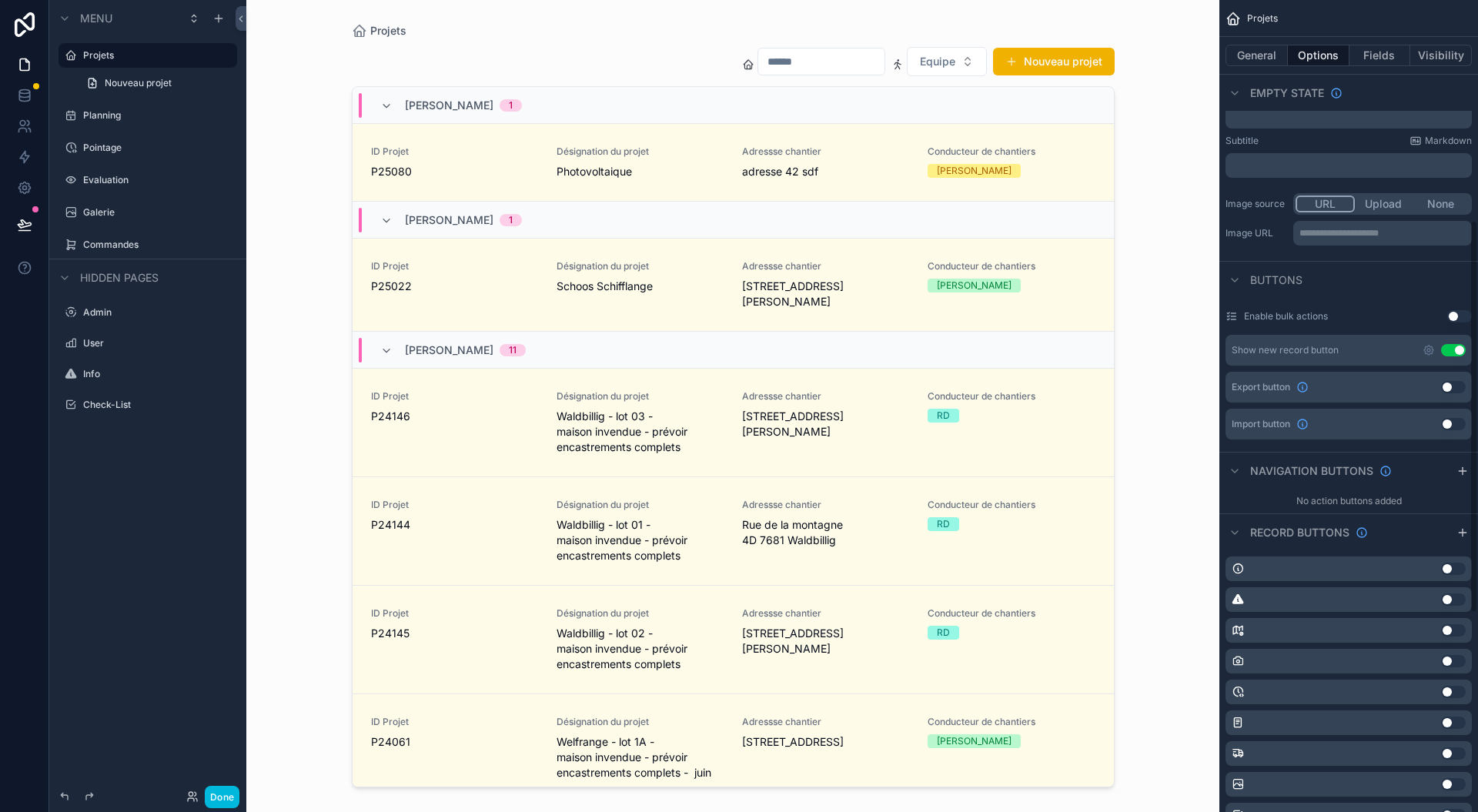
scroll to position [251, 0]
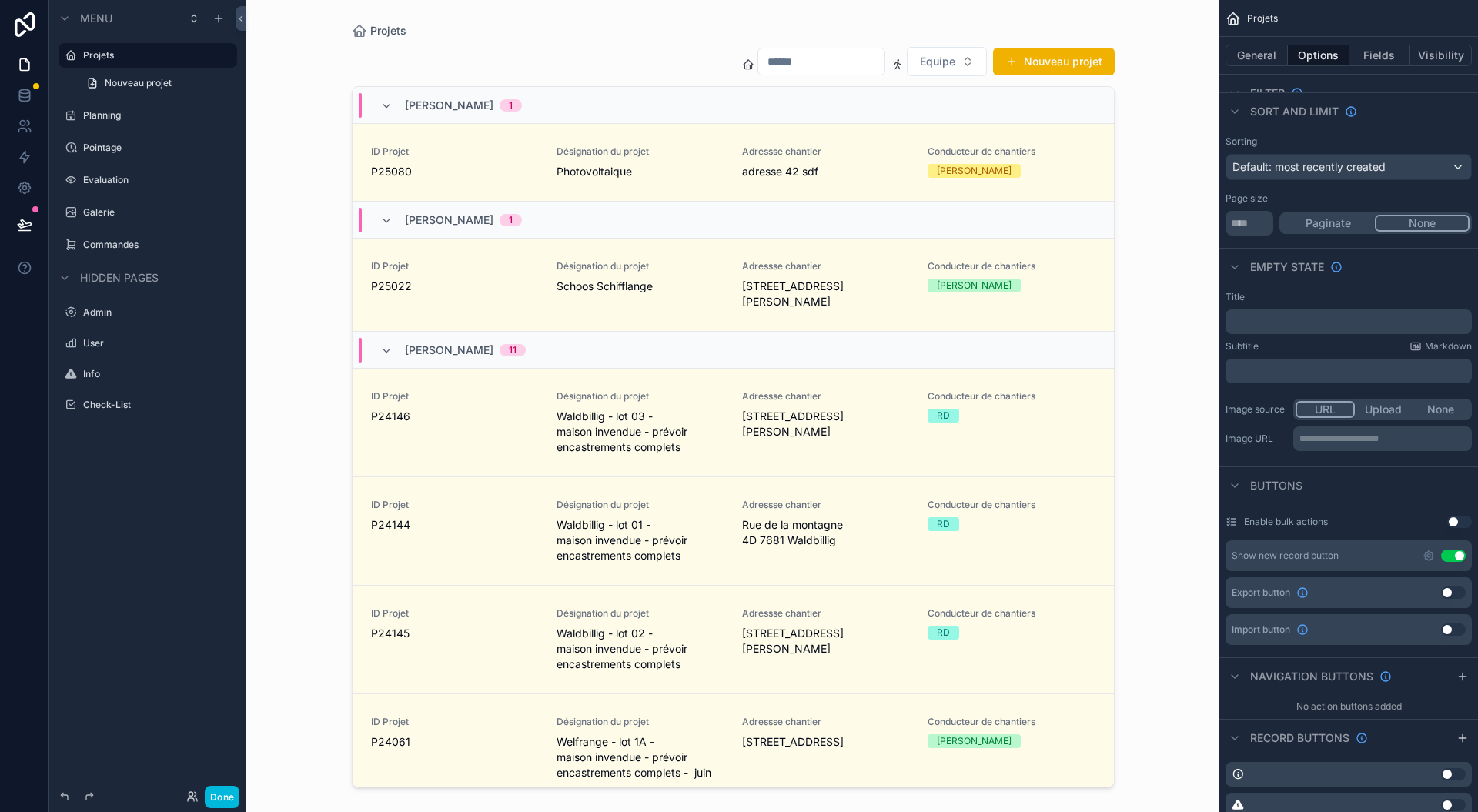
click at [849, 162] on div "scrollable content" at bounding box center [733, 397] width 787 height 794
click at [849, 162] on div "Adressse chantier adresse 42 sdf" at bounding box center [826, 162] width 167 height 33
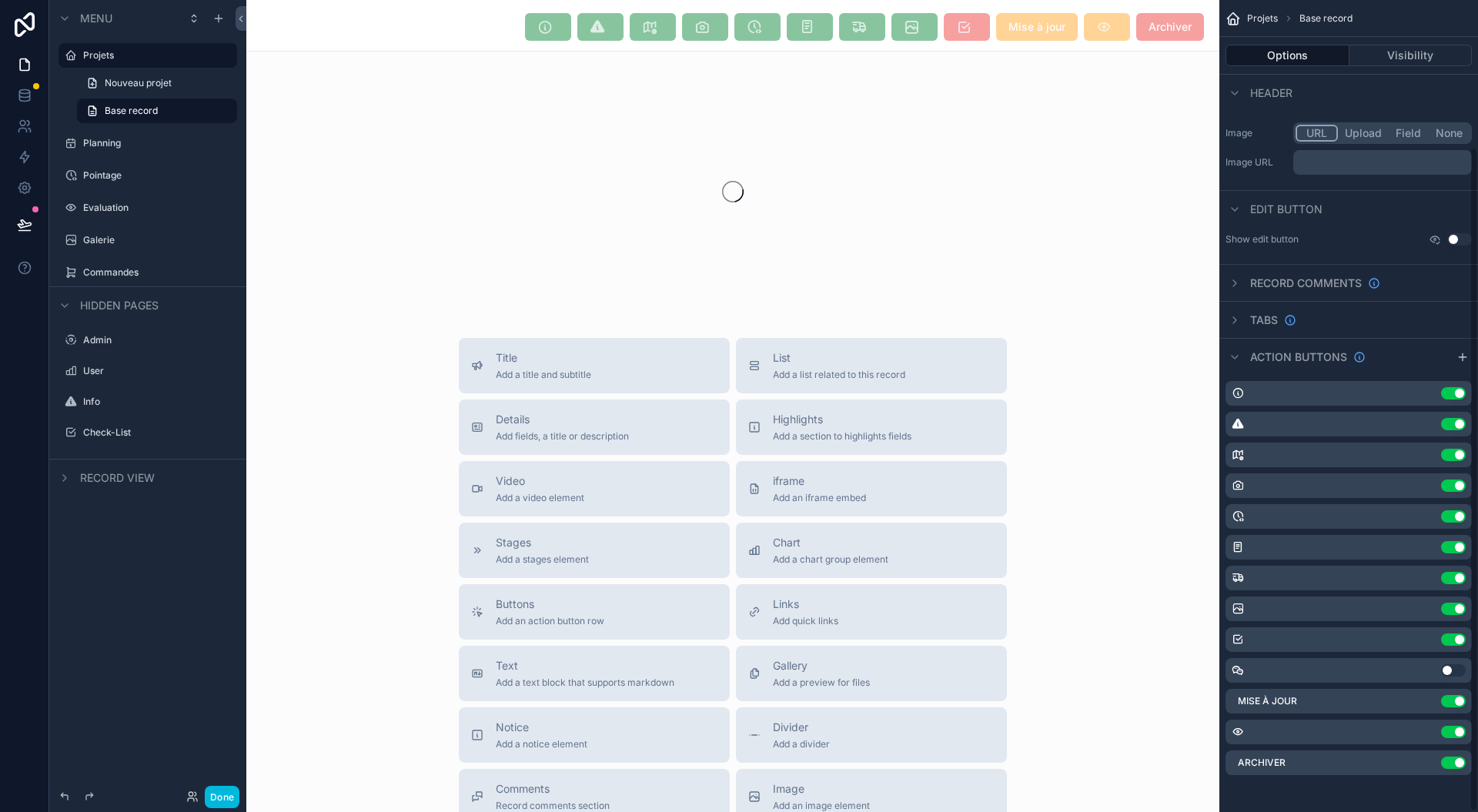
scroll to position [180, 0]
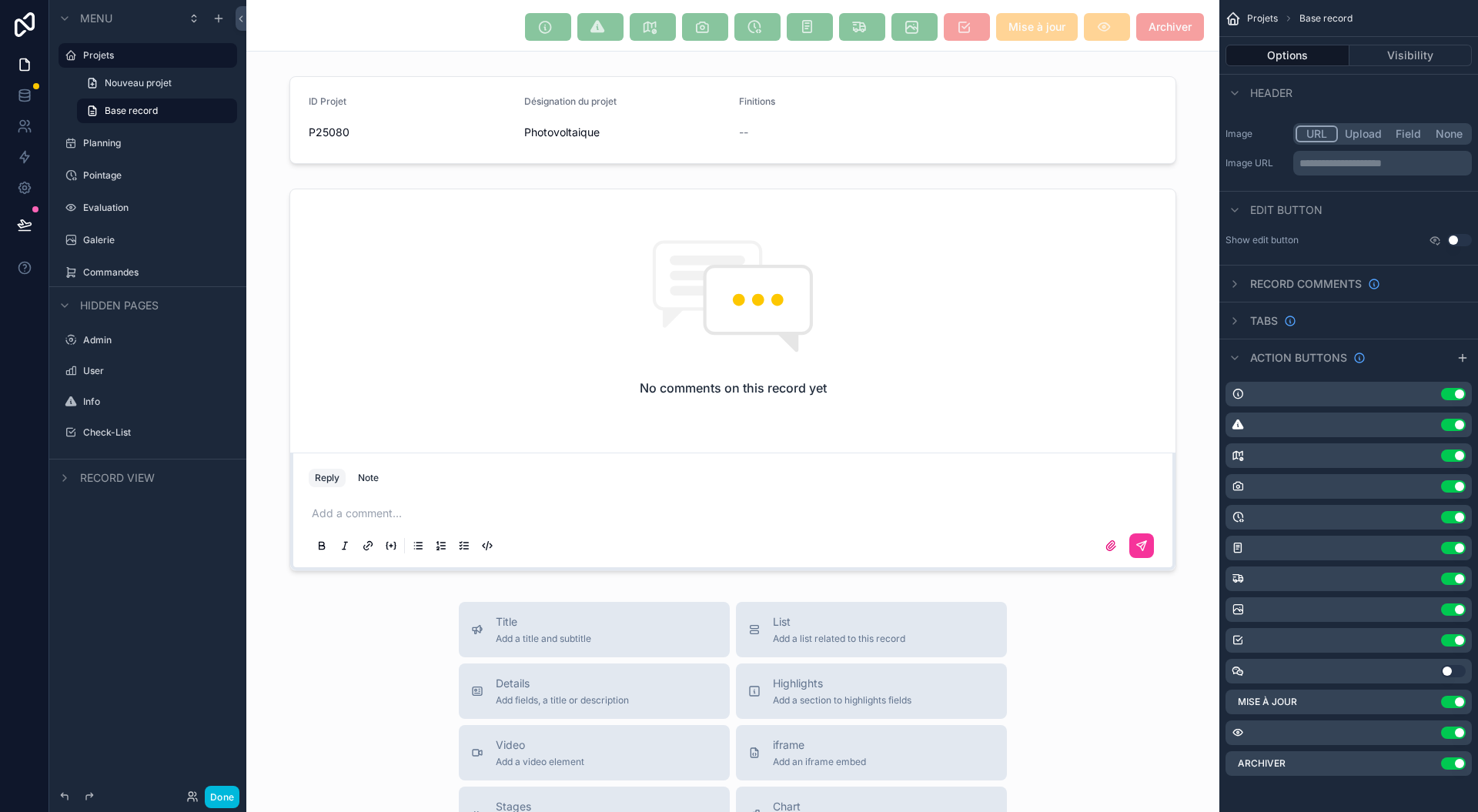
click at [1450, 757] on button "Use setting" at bounding box center [1453, 763] width 25 height 12
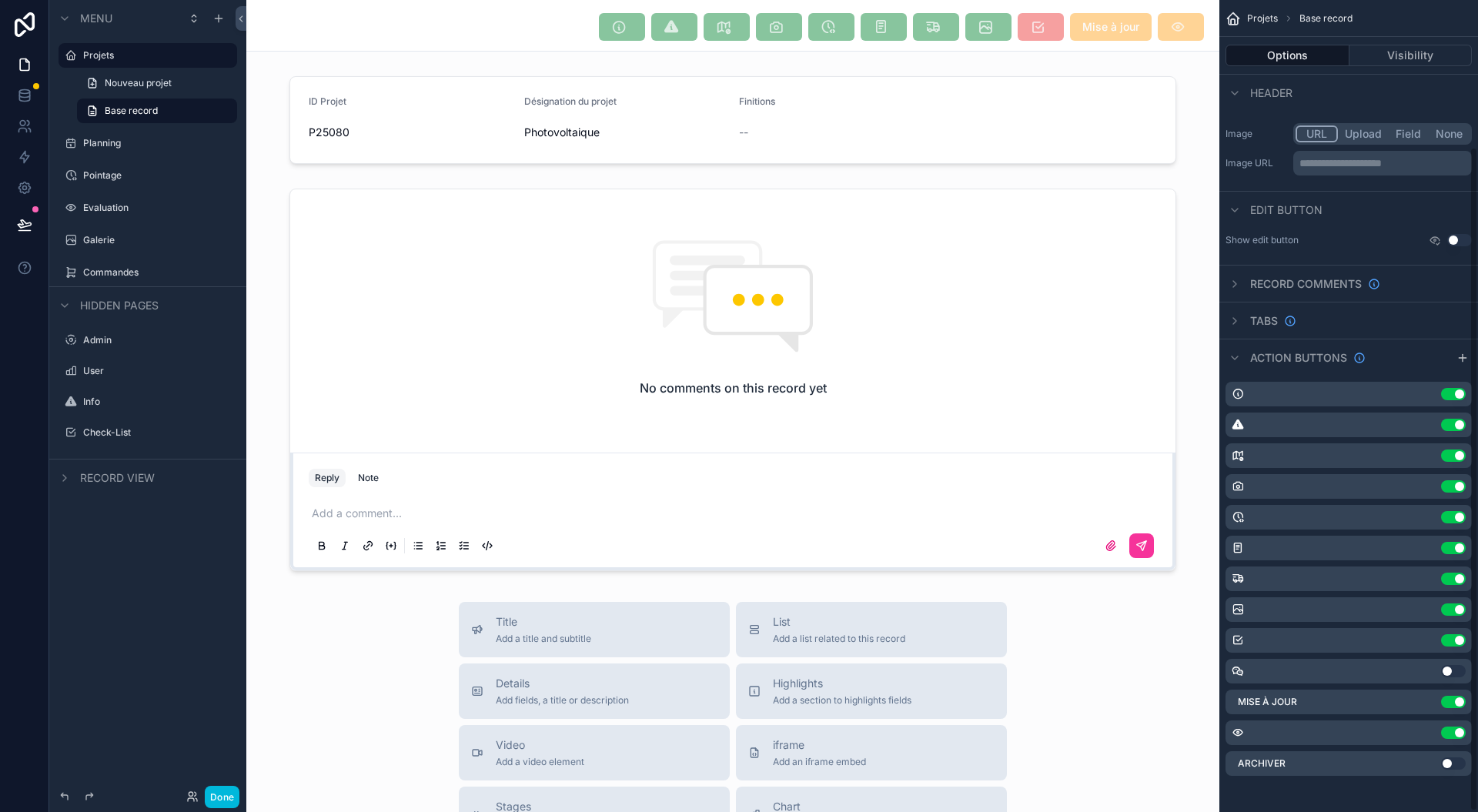
click at [1448, 765] on button "Use setting" at bounding box center [1453, 763] width 25 height 12
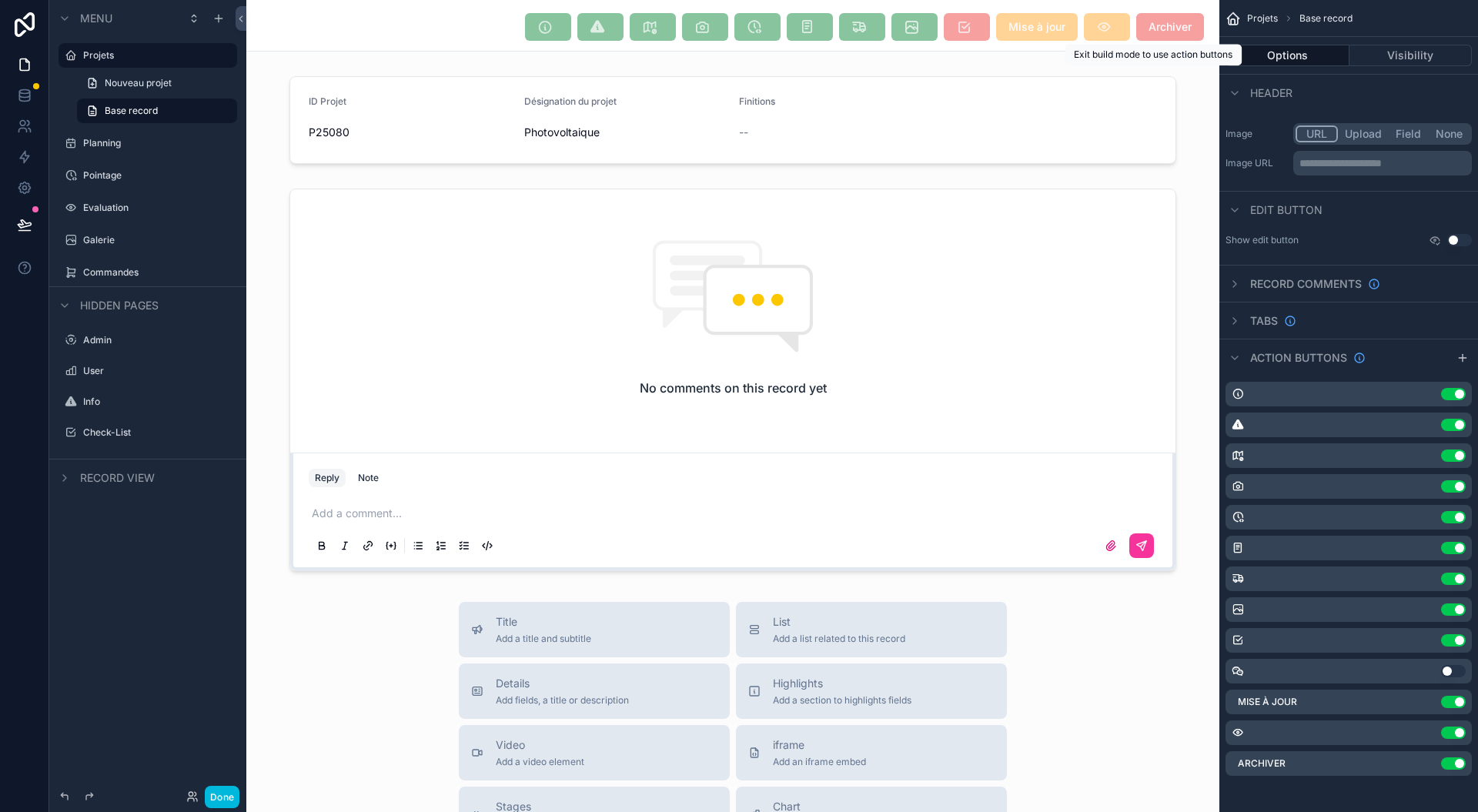
click at [1158, 31] on span "Archiver" at bounding box center [1170, 27] width 68 height 28
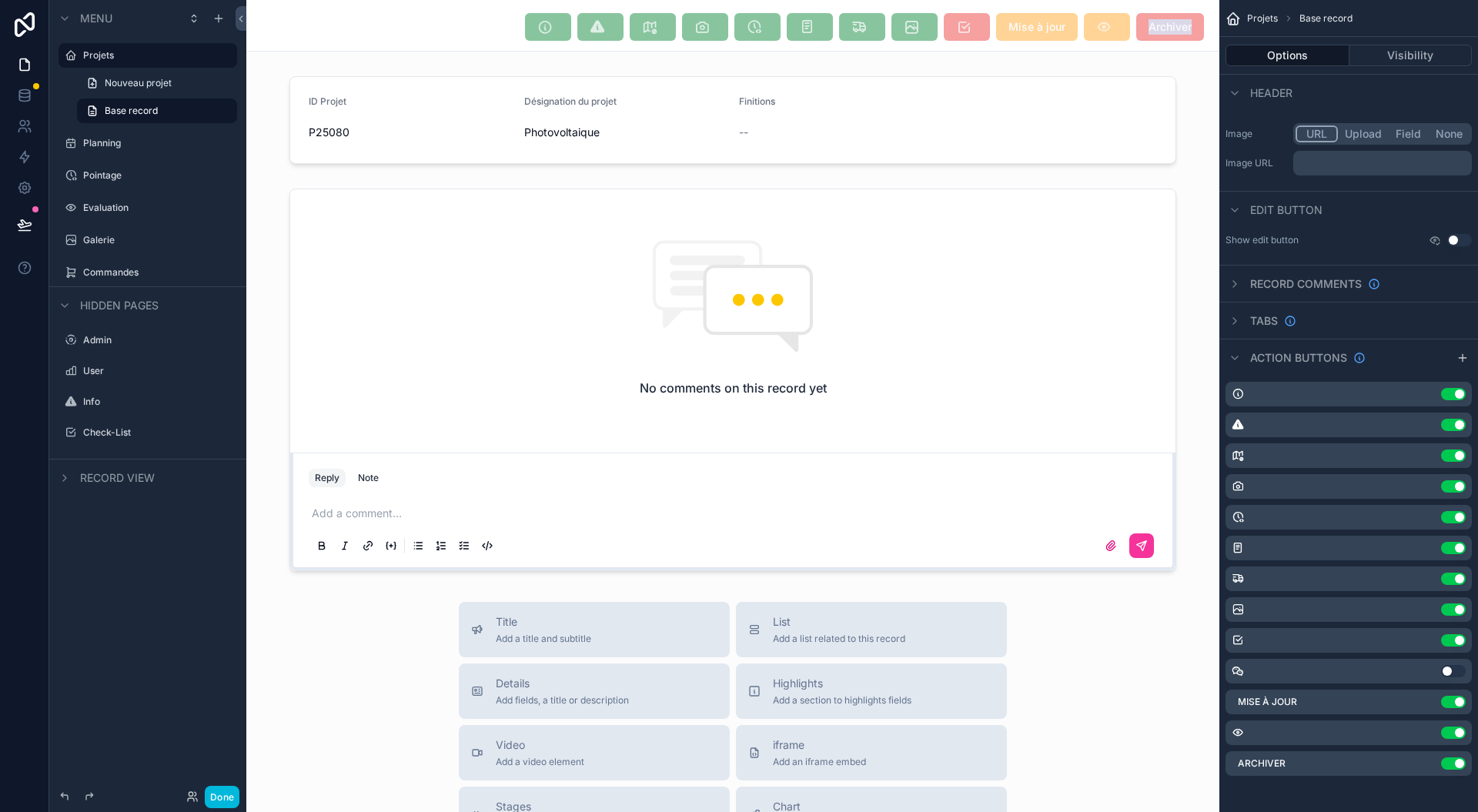
click at [1158, 31] on span "Archiver" at bounding box center [1170, 27] width 68 height 28
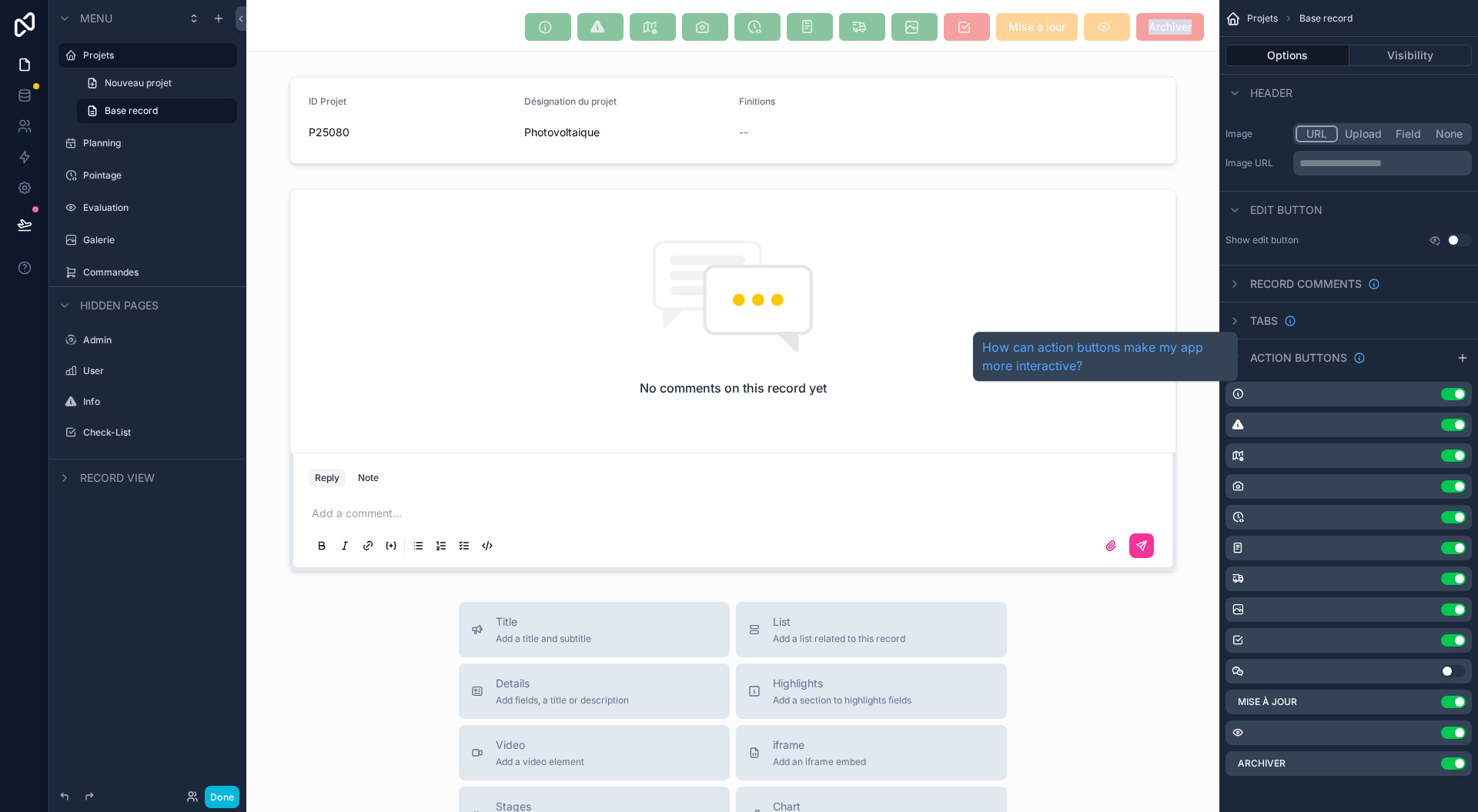
click at [1318, 350] on span "Action buttons" at bounding box center [1298, 358] width 97 height 15
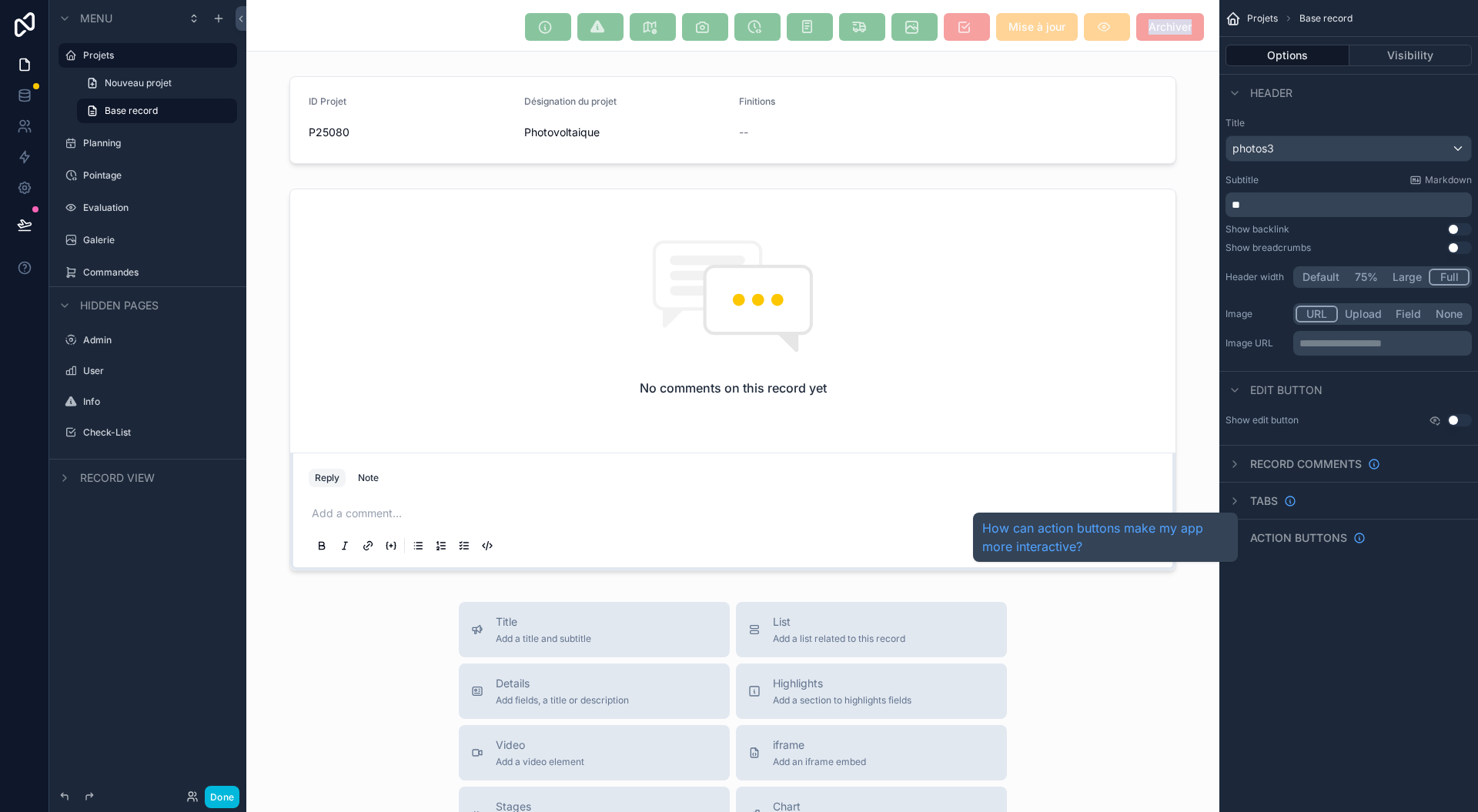
click at [1296, 542] on span "Action buttons" at bounding box center [1298, 538] width 97 height 15
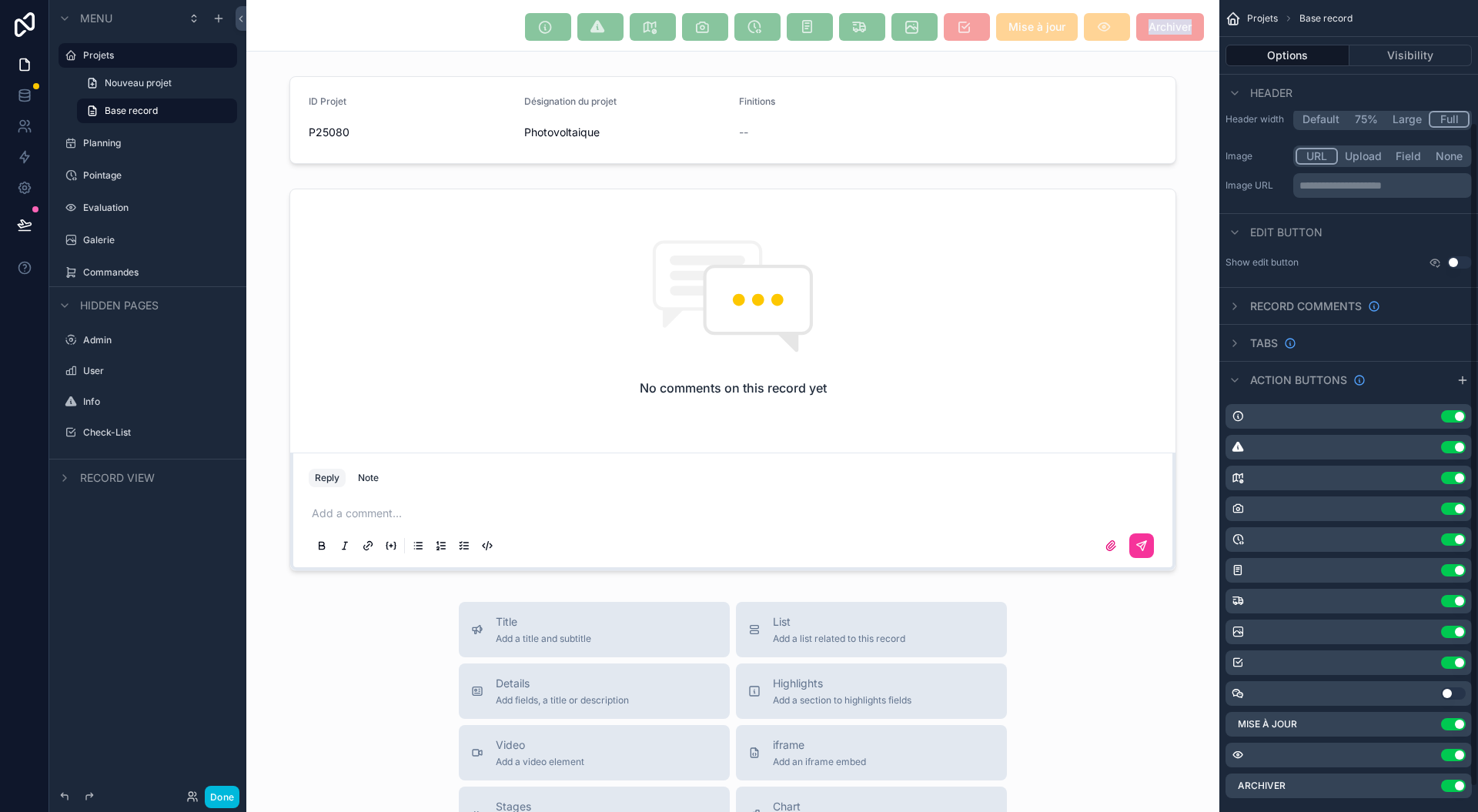
scroll to position [180, 0]
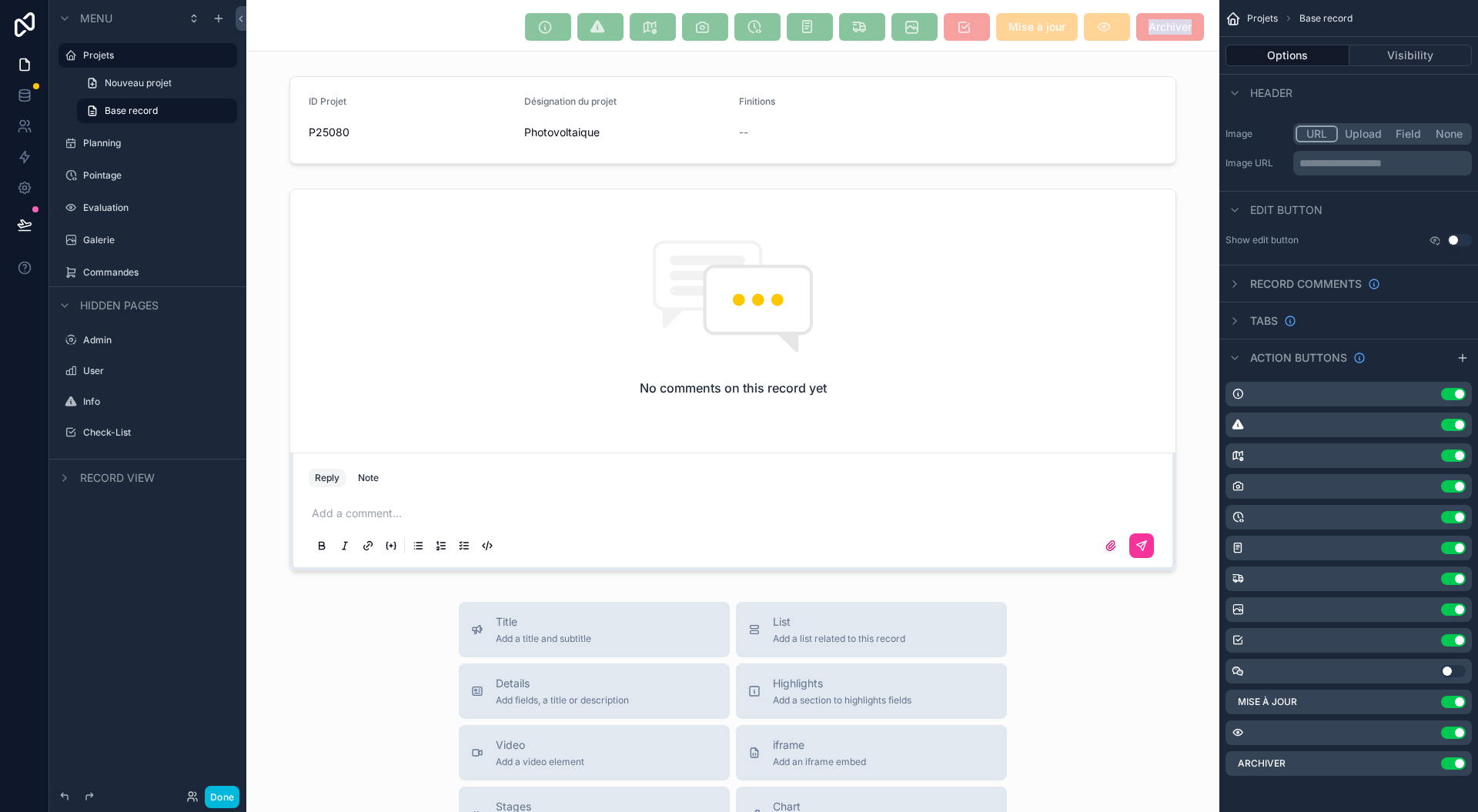
click at [1418, 762] on div "Archiver Use setting" at bounding box center [1349, 763] width 247 height 25
click at [1418, 763] on div "Archiver Use setting" at bounding box center [1349, 763] width 247 height 25
click at [1463, 243] on button "Use setting" at bounding box center [1460, 240] width 25 height 12
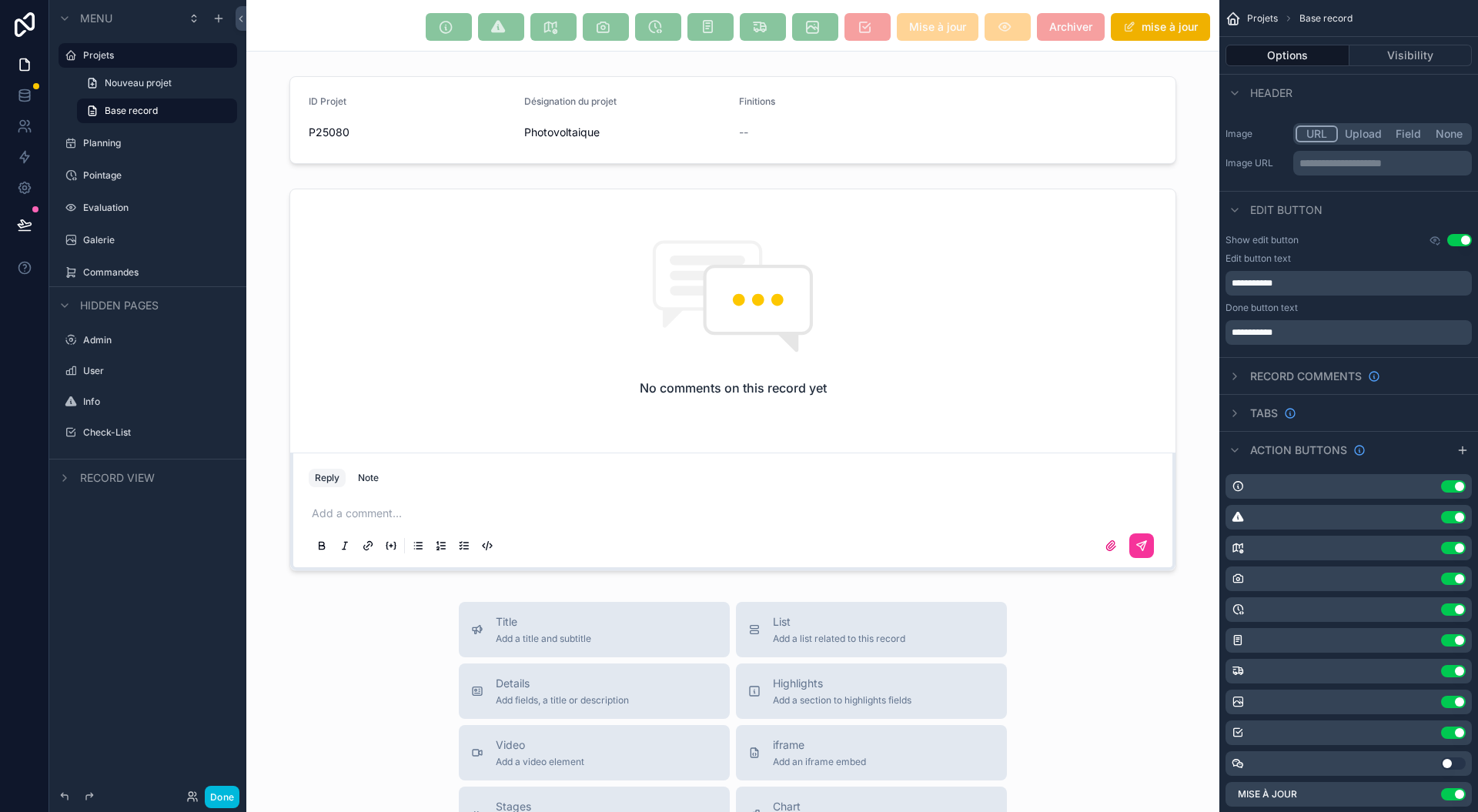
click at [1463, 243] on button "Use setting" at bounding box center [1460, 240] width 25 height 12
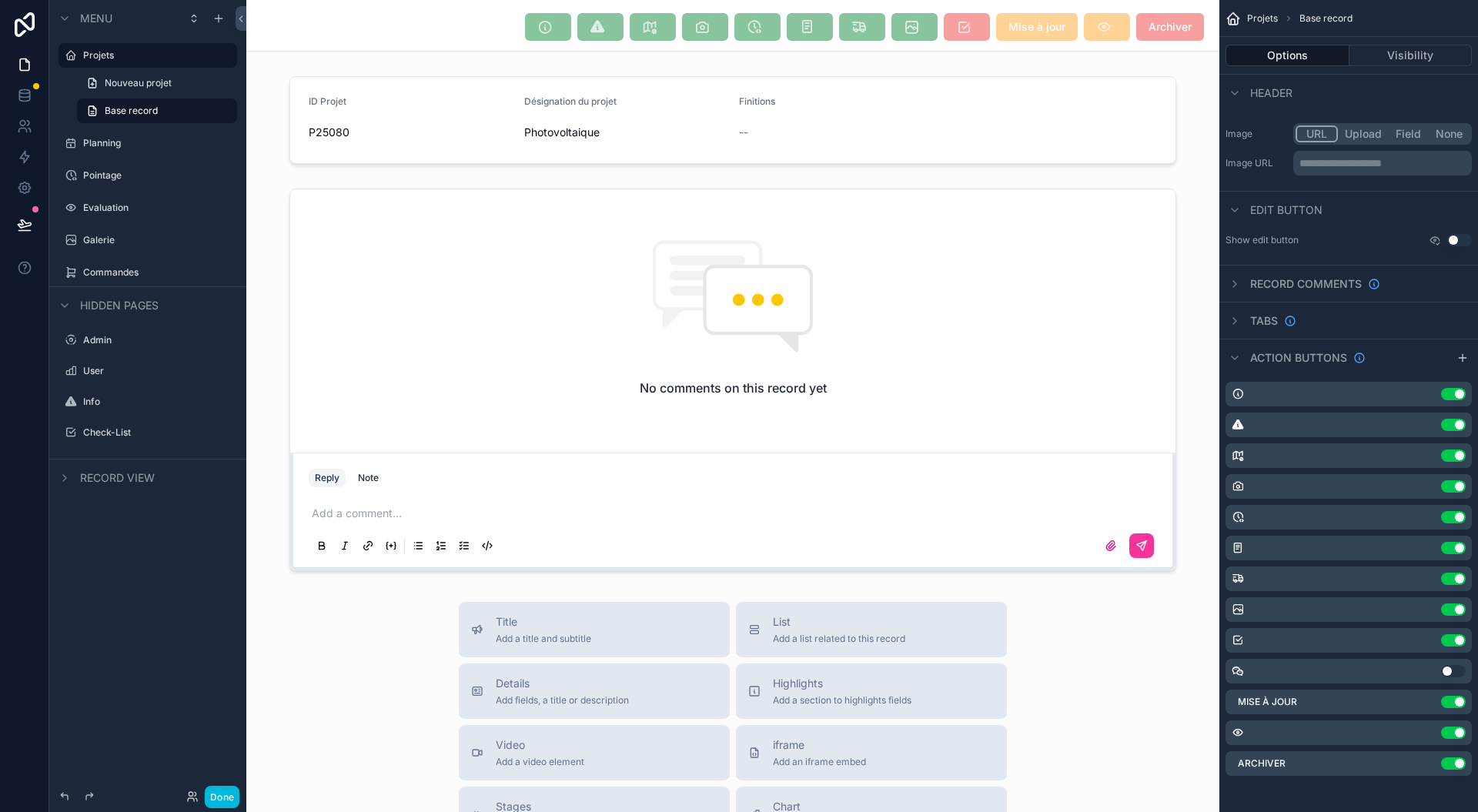
click at [1463, 244] on button "Use setting" at bounding box center [1460, 240] width 25 height 12
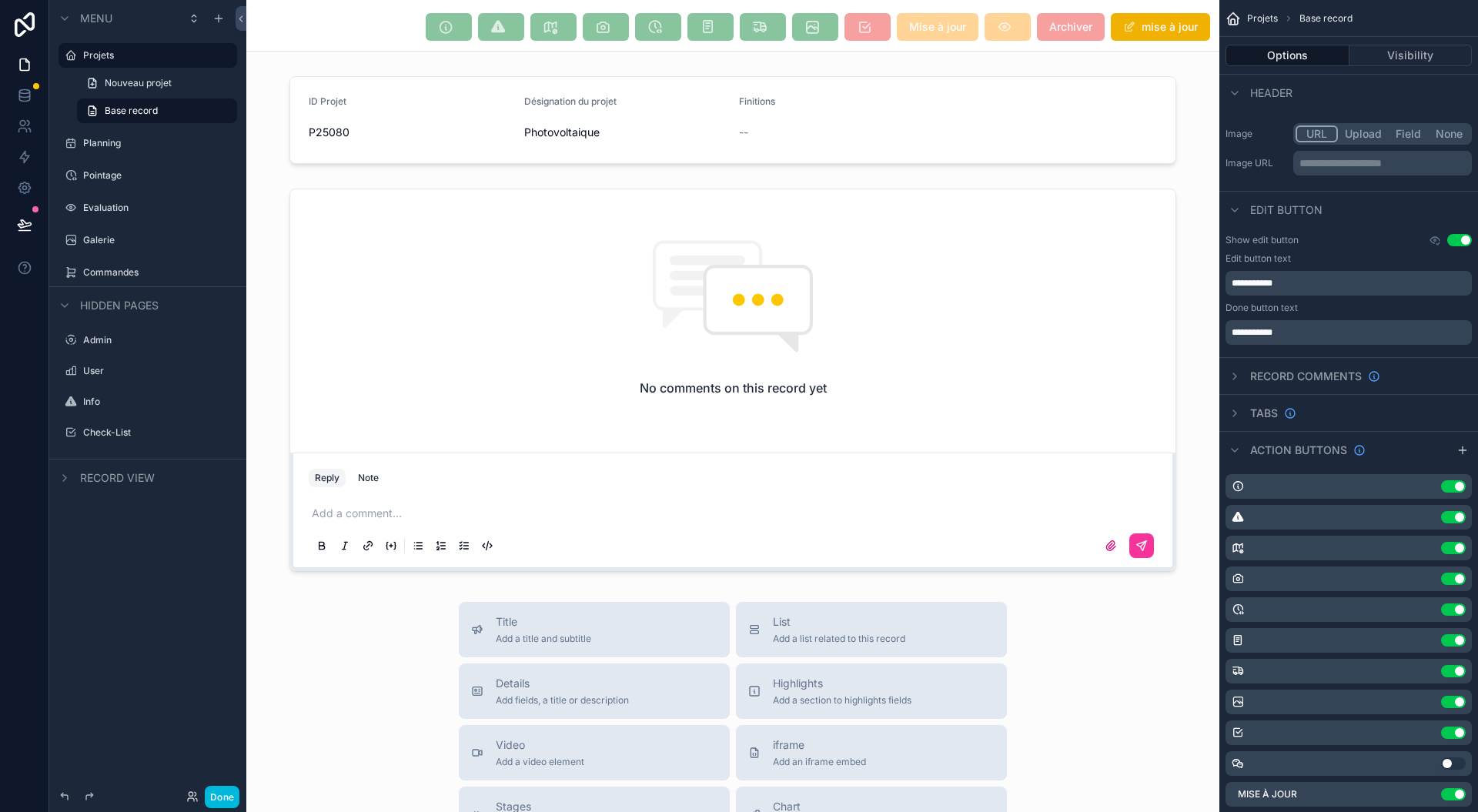
click at [1462, 246] on div "**********" at bounding box center [1349, 289] width 258 height 123
click at [1453, 230] on div "**********" at bounding box center [1349, 289] width 258 height 123
click at [1452, 235] on button "Use setting" at bounding box center [1460, 240] width 25 height 12
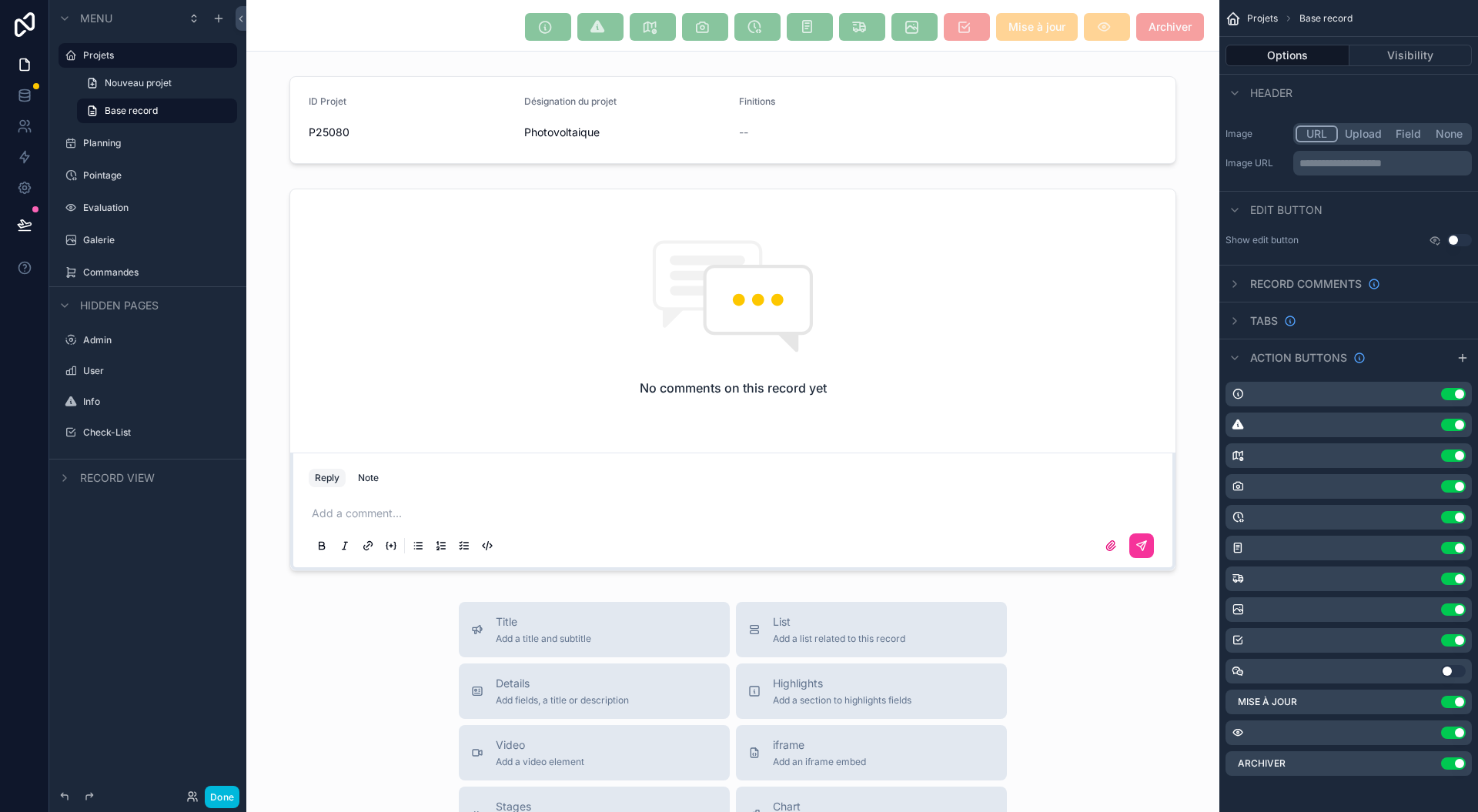
click at [1380, 132] on button "Upload" at bounding box center [1363, 134] width 51 height 17
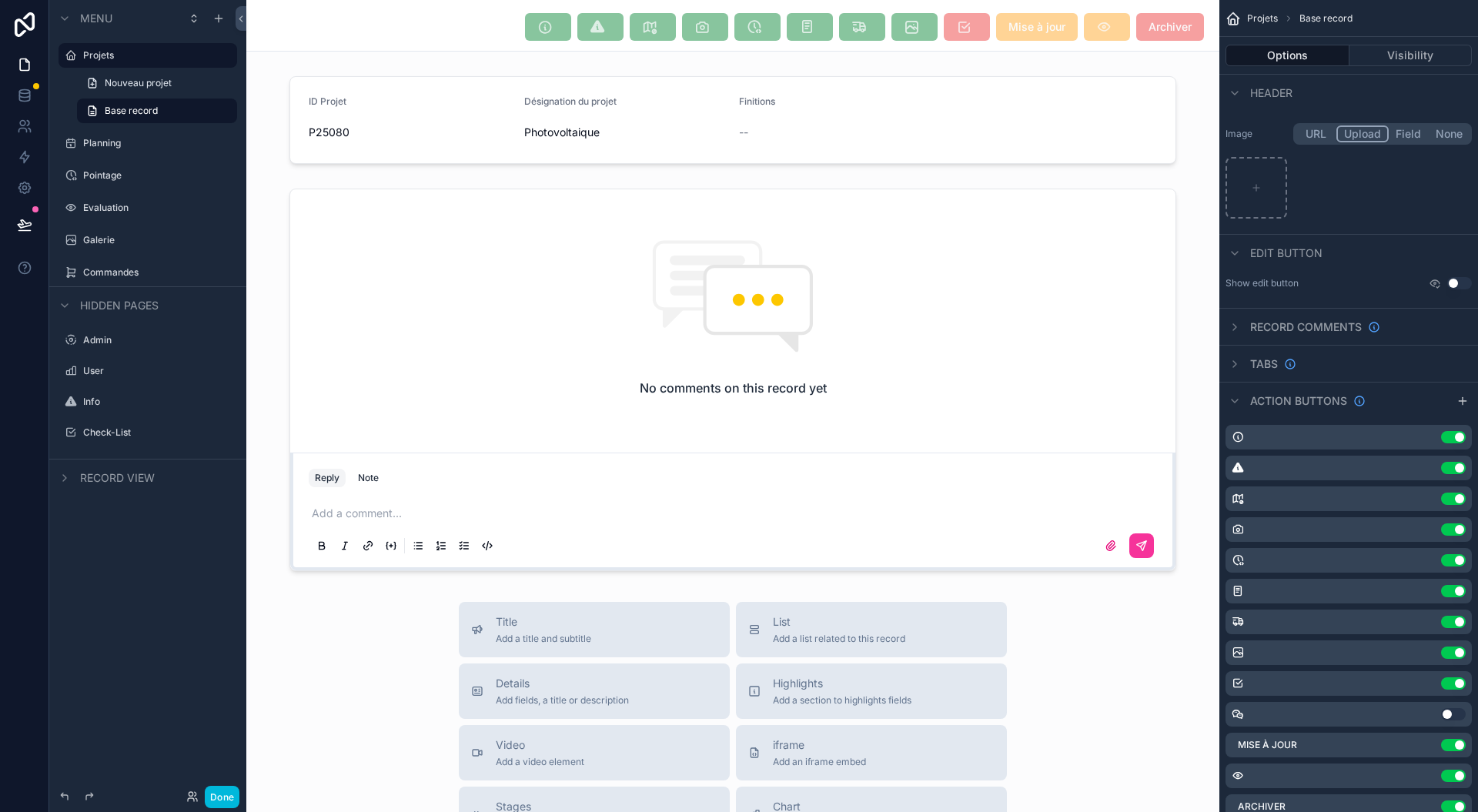
click at [1416, 131] on button "Field" at bounding box center [1409, 134] width 41 height 17
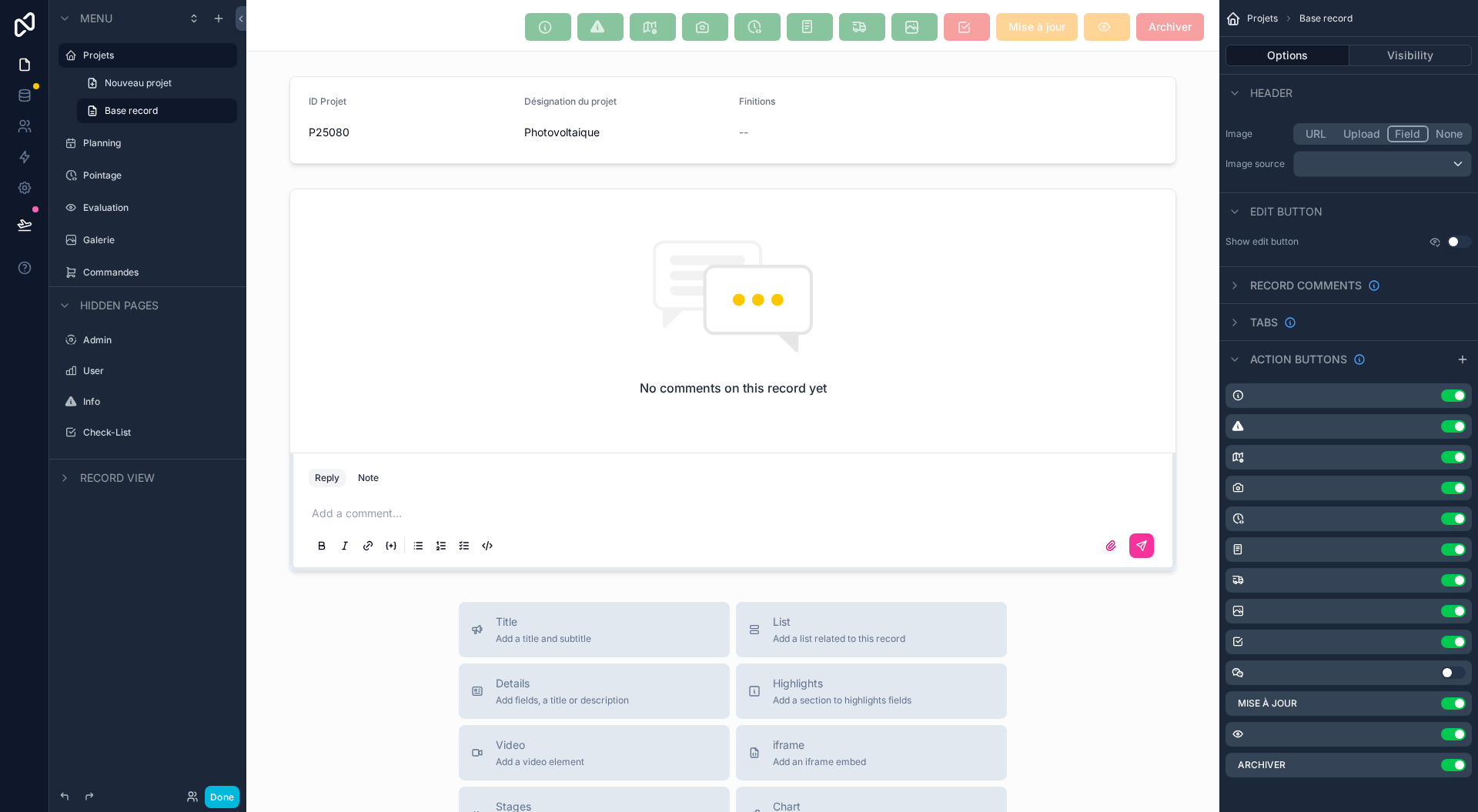
click at [1424, 755] on div "Archiver Use setting" at bounding box center [1349, 765] width 247 height 25
click at [1452, 128] on div "Title photos3 Subtitle Markdown Show backlink Use setting Show breadcrumbs Use …" at bounding box center [1349, 58] width 258 height 255
click at [1423, 758] on div "Archiver Use setting" at bounding box center [1349, 763] width 247 height 25
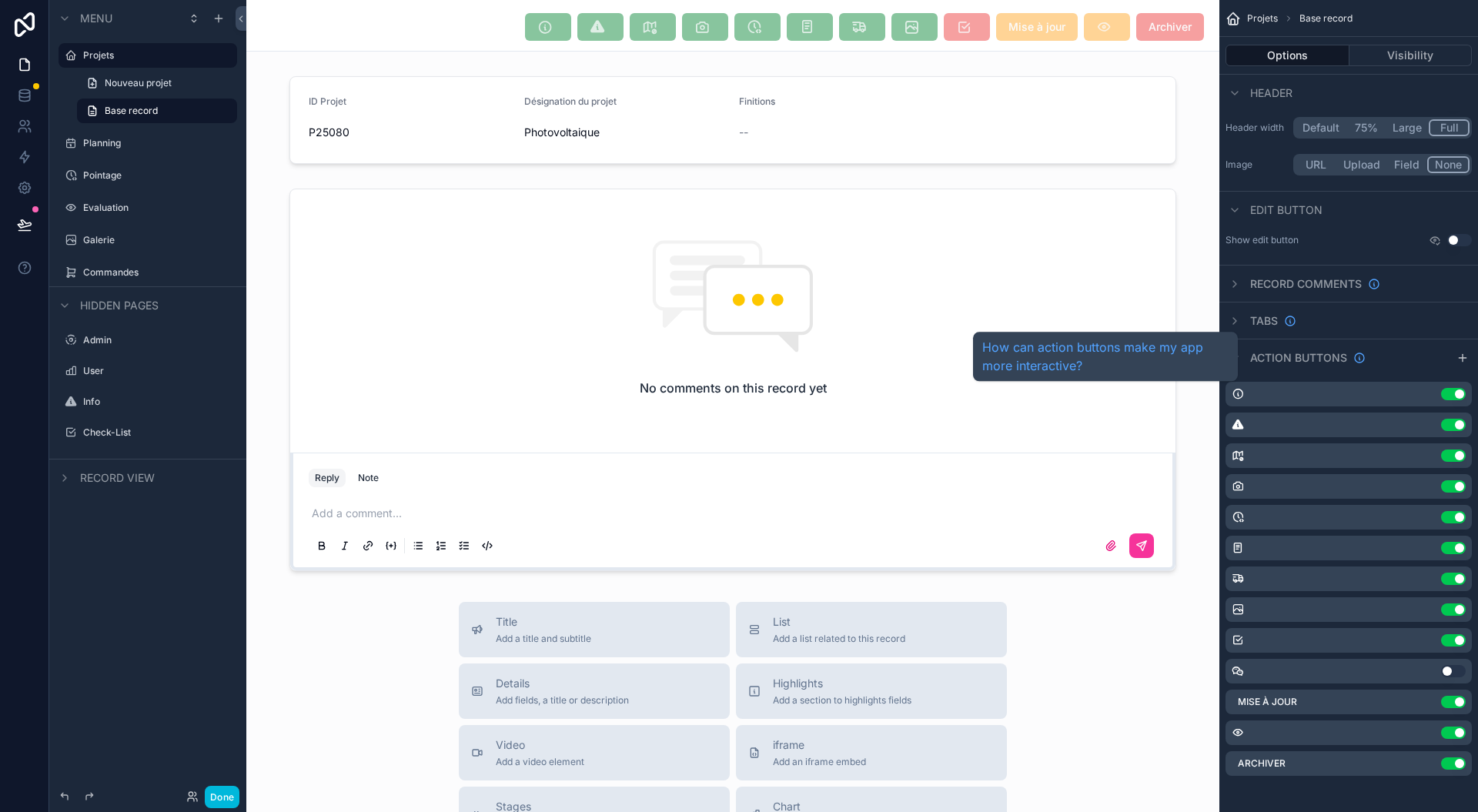
click at [1263, 359] on span "Action buttons" at bounding box center [1298, 358] width 97 height 15
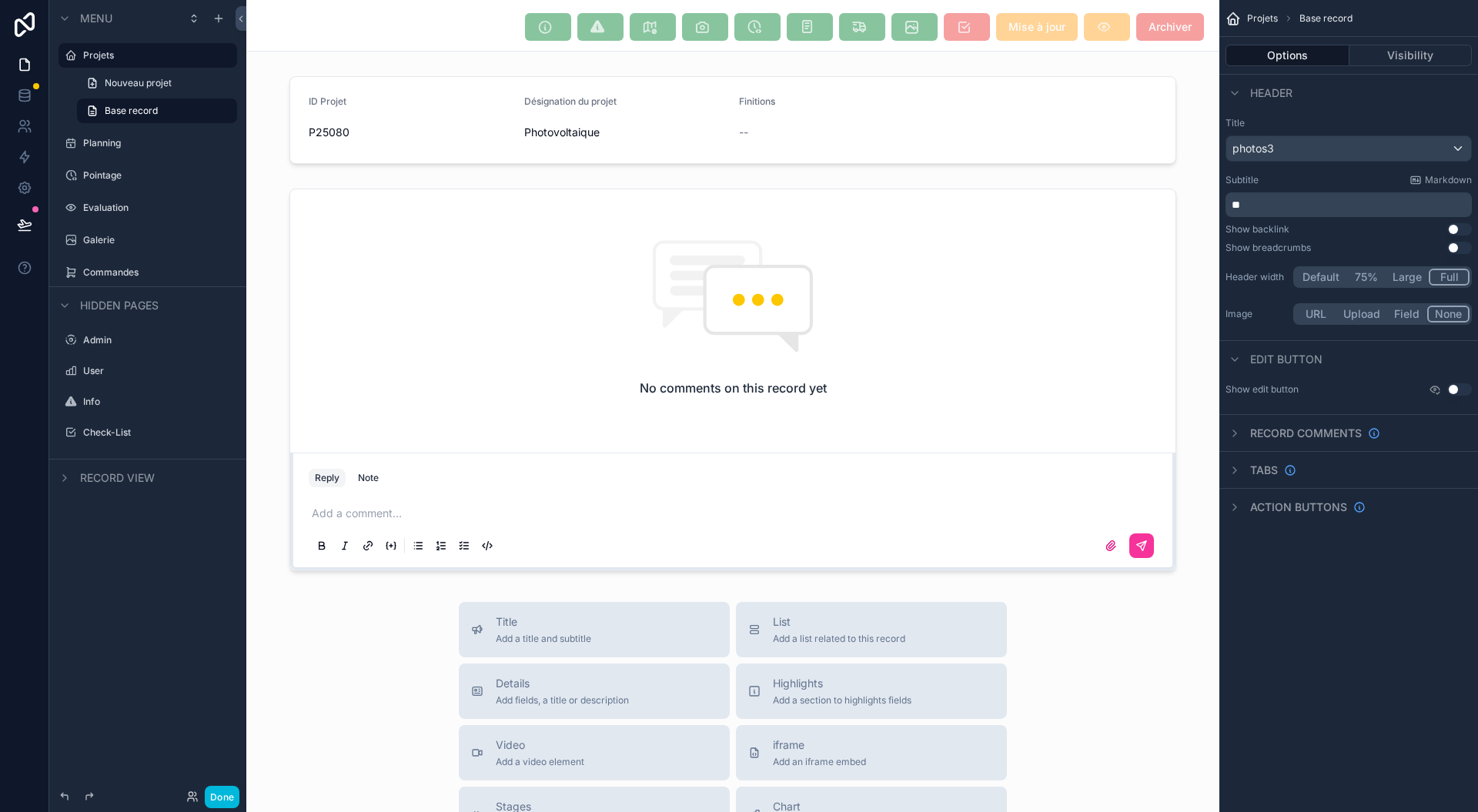
click at [1264, 357] on span "Edit button" at bounding box center [1287, 360] width 73 height 15
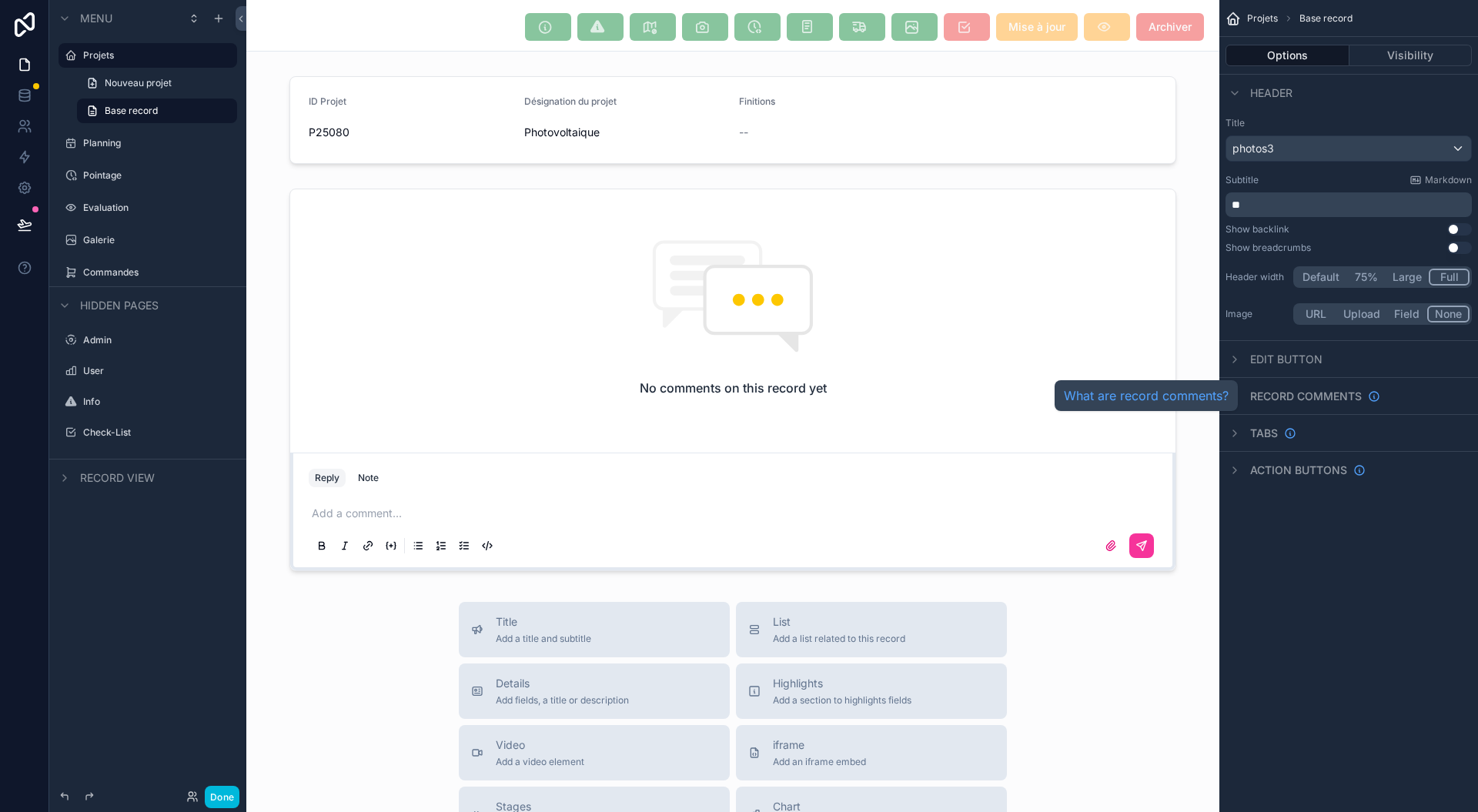
click at [1277, 399] on span "Record comments" at bounding box center [1306, 396] width 112 height 15
click at [1277, 397] on span "Record comments" at bounding box center [1306, 396] width 112 height 15
click at [1258, 446] on div "Tabs" at bounding box center [1349, 432] width 258 height 37
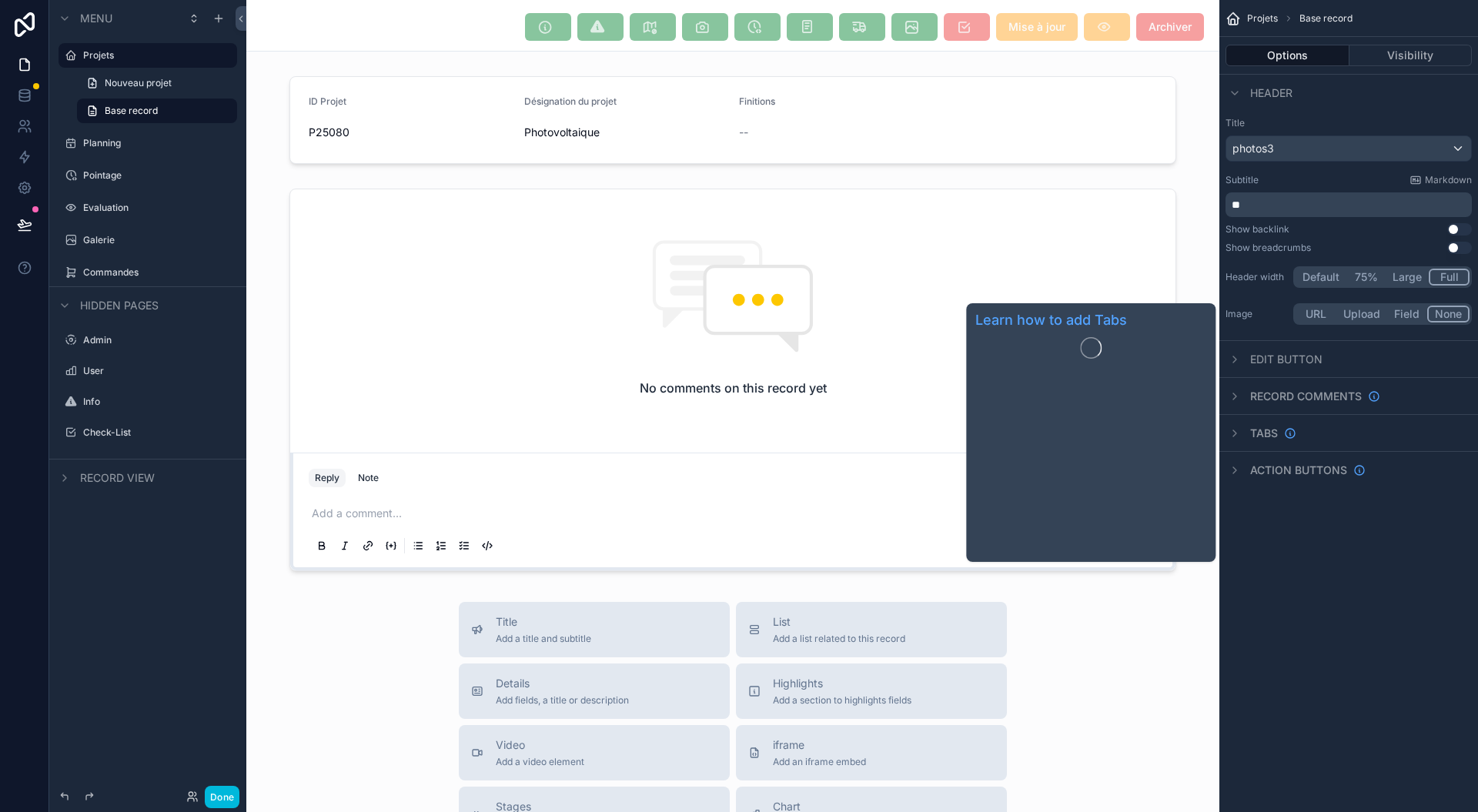
click at [1259, 431] on span "Tabs" at bounding box center [1264, 433] width 28 height 15
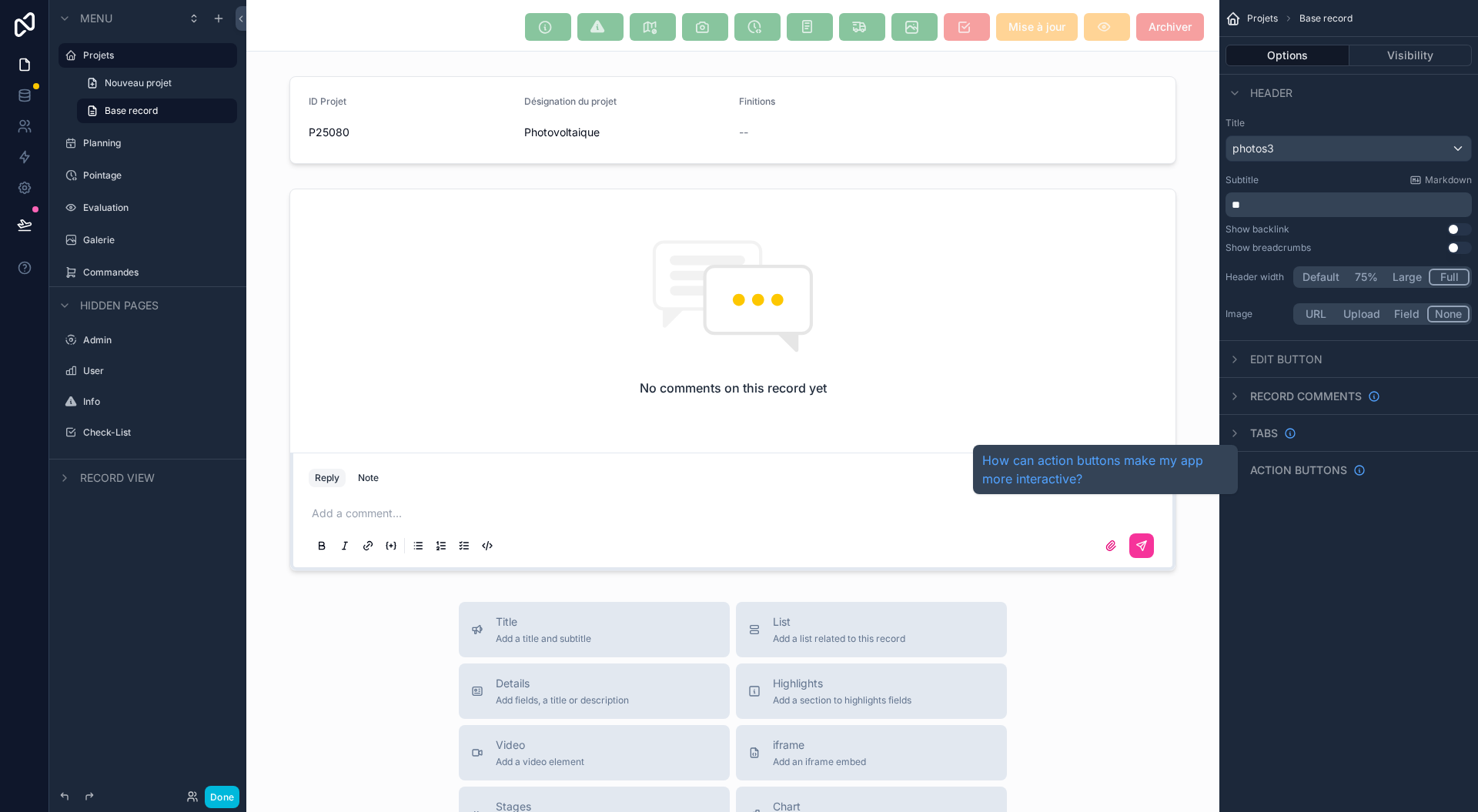
click at [1258, 463] on span "Action buttons" at bounding box center [1298, 471] width 97 height 15
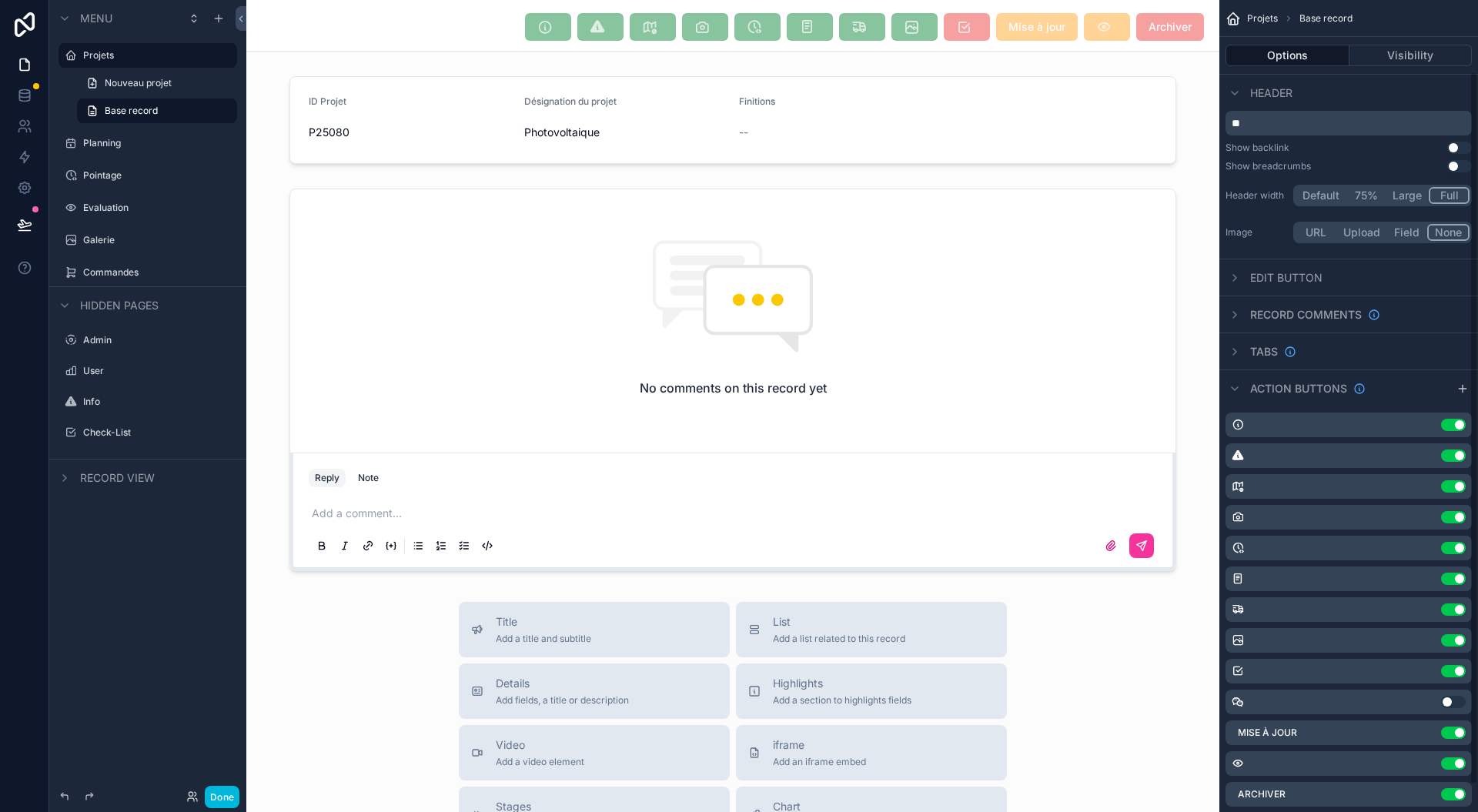
scroll to position [112, 0]
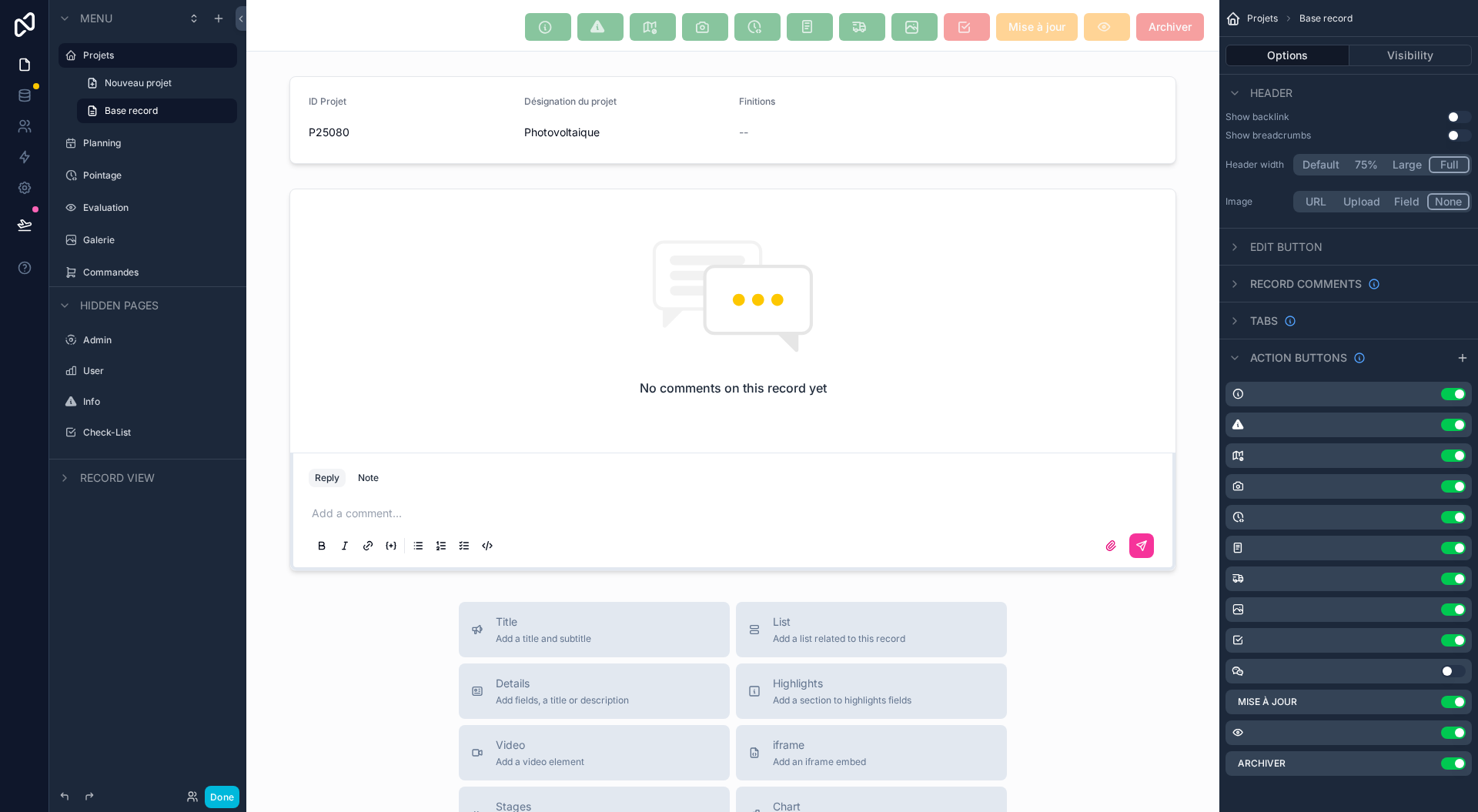
click at [104, 246] on label "Galerie" at bounding box center [155, 240] width 144 height 12
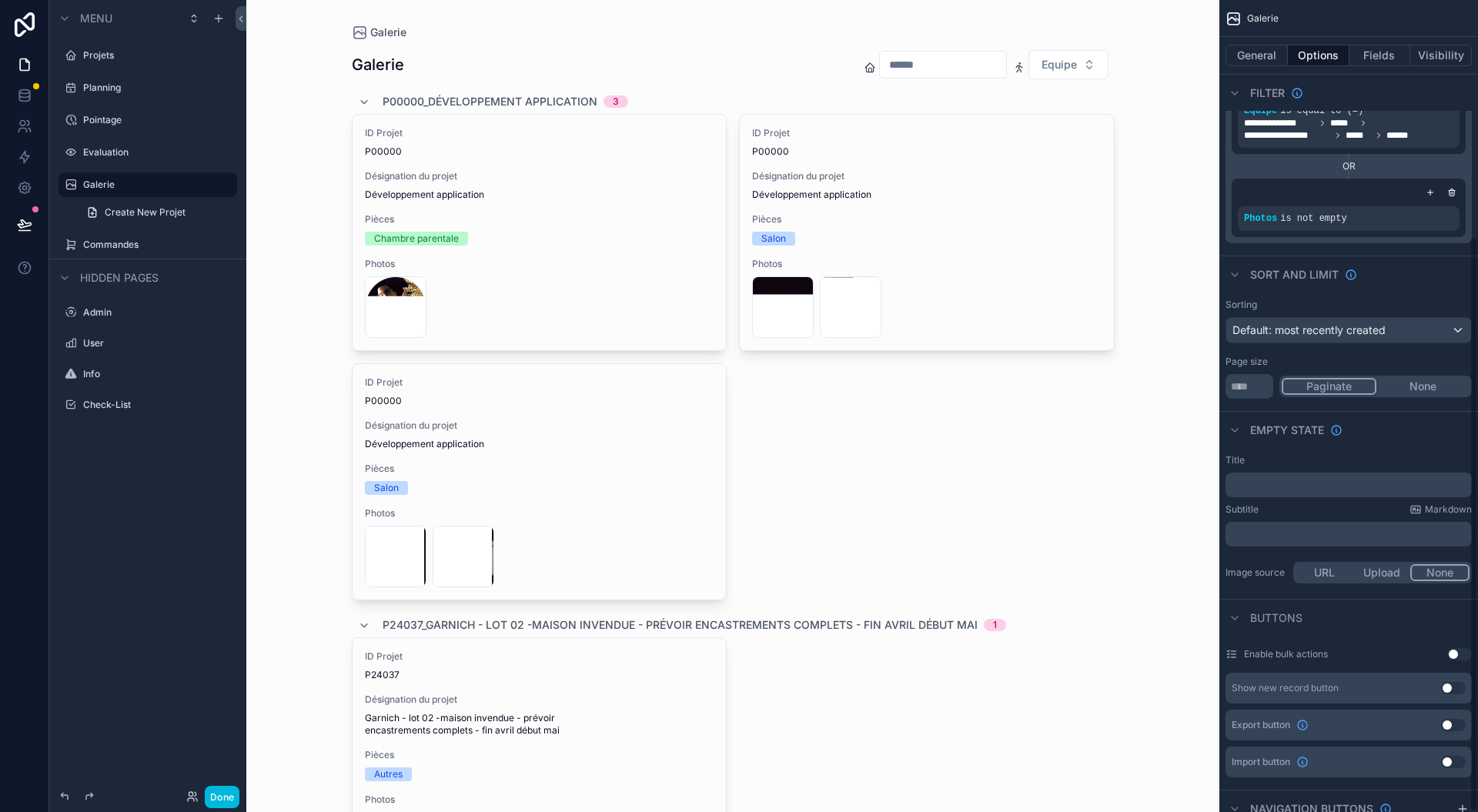
scroll to position [336, 0]
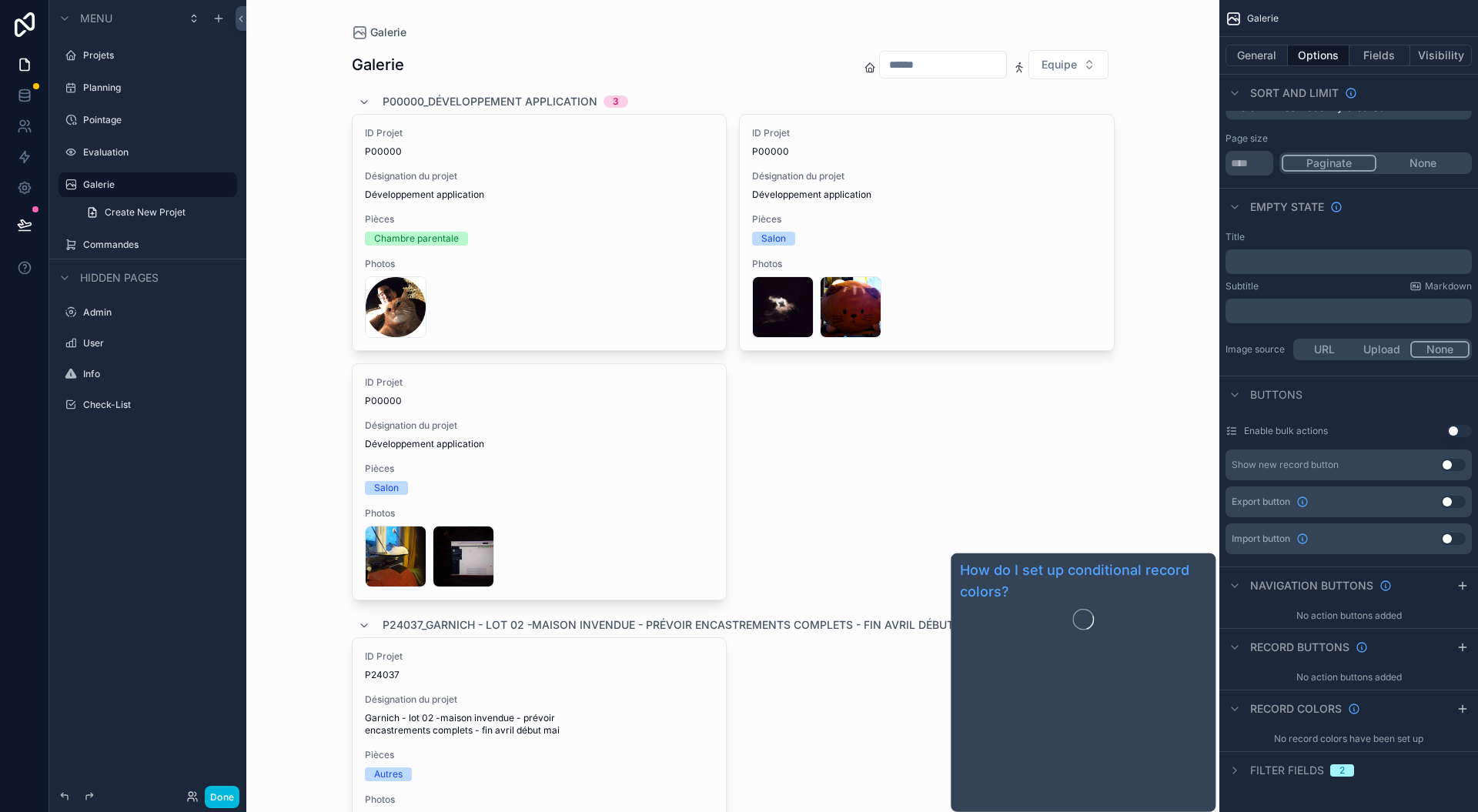
click at [1287, 710] on span "Record colors" at bounding box center [1296, 709] width 92 height 15
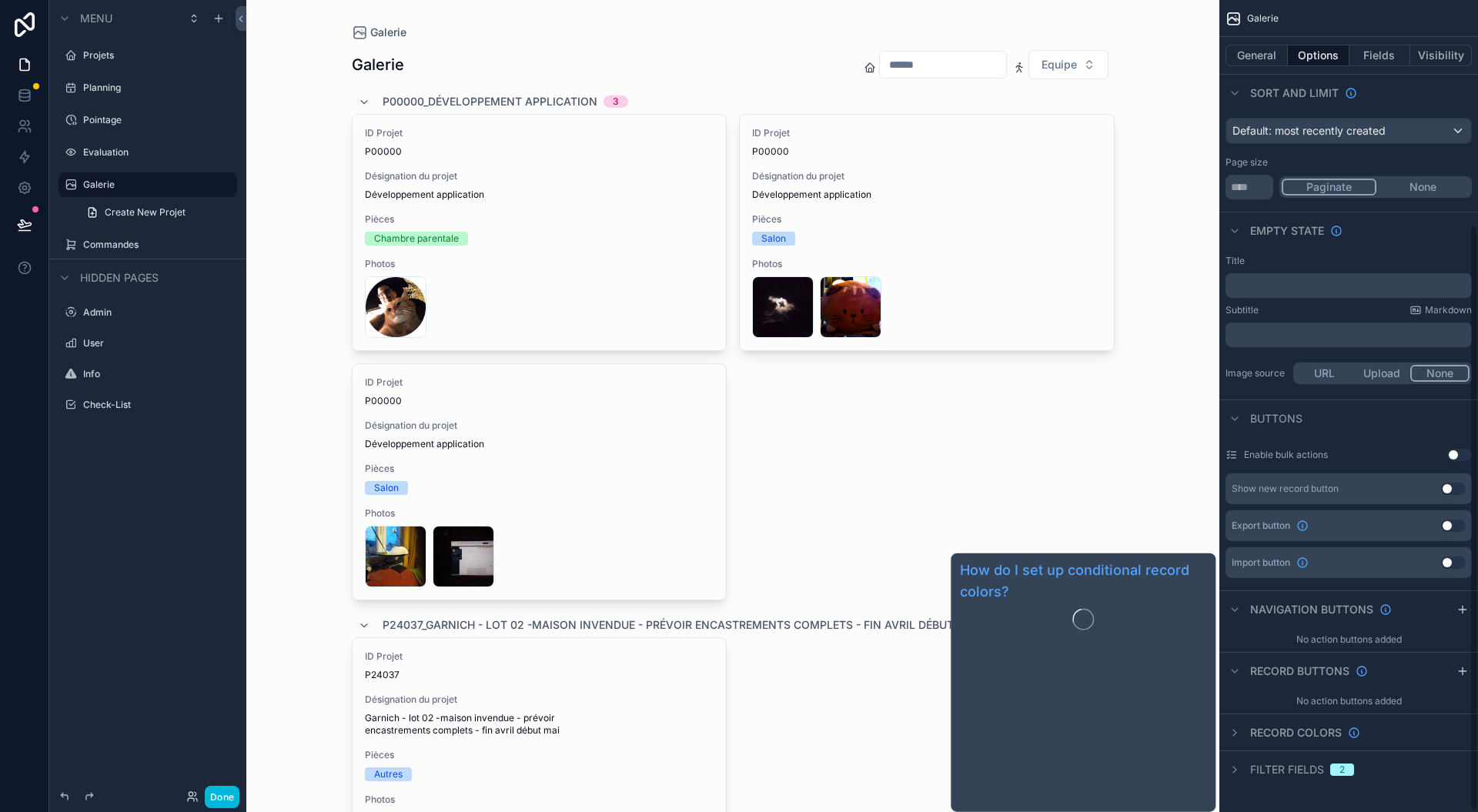
scroll to position [311, 0]
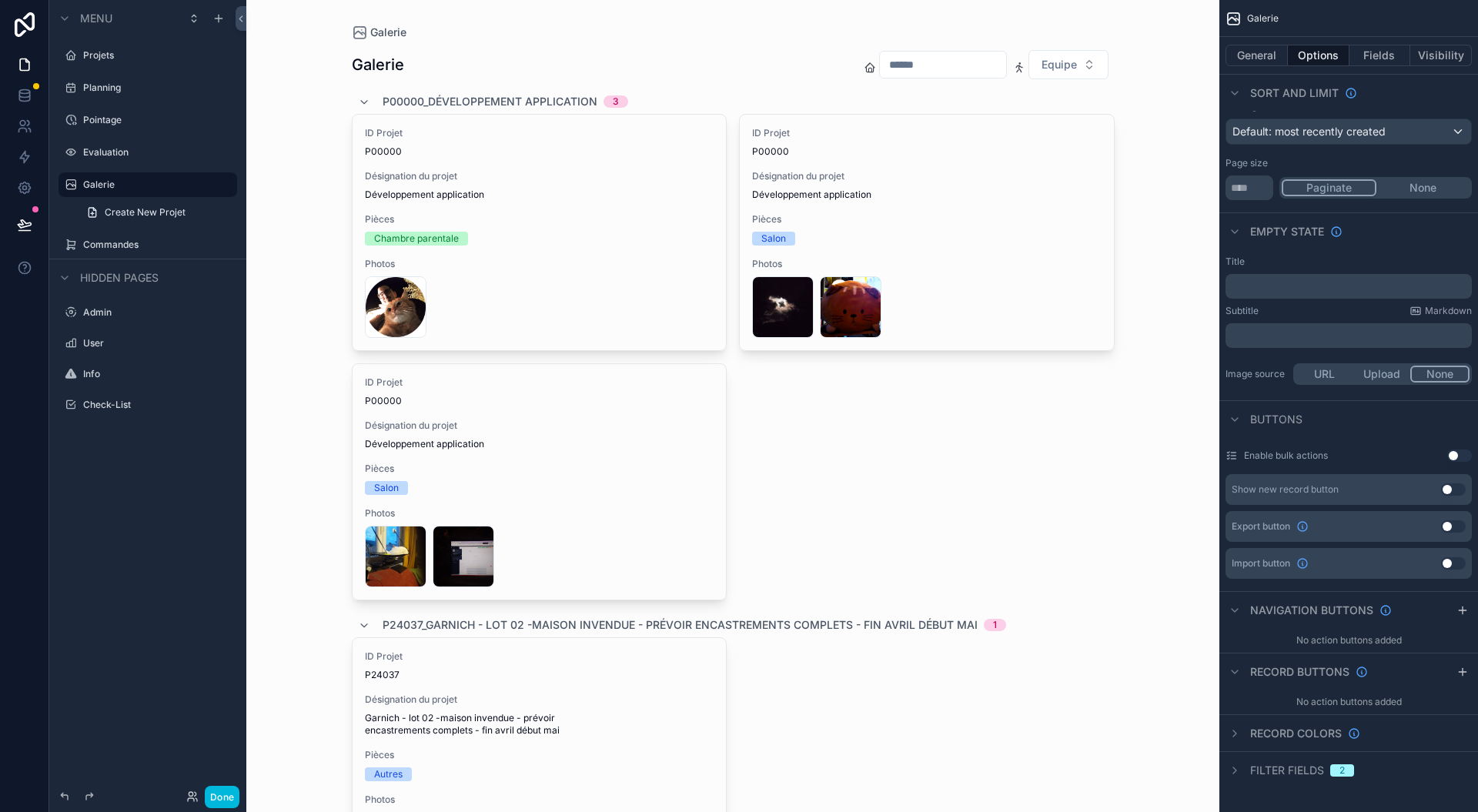
click at [1295, 676] on span "Record buttons" at bounding box center [1300, 671] width 99 height 15
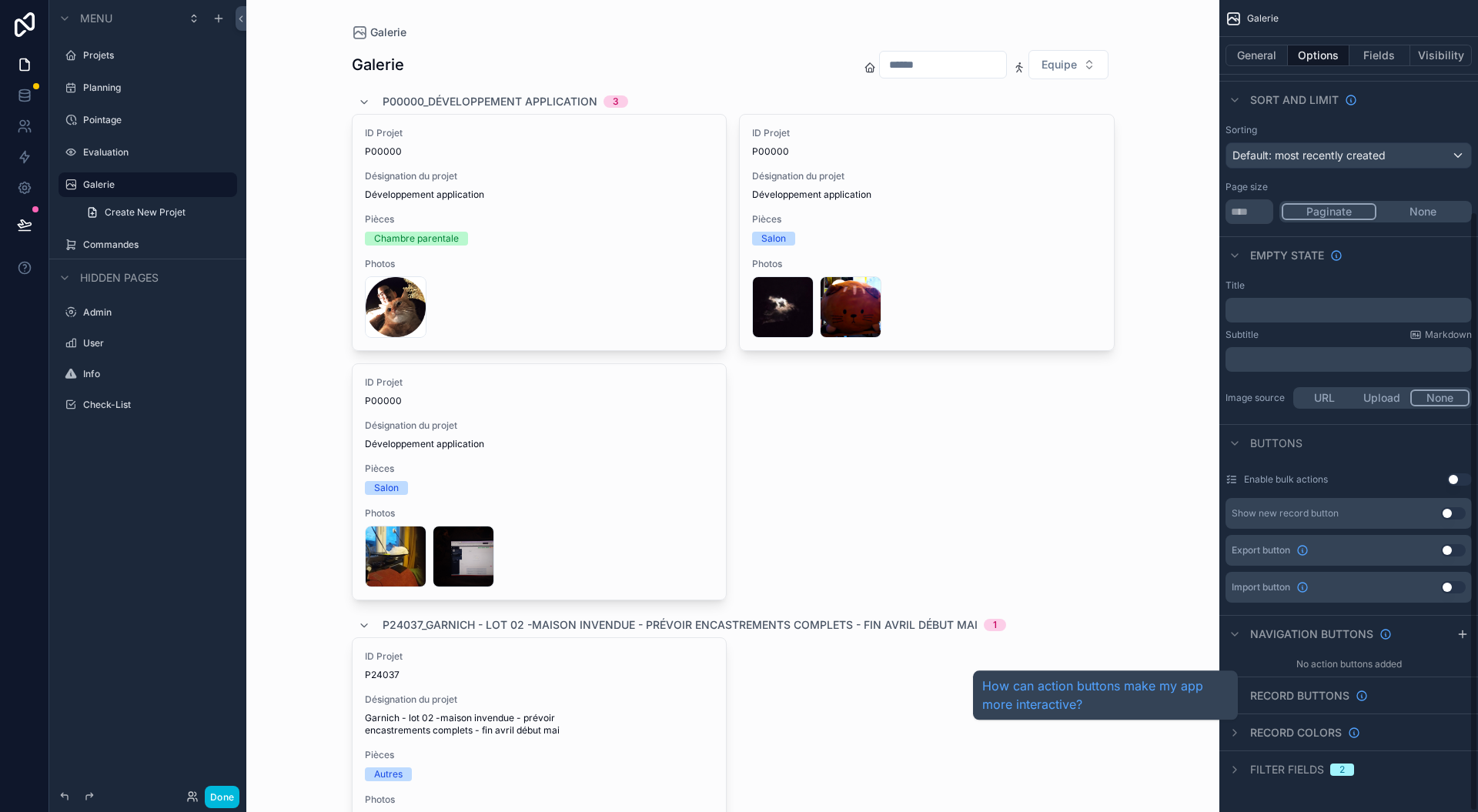
scroll to position [286, 0]
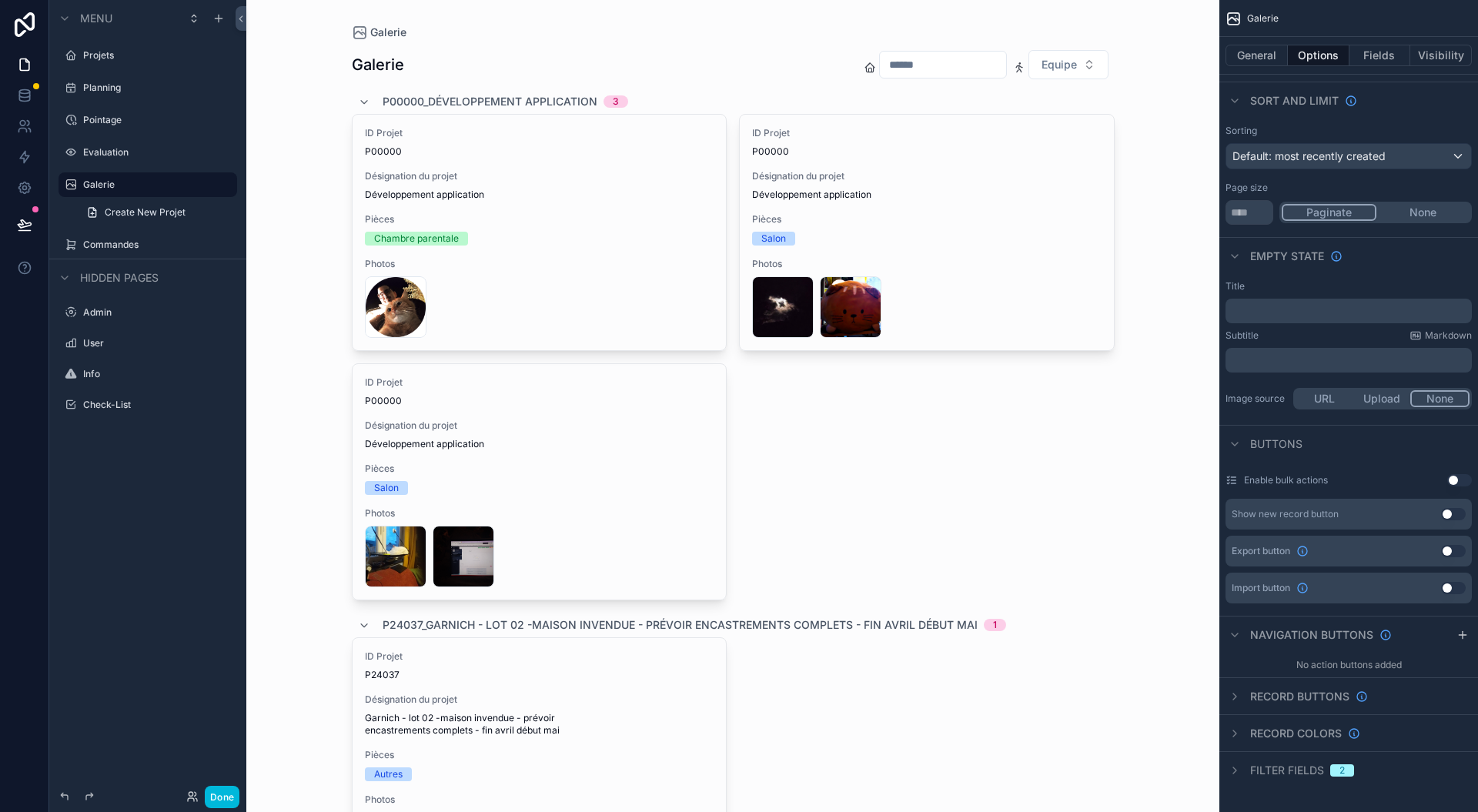
click at [82, 54] on div "Projets" at bounding box center [147, 55] width 172 height 25
click at [106, 62] on div "Projets" at bounding box center [147, 55] width 172 height 25
click at [101, 57] on label "Projets" at bounding box center [155, 55] width 144 height 12
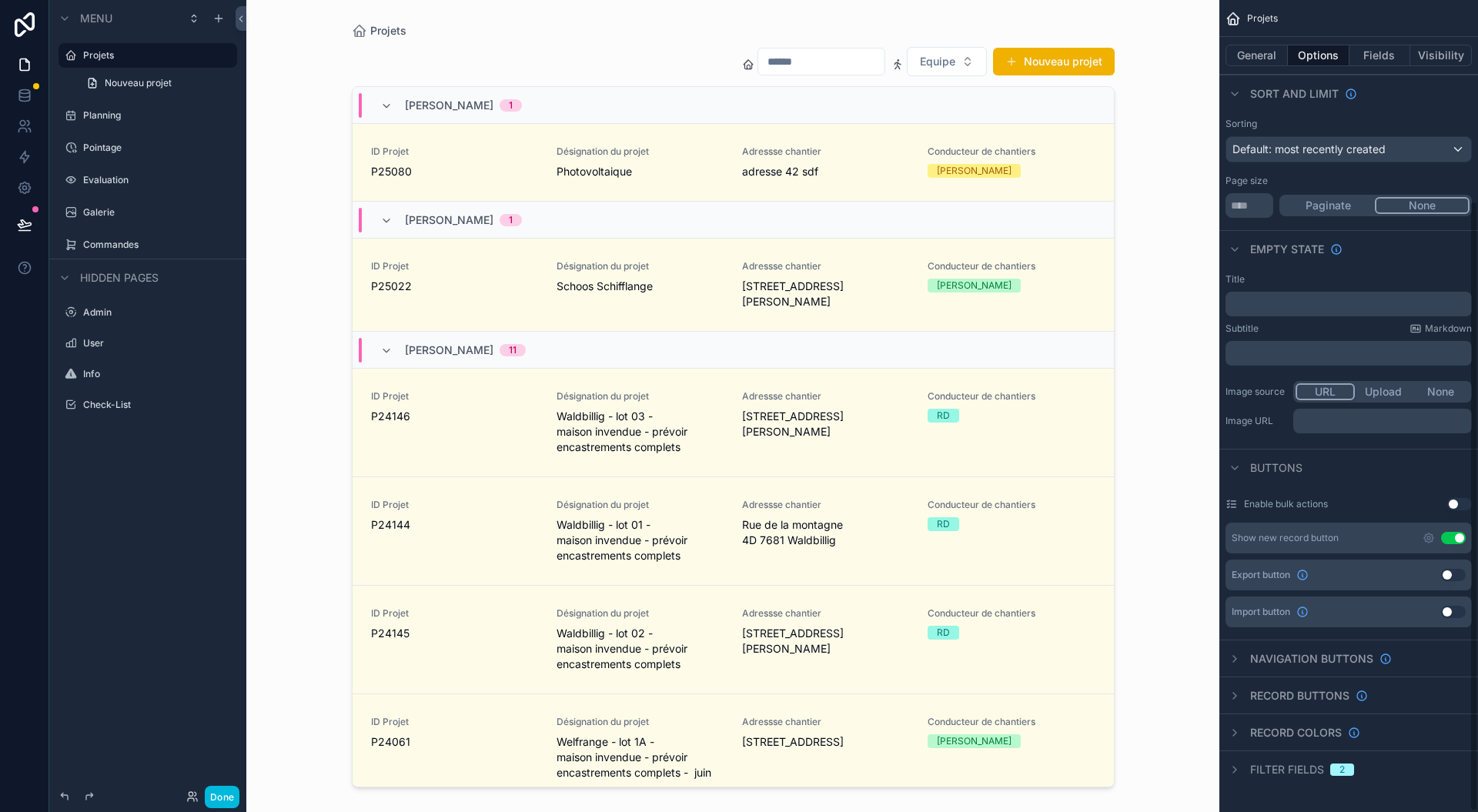
scroll to position [268, 0]
click at [1062, 145] on span "Conducteur de chantiers" at bounding box center [1011, 151] width 167 height 12
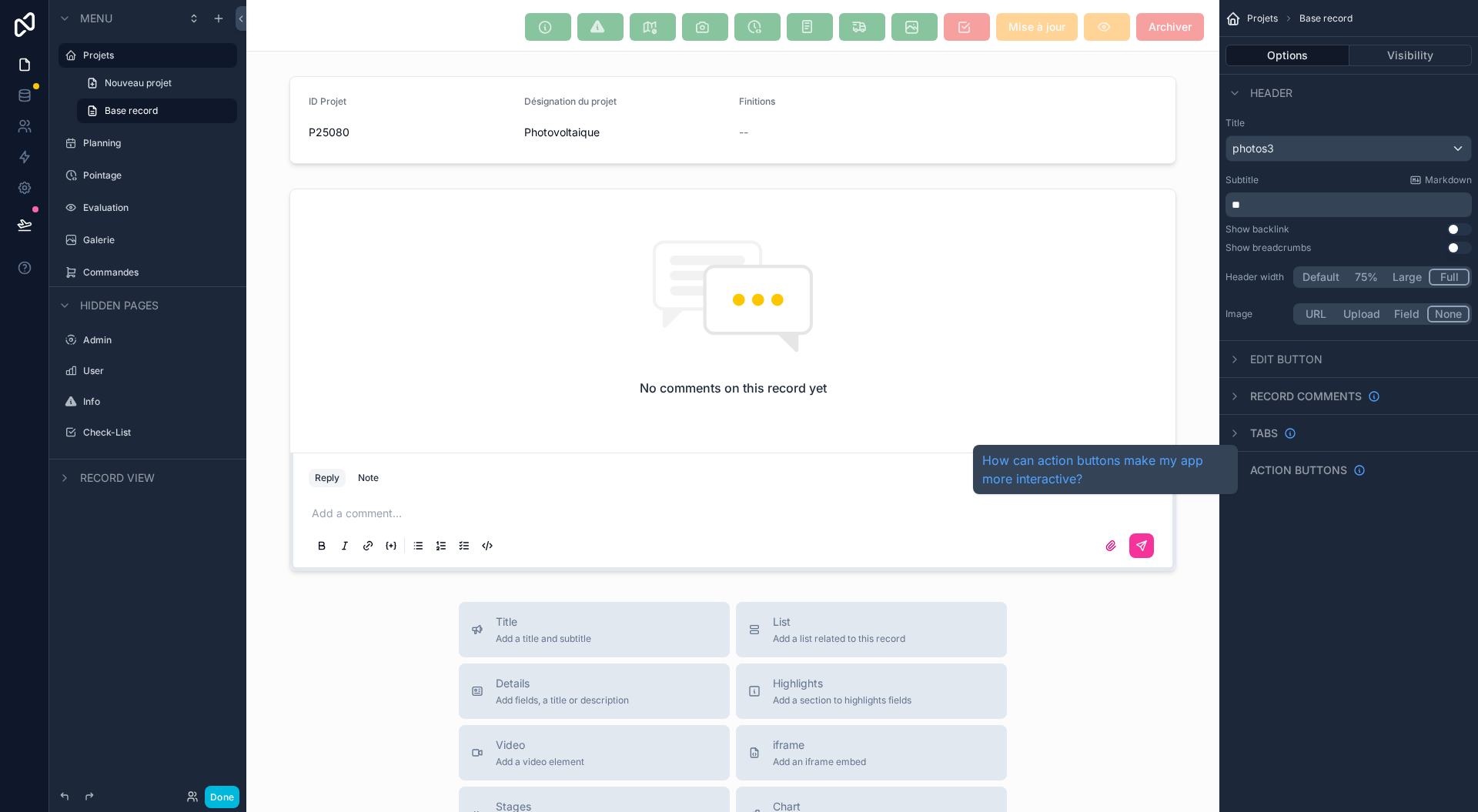
click at [1299, 467] on span "Action buttons" at bounding box center [1298, 471] width 97 height 15
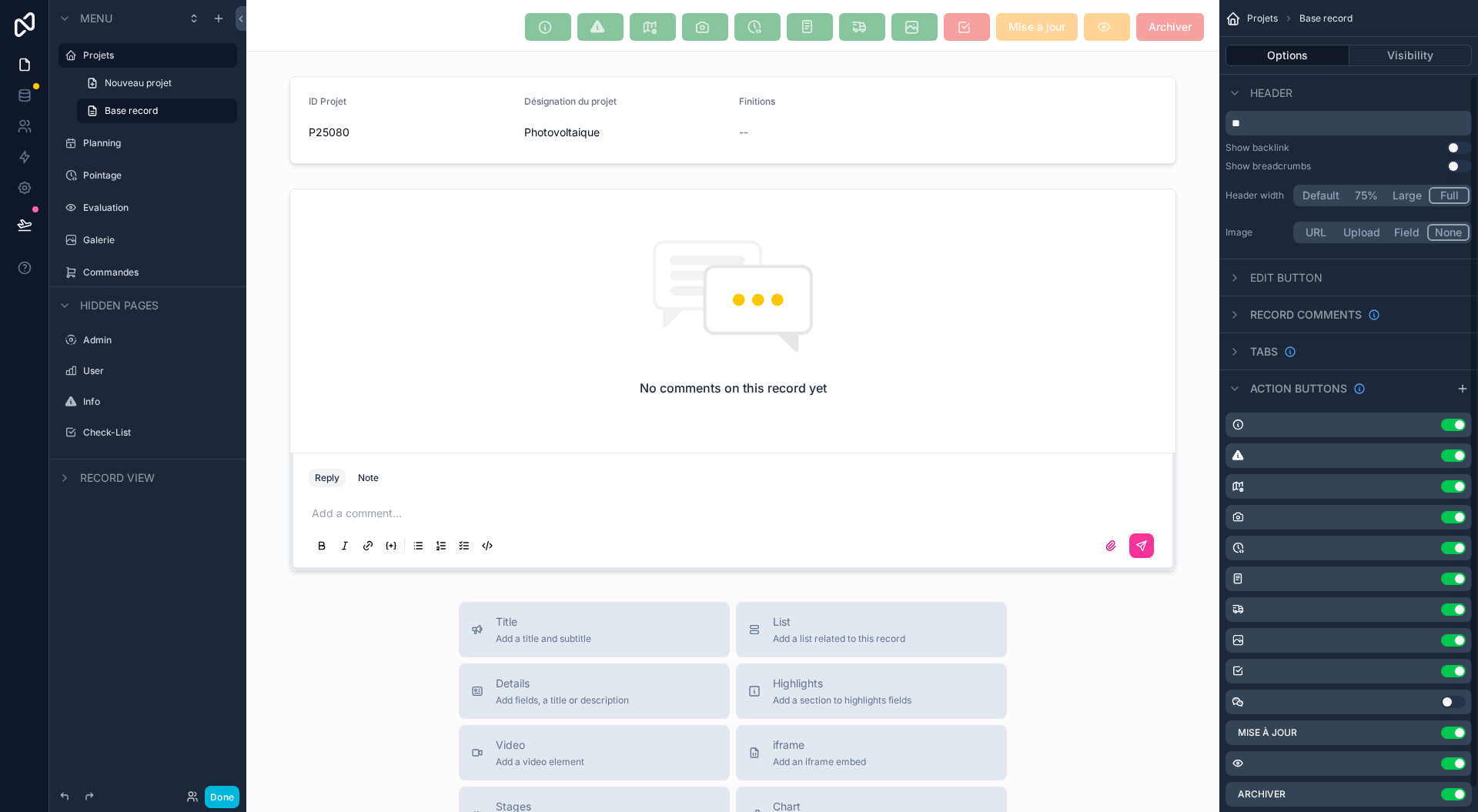
scroll to position [112, 0]
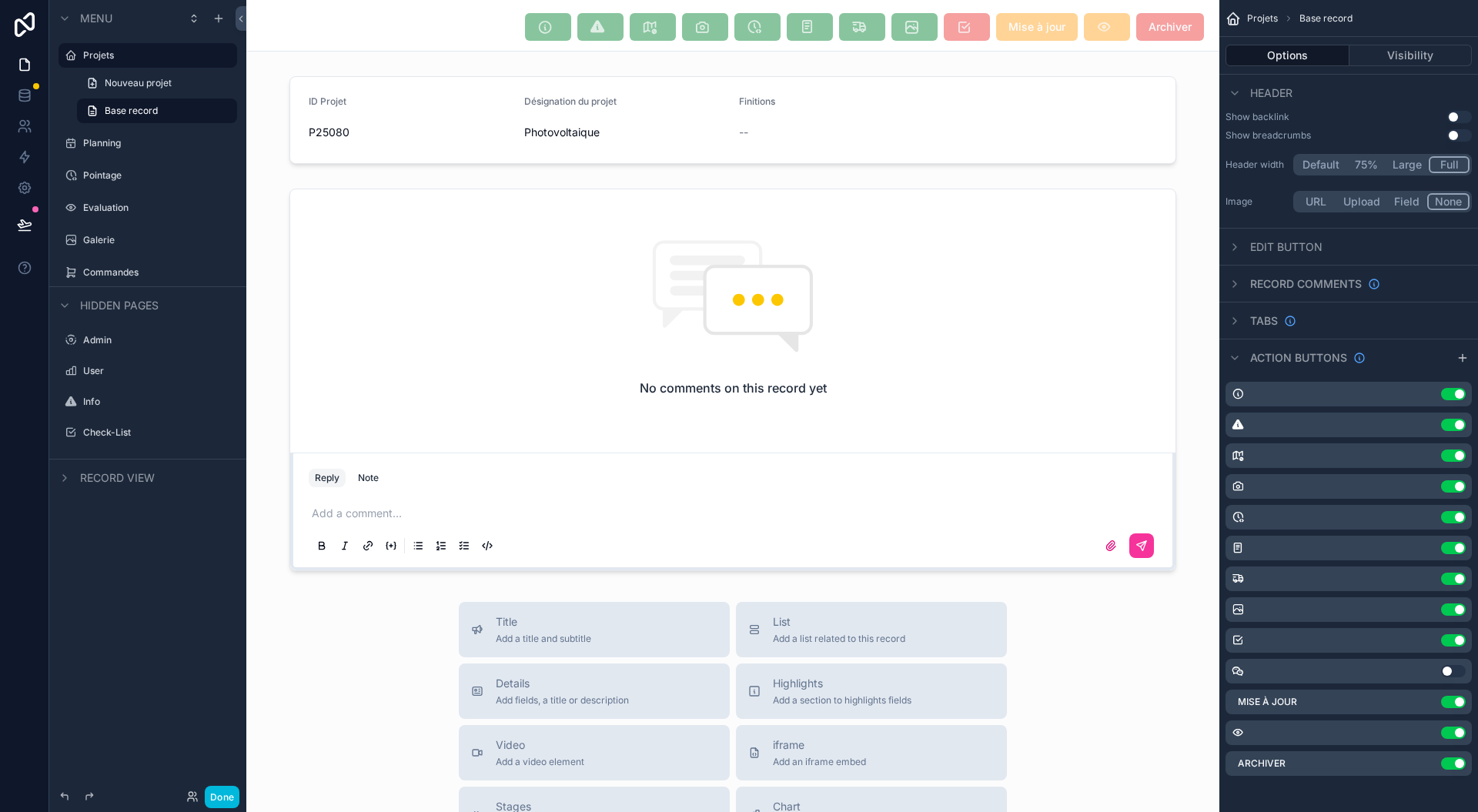
click at [1424, 762] on div "Archiver Use setting" at bounding box center [1349, 763] width 247 height 25
click at [1244, 759] on label "Archiver" at bounding box center [1262, 763] width 48 height 12
click at [1244, 760] on label "Archiver" at bounding box center [1262, 763] width 48 height 12
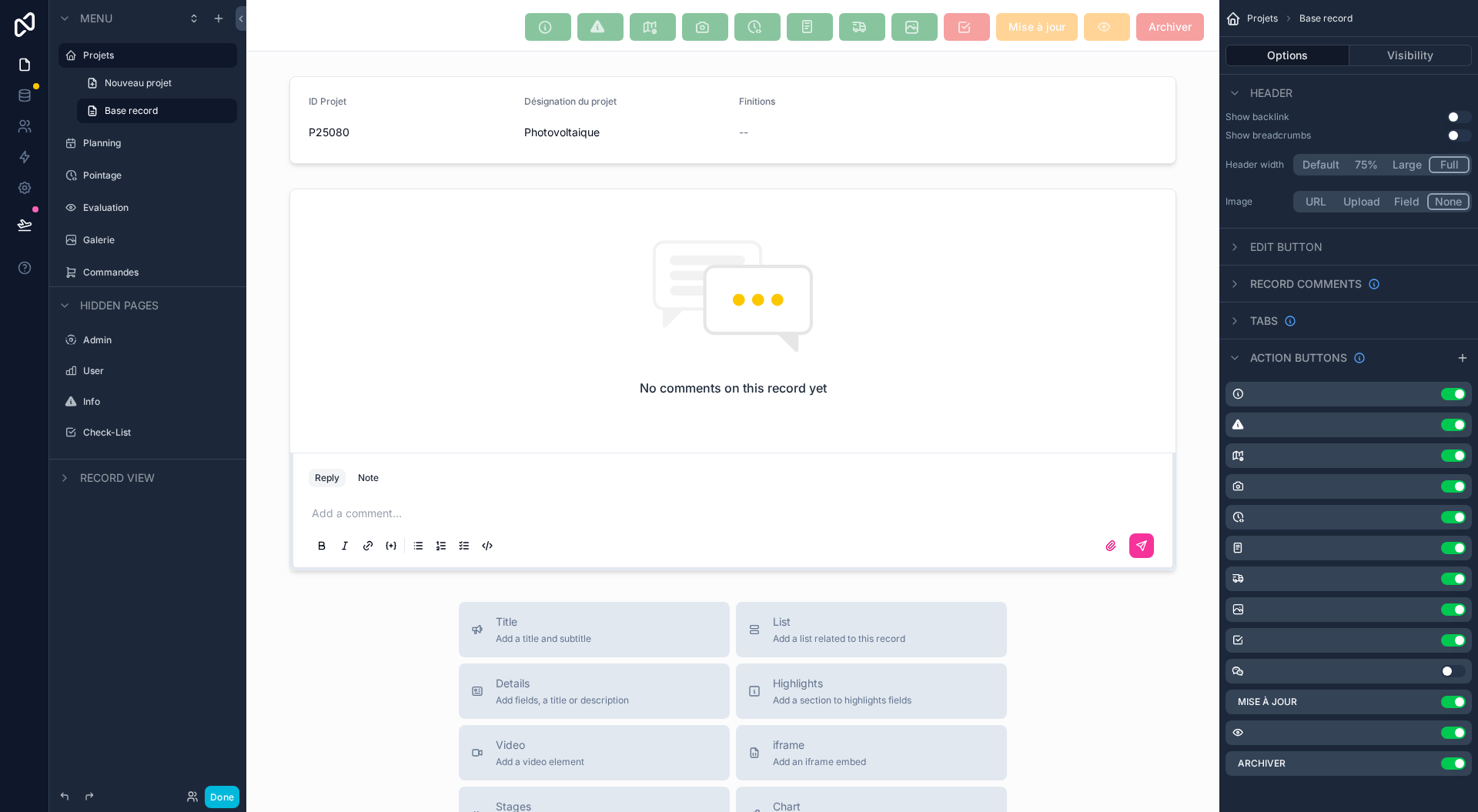
click at [1244, 759] on label "Archiver" at bounding box center [1262, 763] width 48 height 12
click at [1422, 762] on div "Archiver Use setting" at bounding box center [1349, 763] width 247 height 25
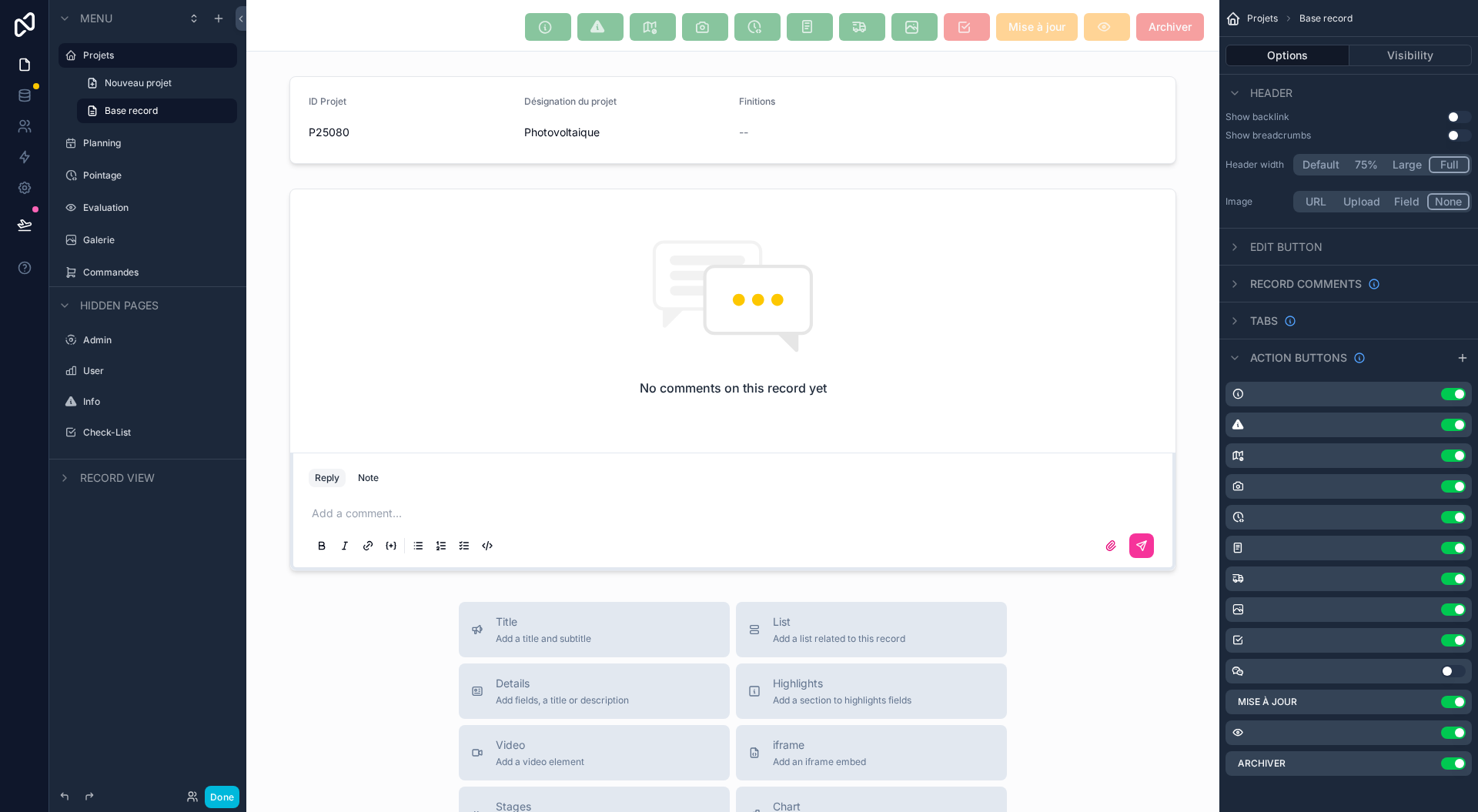
click at [1423, 762] on div "Archiver Use setting" at bounding box center [1349, 763] width 247 height 25
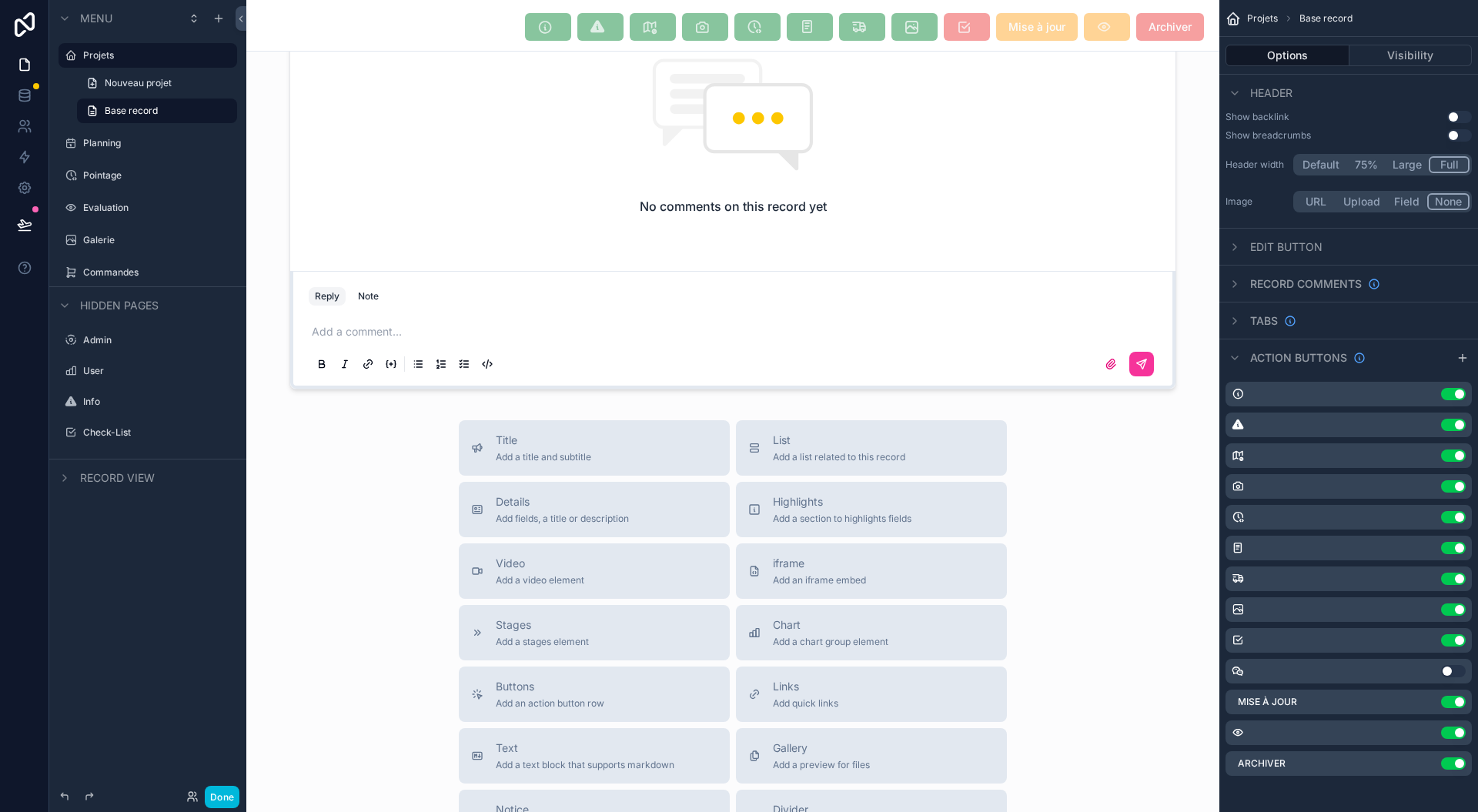
scroll to position [50, 0]
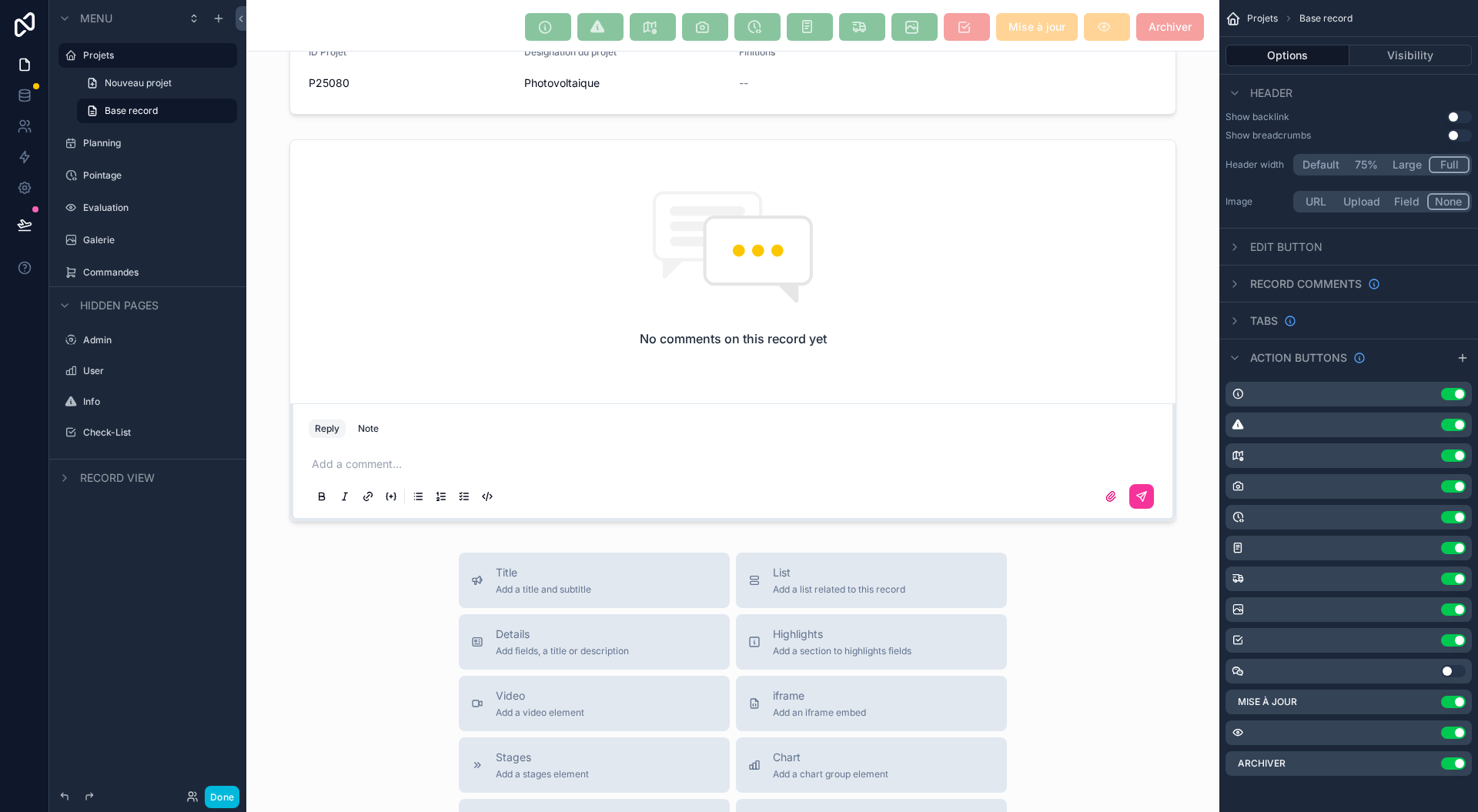
click at [900, 645] on span "Add a section to highlights fields" at bounding box center [842, 650] width 139 height 12
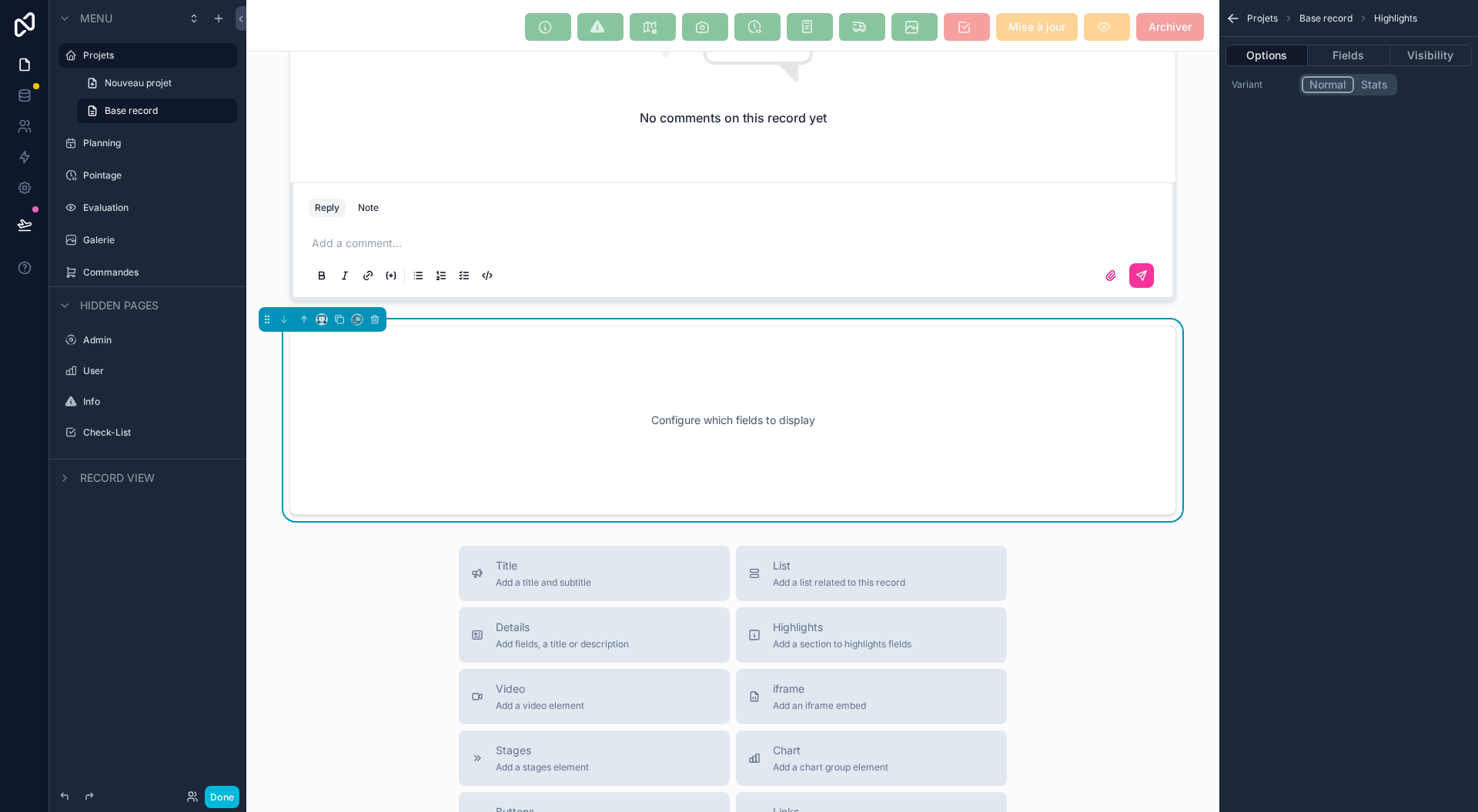
scroll to position [282, 0]
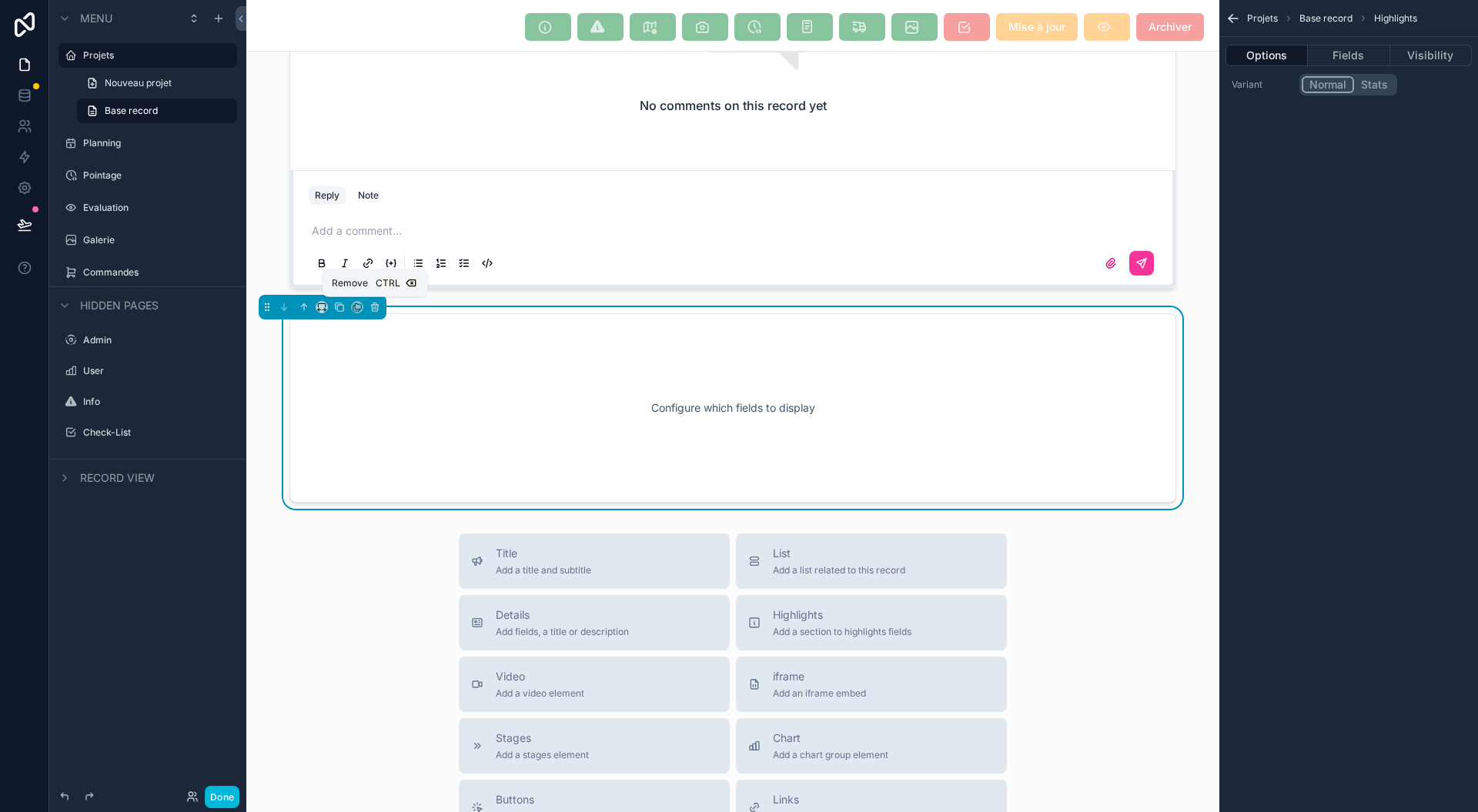
click at [374, 301] on icon "scrollable content" at bounding box center [374, 306] width 11 height 11
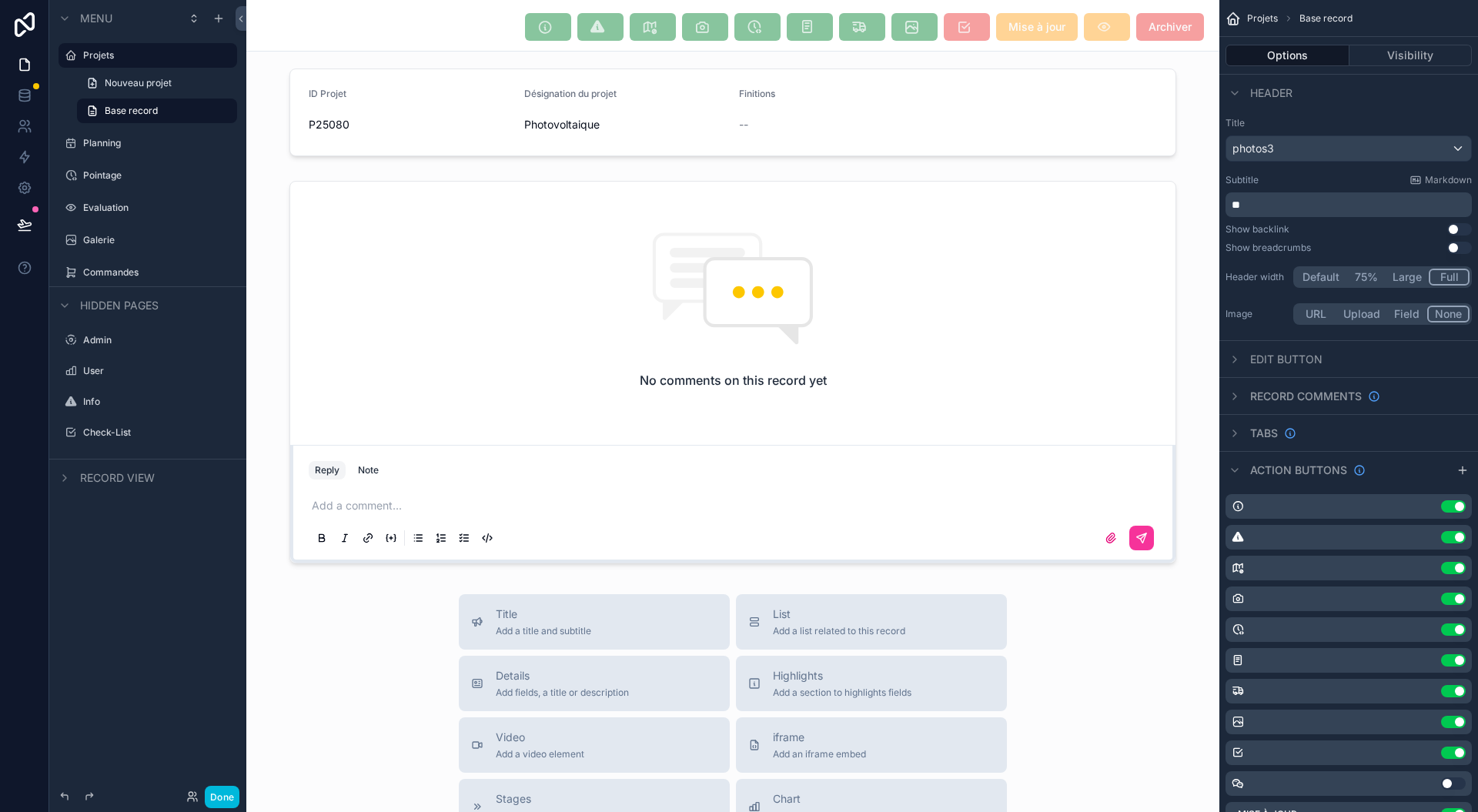
scroll to position [0, 0]
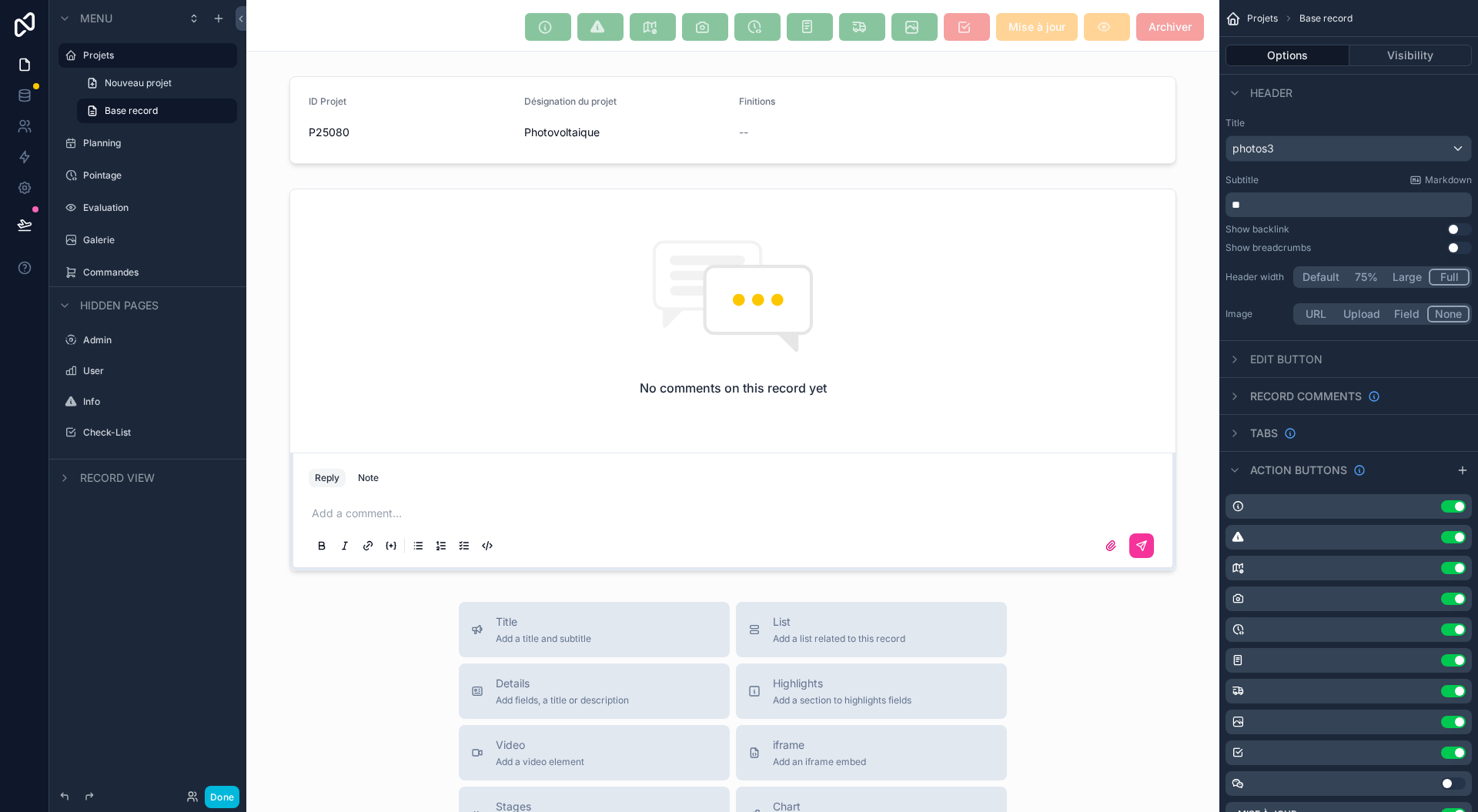
drag, startPoint x: 1303, startPoint y: 362, endPoint x: 1285, endPoint y: 361, distance: 18.0
click at [1302, 362] on span "Edit button" at bounding box center [1287, 360] width 73 height 15
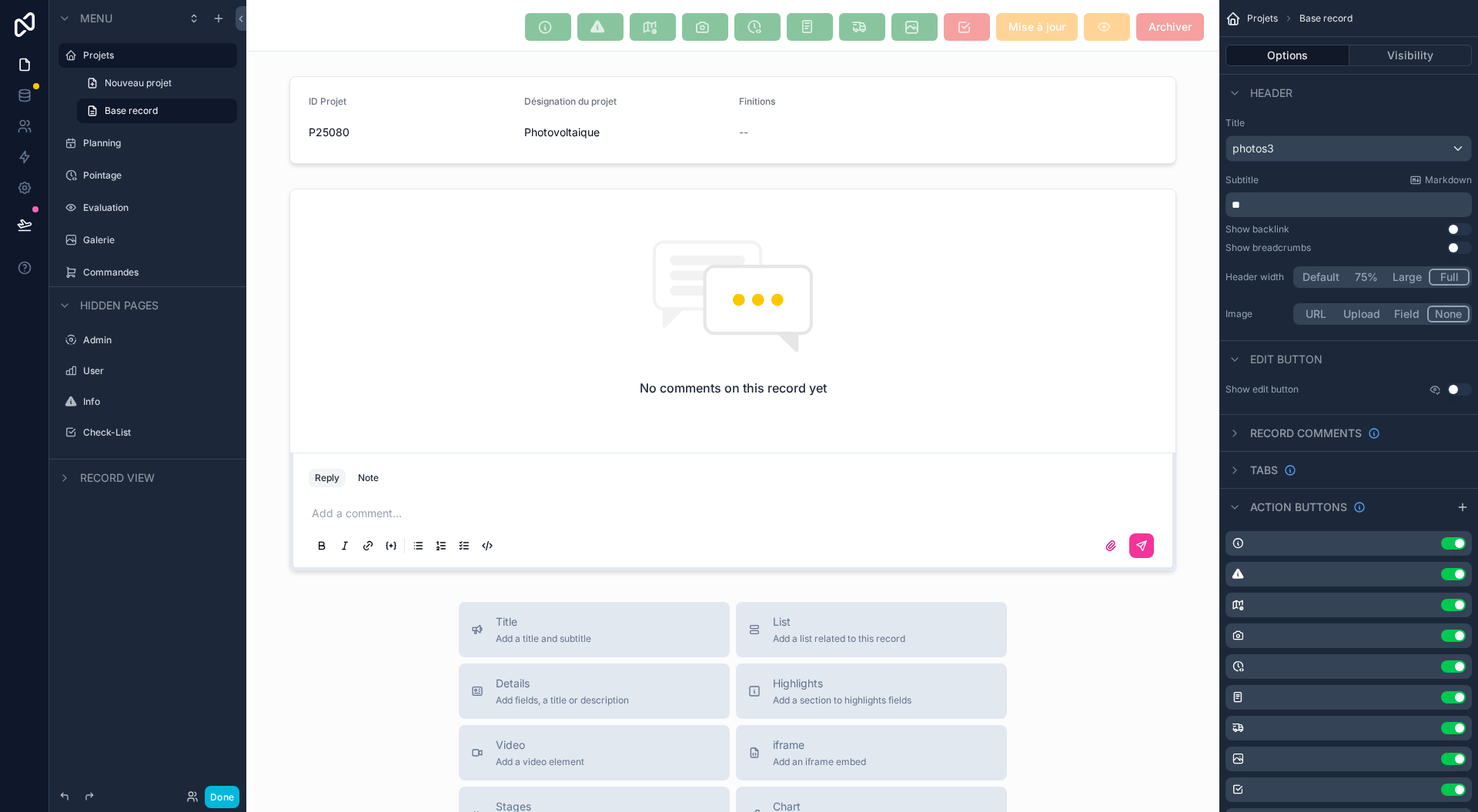
click at [1454, 386] on button "Use setting" at bounding box center [1460, 389] width 25 height 12
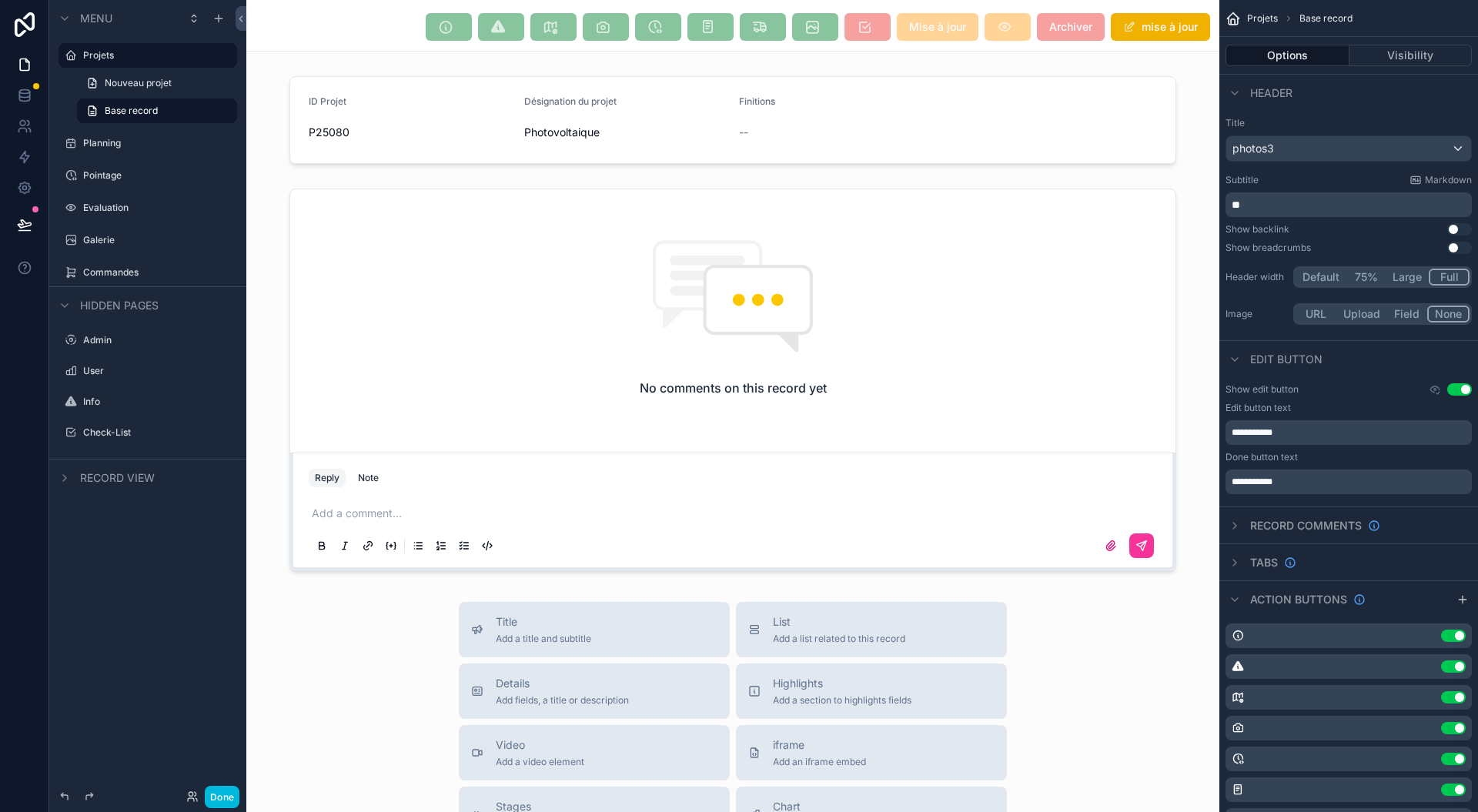
click at [1448, 389] on button "Use setting" at bounding box center [1460, 389] width 25 height 12
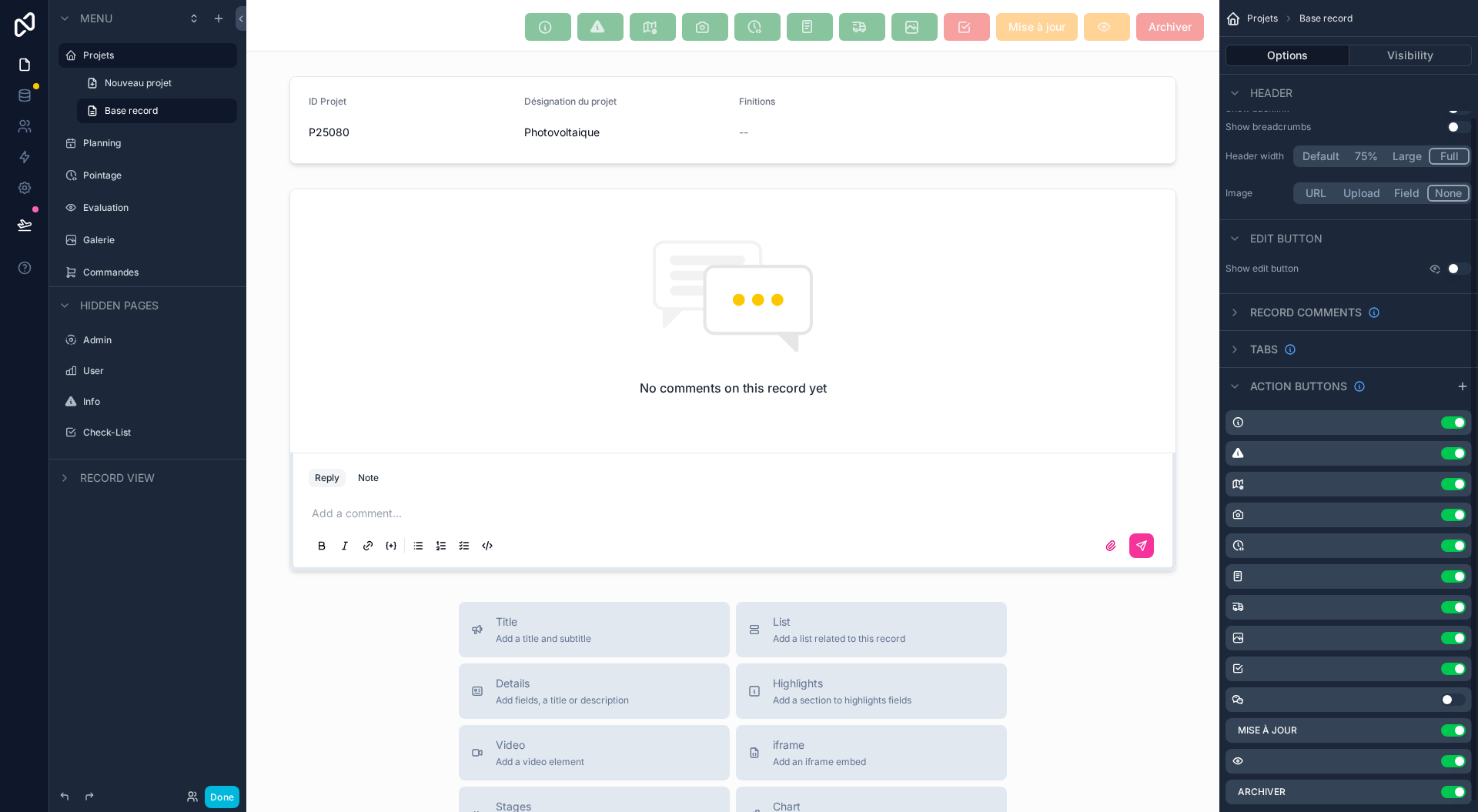
scroll to position [149, 0]
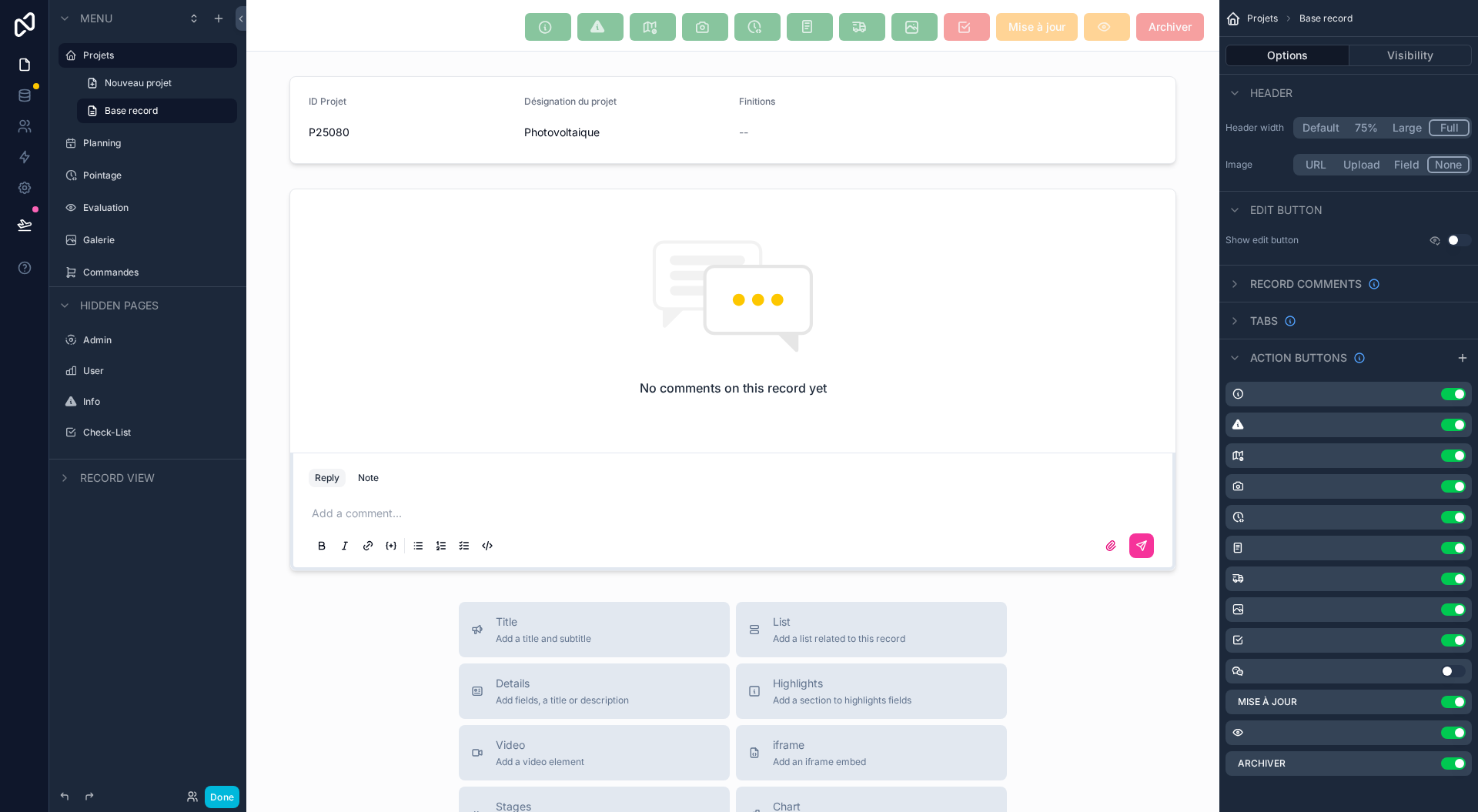
click at [1457, 363] on div "scrollable content" at bounding box center [1462, 358] width 18 height 18
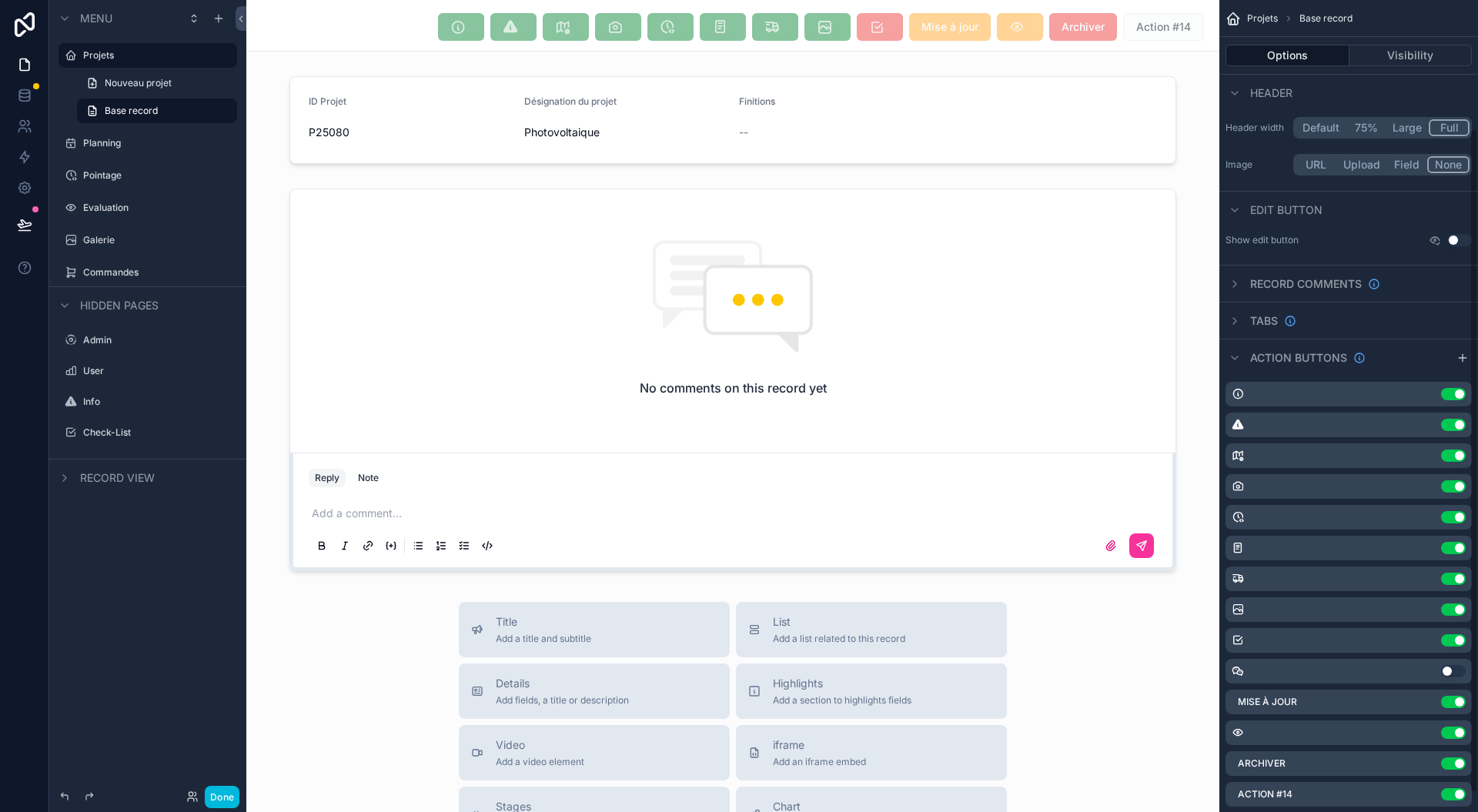
scroll to position [180, 0]
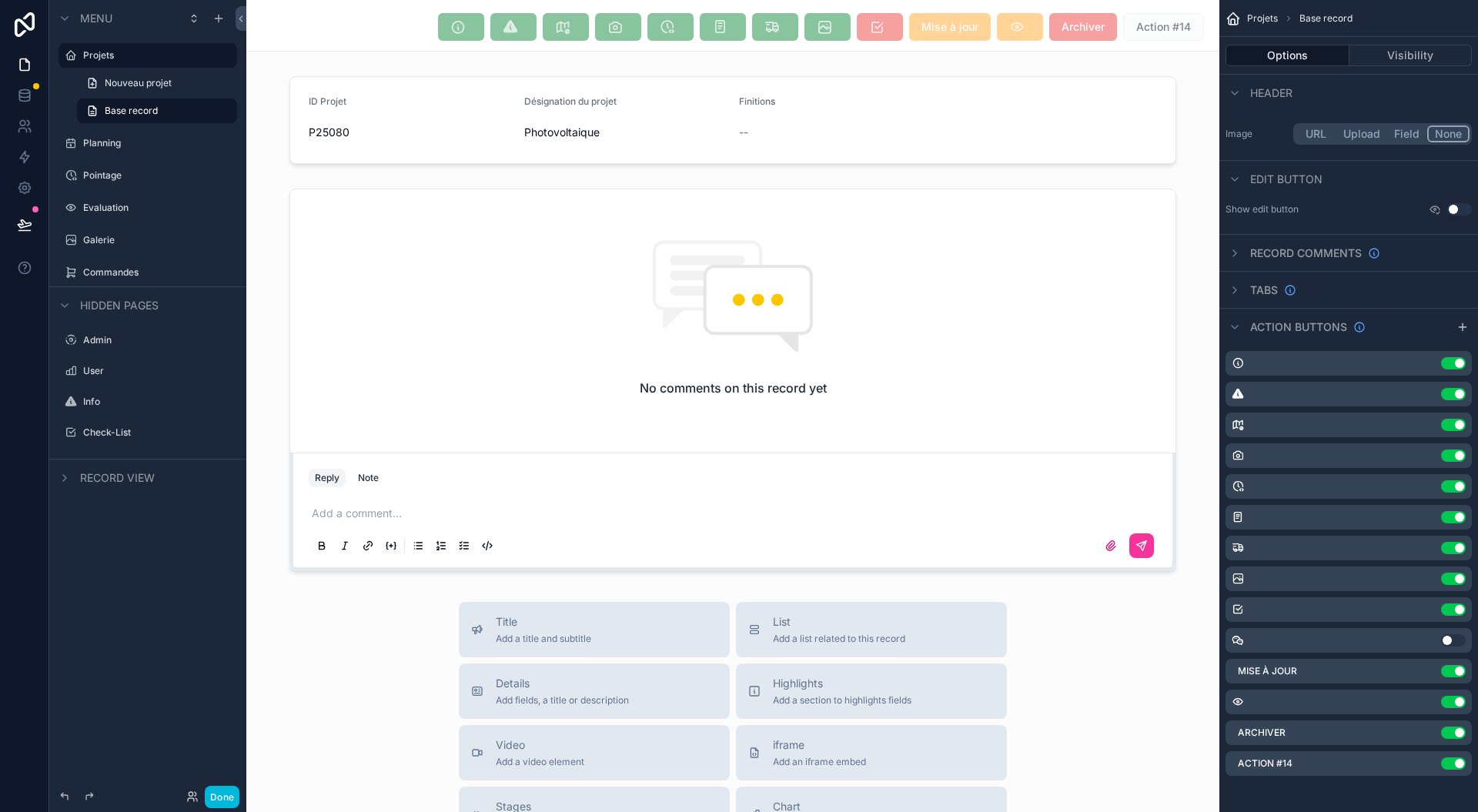
click at [1290, 765] on label "Action #14" at bounding box center [1265, 763] width 55 height 12
click at [1421, 763] on div "Action #14 Use setting" at bounding box center [1349, 763] width 247 height 25
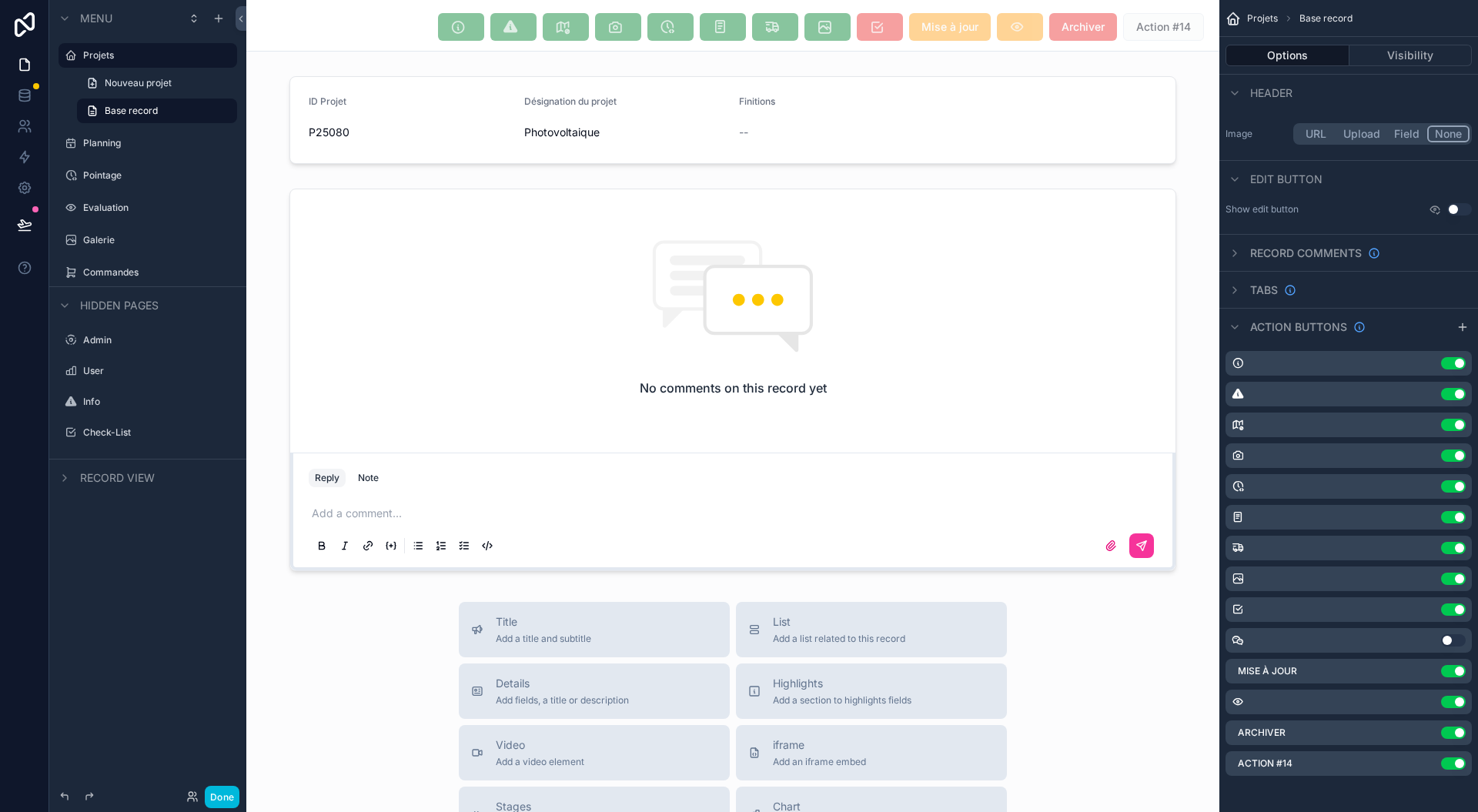
click at [1421, 763] on div "Action #14 Use setting" at bounding box center [1349, 763] width 247 height 25
click at [1423, 763] on div "Action #14 Use setting" at bounding box center [1349, 763] width 247 height 25
click at [1455, 761] on button "Use setting" at bounding box center [1453, 763] width 25 height 12
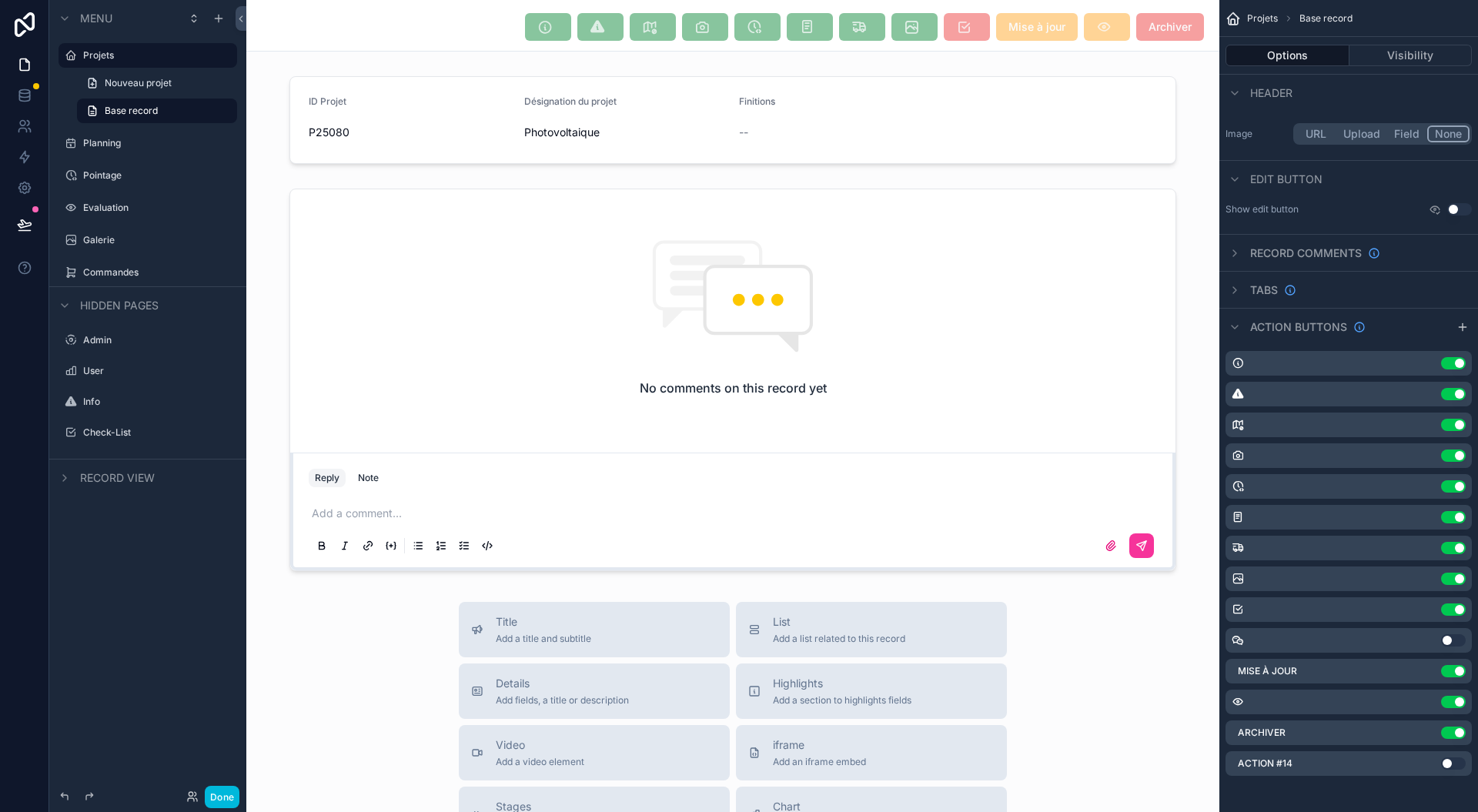
drag, startPoint x: 1441, startPoint y: 762, endPoint x: 1433, endPoint y: 768, distance: 10.0
click at [1433, 768] on div "Action #14 Use setting" at bounding box center [1349, 763] width 247 height 25
click at [1422, 58] on button "Visibility" at bounding box center [1411, 55] width 123 height 22
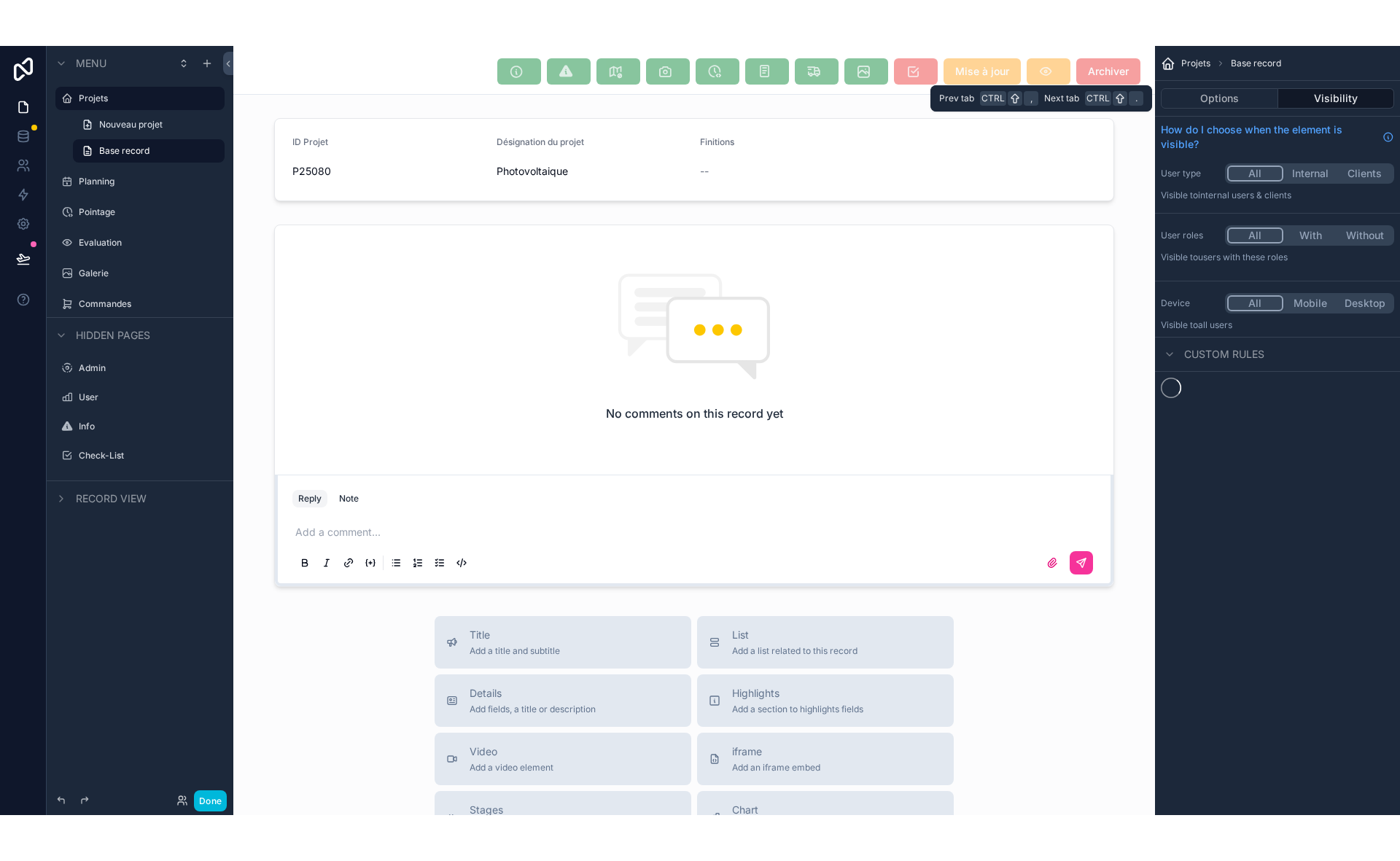
scroll to position [0, 0]
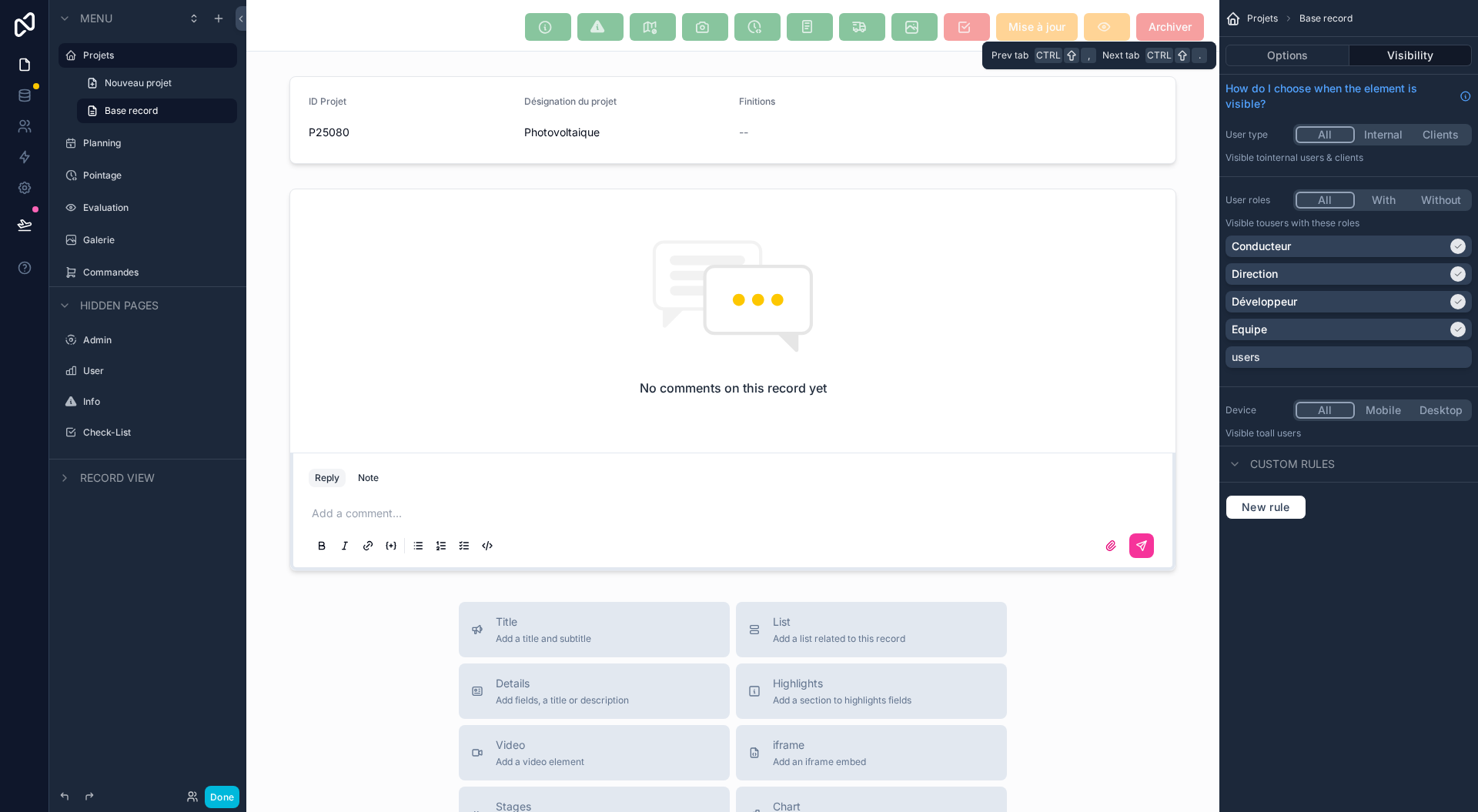
click at [1284, 64] on button "Options" at bounding box center [1288, 55] width 124 height 22
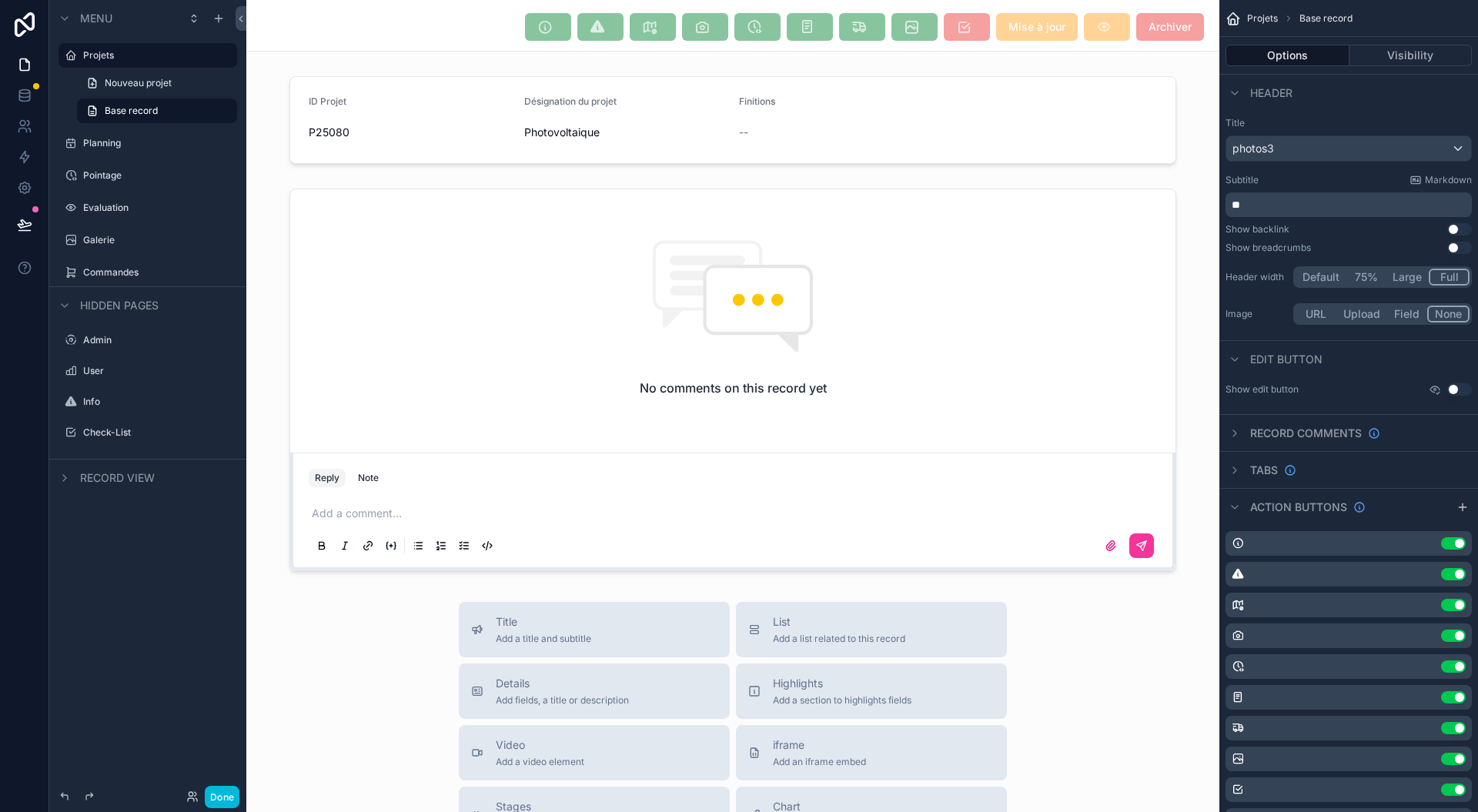
click at [1125, 139] on div "scrollable content" at bounding box center [733, 120] width 973 height 100
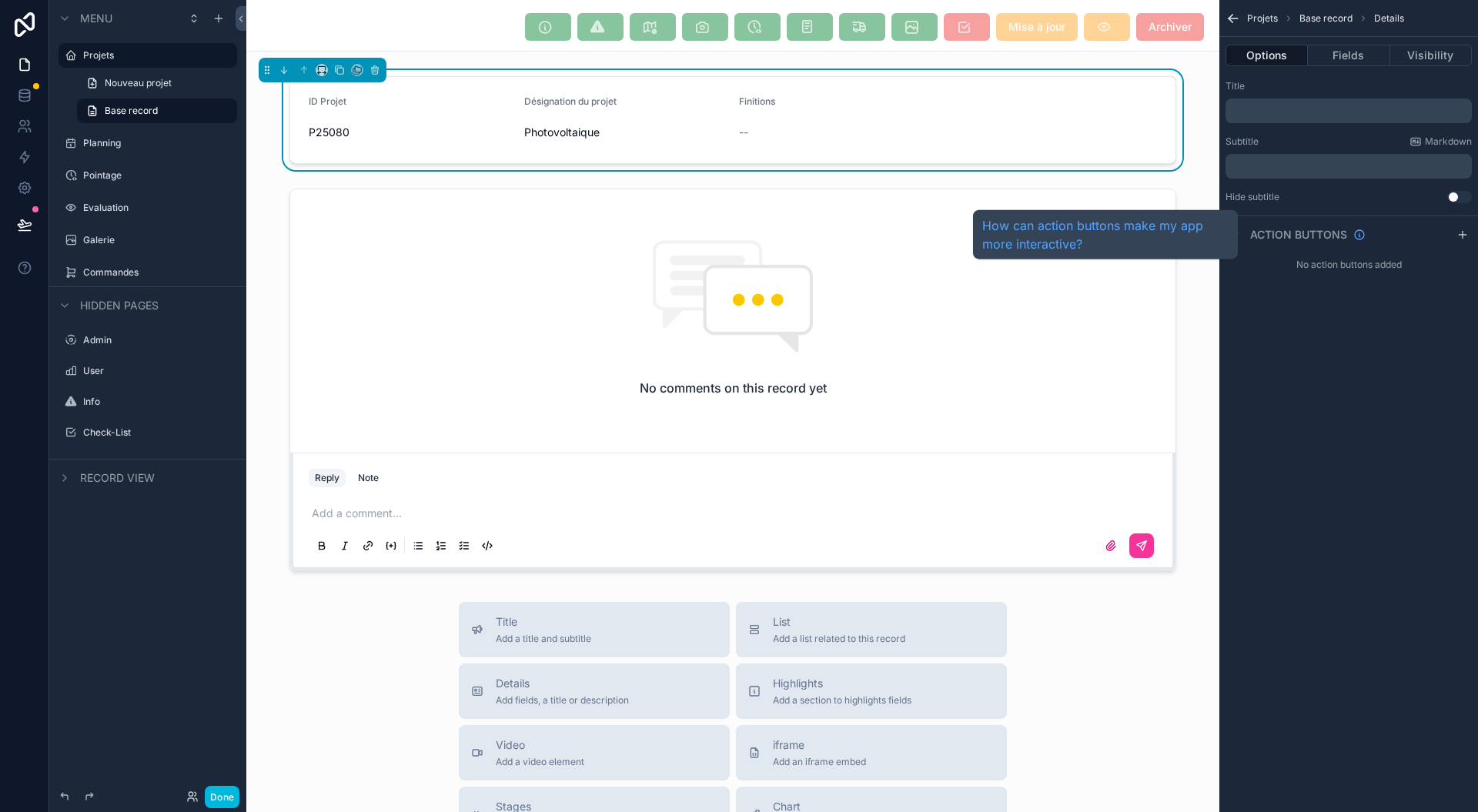
click at [1303, 235] on span "Action buttons" at bounding box center [1298, 234] width 97 height 15
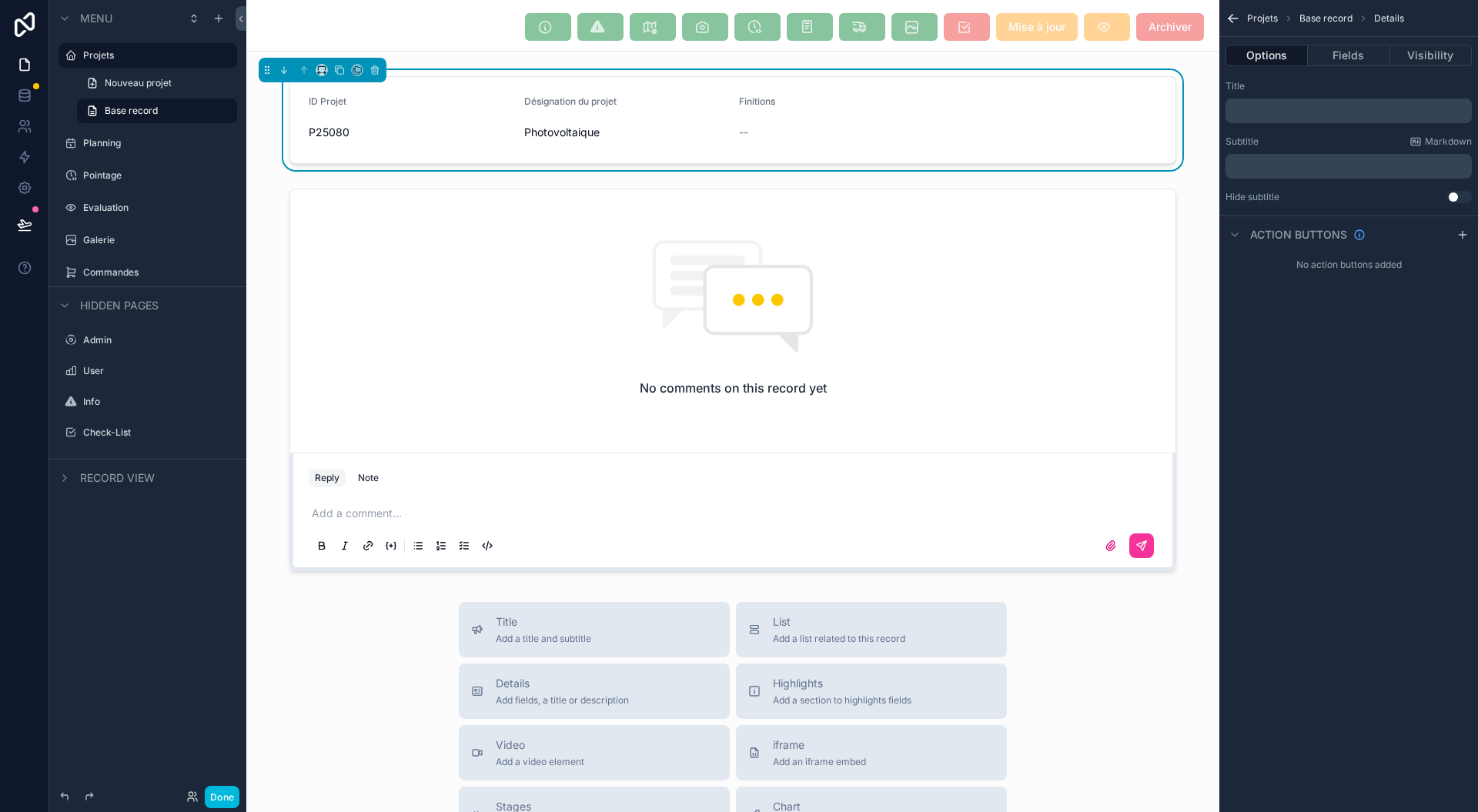
click at [1468, 239] on div "scrollable content" at bounding box center [1462, 234] width 18 height 18
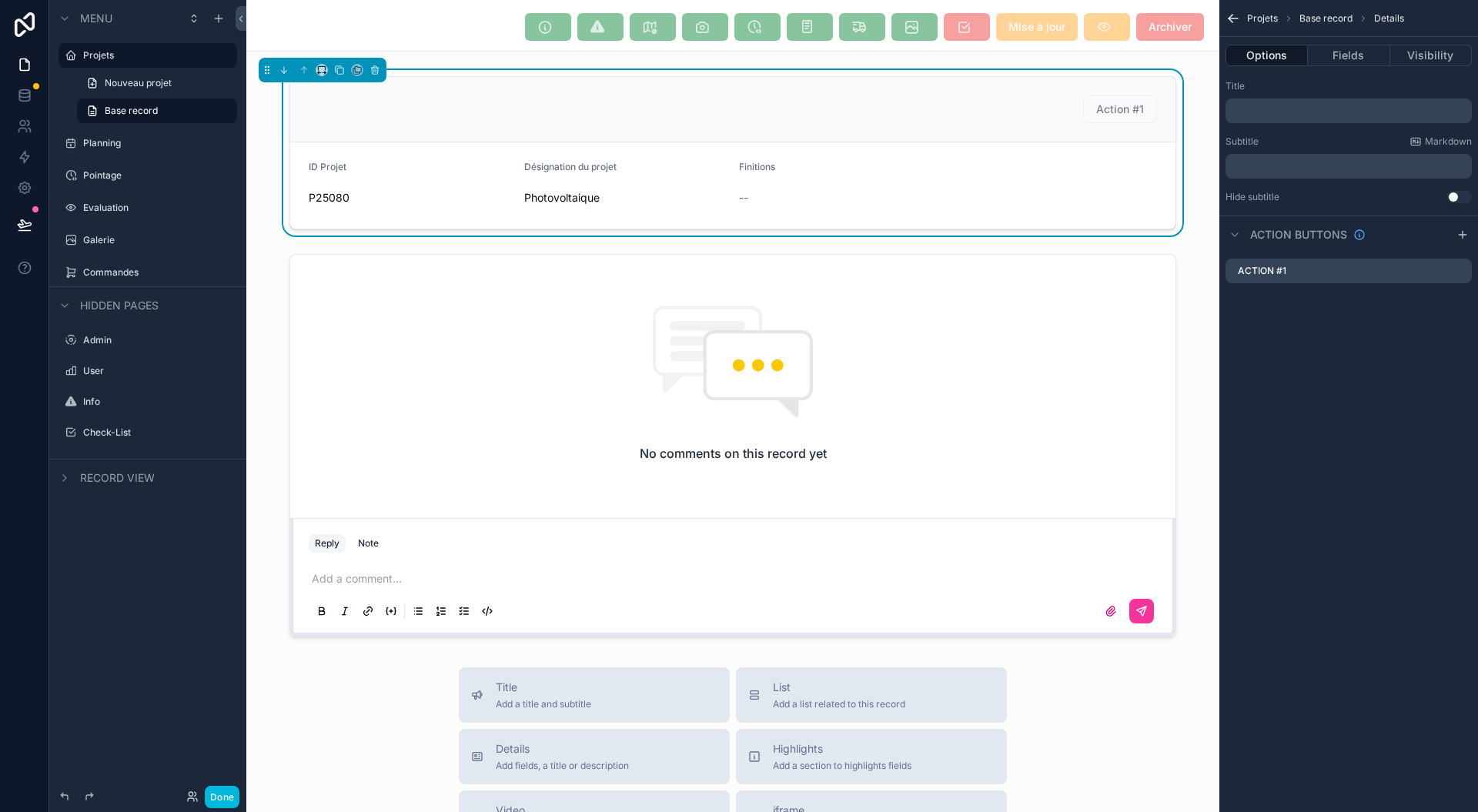
click at [1441, 276] on div "Action #1" at bounding box center [1349, 271] width 247 height 25
click at [1283, 268] on label "Action #1" at bounding box center [1262, 271] width 49 height 12
click at [1248, 232] on div "Action buttons" at bounding box center [1295, 234] width 140 height 18
click at [1093, 94] on div "Action #1" at bounding box center [732, 109] width 885 height 65
click at [1121, 97] on span "Action #1" at bounding box center [1119, 109] width 74 height 28
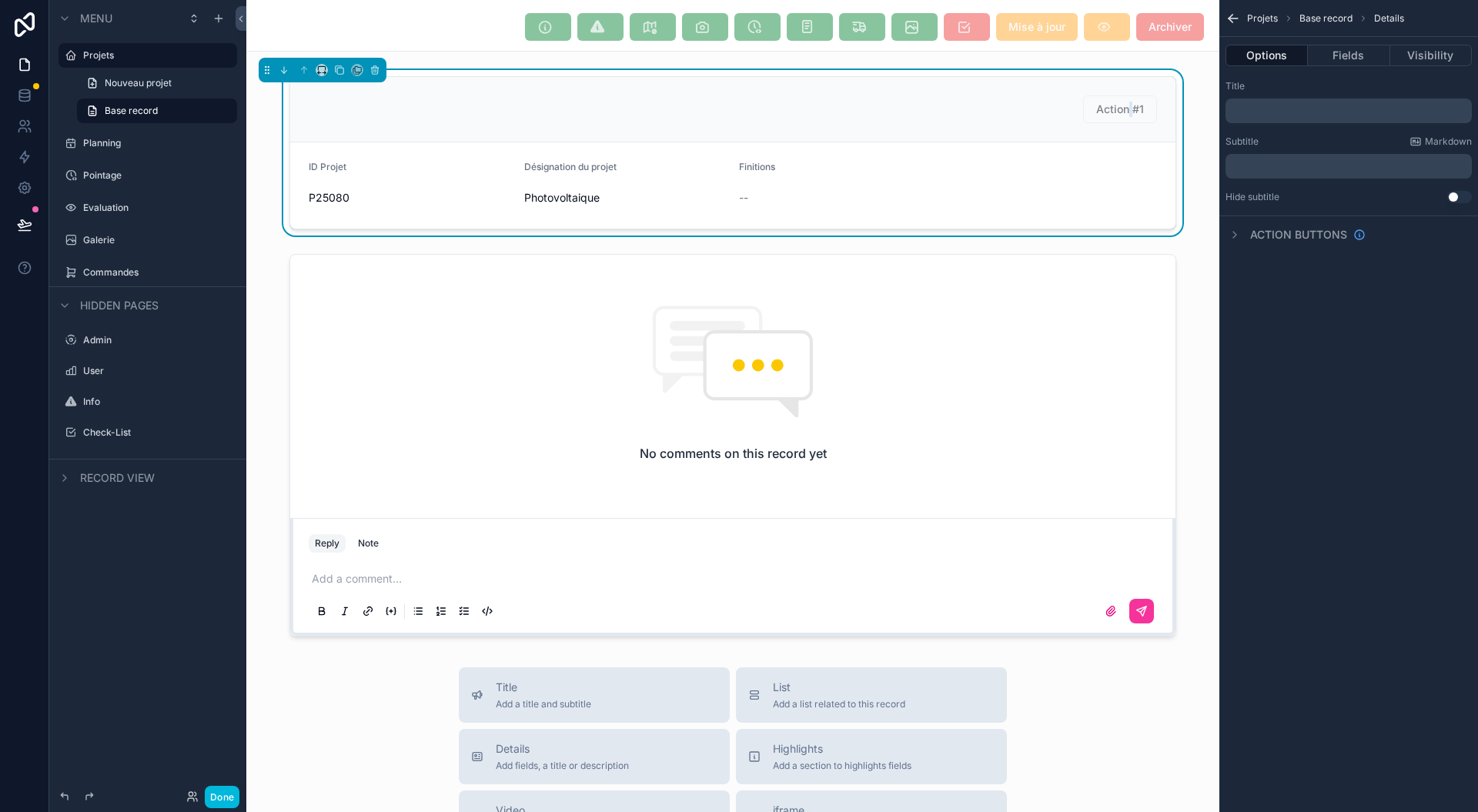
click at [1121, 97] on span "Action #1" at bounding box center [1119, 109] width 74 height 28
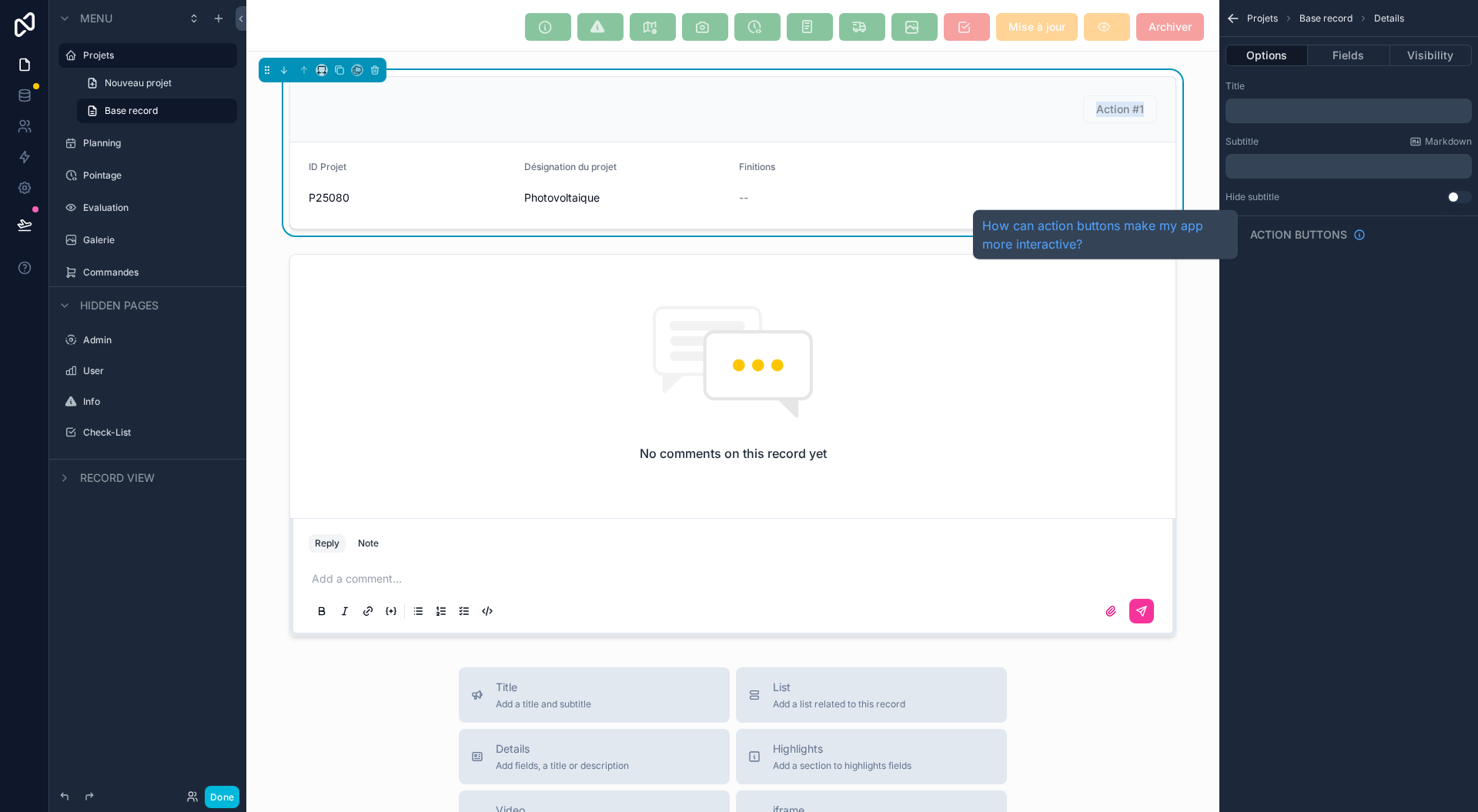
click at [1283, 234] on span "Action buttons" at bounding box center [1298, 234] width 97 height 15
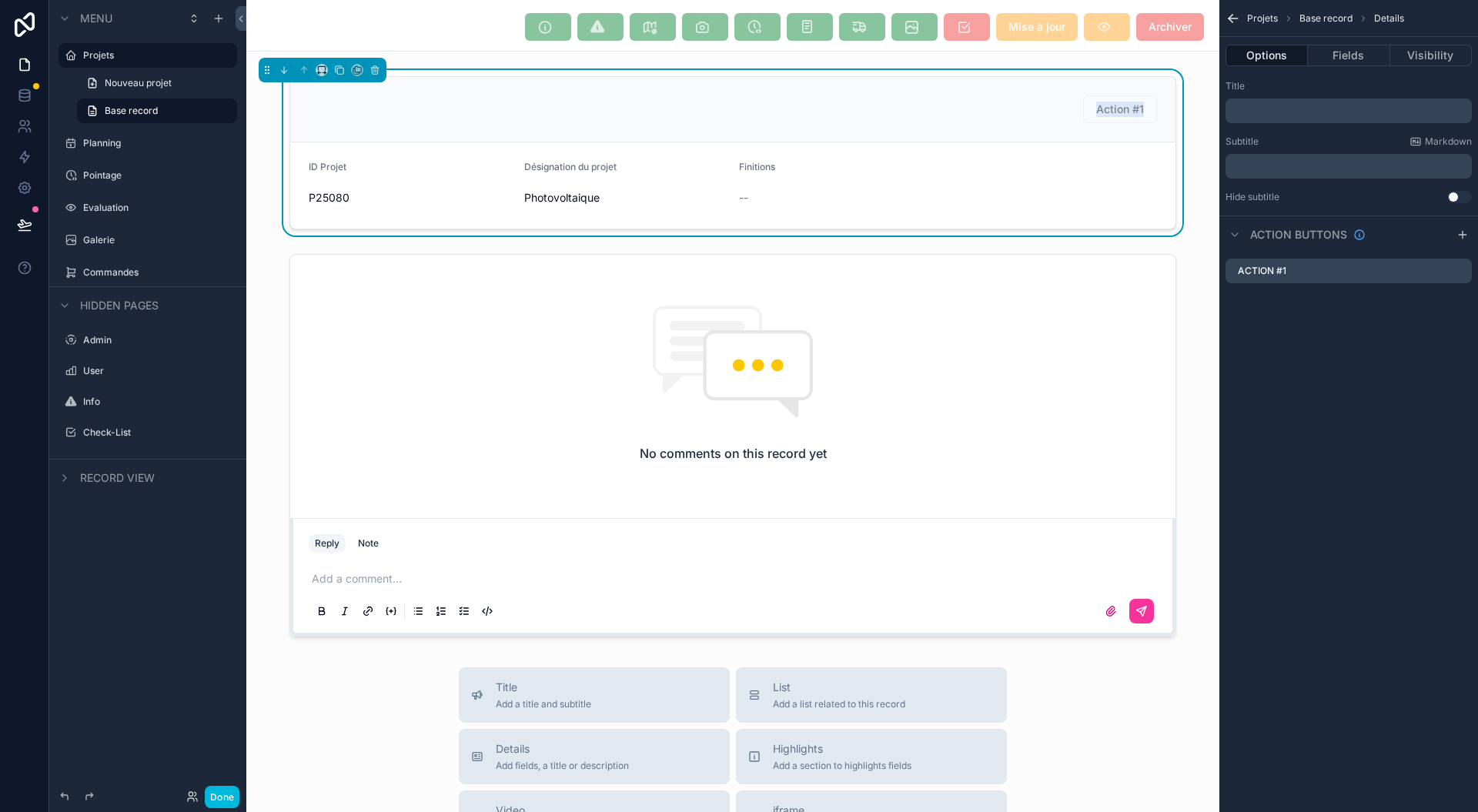
click at [1340, 277] on div "Action #1" at bounding box center [1349, 271] width 247 height 25
click at [1339, 275] on div "Action #1" at bounding box center [1349, 271] width 247 height 25
drag, startPoint x: 1430, startPoint y: 270, endPoint x: 1477, endPoint y: 437, distance: 173.5
click at [1477, 437] on div "Projets Base record Details Options Fields Visibility Title ﻿ Subtitle Markdown…" at bounding box center [1349, 406] width 258 height 812
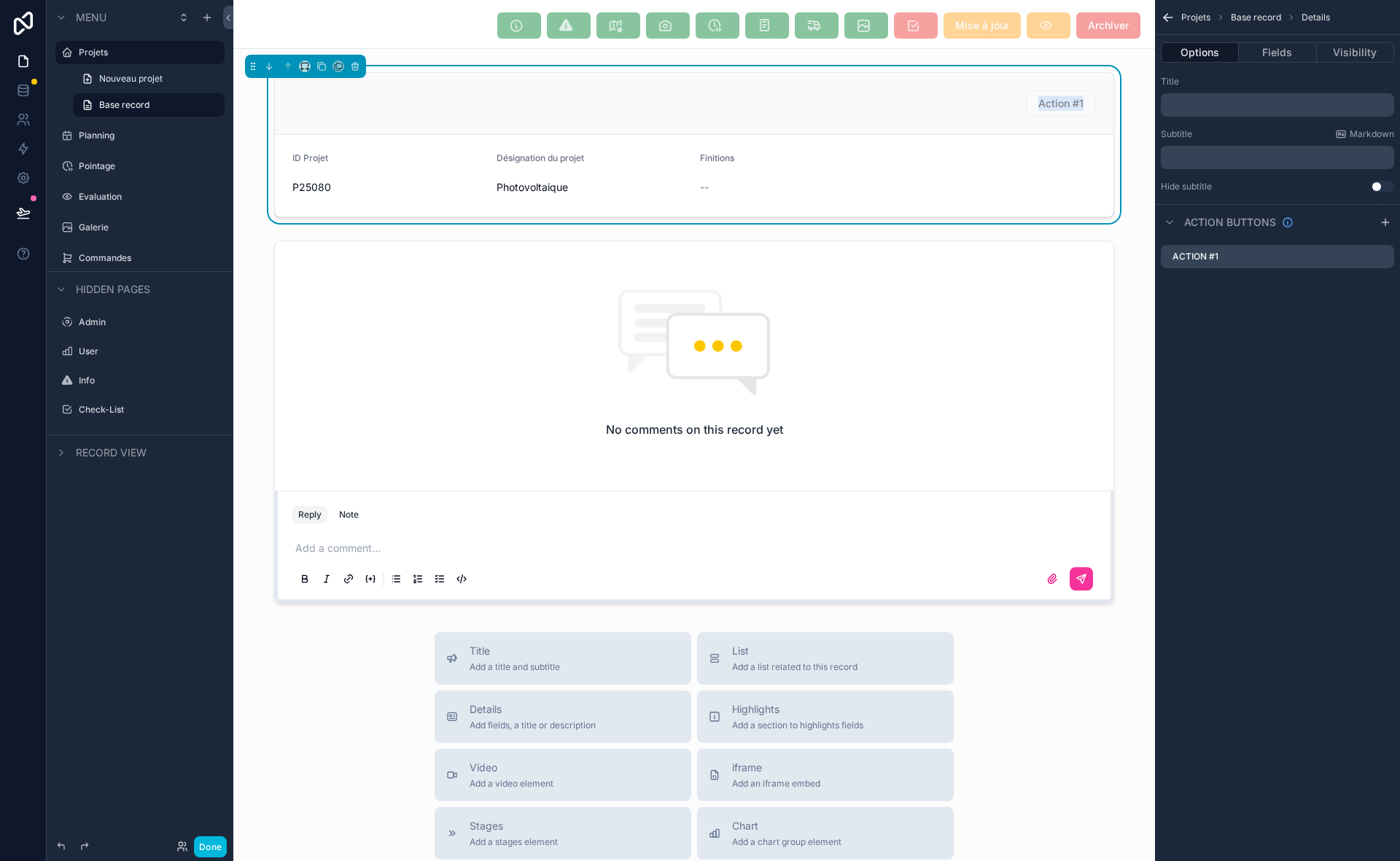
click at [1340, 254] on div "Action #1" at bounding box center [1278, 256] width 234 height 24
click at [1236, 253] on div "Action #1" at bounding box center [1278, 256] width 234 height 24
click at [1122, 69] on div "Action #1 ID Projet P25080 Désignation du projet Photovoltaique Finitions --" at bounding box center [694, 144] width 922 height 157
click at [1279, 54] on button "Fields" at bounding box center [1277, 53] width 77 height 21
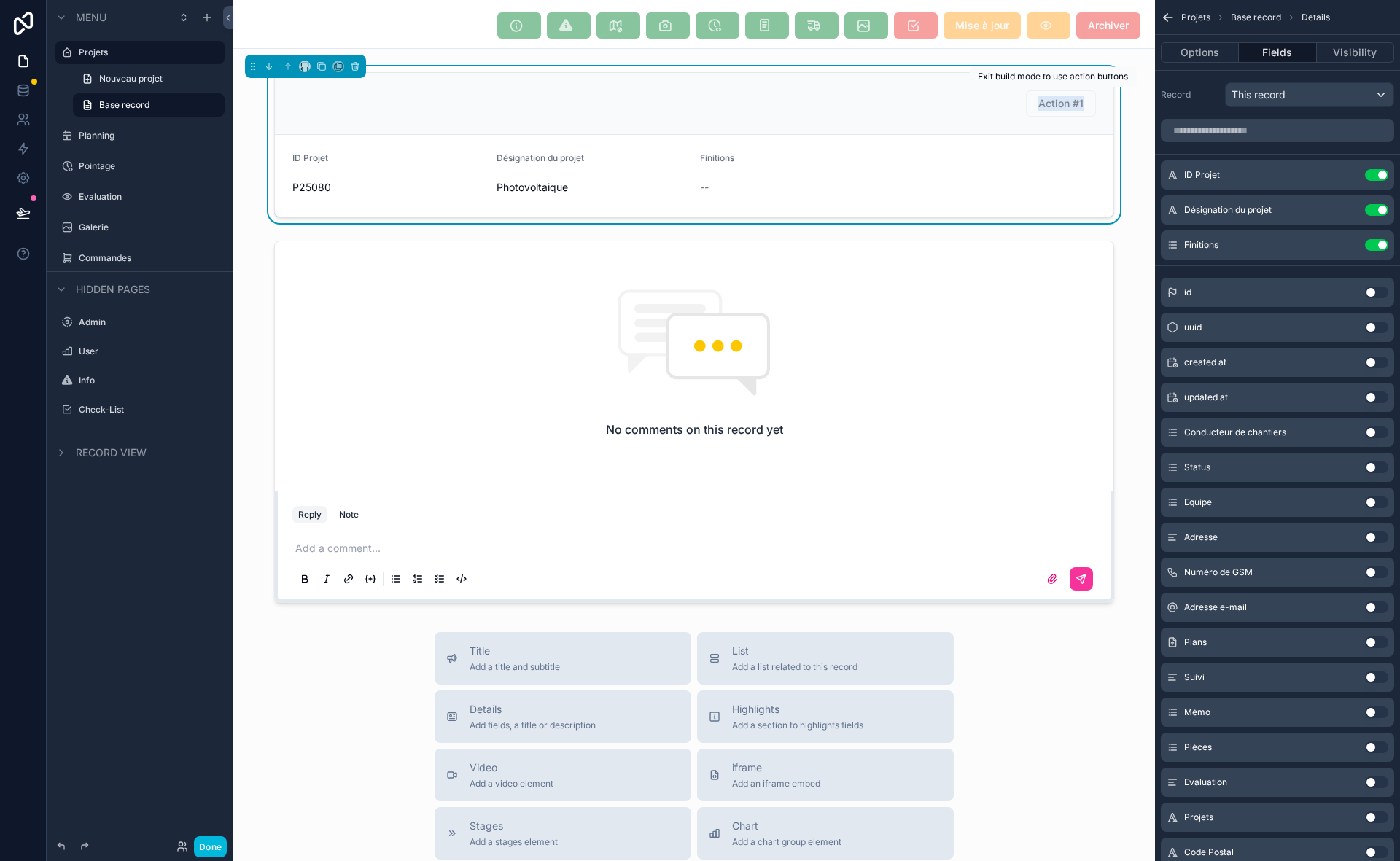
click at [1069, 101] on span "Action #1" at bounding box center [1060, 103] width 70 height 26
click at [1200, 53] on button "Options" at bounding box center [1200, 53] width 78 height 21
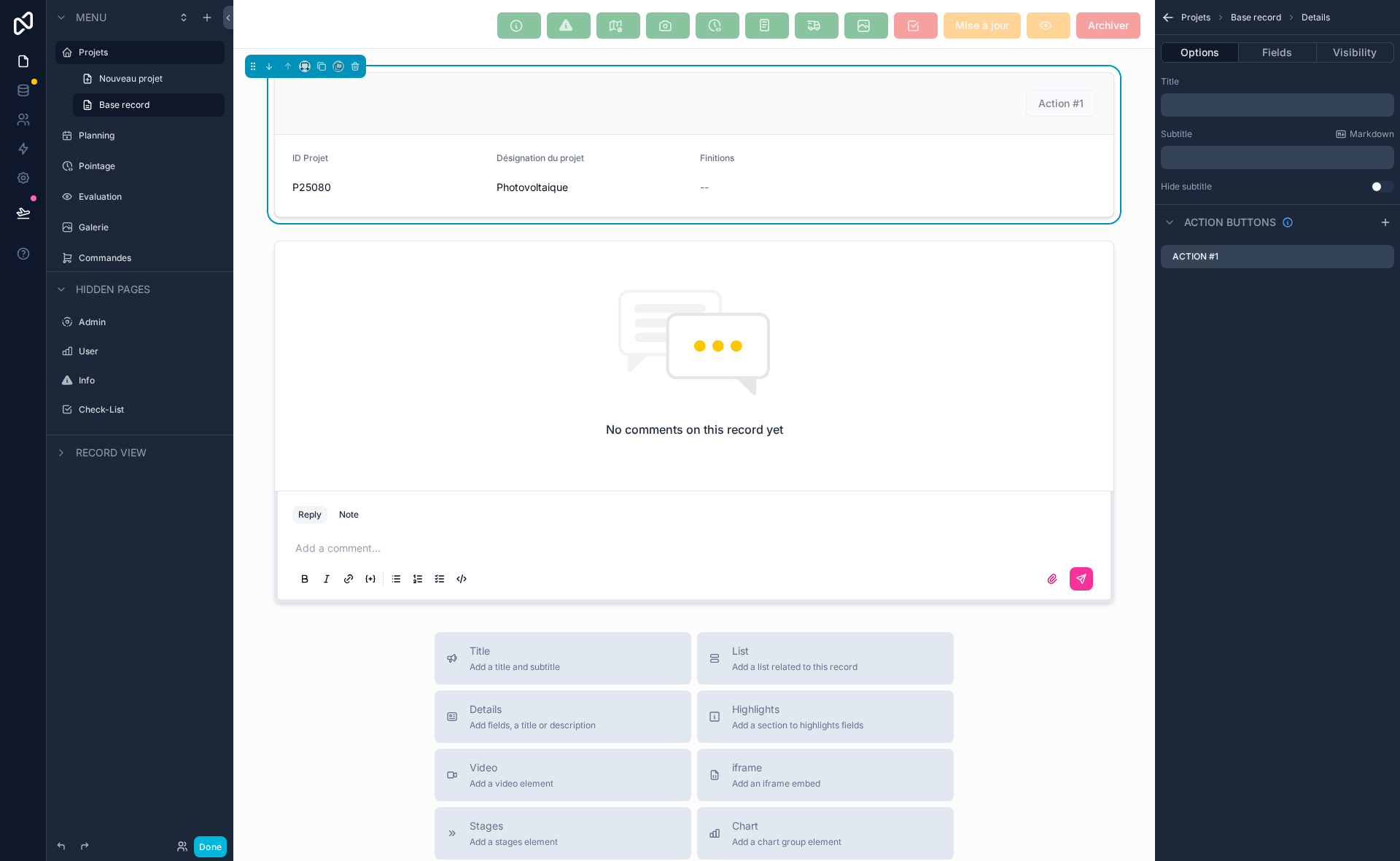
click at [1077, 23] on span "Archiver" at bounding box center [1108, 25] width 64 height 26
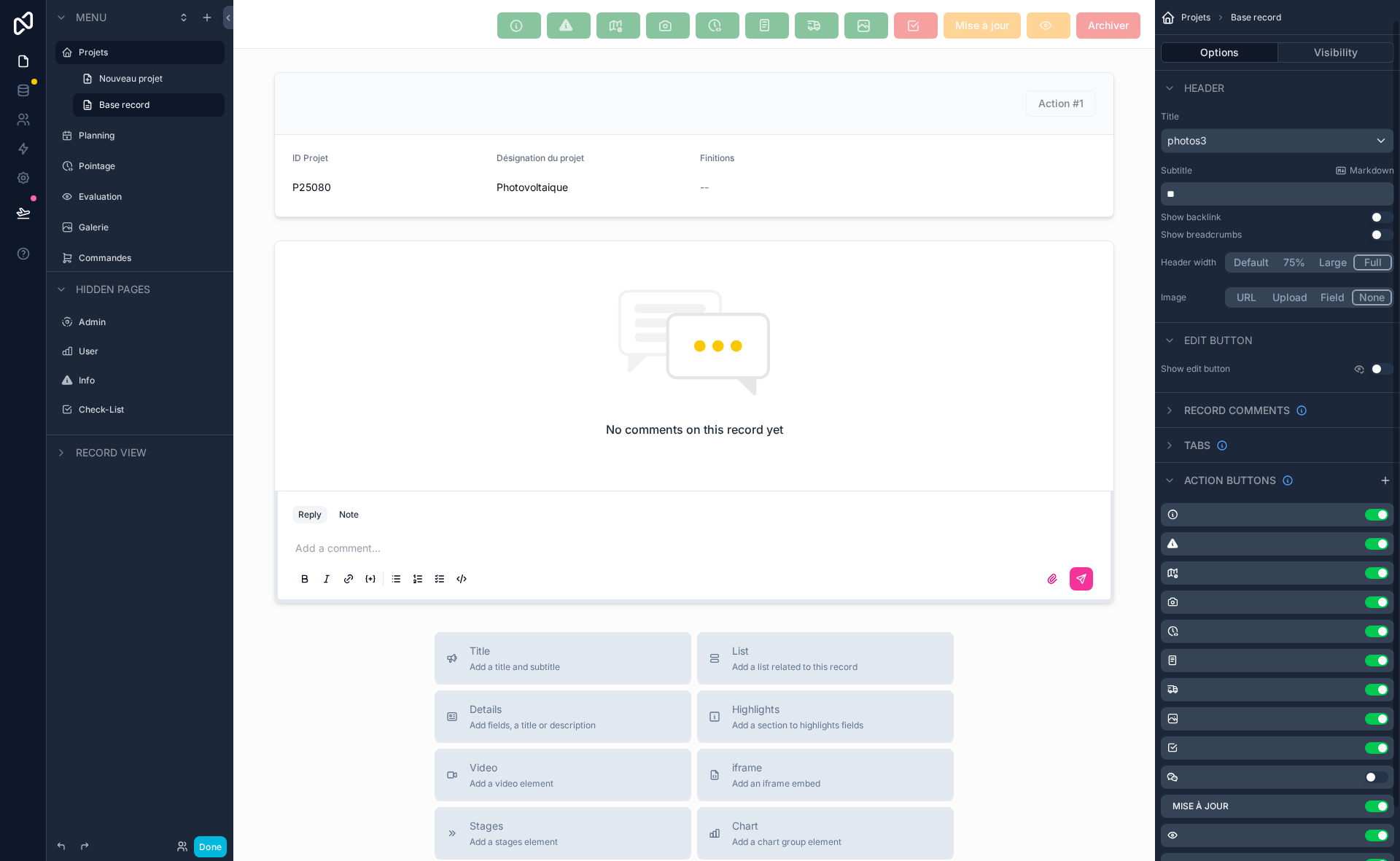
scroll to position [79, 0]
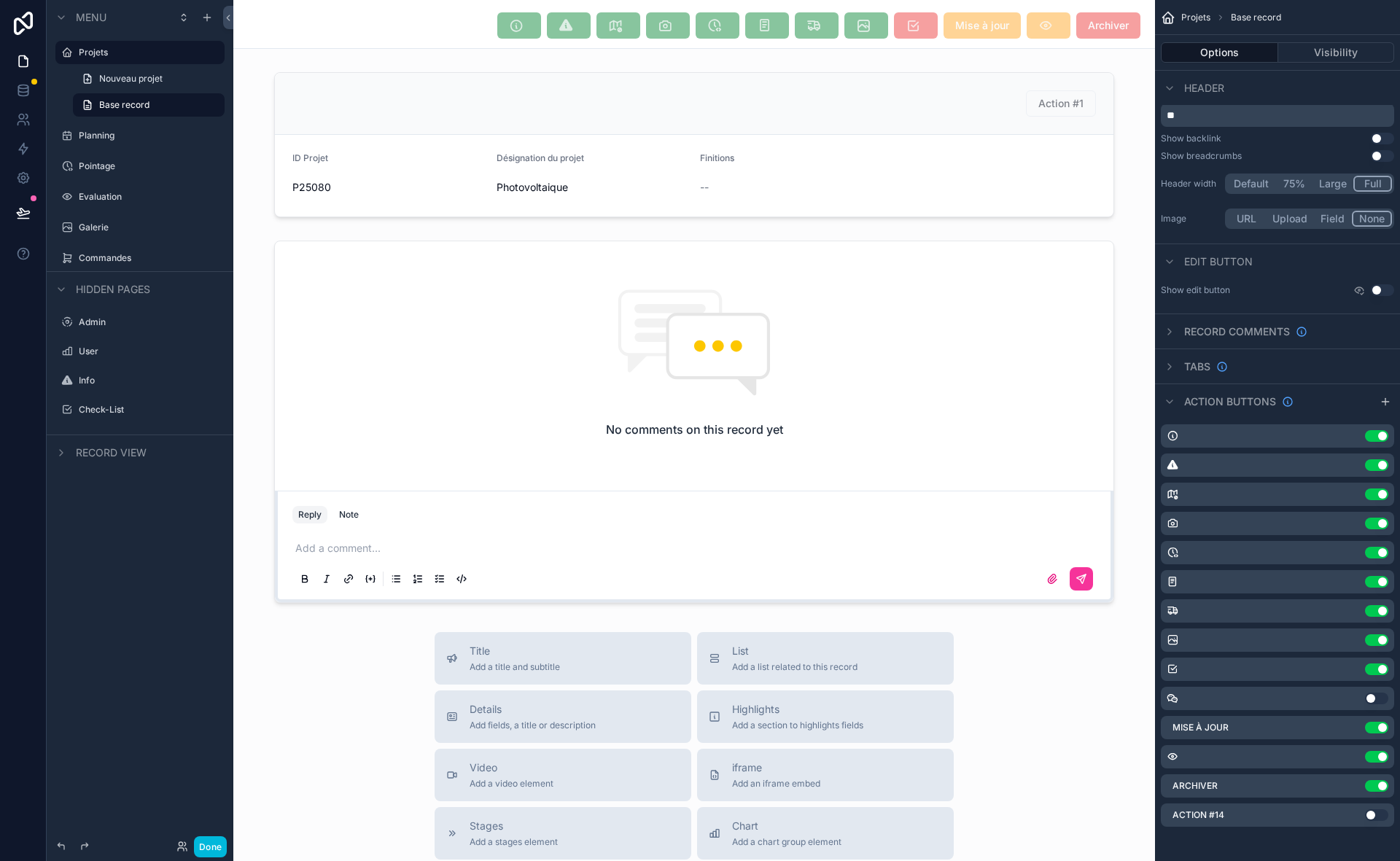
click at [1343, 769] on div "Archiver Use setting" at bounding box center [1278, 787] width 234 height 24
click at [1346, 769] on div "Archiver Use setting" at bounding box center [1278, 787] width 234 height 24
click at [31, 215] on button at bounding box center [23, 212] width 32 height 41
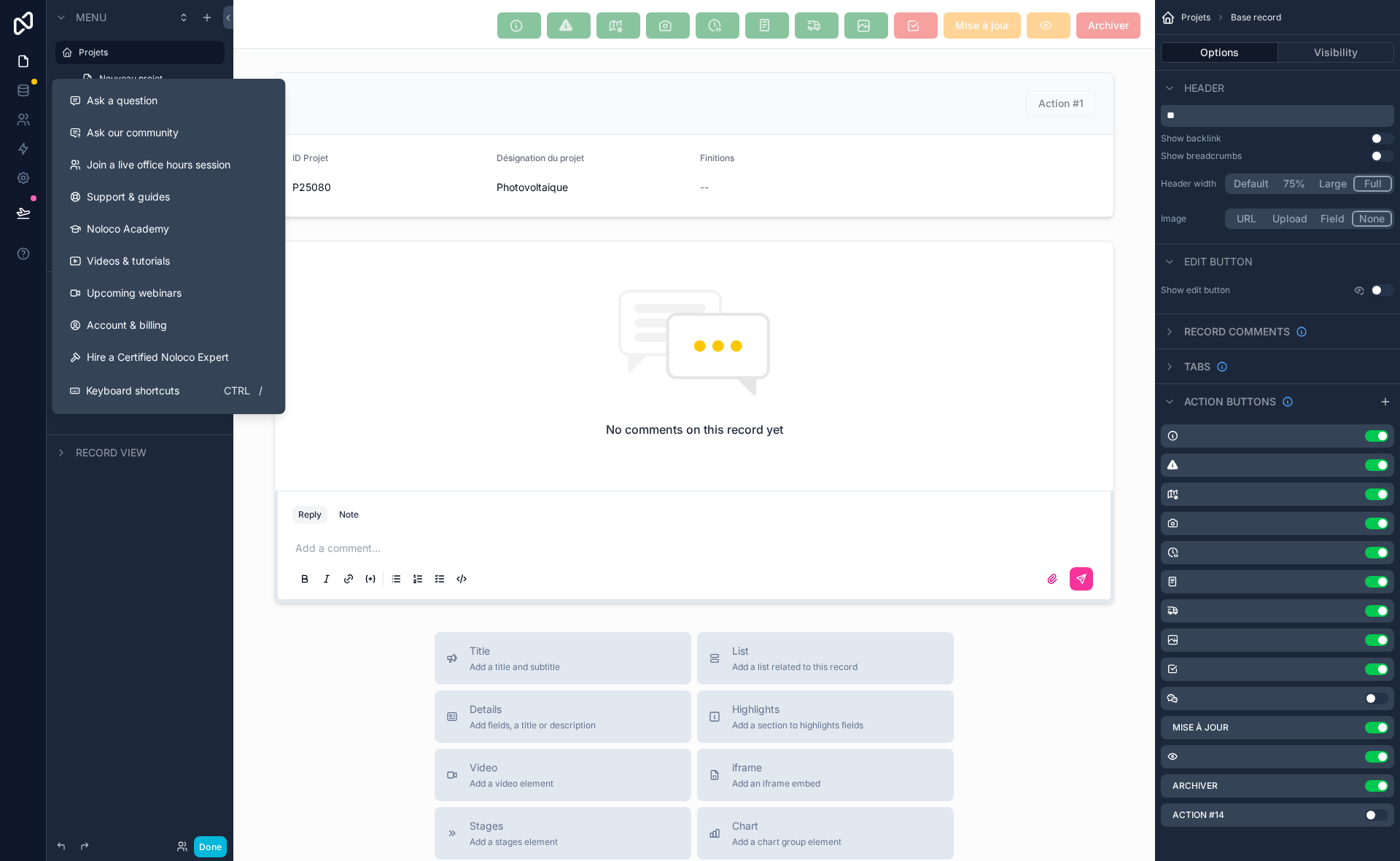
click at [158, 395] on span "Keyboard shortcuts" at bounding box center [132, 391] width 93 height 15
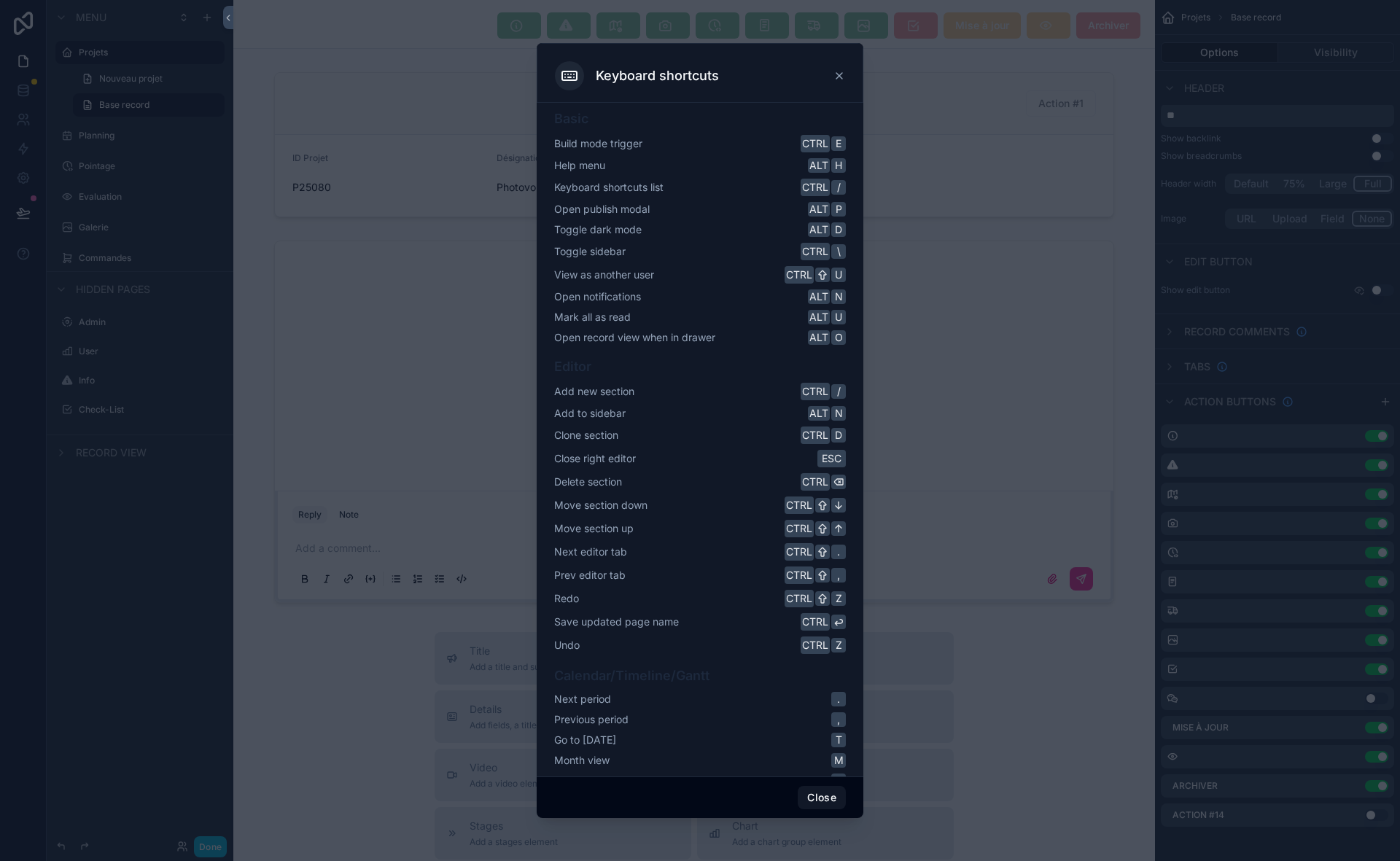
click at [831, 769] on button "Close" at bounding box center [821, 798] width 48 height 24
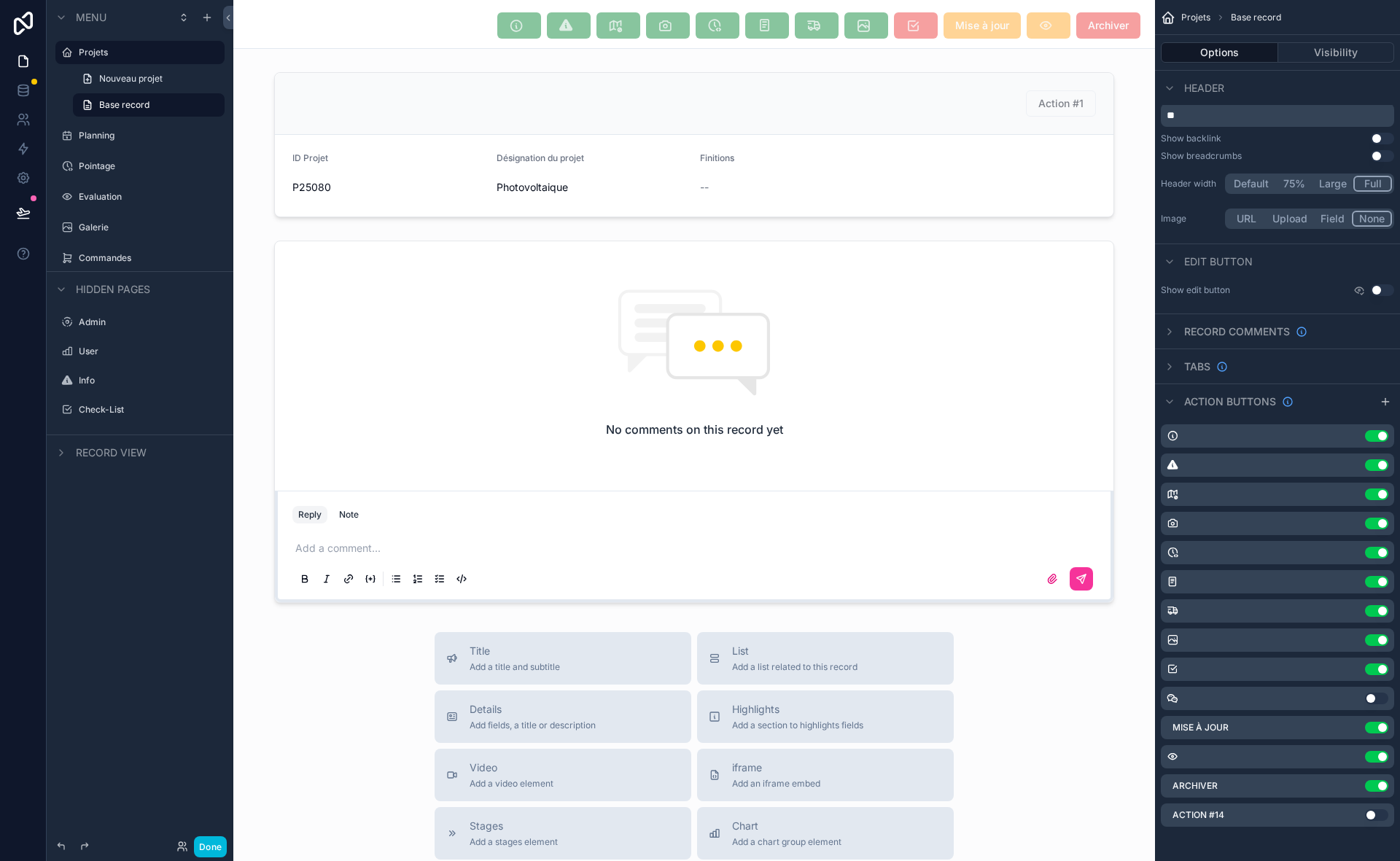
click at [1344, 769] on div "Action #14 Use setting" at bounding box center [1278, 816] width 234 height 24
click at [1040, 99] on div "scrollable content" at bounding box center [694, 144] width 922 height 157
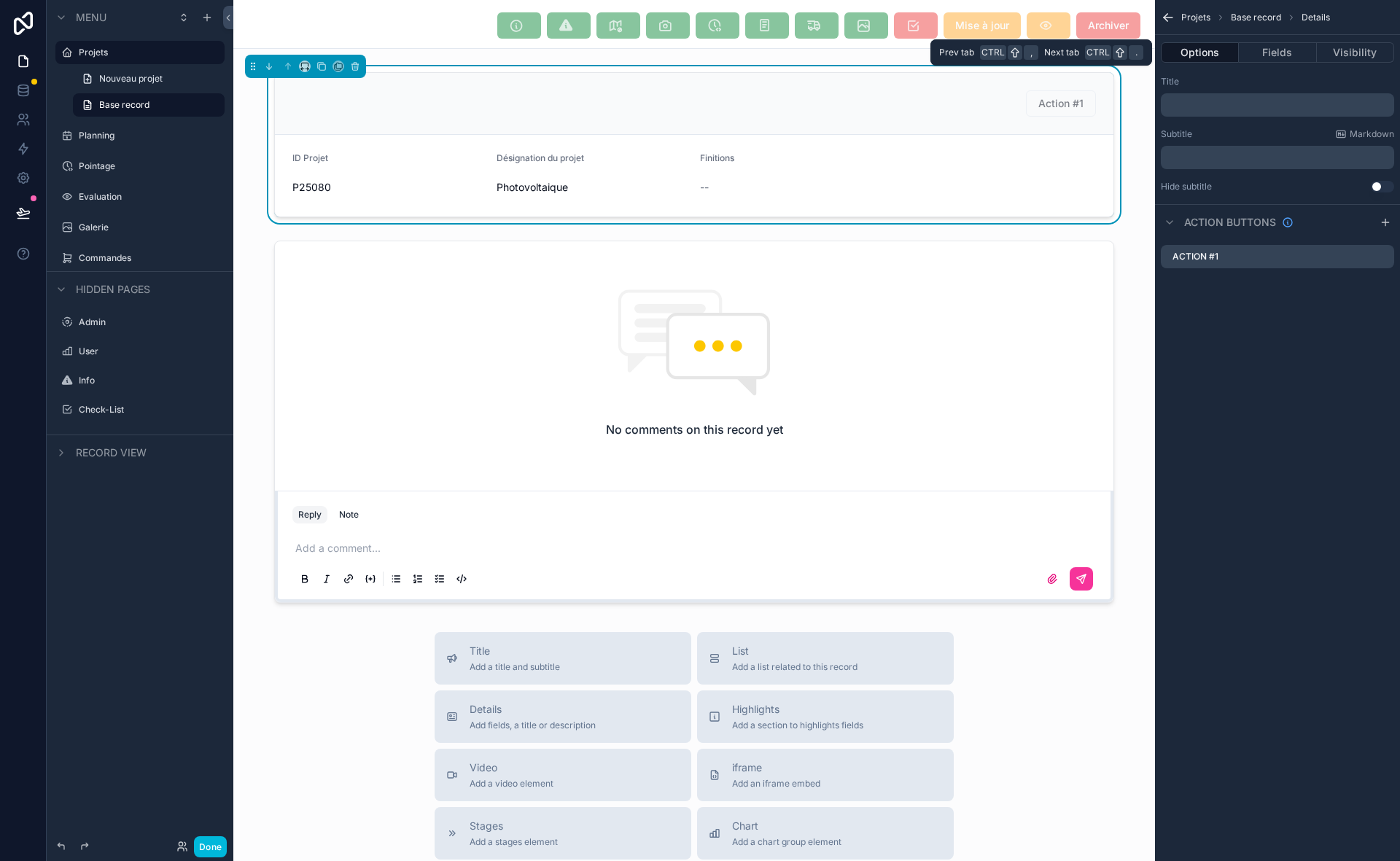
click at [1296, 47] on button "Fields" at bounding box center [1277, 53] width 77 height 21
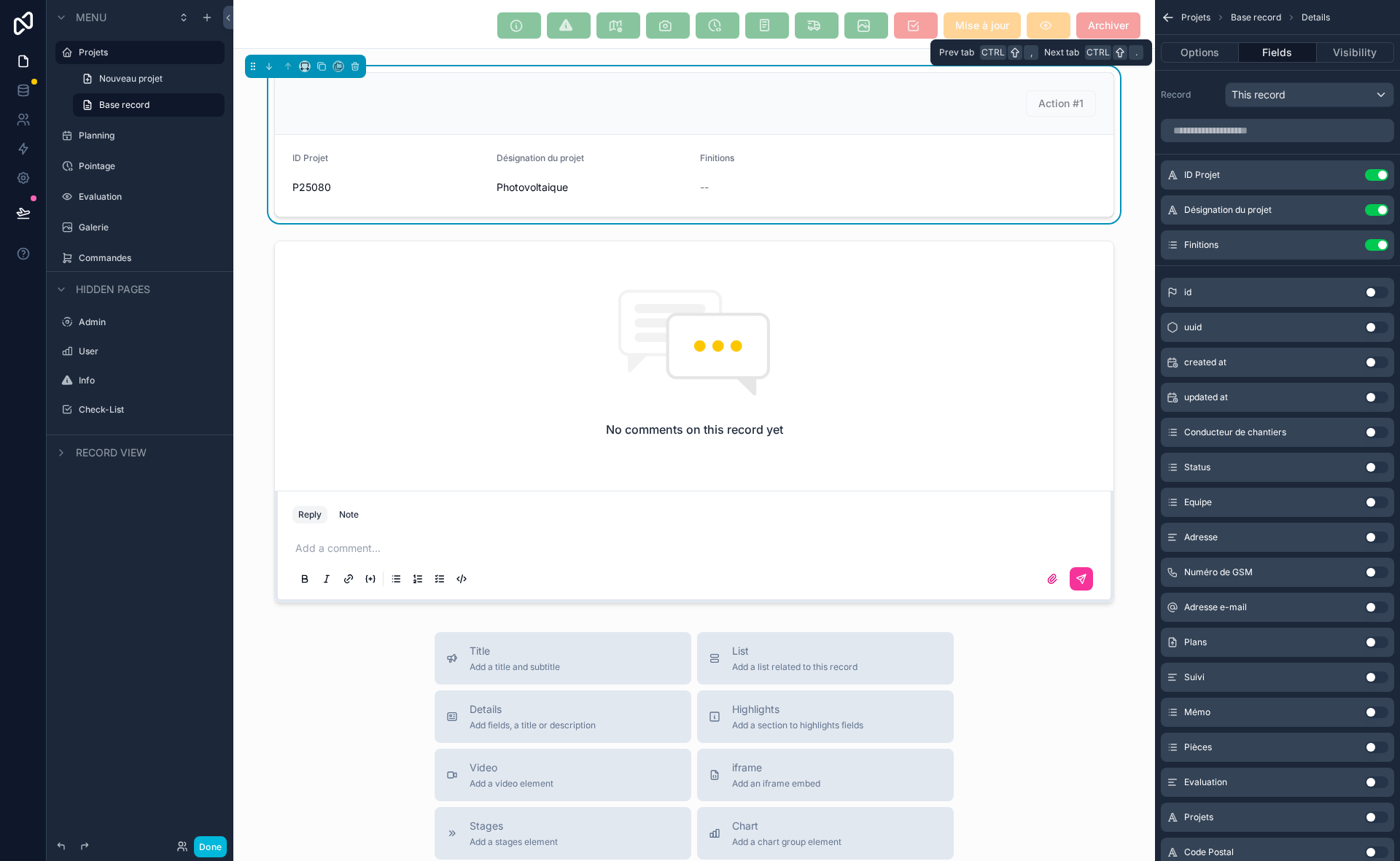
click at [1194, 54] on button "Options" at bounding box center [1200, 53] width 78 height 21
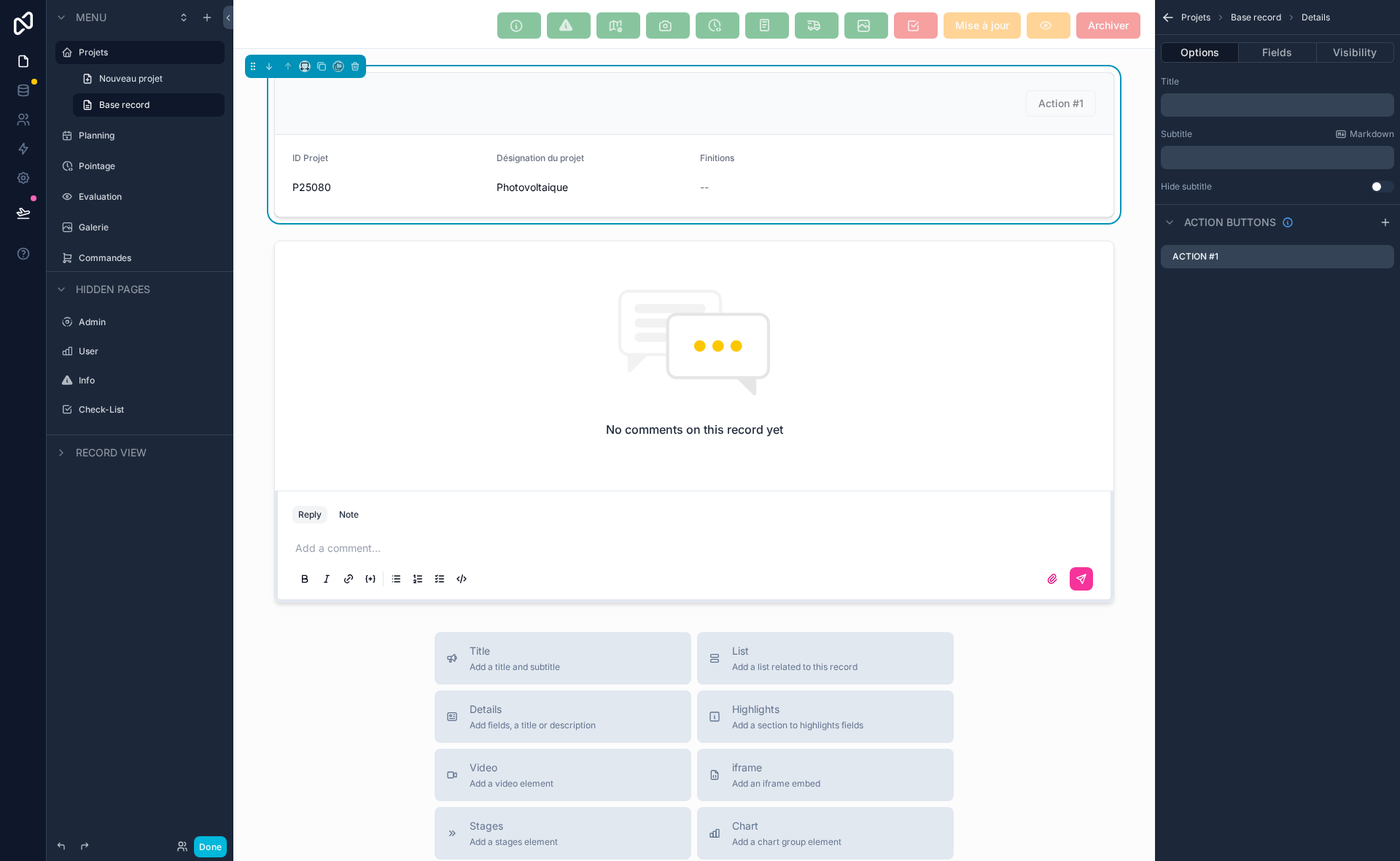
click at [1308, 250] on div "Action #1" at bounding box center [1278, 256] width 234 height 24
click at [1280, 48] on button "Fields" at bounding box center [1277, 53] width 77 height 21
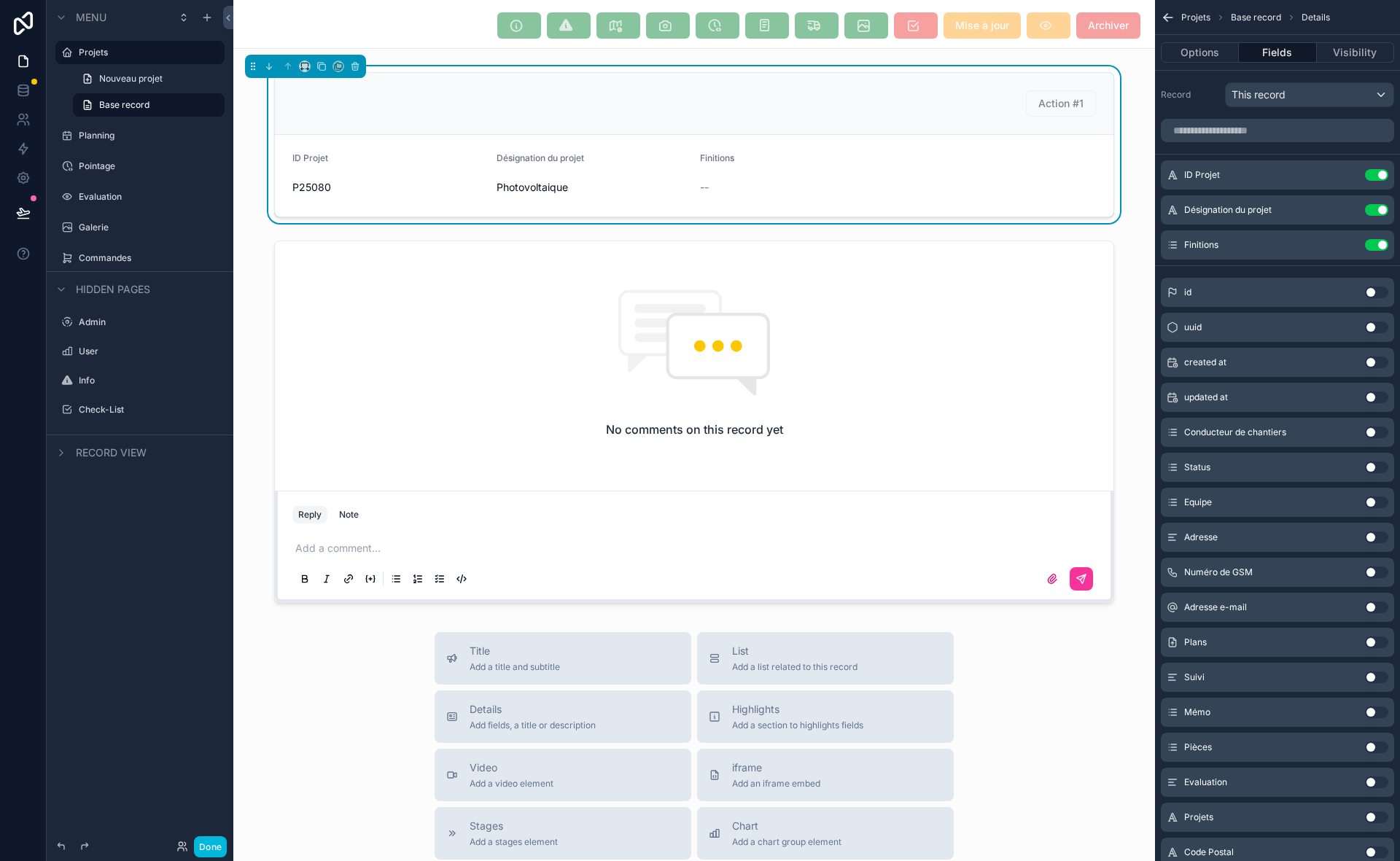
click at [1343, 242] on div "Finitions Use setting" at bounding box center [1278, 245] width 234 height 29
click at [1346, 242] on div "Finitions Use setting" at bounding box center [1278, 245] width 234 height 29
click at [1174, 242] on icon "scrollable content" at bounding box center [1173, 242] width 5 height 0
click at [1335, 247] on div "Finitions Use setting" at bounding box center [1278, 245] width 234 height 29
click at [1348, 245] on div "Finitions Use setting" at bounding box center [1278, 245] width 234 height 29
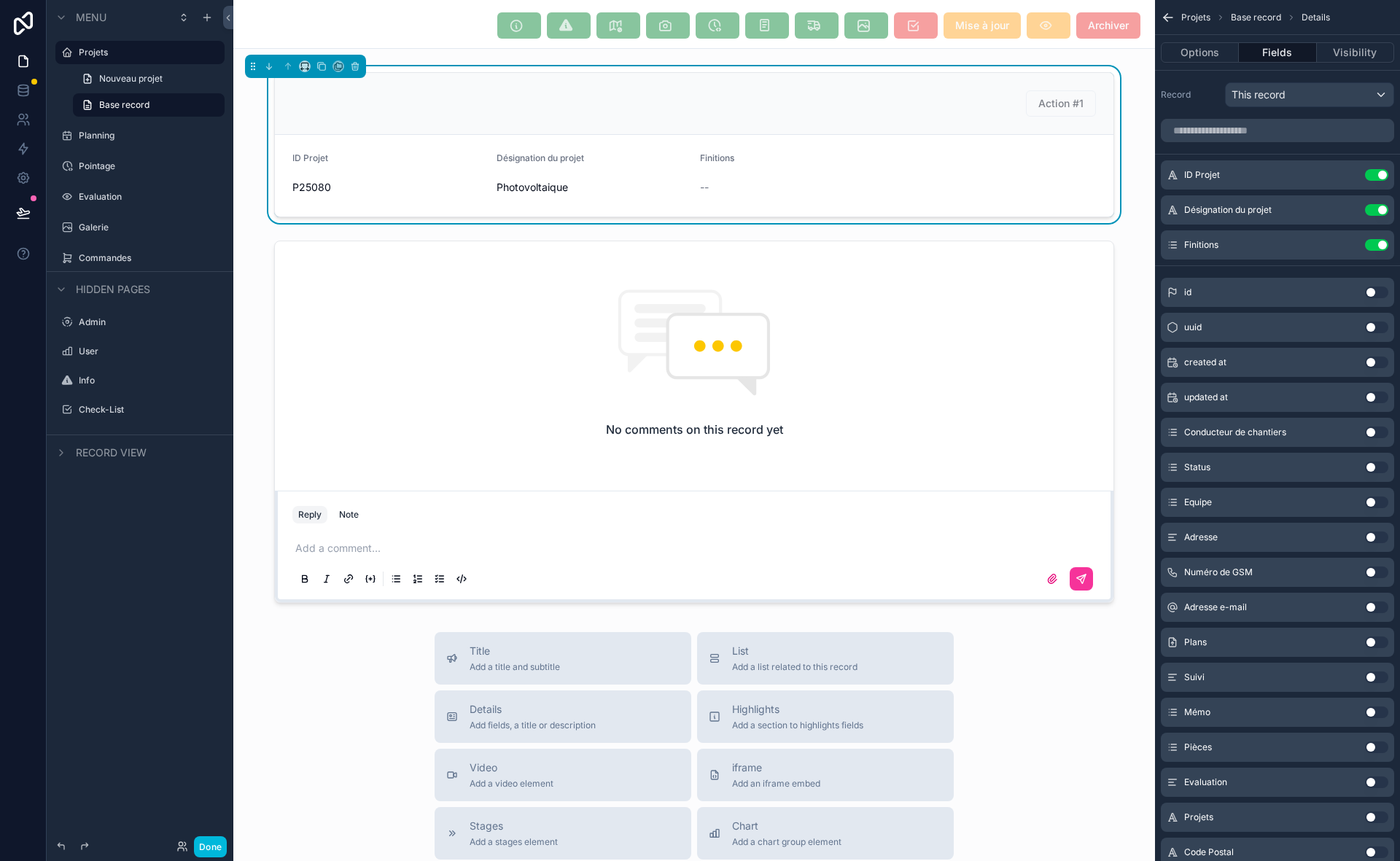
click at [1348, 246] on div "Finitions Use setting" at bounding box center [1278, 245] width 234 height 29
click at [1348, 248] on div "Finitions Use setting" at bounding box center [1278, 245] width 234 height 29
click at [1199, 54] on button "Options" at bounding box center [1200, 53] width 78 height 21
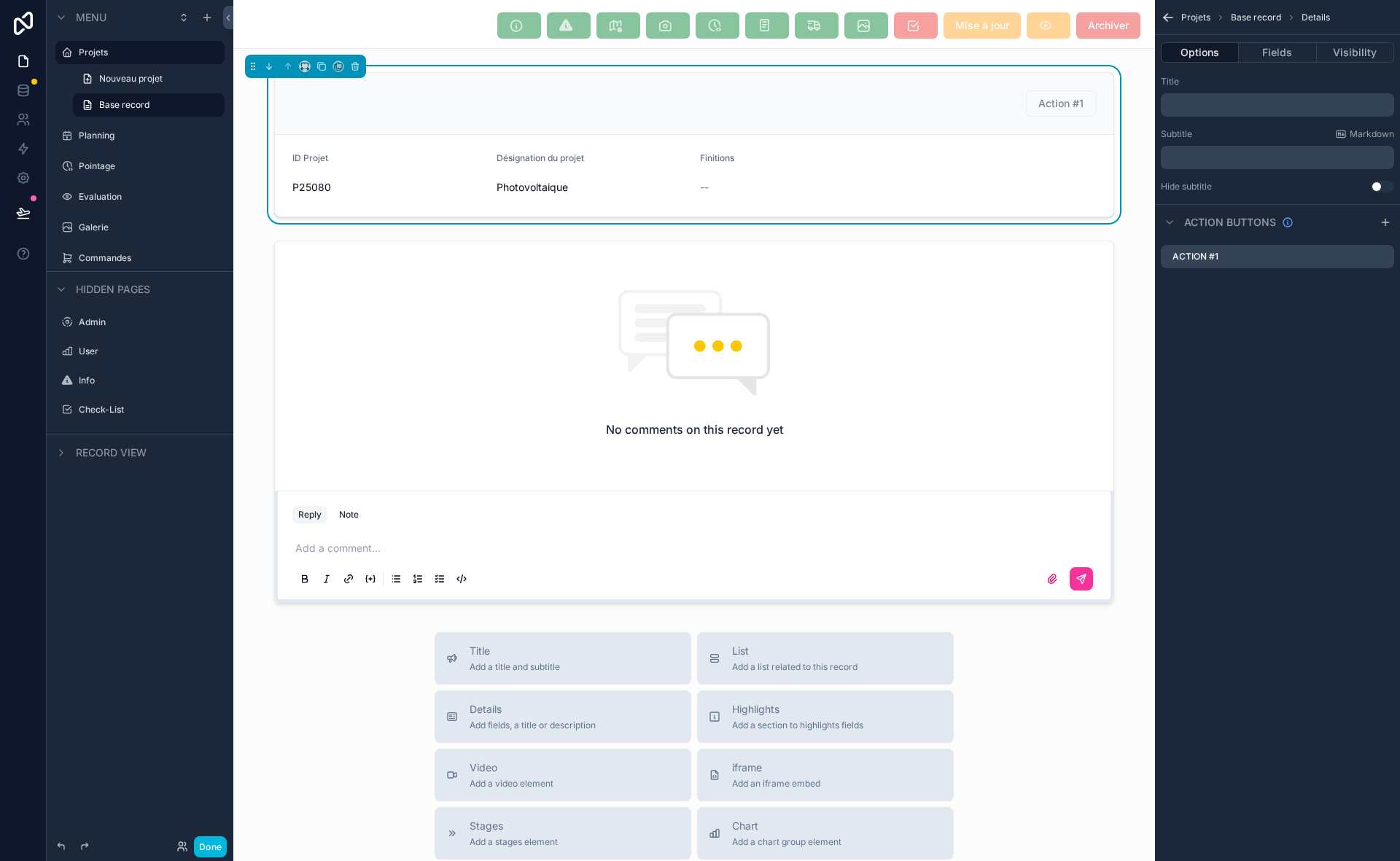
click at [34, 28] on icon at bounding box center [24, 24] width 29 height 24
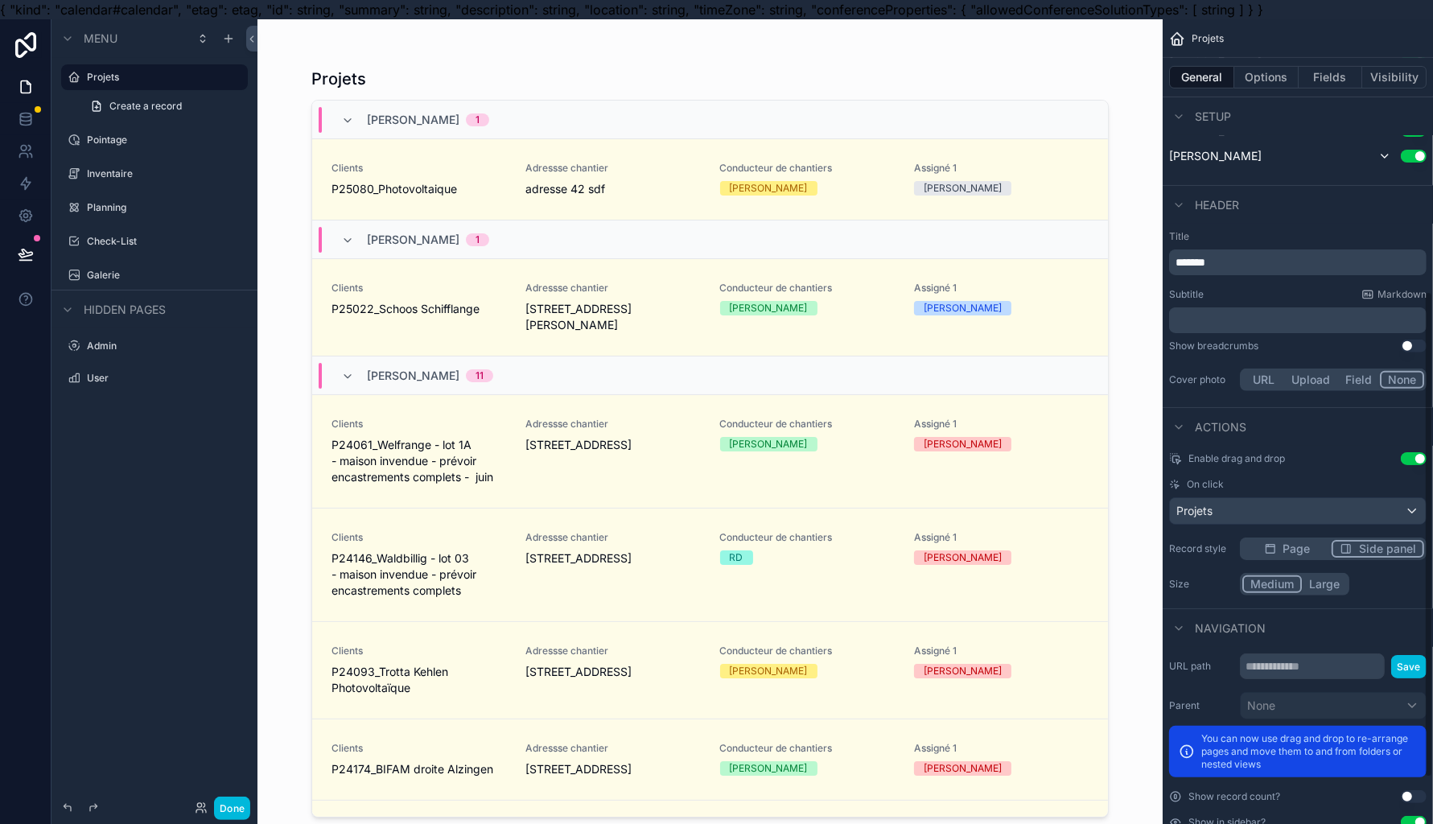
scroll to position [6, 0]
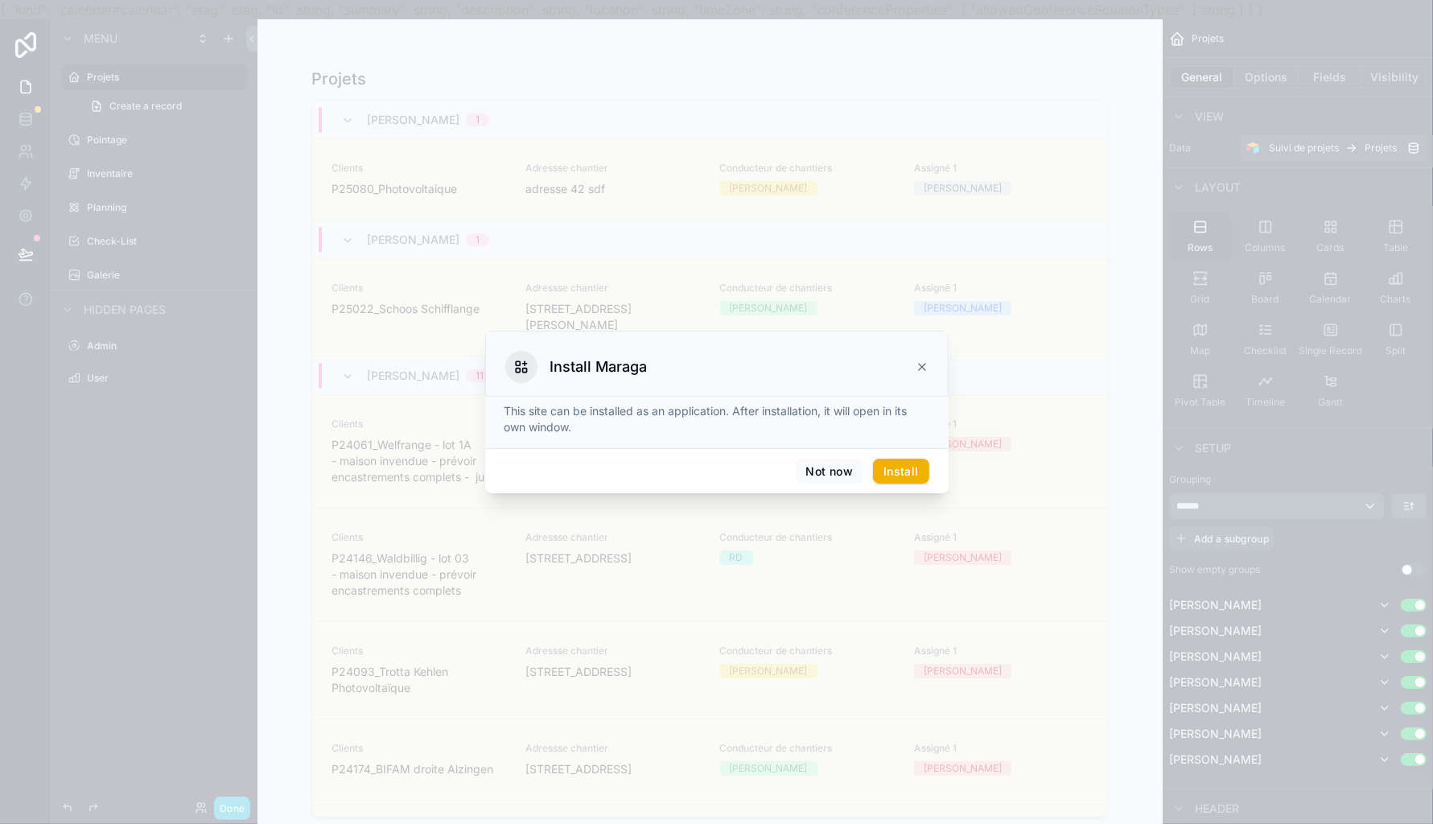
click at [919, 370] on icon at bounding box center [922, 367] width 6 height 6
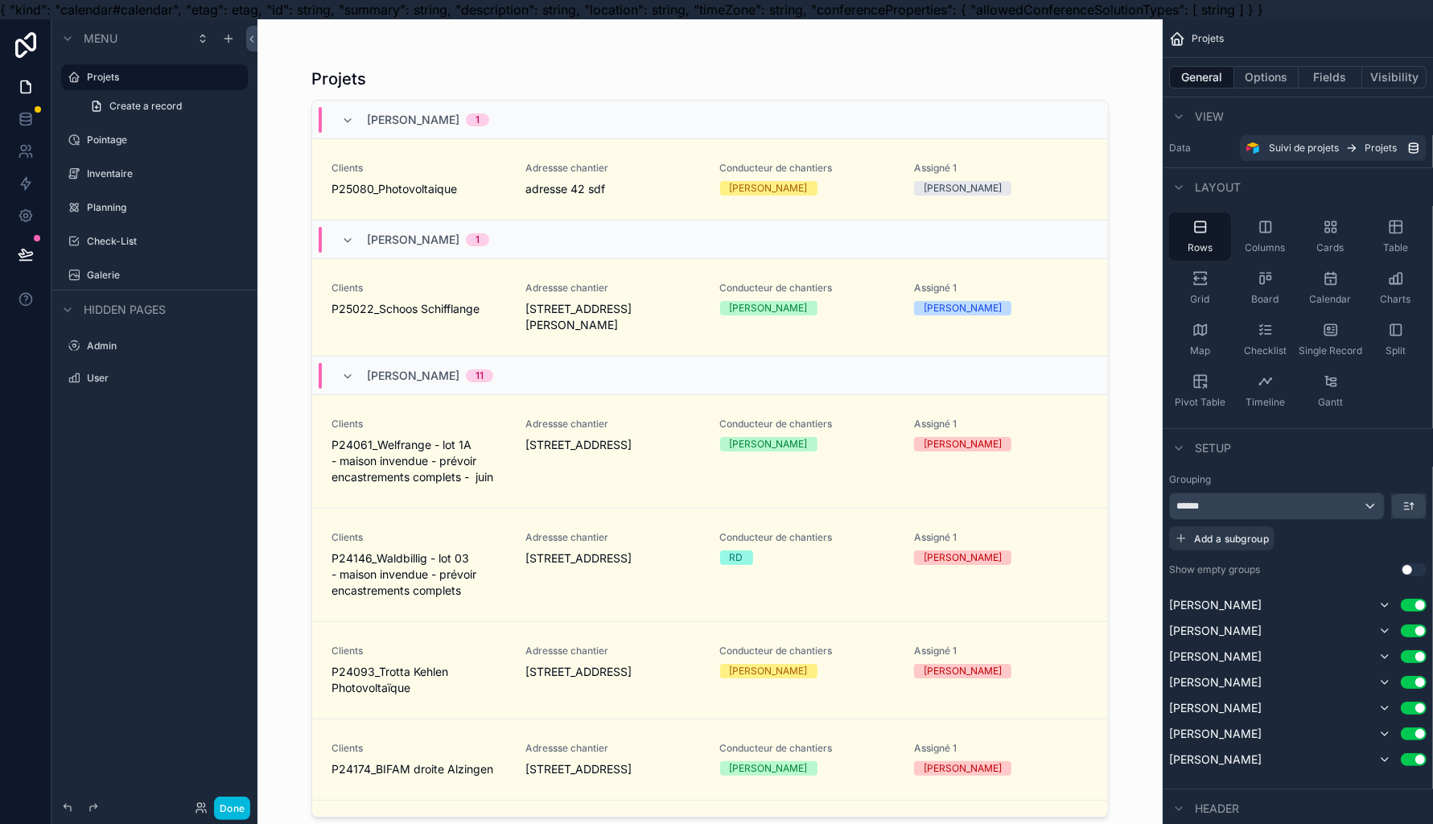
click at [874, 325] on div "scrollable content" at bounding box center [710, 421] width 823 height 805
click at [686, 196] on link "Clients P25080_Photovoltaique Adressse chantier adresse 42 sdf Conducteur de ch…" at bounding box center [710, 179] width 796 height 81
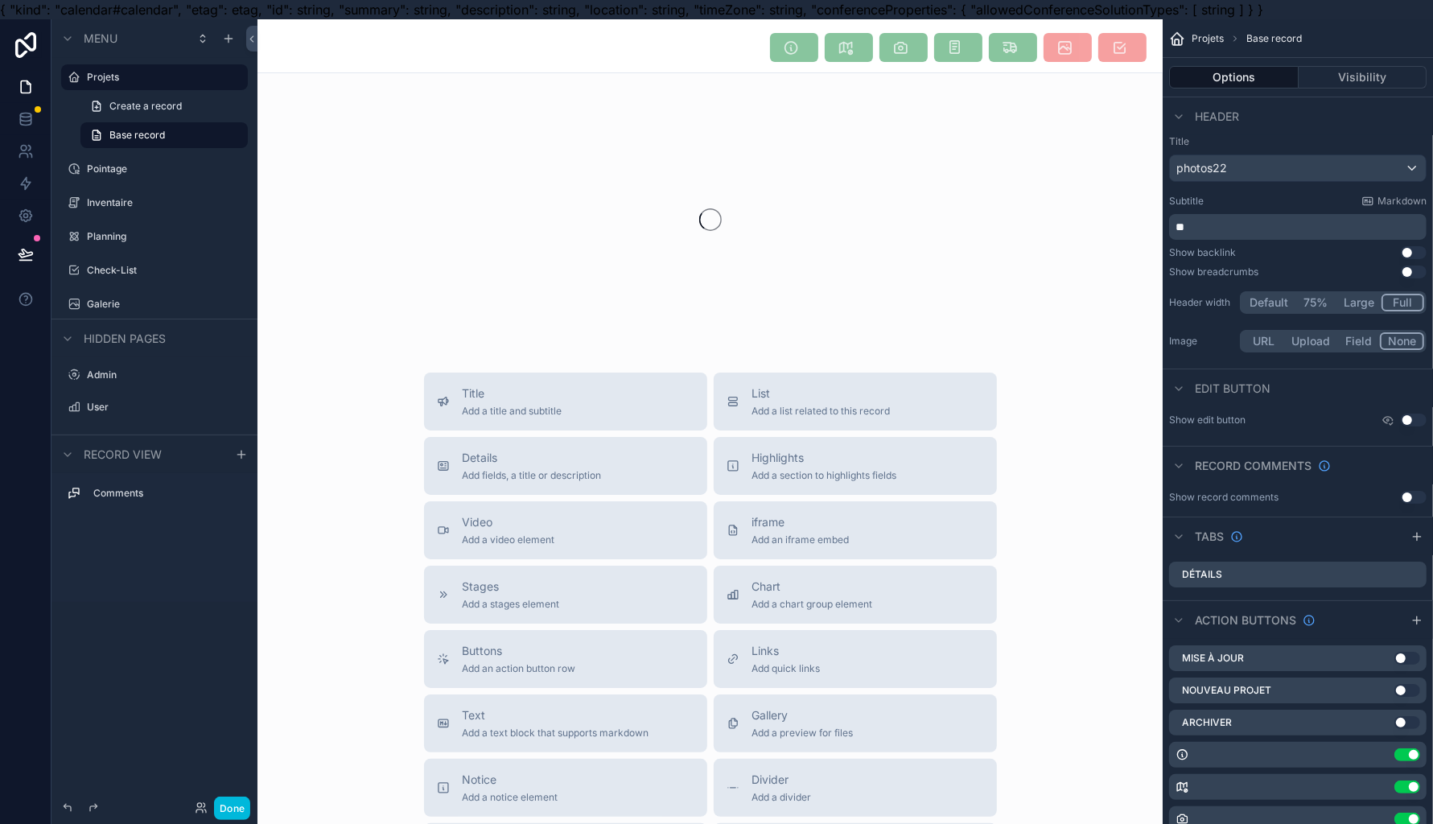
click at [686, 196] on div "scrollable content" at bounding box center [710, 220] width 905 height 254
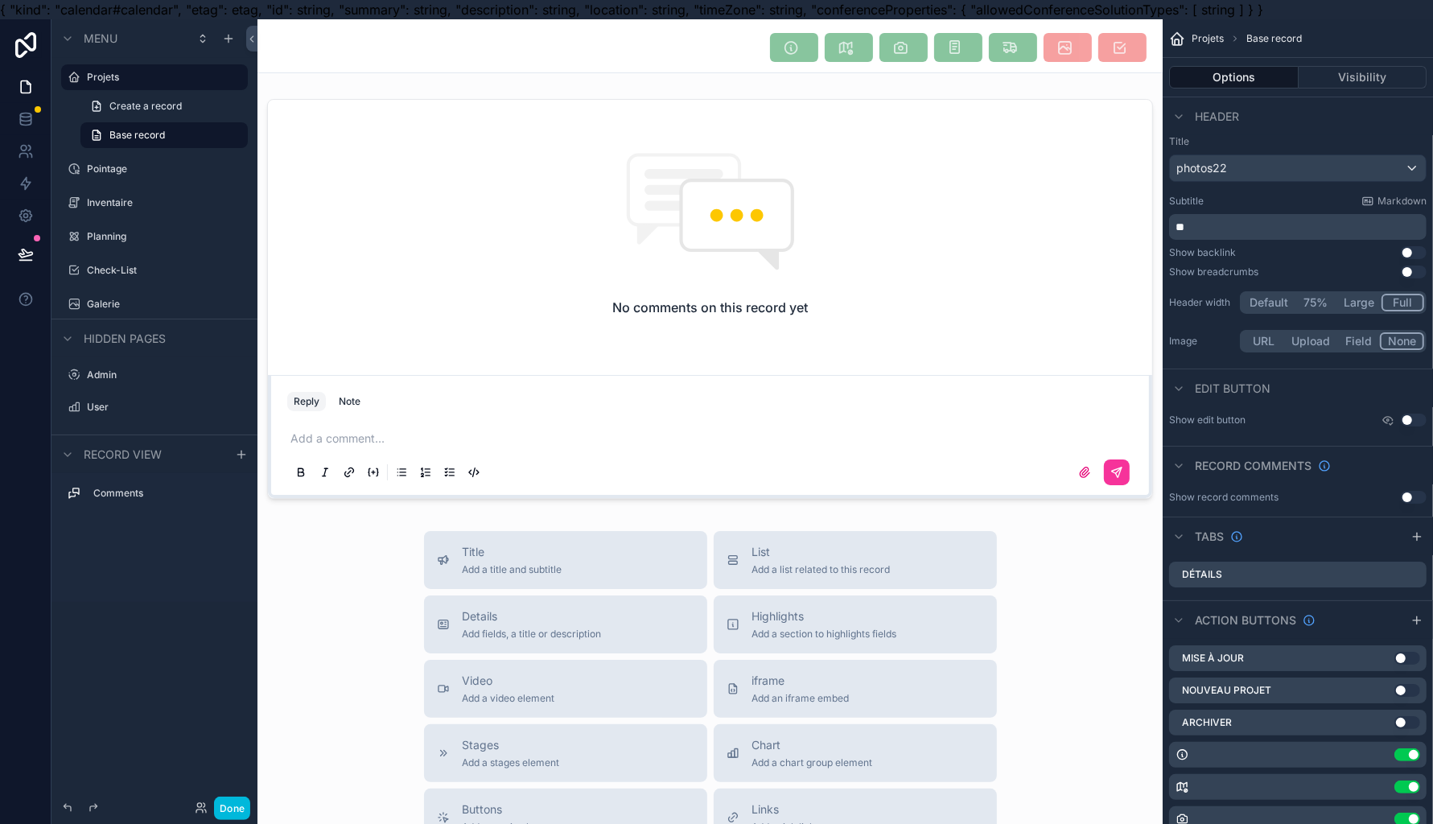
click at [1391, 752] on div "Use setting" at bounding box center [1298, 755] width 258 height 26
click at [1391, 753] on div "Use setting" at bounding box center [1298, 755] width 258 height 26
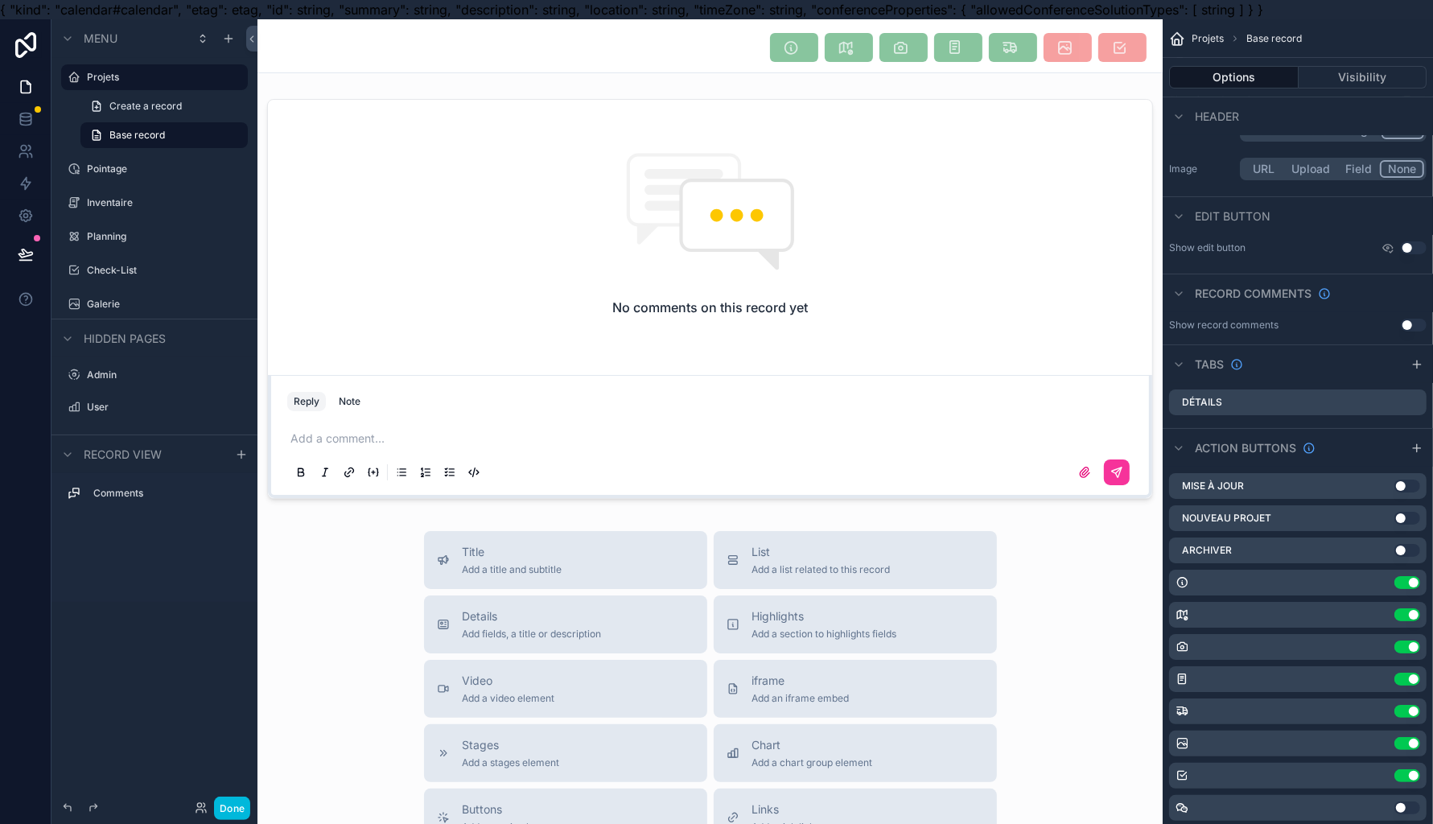
scroll to position [34, 0]
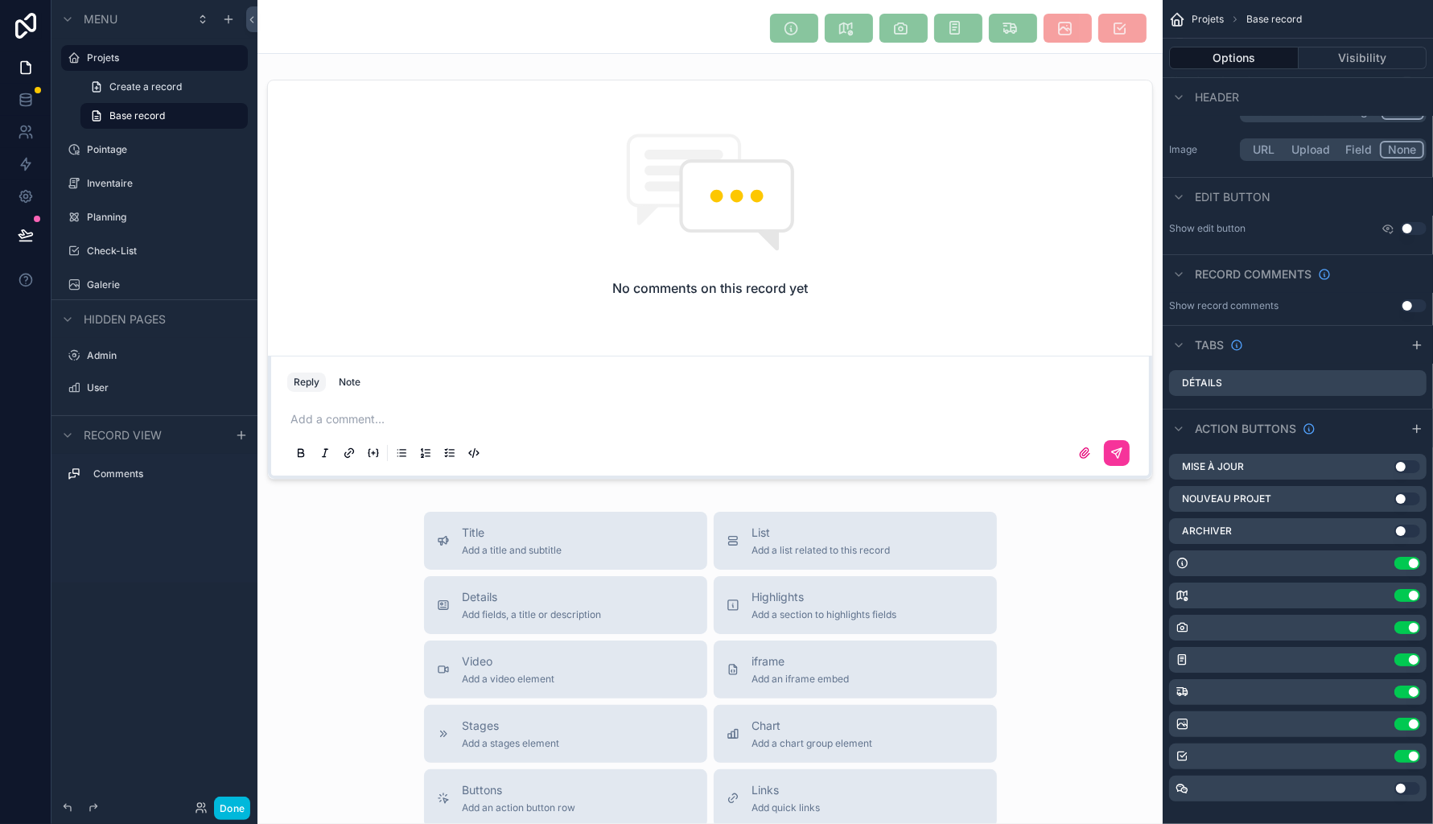
click at [1388, 744] on div "Use setting" at bounding box center [1298, 757] width 258 height 26
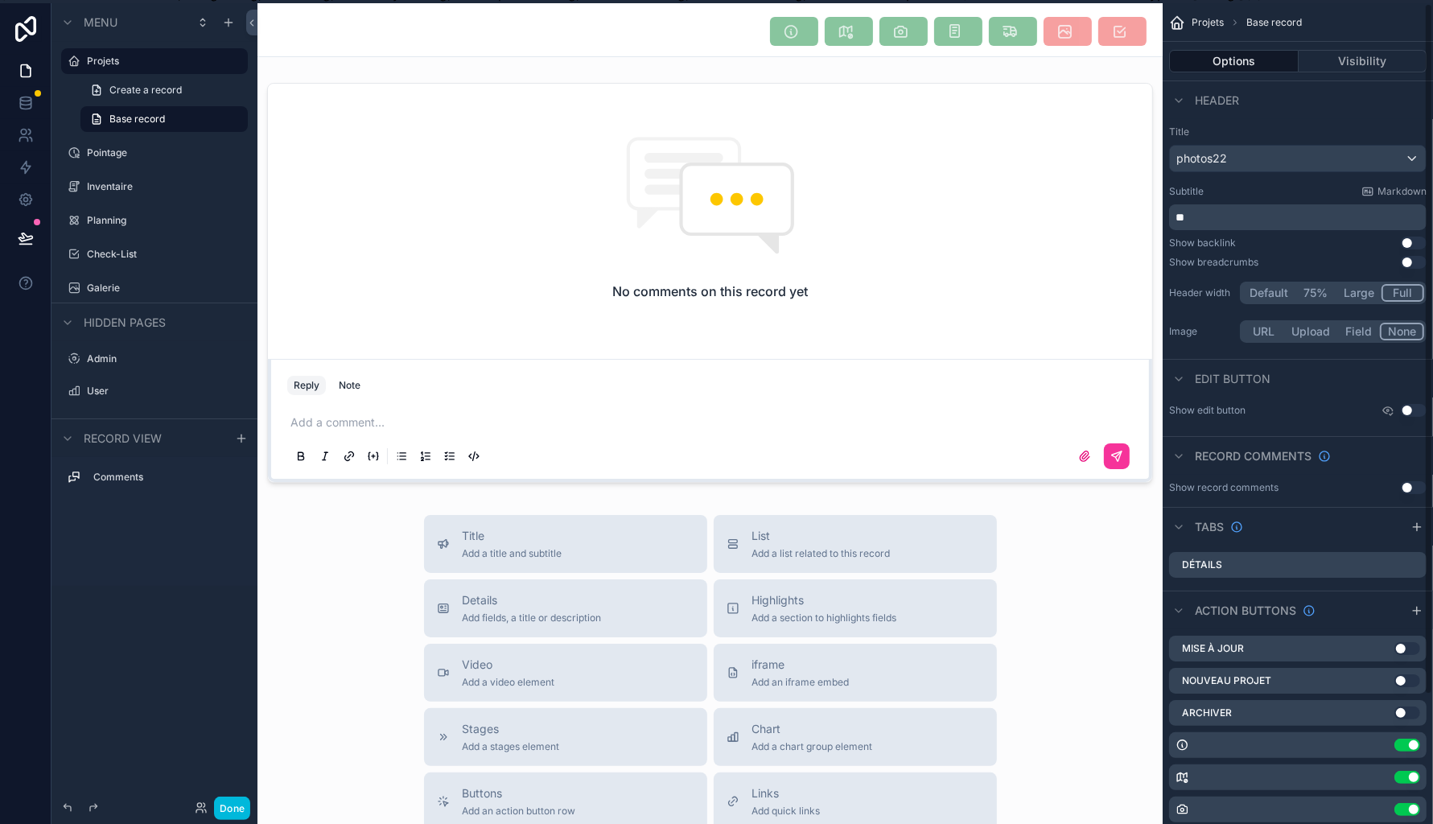
scroll to position [0, 0]
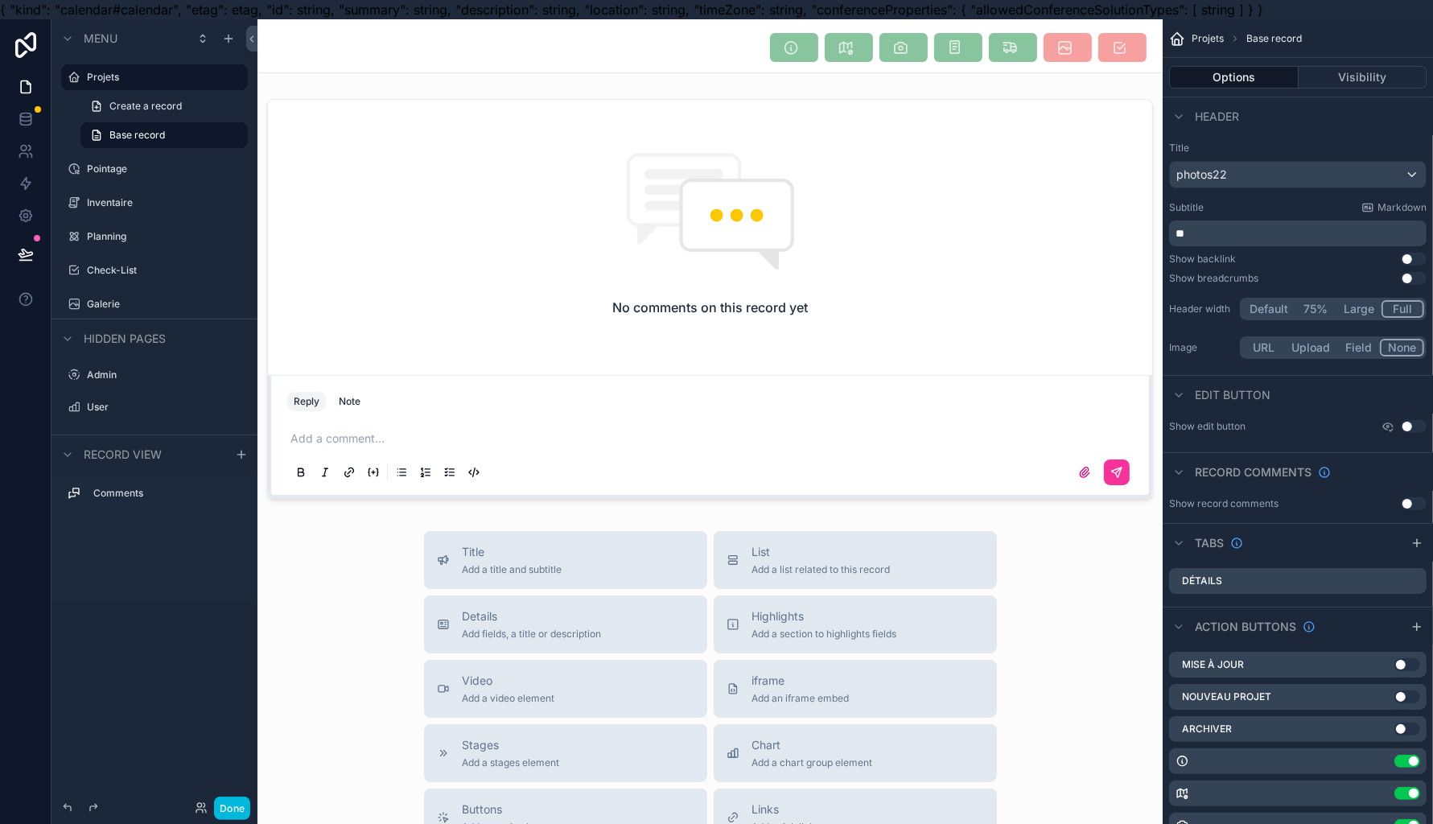
click at [23, 52] on icon at bounding box center [25, 45] width 21 height 26
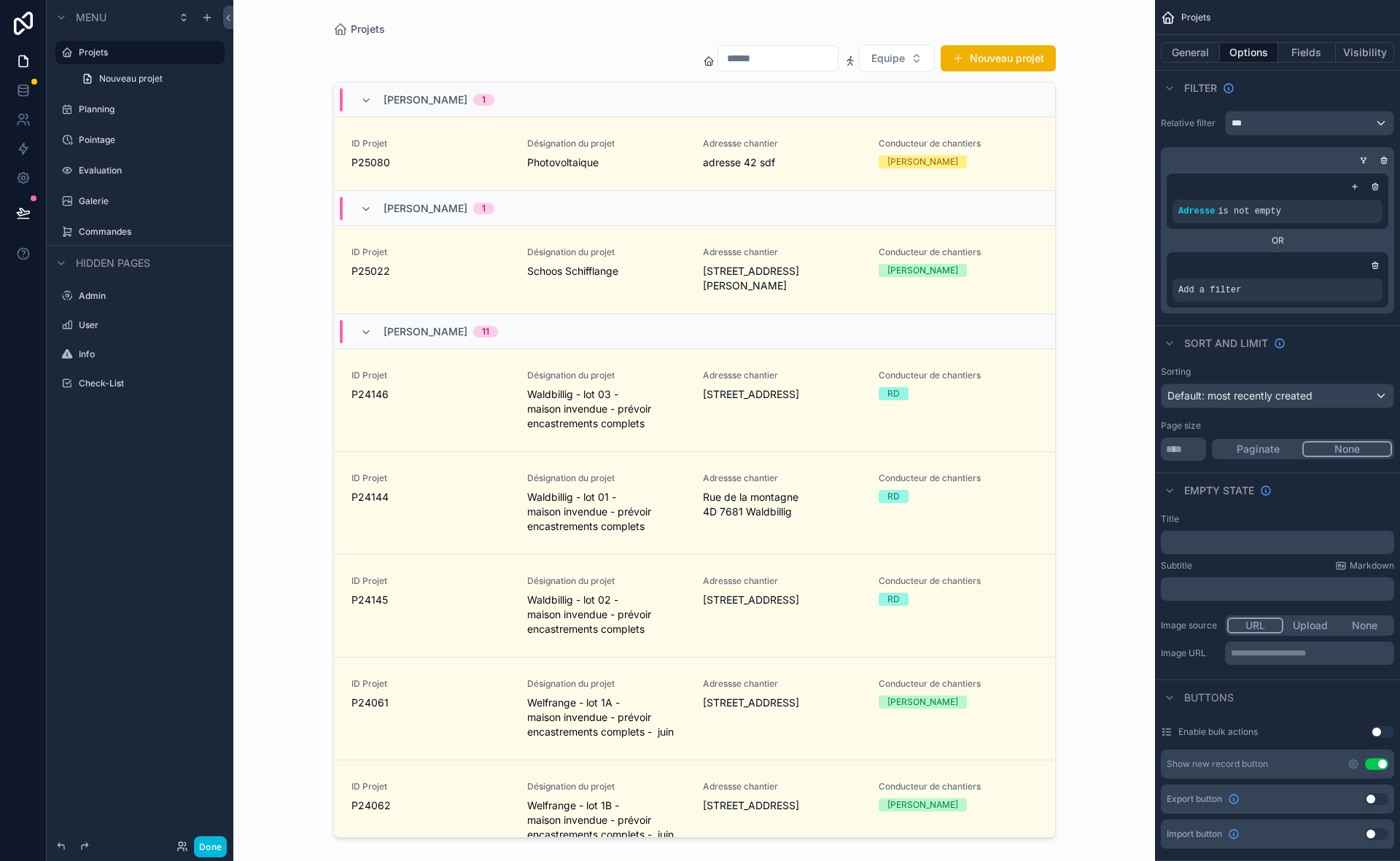
click at [803, 151] on div "scrollable content" at bounding box center [694, 421] width 746 height 844
click at [803, 151] on div "Adressse chantier adresse 42 sdf" at bounding box center [782, 153] width 159 height 32
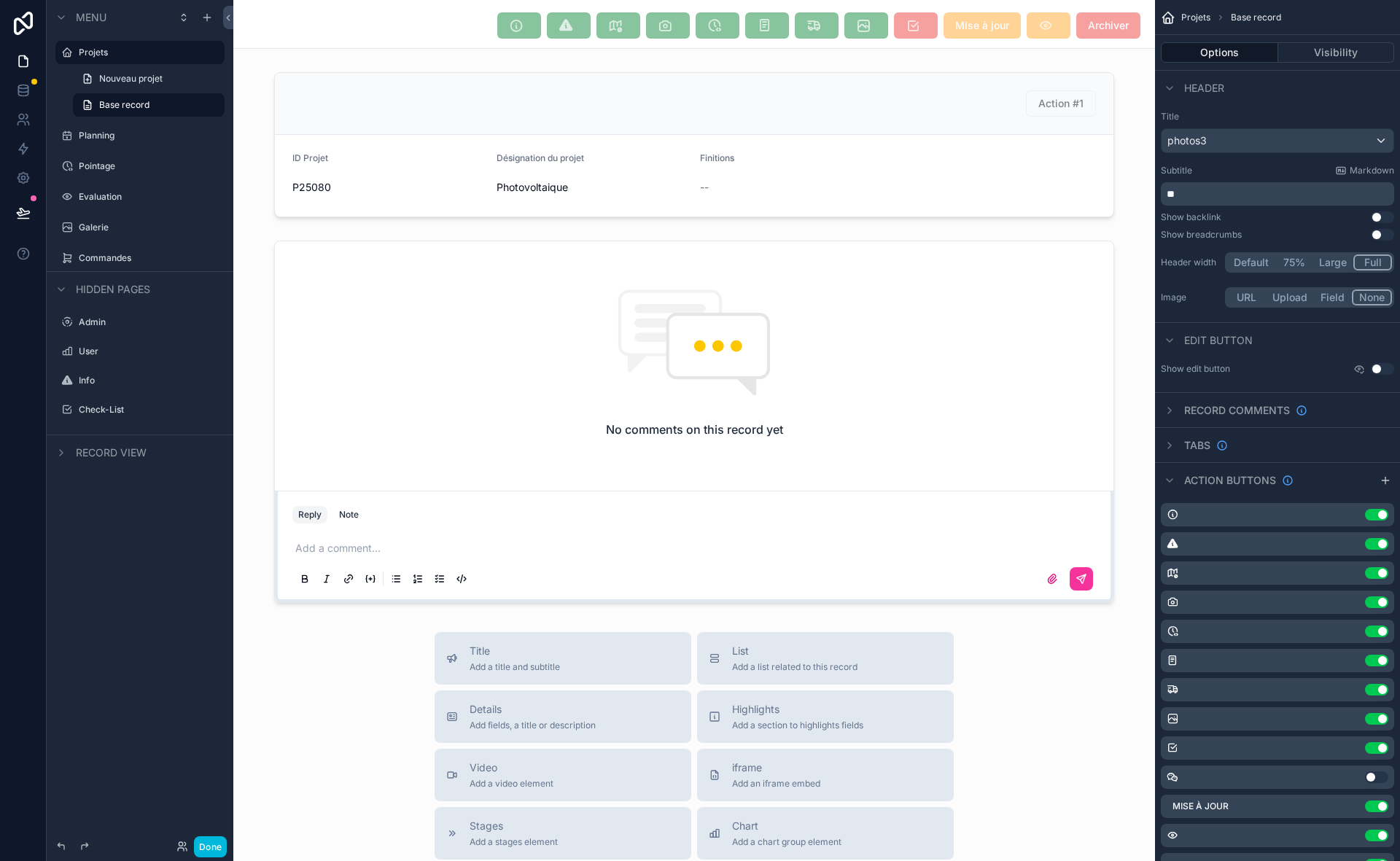
click at [1350, 782] on div "Use setting" at bounding box center [1278, 778] width 234 height 24
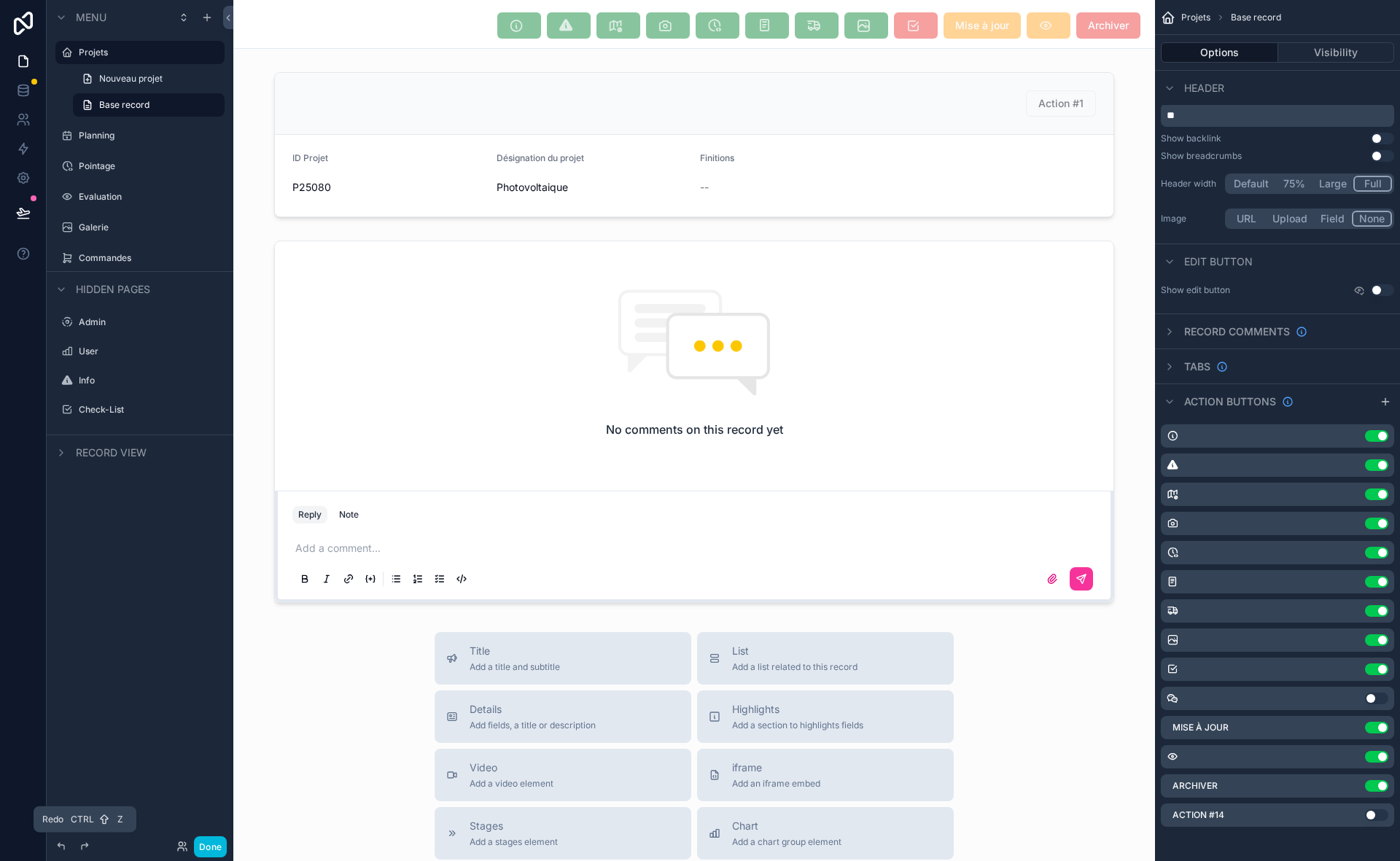
click at [83, 847] on icon at bounding box center [84, 846] width 12 height 12
click at [84, 846] on icon at bounding box center [84, 846] width 12 height 12
click at [62, 847] on icon at bounding box center [61, 846] width 12 height 12
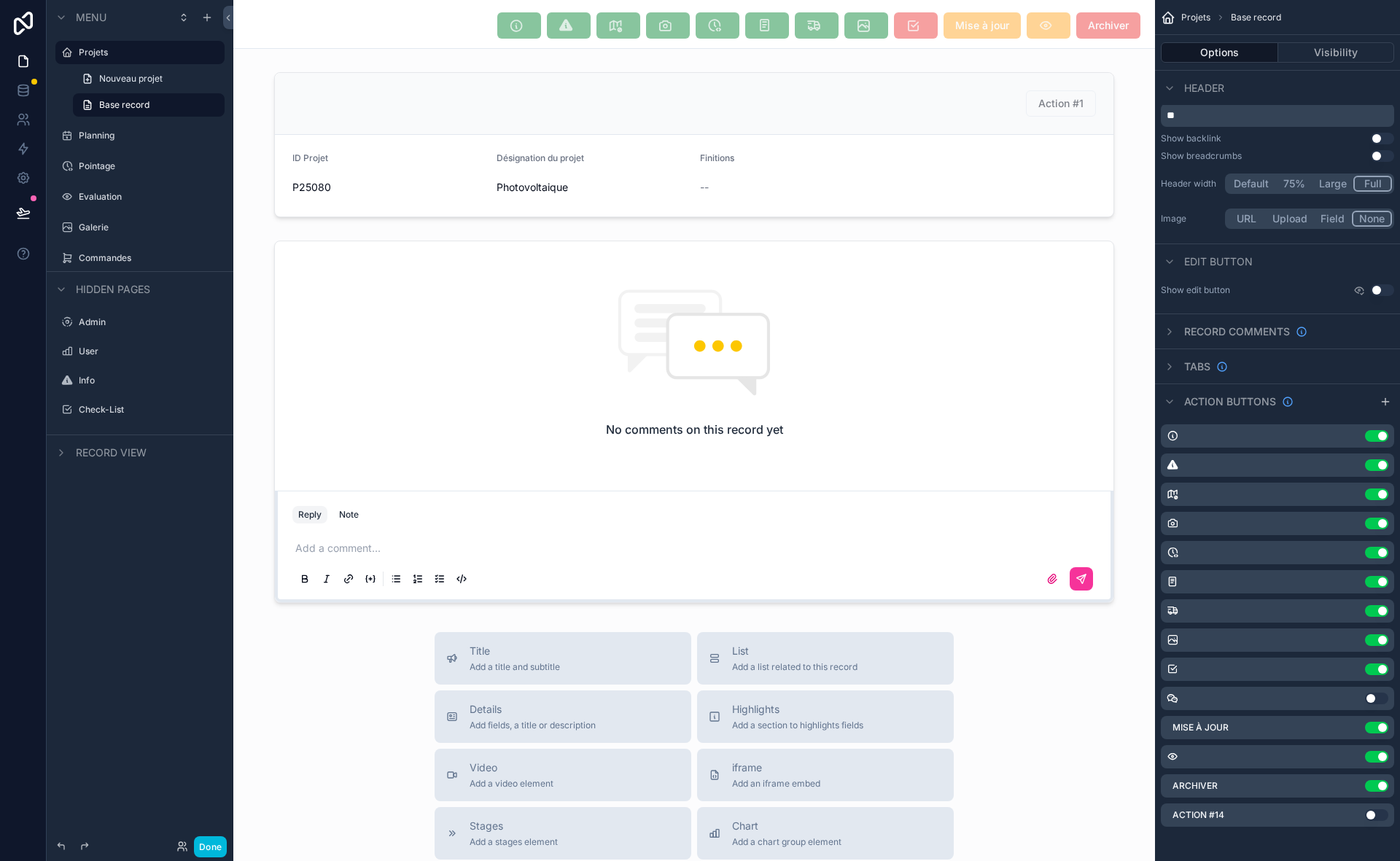
click at [77, 845] on div at bounding box center [84, 846] width 17 height 17
click at [179, 842] on icon at bounding box center [182, 846] width 12 height 12
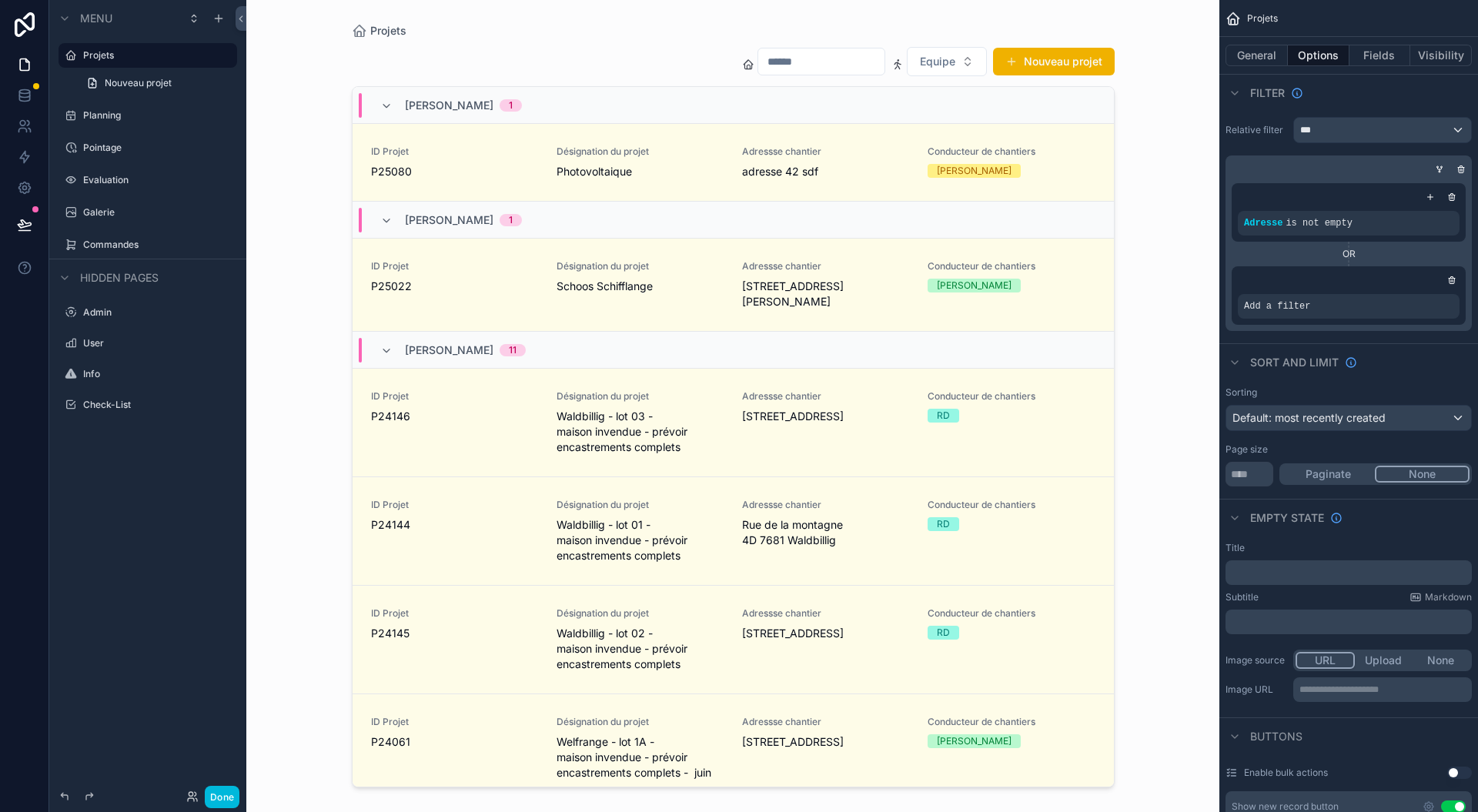
click at [859, 160] on div "scrollable content" at bounding box center [733, 397] width 787 height 794
click at [859, 160] on div "Adressse chantier adresse 42 sdf" at bounding box center [826, 162] width 167 height 33
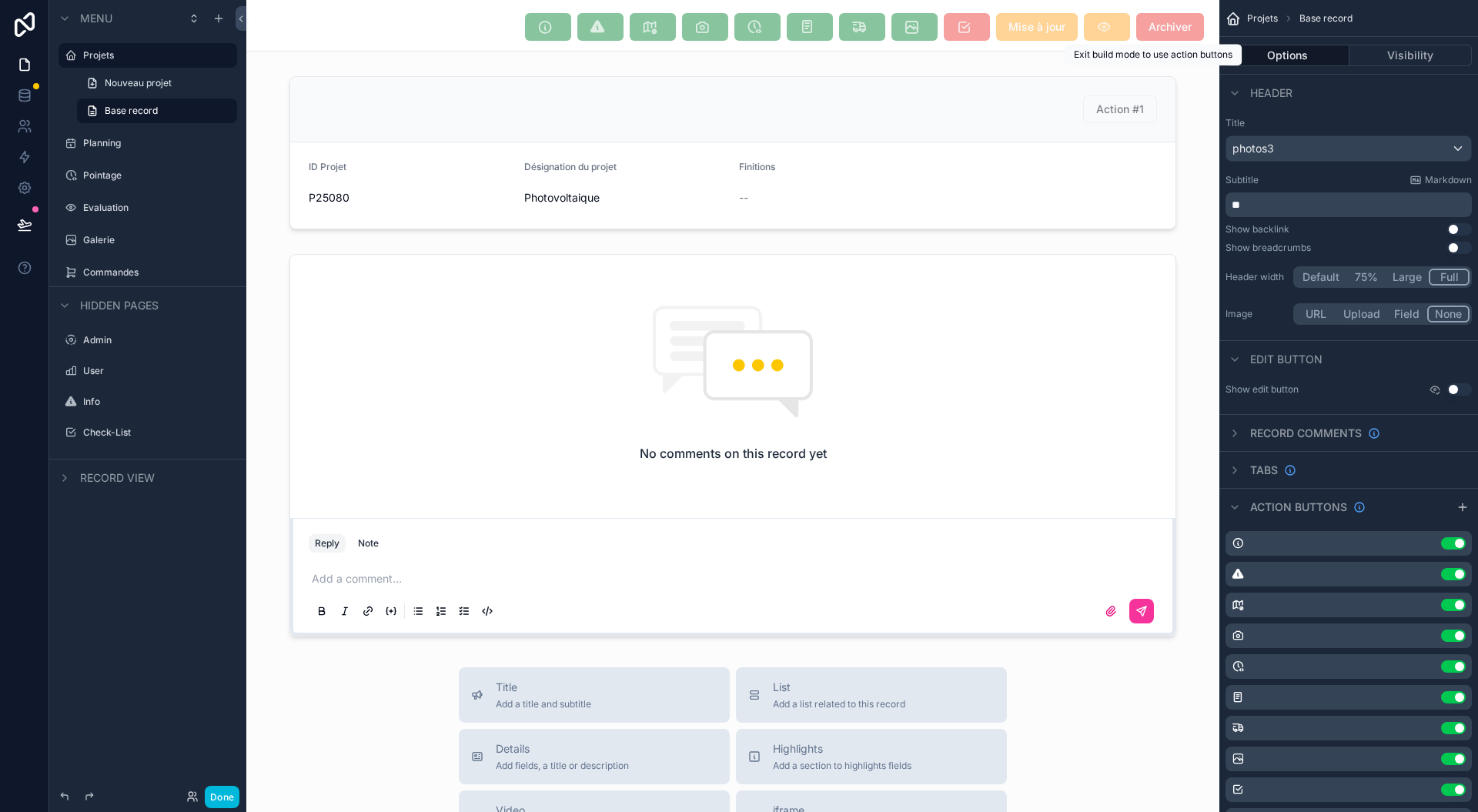
click at [1155, 27] on span "Archiver" at bounding box center [1170, 27] width 68 height 28
click at [960, 152] on div "scrollable content" at bounding box center [733, 152] width 973 height 165
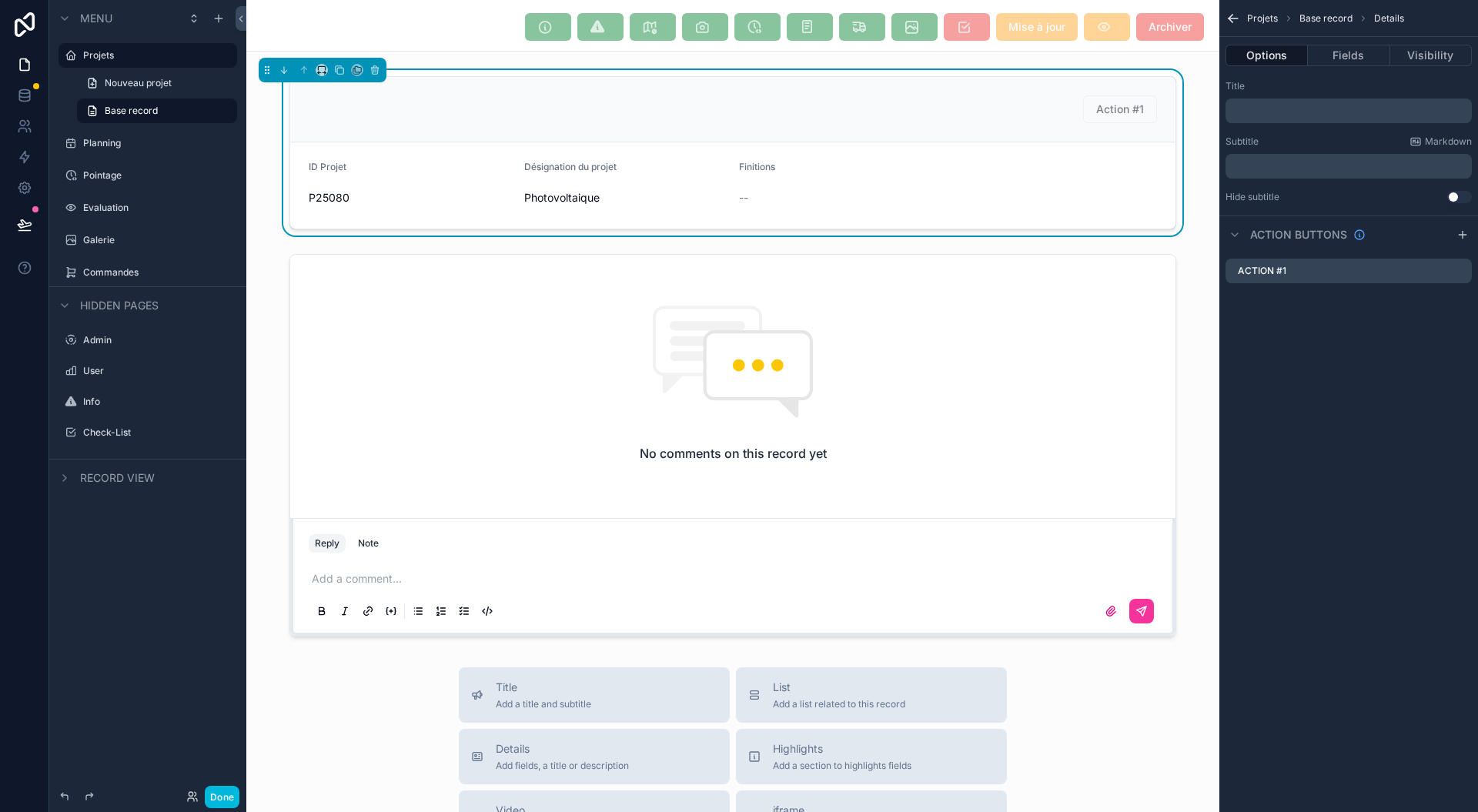
click at [1098, 105] on span "Action #1" at bounding box center [1119, 109] width 74 height 28
click at [1380, 273] on div "Action #1" at bounding box center [1349, 271] width 247 height 25
click at [1380, 274] on div "Action #1" at bounding box center [1349, 271] width 247 height 25
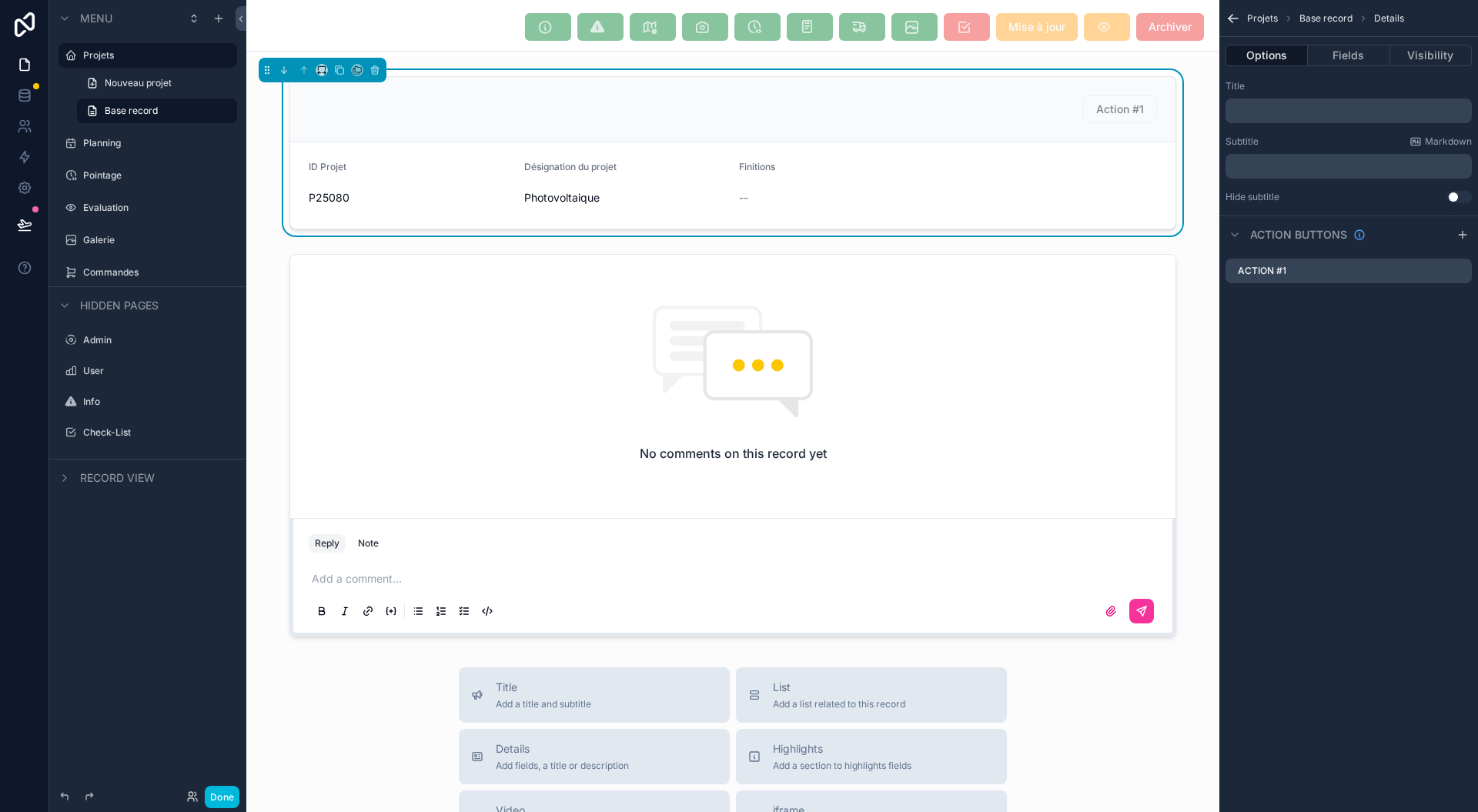
click at [1380, 274] on div "Action #1" at bounding box center [1349, 271] width 247 height 25
drag, startPoint x: 1084, startPoint y: 31, endPoint x: 1145, endPoint y: 25, distance: 61.3
click at [1090, 31] on span "scrollable content" at bounding box center [1107, 27] width 46 height 28
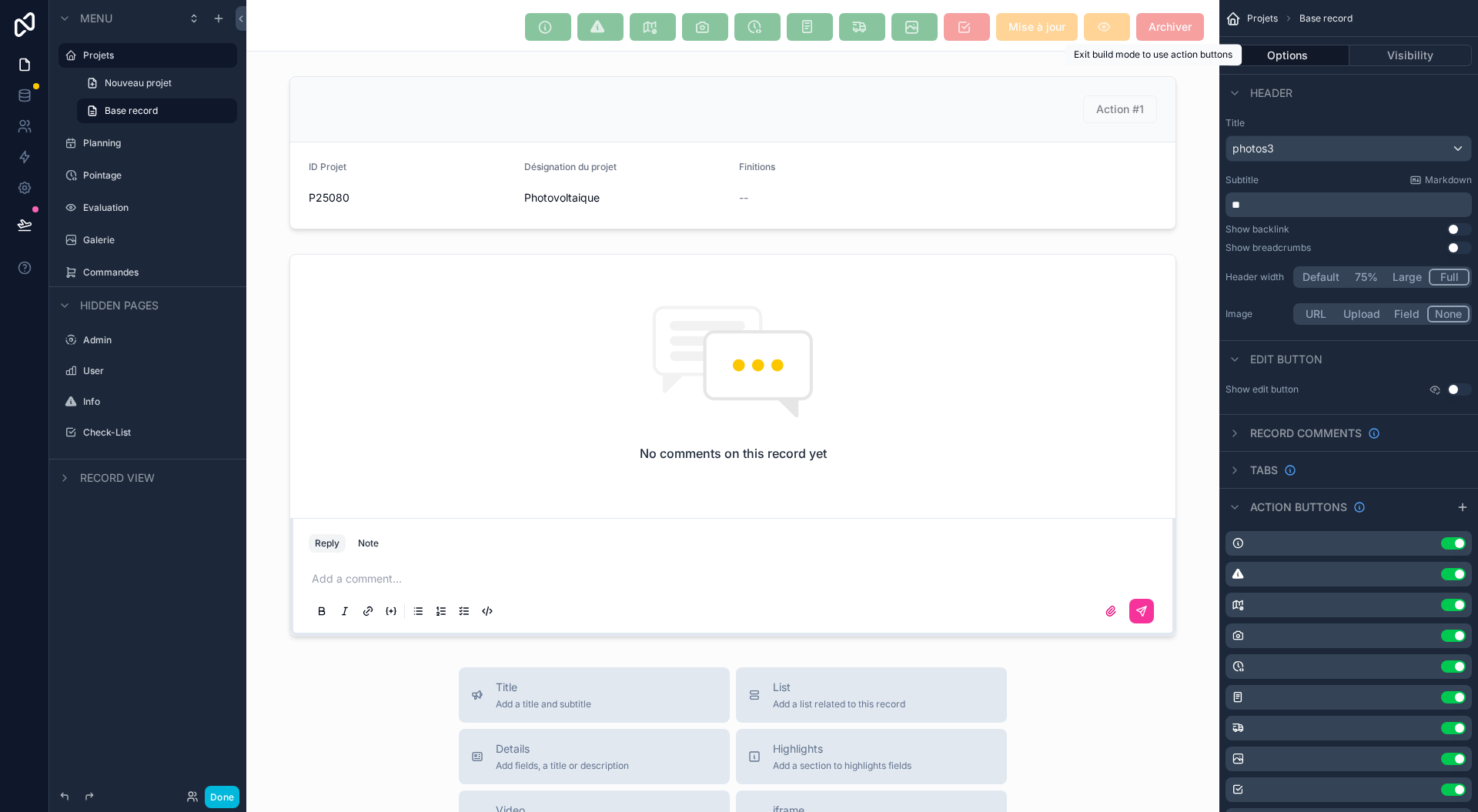
click at [1149, 25] on span "Archiver" at bounding box center [1170, 27] width 68 height 28
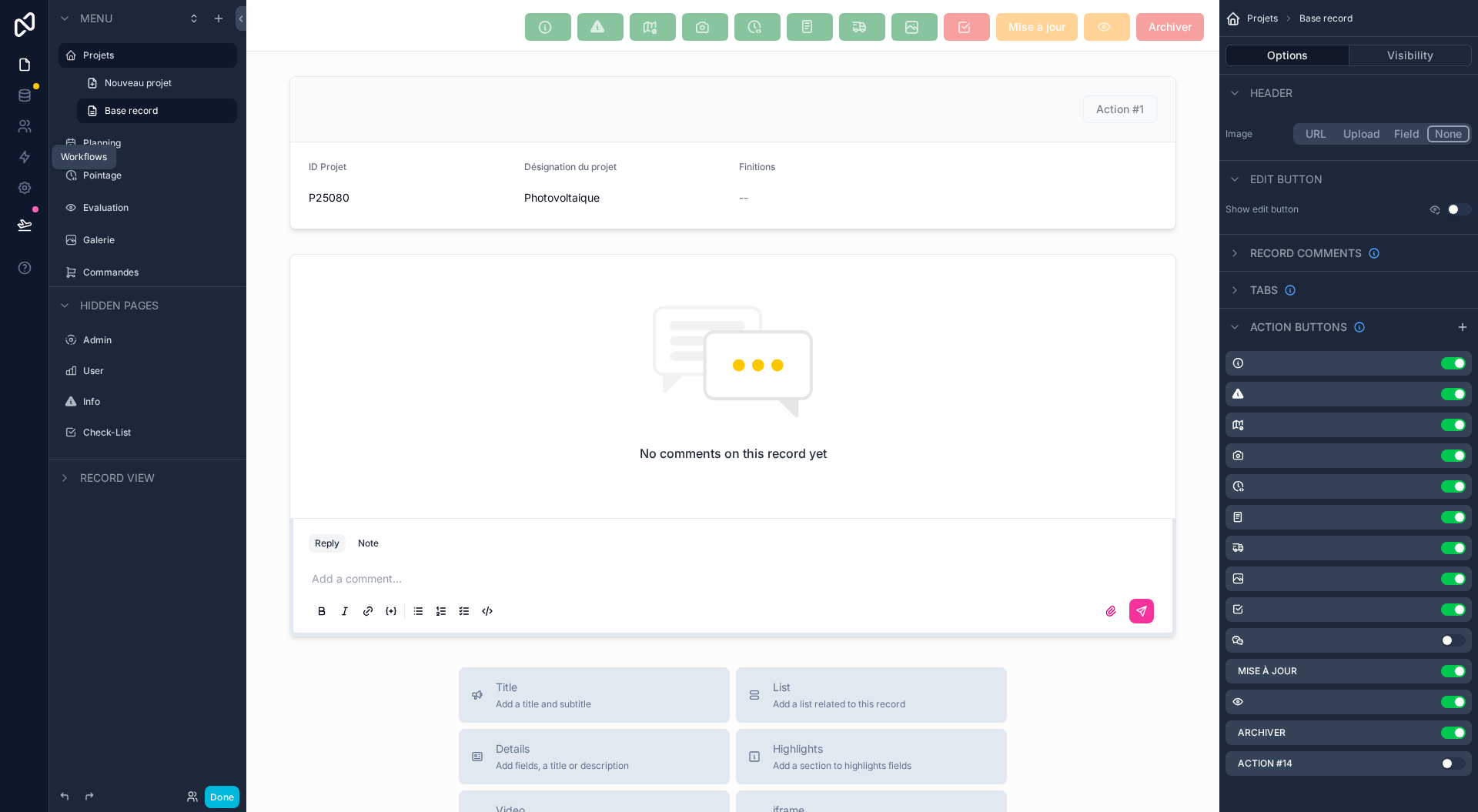
click at [28, 151] on icon at bounding box center [25, 157] width 15 height 15
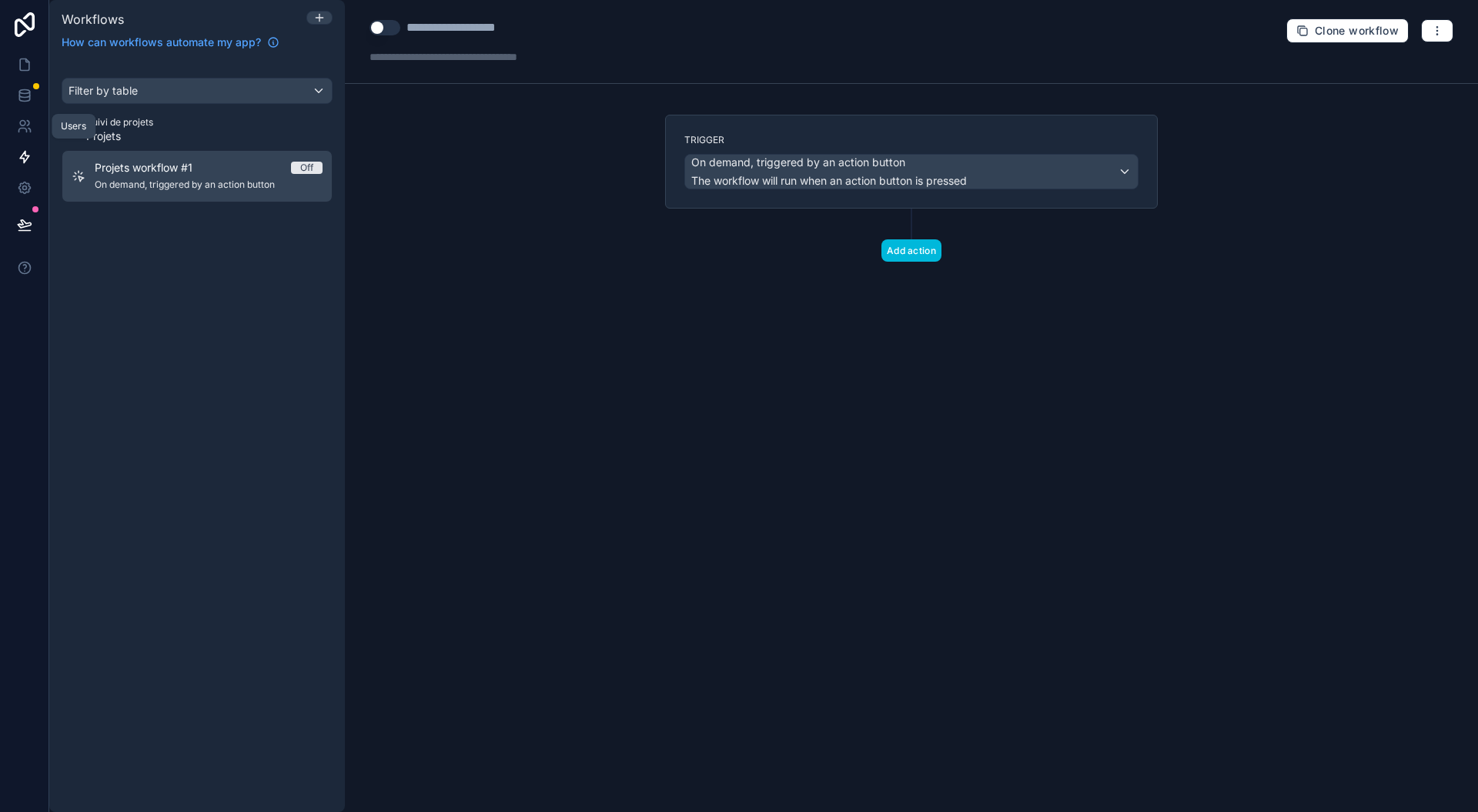
click at [31, 131] on icon at bounding box center [25, 126] width 15 height 15
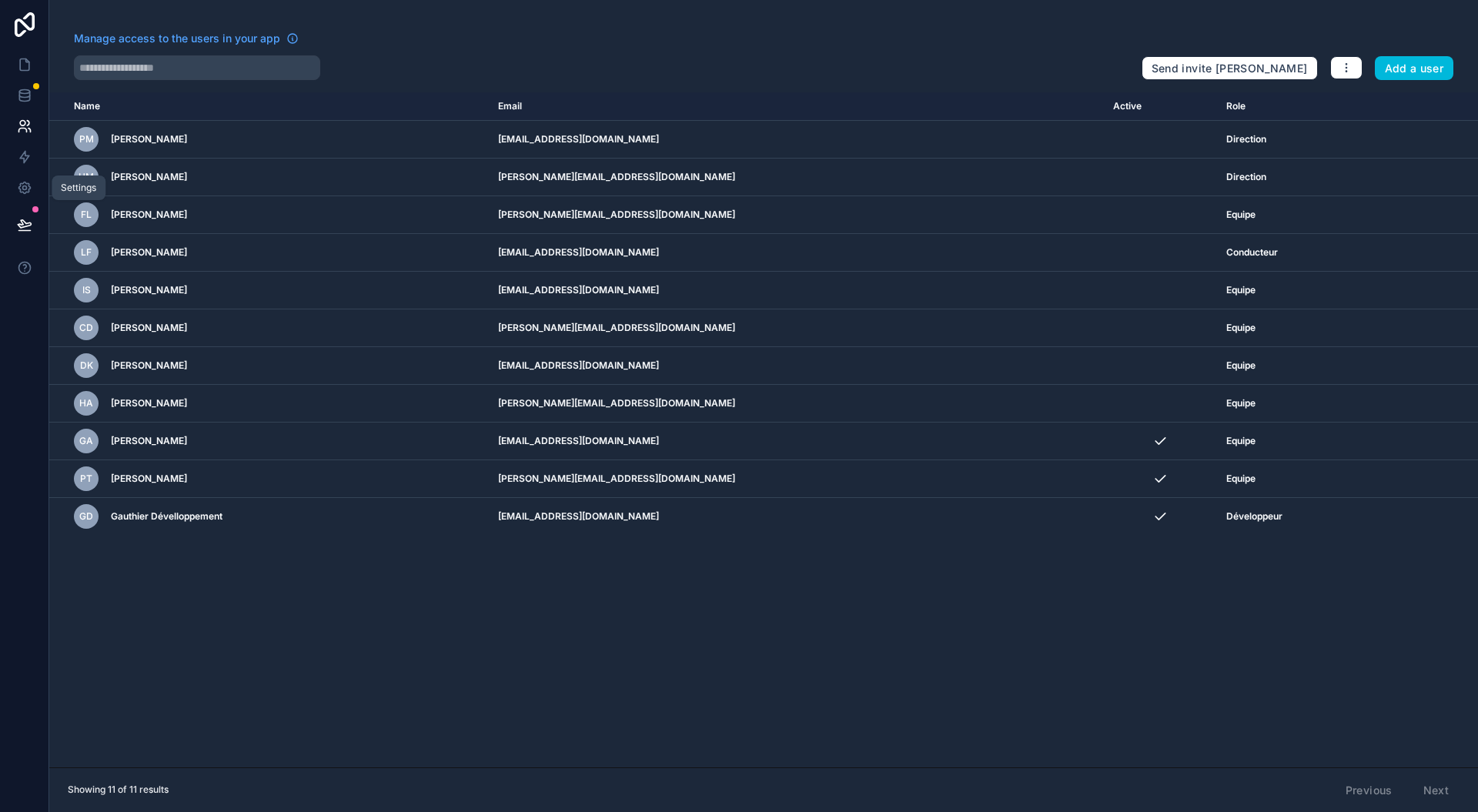
click at [29, 185] on icon at bounding box center [24, 188] width 11 height 11
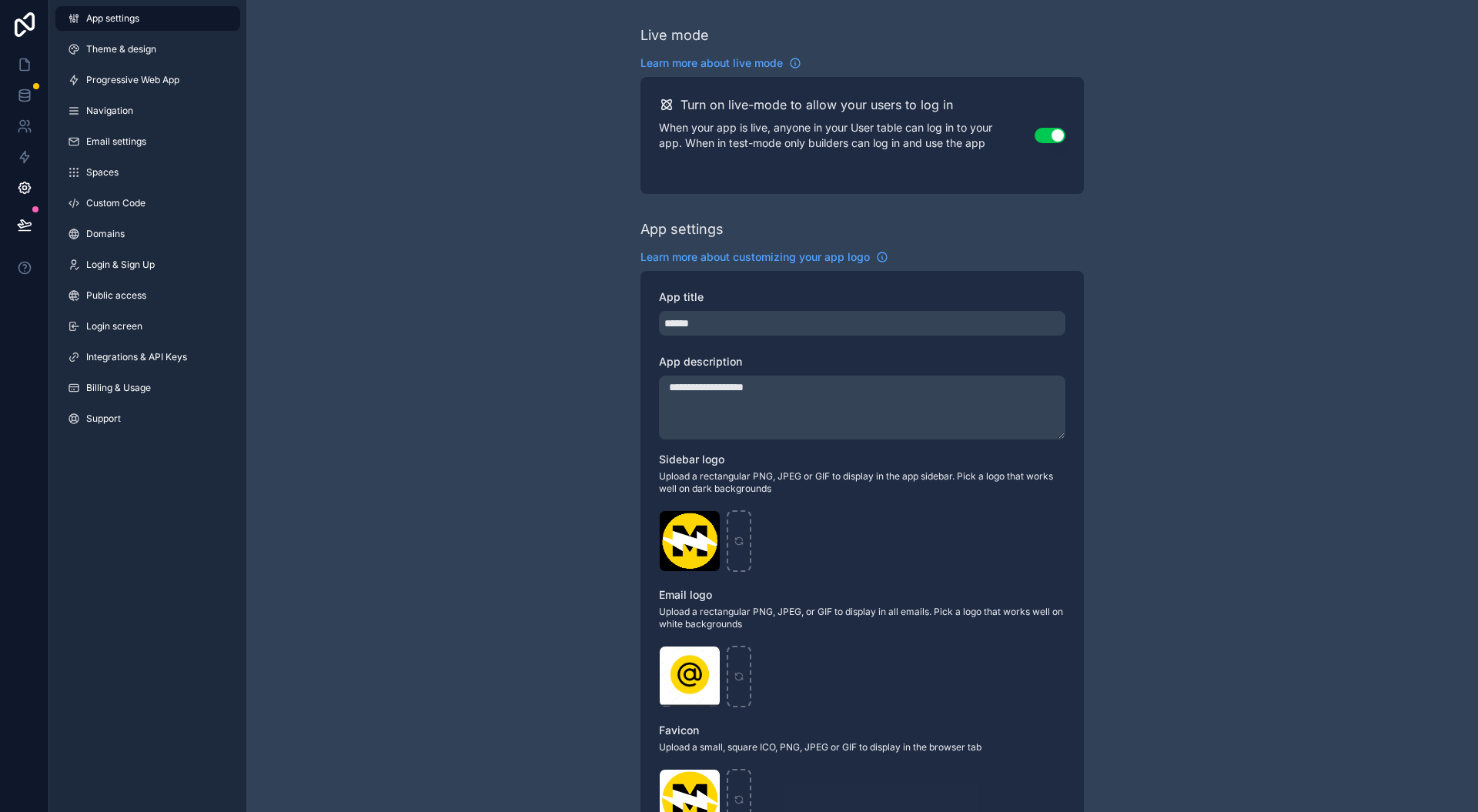
click at [1047, 132] on button "Use setting" at bounding box center [1050, 136] width 31 height 15
click at [30, 65] on icon at bounding box center [25, 65] width 15 height 15
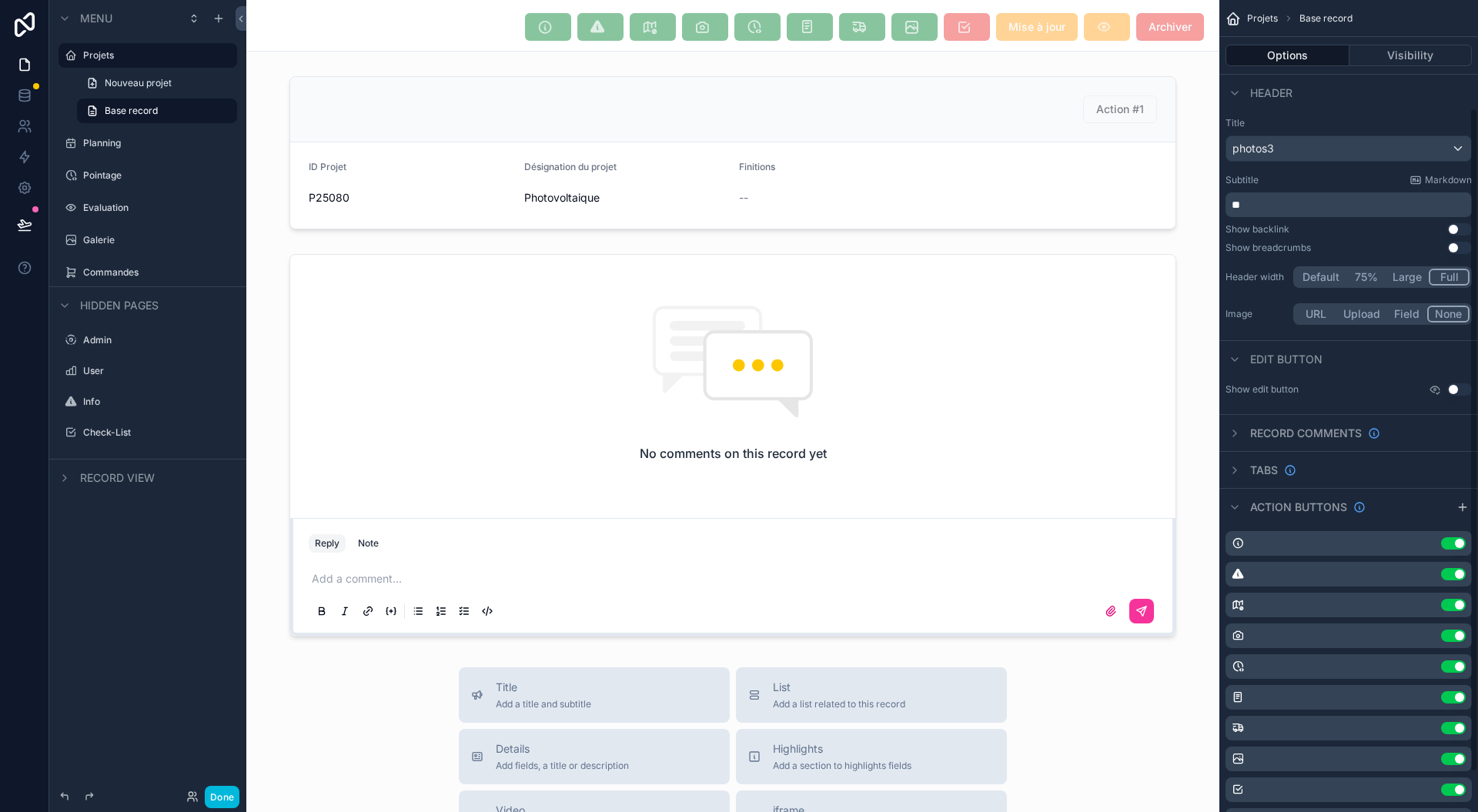
scroll to position [180, 0]
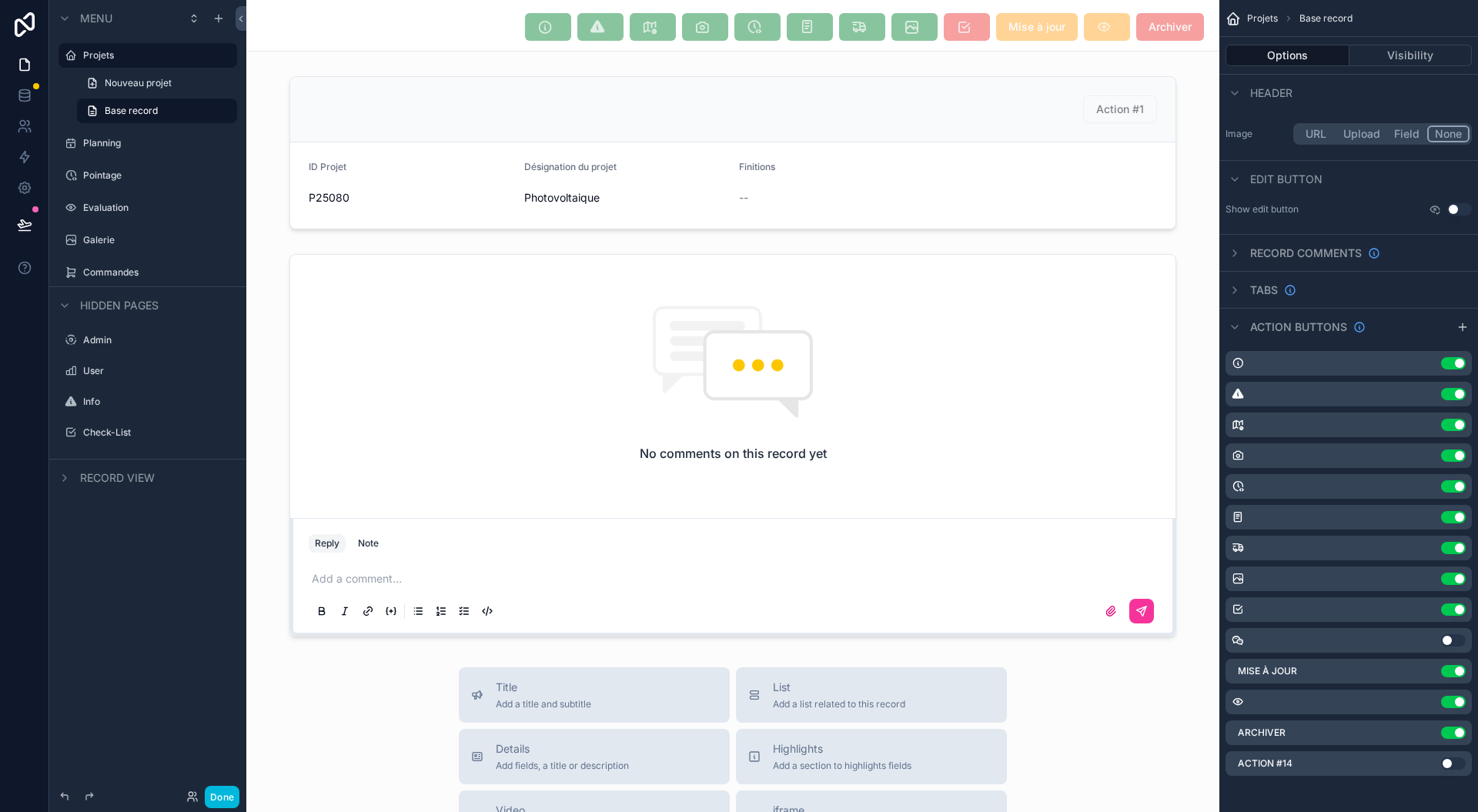
drag, startPoint x: 1431, startPoint y: 761, endPoint x: 1402, endPoint y: 756, distance: 29.4
click at [1430, 761] on div "Action #14 Use setting" at bounding box center [1349, 763] width 247 height 25
click at [1238, 757] on label "Action #14" at bounding box center [1265, 763] width 55 height 12
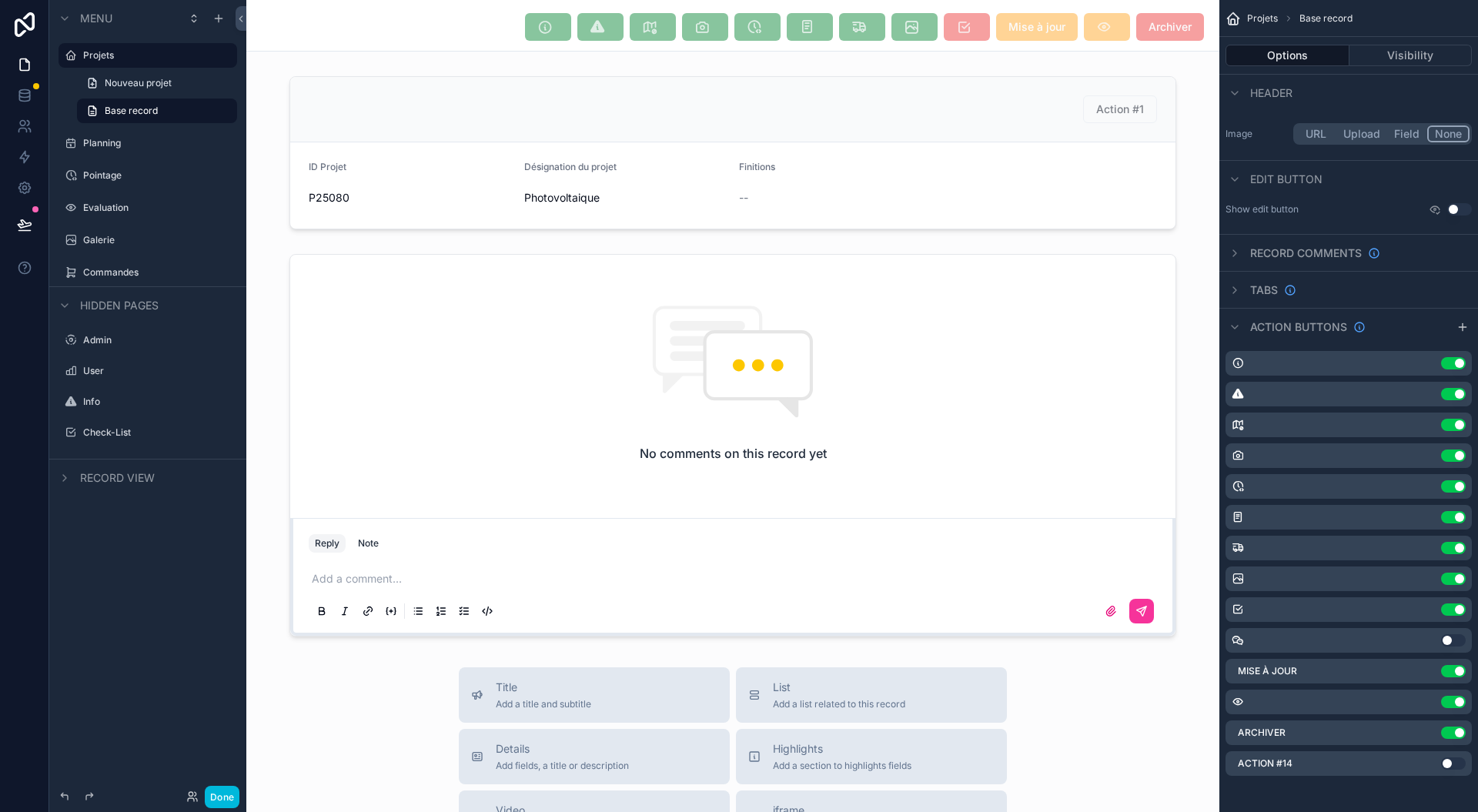
click at [1264, 742] on div "Archiver Use setting" at bounding box center [1349, 733] width 247 height 25
click at [1298, 735] on div "Archiver Use setting" at bounding box center [1349, 733] width 247 height 25
click at [1418, 56] on button "Visibility" at bounding box center [1411, 55] width 123 height 22
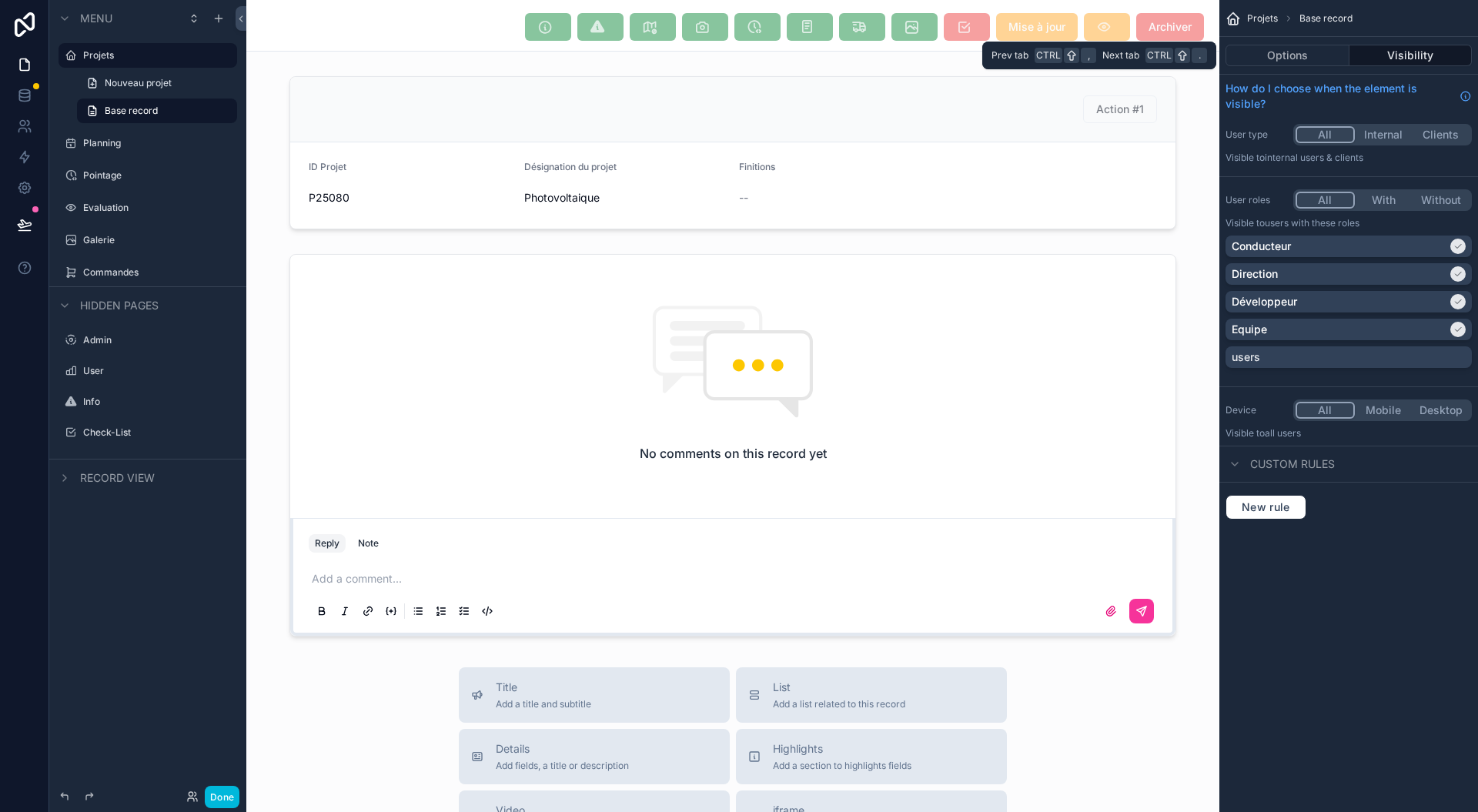
click at [1318, 48] on button "Options" at bounding box center [1288, 55] width 124 height 22
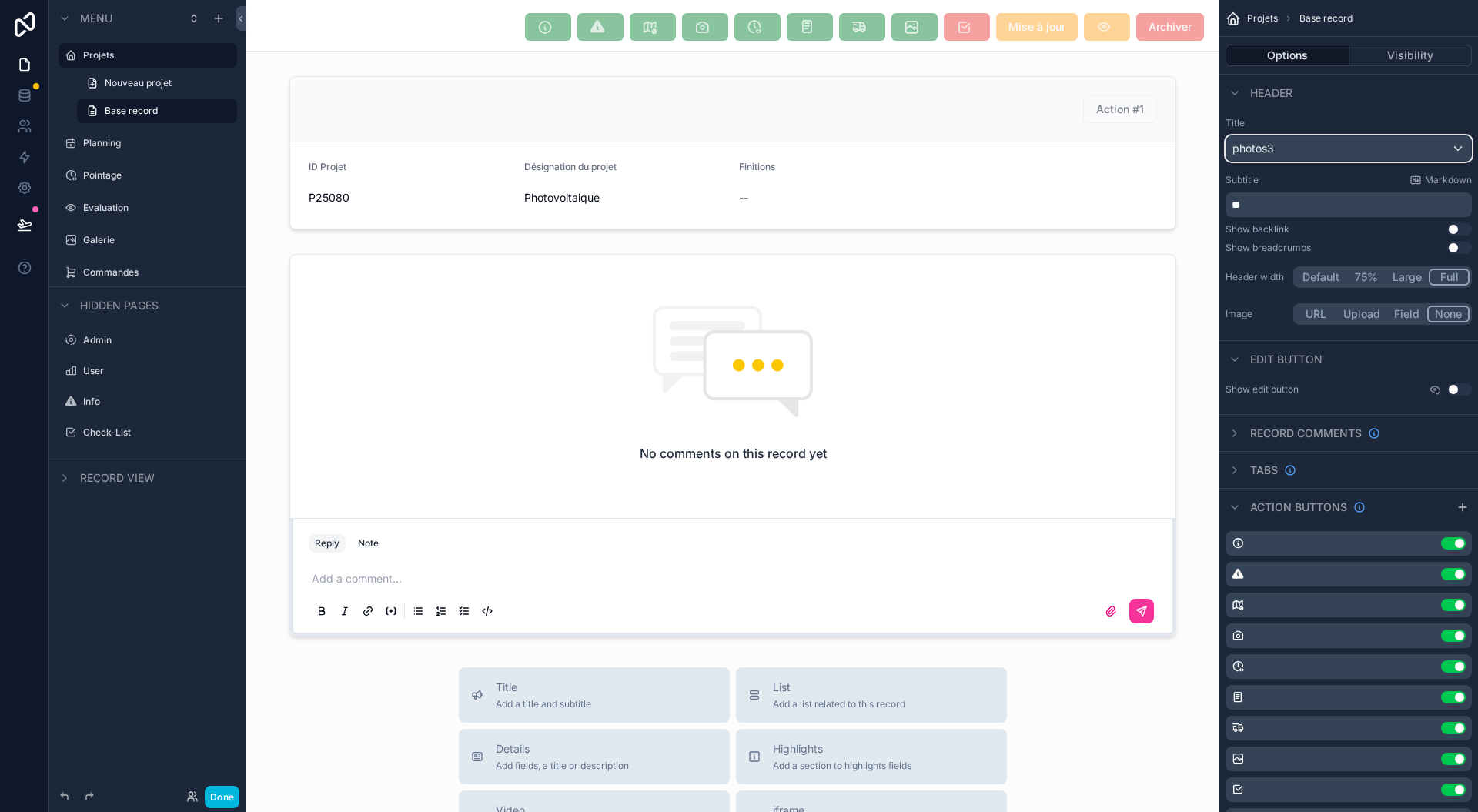
click at [1389, 153] on div "photos3" at bounding box center [1349, 148] width 245 height 25
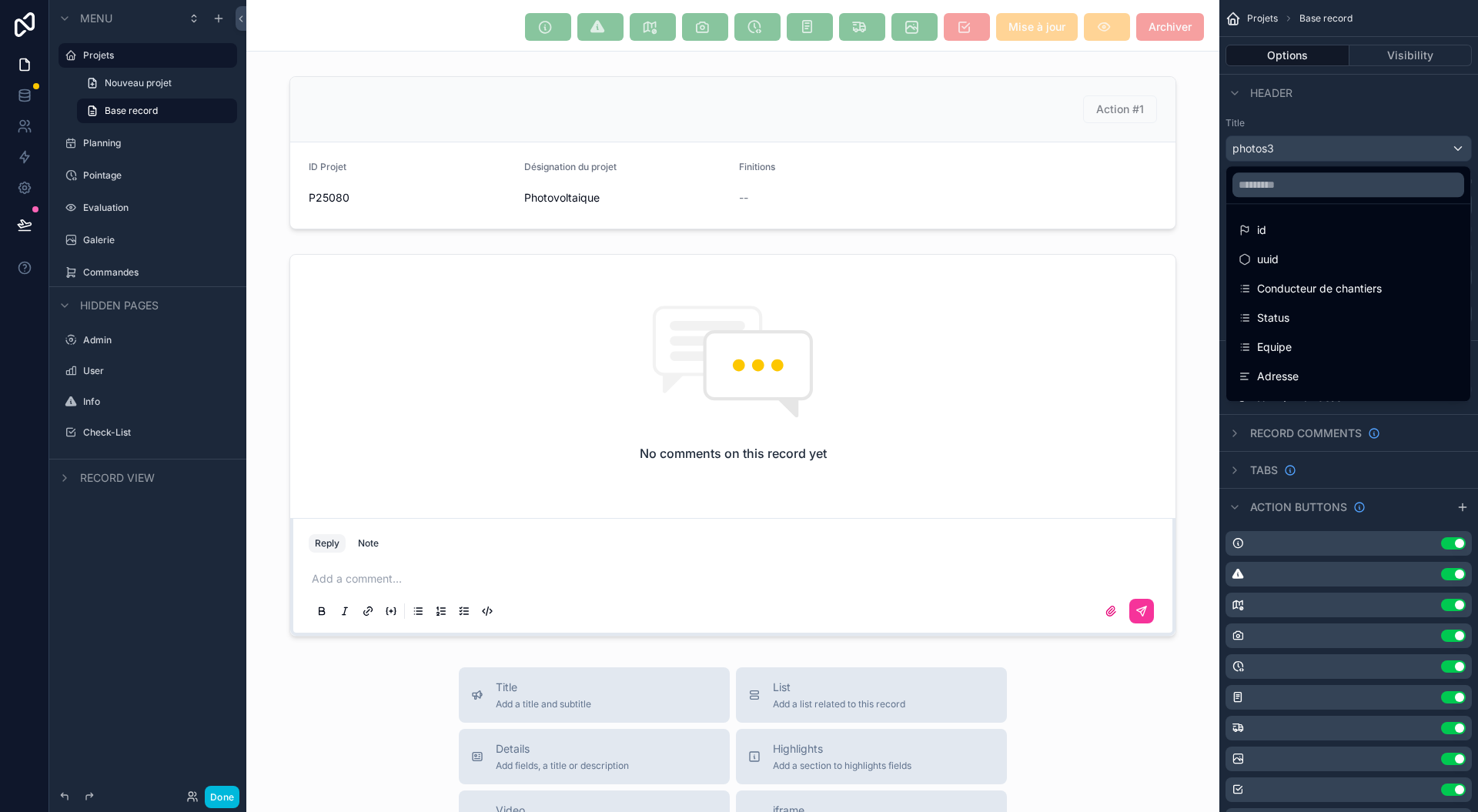
click at [1393, 149] on div "scrollable content" at bounding box center [739, 406] width 1478 height 812
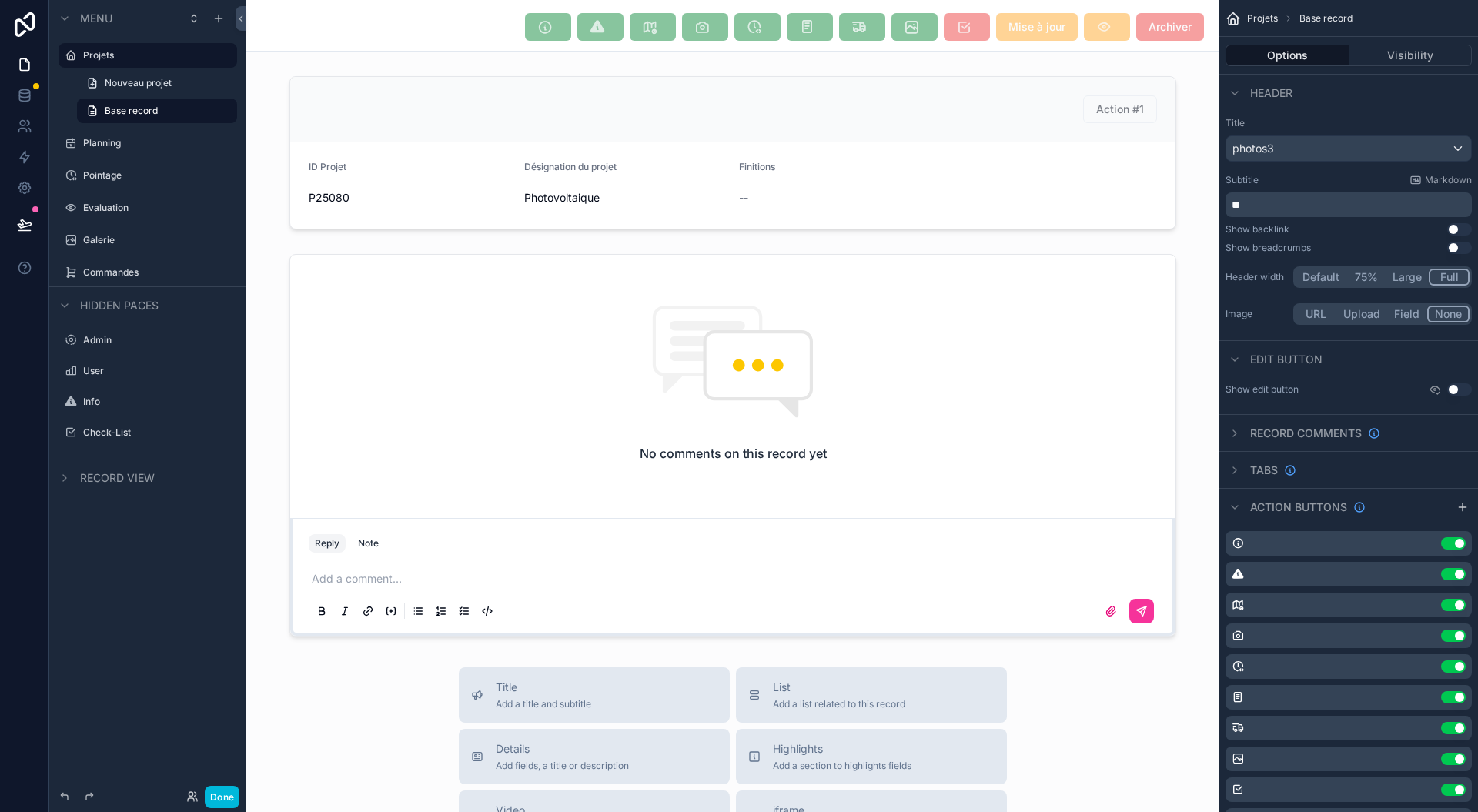
click at [1011, 203] on div "scrollable content" at bounding box center [733, 152] width 973 height 165
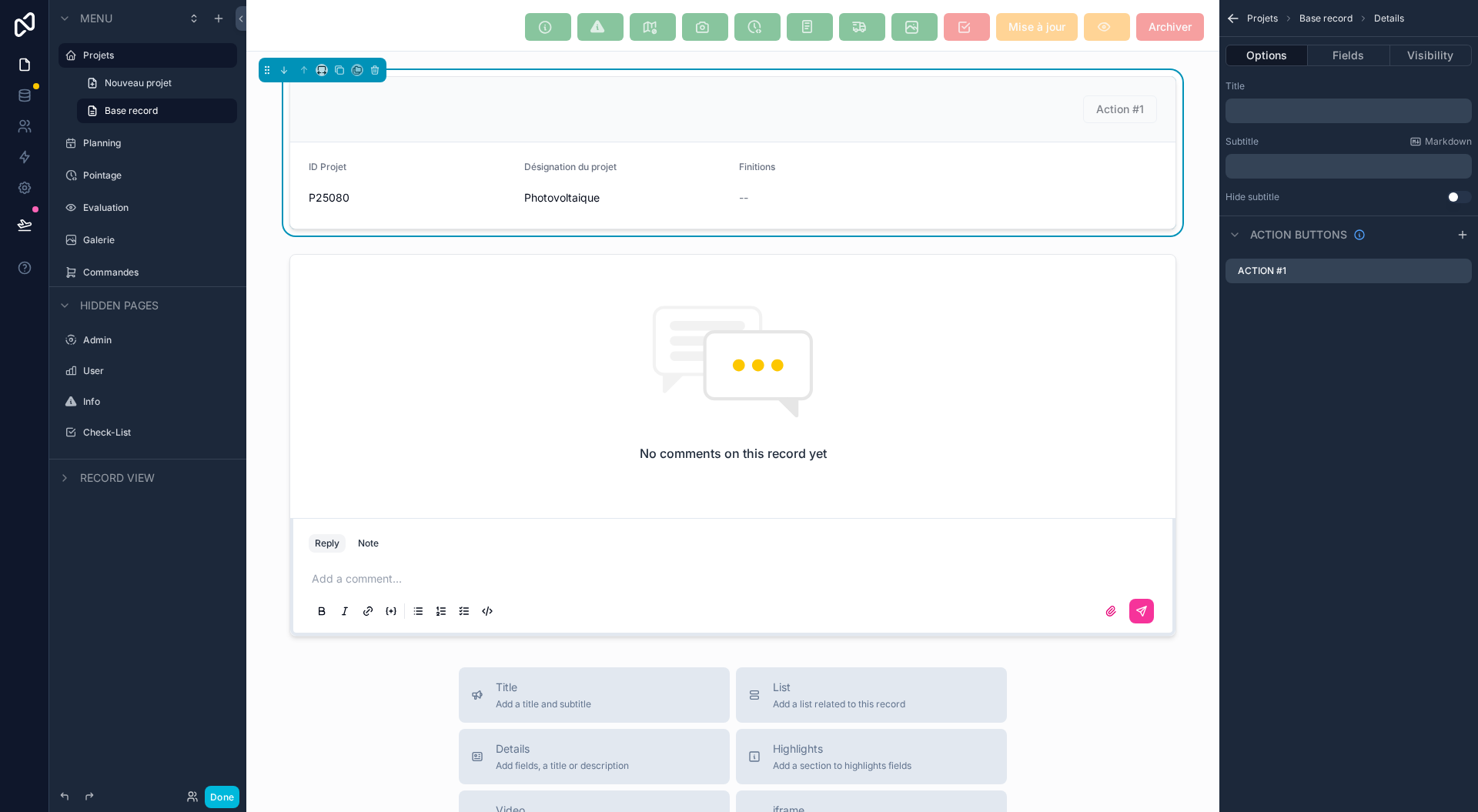
click at [1283, 269] on label "Action #1" at bounding box center [1262, 271] width 49 height 12
click at [1395, 268] on div "Action #1" at bounding box center [1349, 271] width 247 height 25
click at [1436, 266] on div "Action #1" at bounding box center [1349, 271] width 247 height 25
click at [29, 187] on icon at bounding box center [24, 188] width 11 height 11
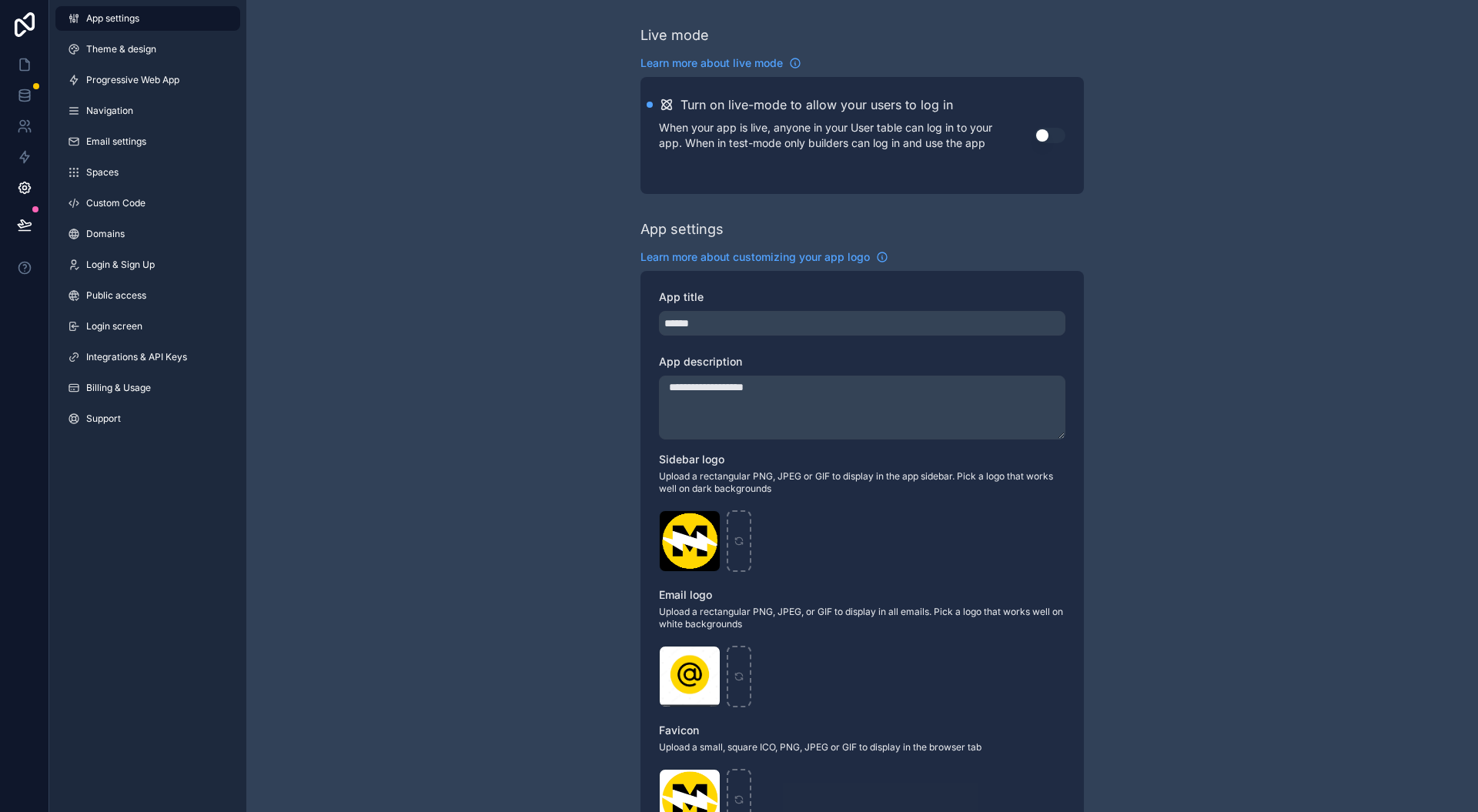
click at [1044, 140] on button "Use setting" at bounding box center [1050, 136] width 31 height 15
click at [26, 71] on icon at bounding box center [25, 65] width 10 height 11
